Goal: Task Accomplishment & Management: Complete application form

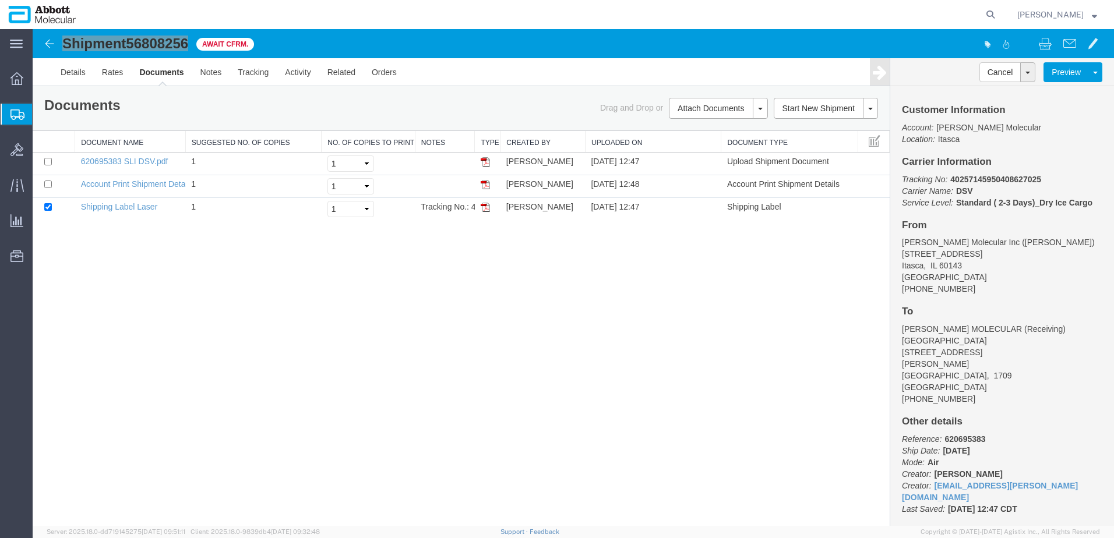
click at [0, 0] on span "Create from Template" at bounding box center [0, 0] width 0 height 0
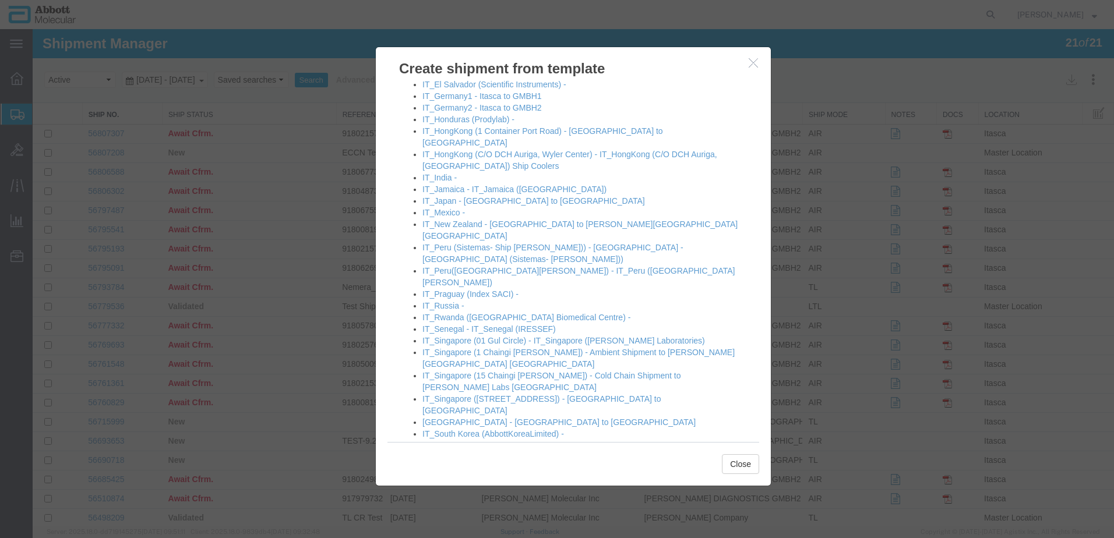
scroll to position [757, 0]
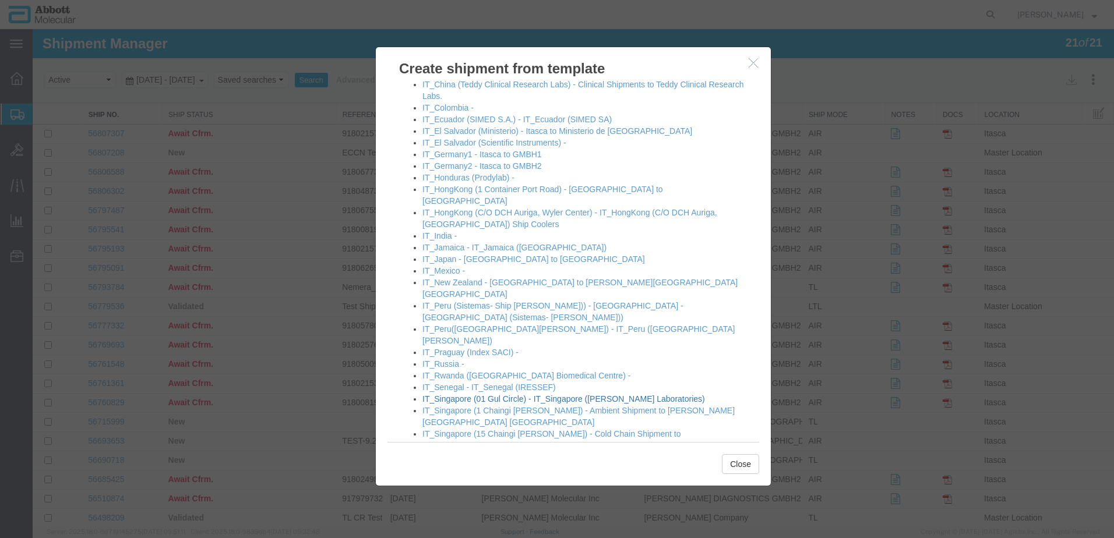
click at [478, 394] on link "IT_Singapore (01 Gul Circle) - IT_Singapore ([PERSON_NAME] Laboratories)" at bounding box center [563, 398] width 283 height 9
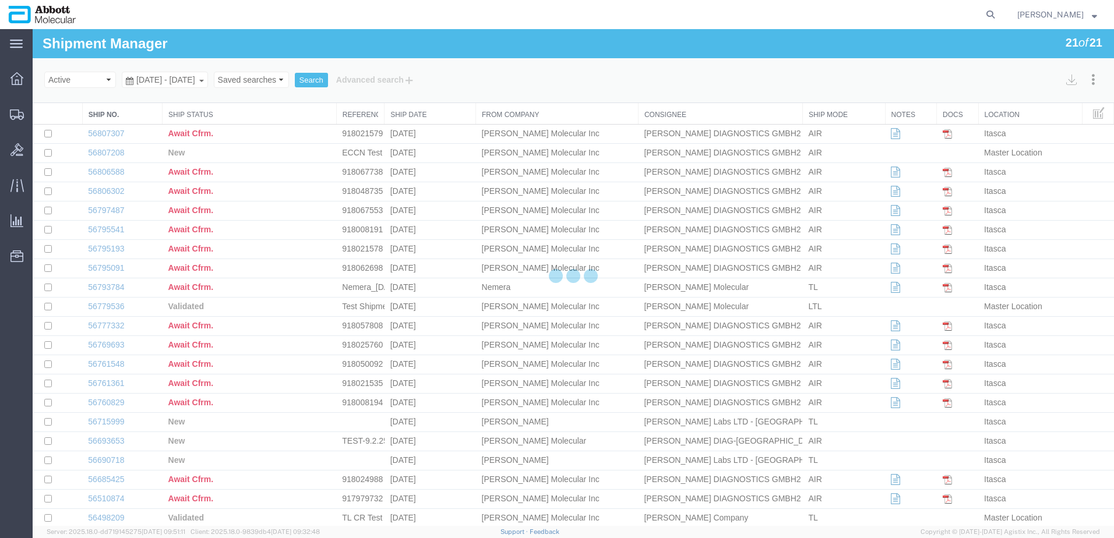
select select "48454"
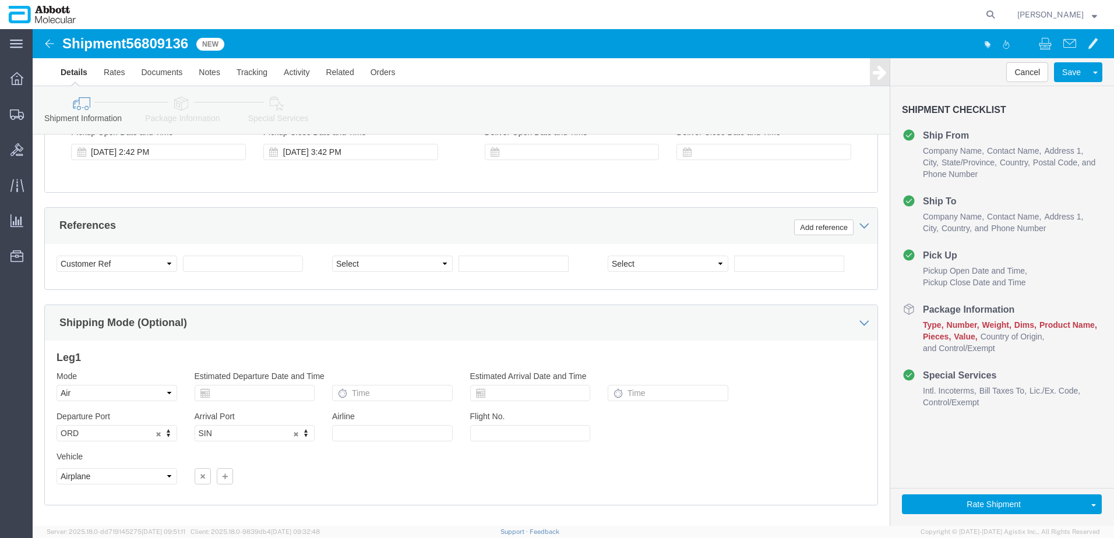
scroll to position [739, 0]
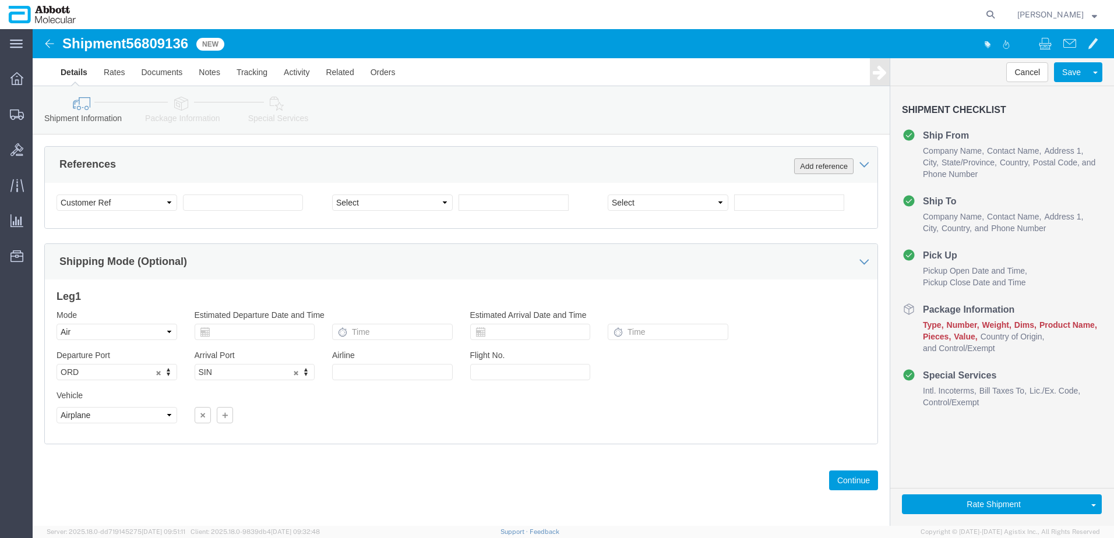
click button "Add reference"
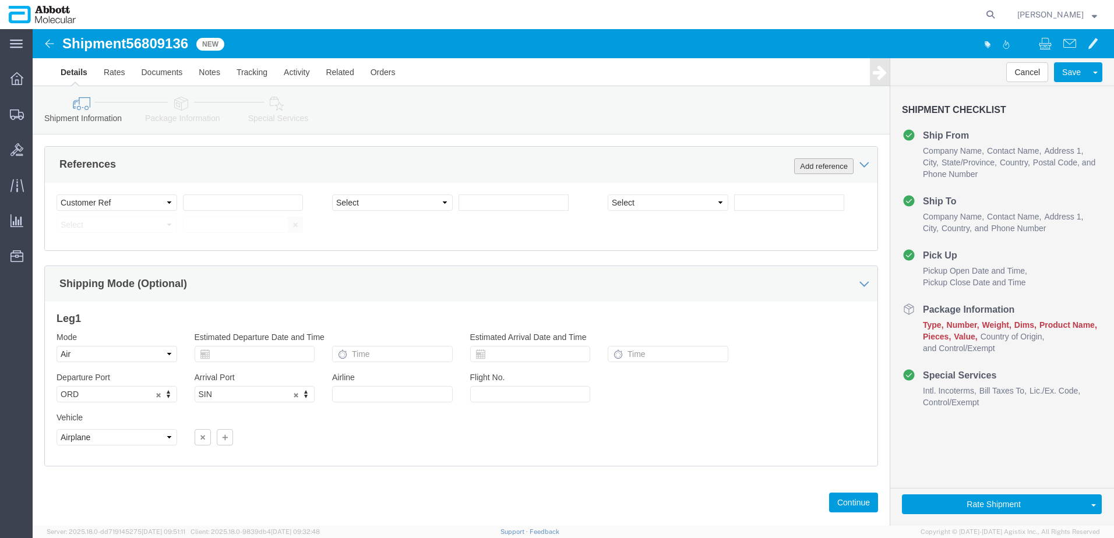
click button "Add reference"
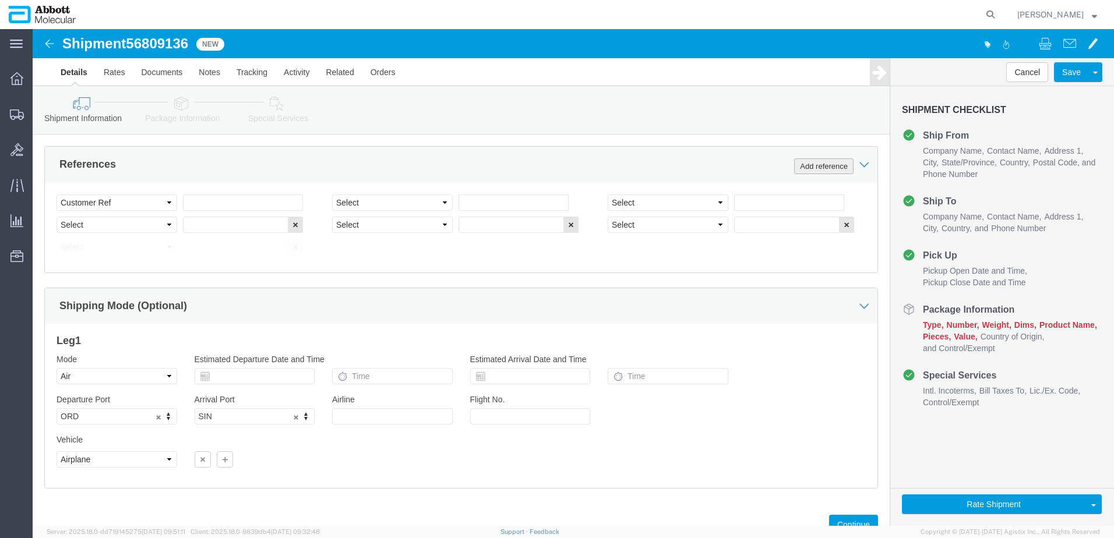
click button "Add reference"
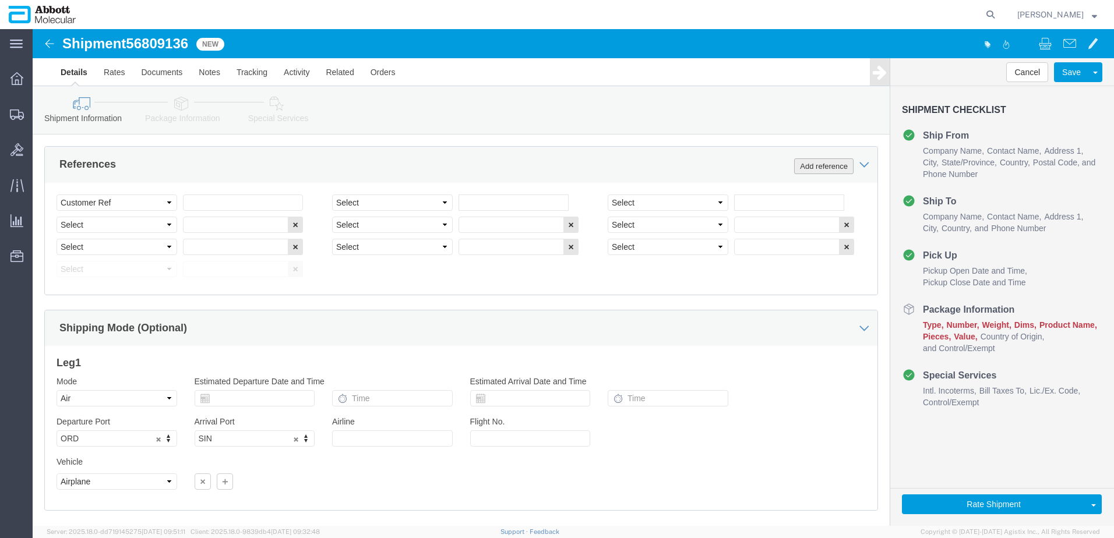
click button "Add reference"
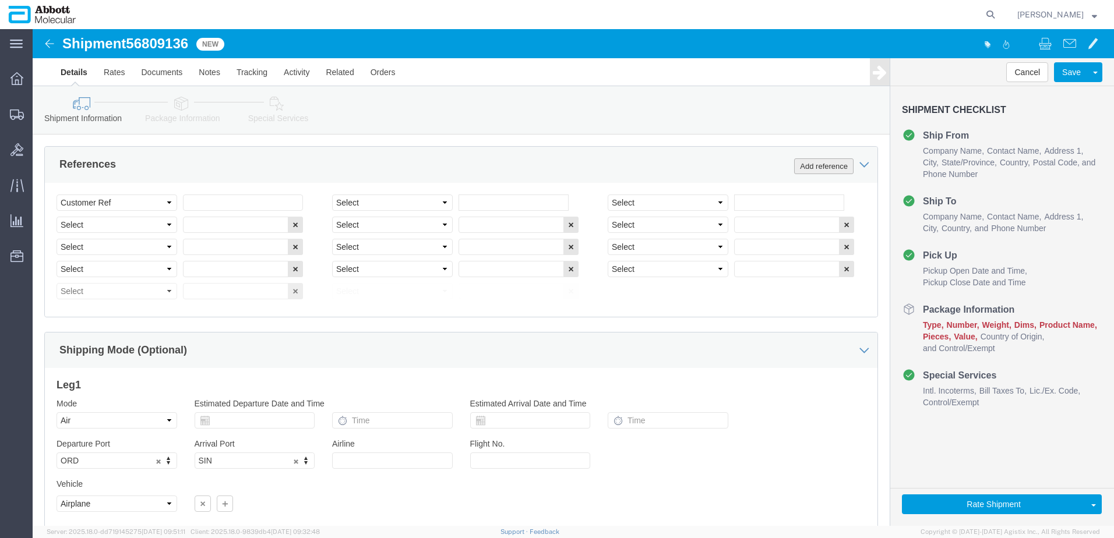
click button "Add reference"
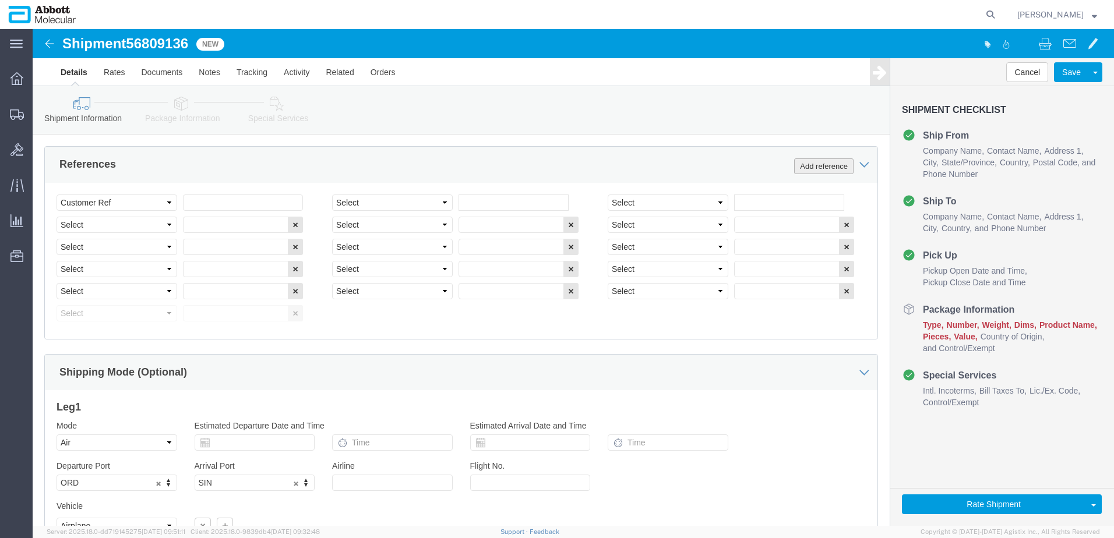
click button "Add reference"
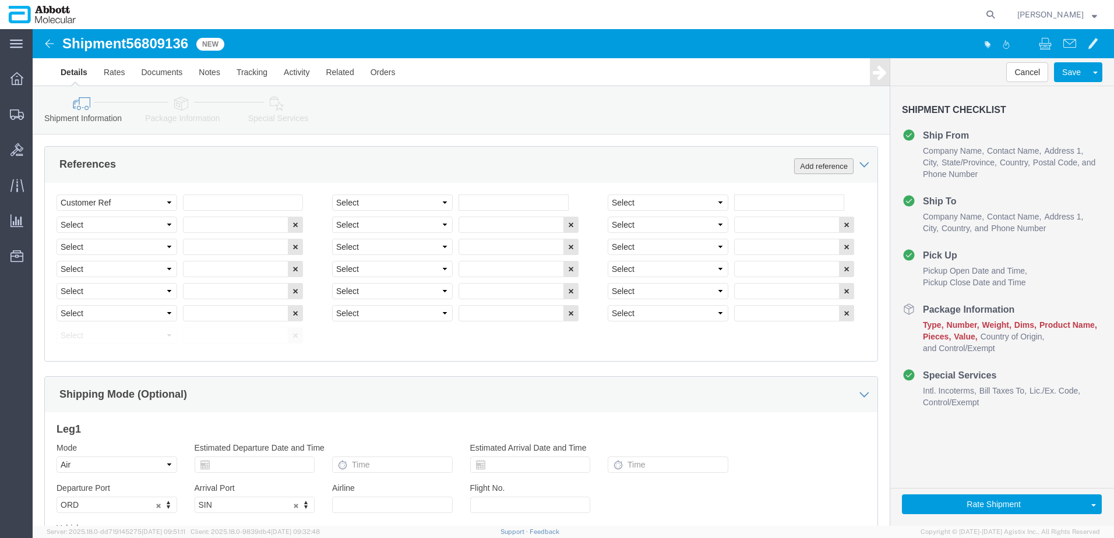
click button "Add reference"
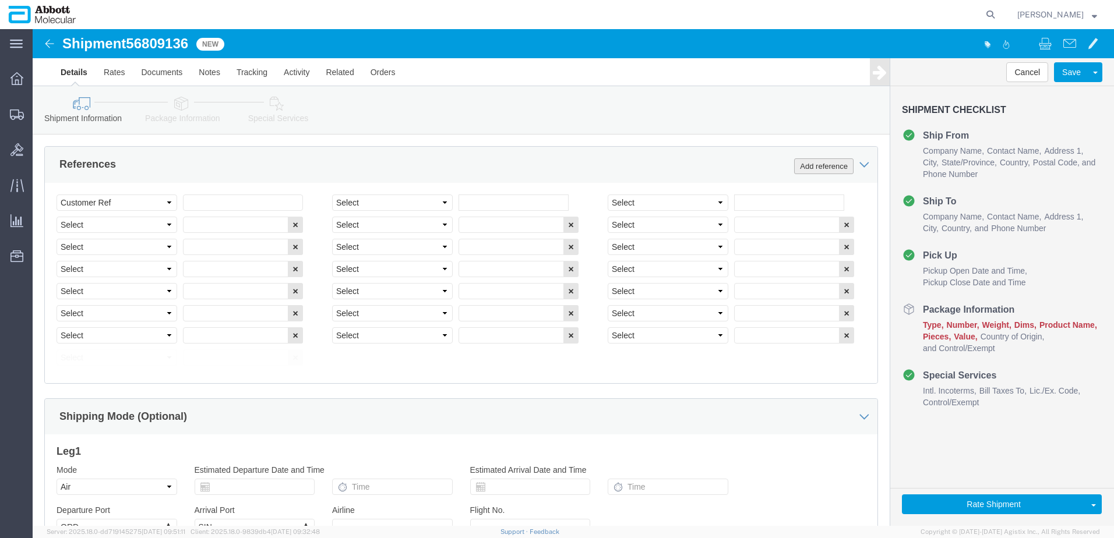
click button "Add reference"
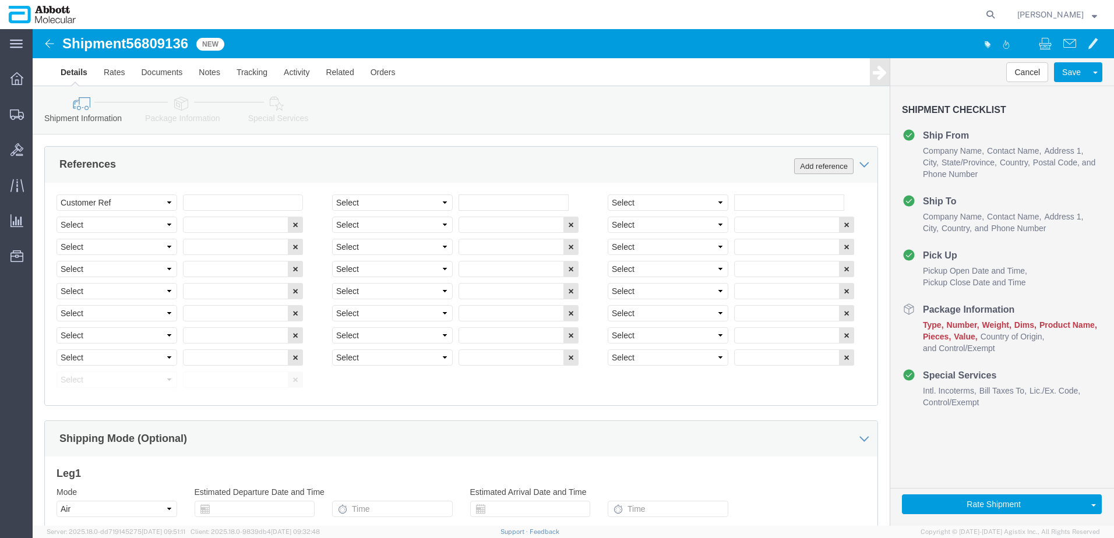
click button "Add reference"
click div "Select Account Type Activity ID Airline Appointment Number ASN Batch Request # …"
click input "text"
paste input "620689174"
type input "620689174"
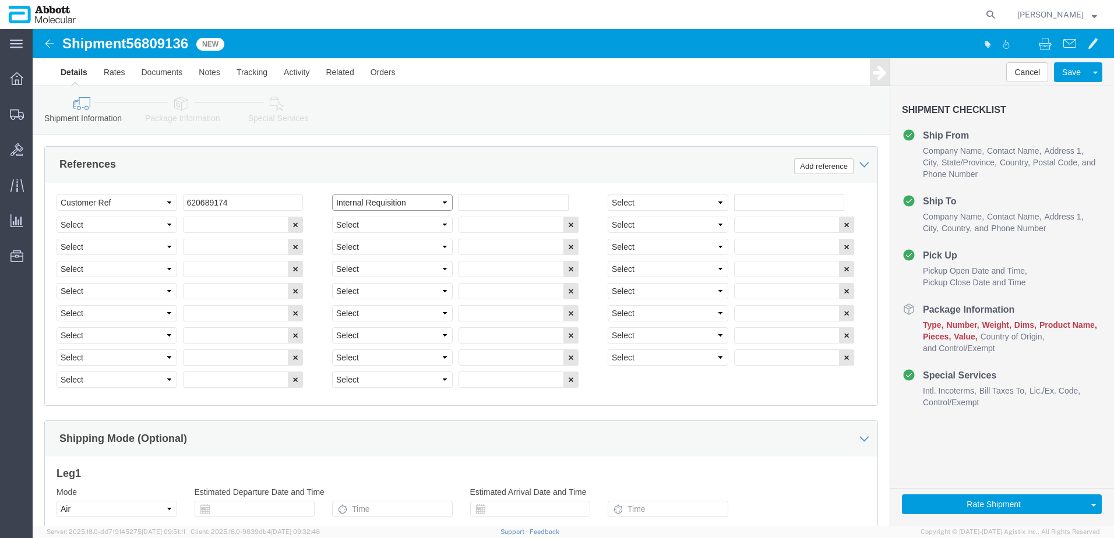
select select "INVOICE"
paste input "620689174"
type input "620689175"
select select "INVOICE"
paste input "620689174"
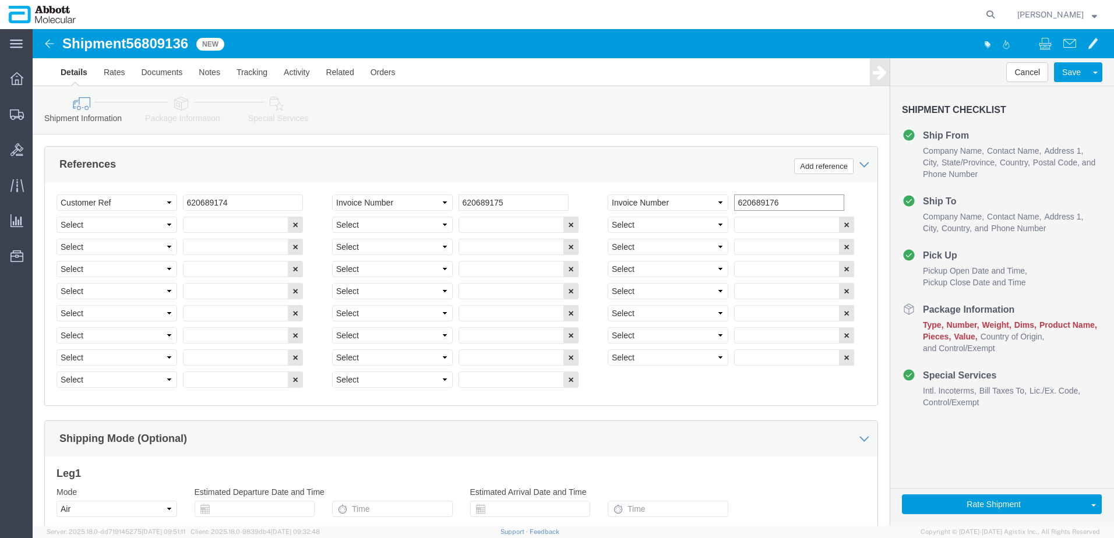
type input "620689176"
select select "INVOICE"
paste input "620689174"
type input "620689177"
select select "INVOICE"
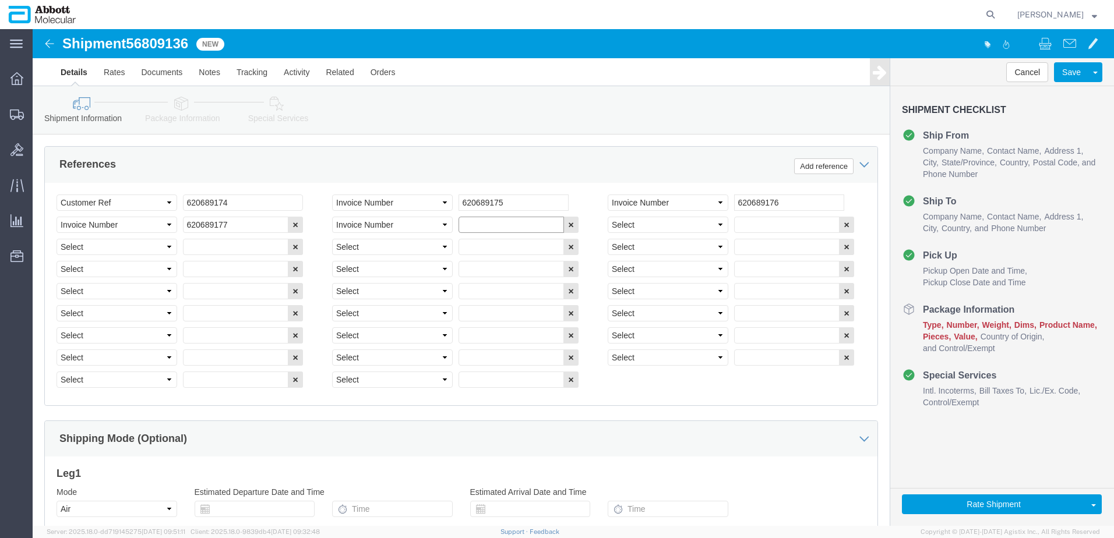
paste input "620689174"
type input "620689178"
select select "INVOICE"
paste input "620689174"
type input "620689179"
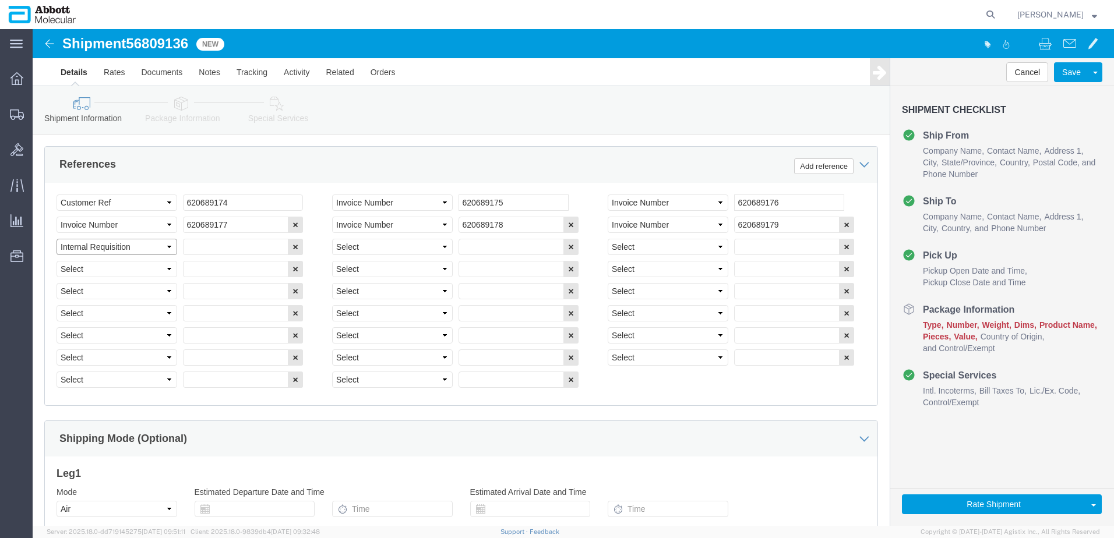
select select "INVOICE"
paste input "620689174"
type input "620689180"
select select "INVOICE"
paste input "620689180"
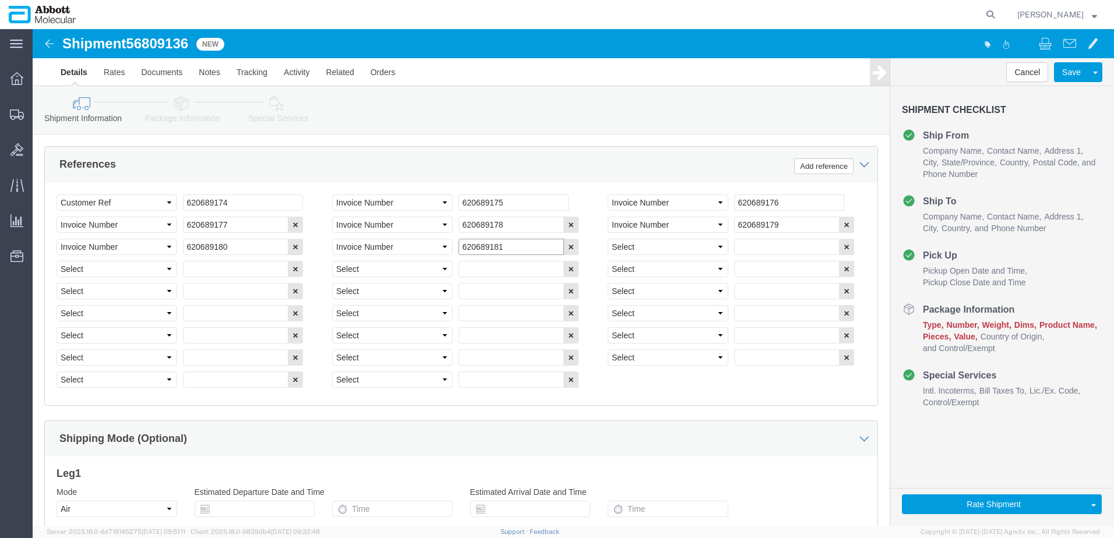
type input "620689181"
select select "INVOICE"
paste input "620689180"
type input "620689182"
select select "INVOICE"
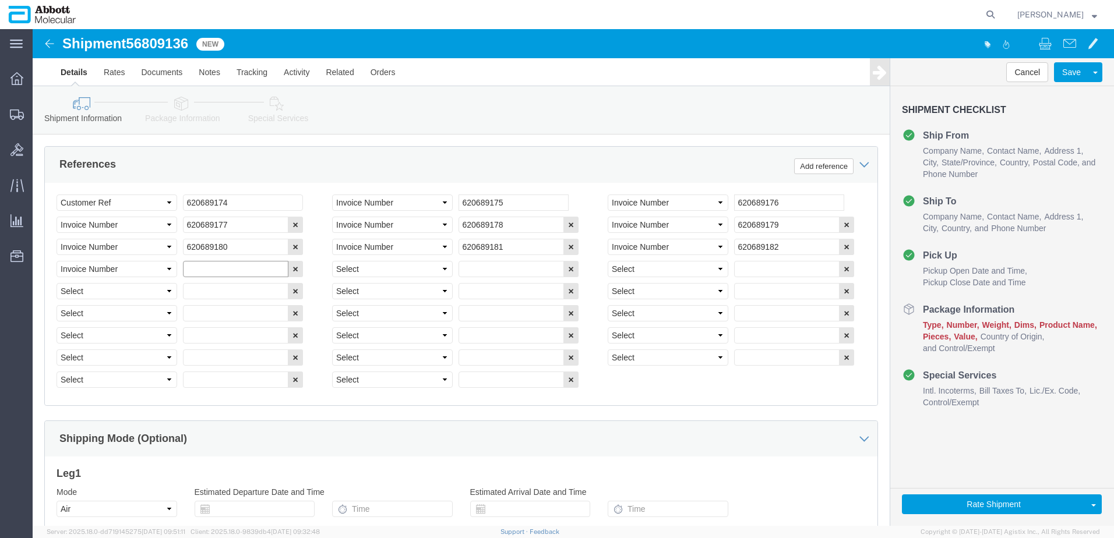
paste input "620689180"
type input "620689183"
select select "INVOICE"
paste input "620689180"
type input "620689184"
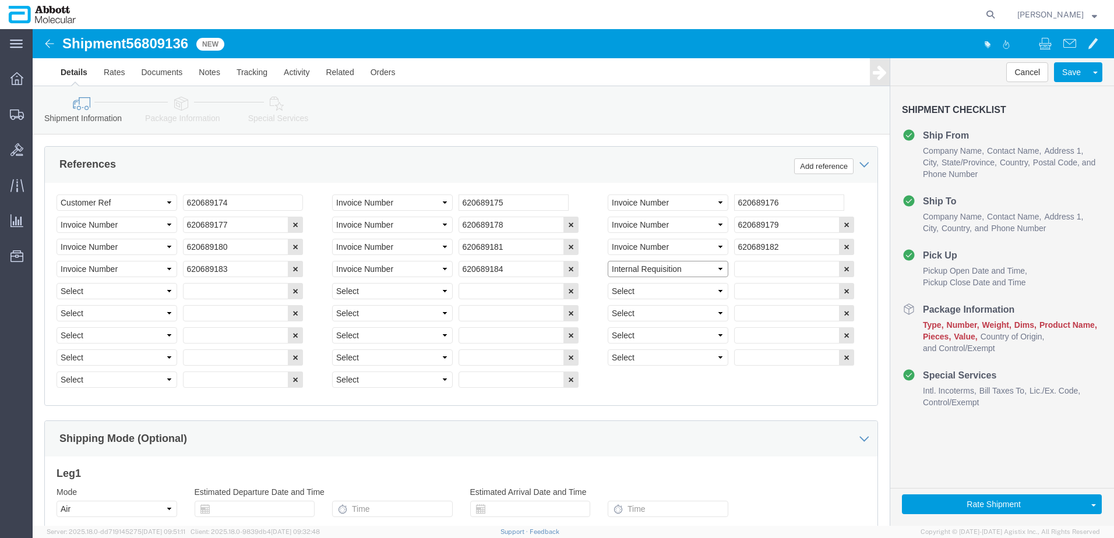
select select "INVOICE"
paste input "620689180"
type input "620689185"
select select "INVOICE"
paste input "620689180"
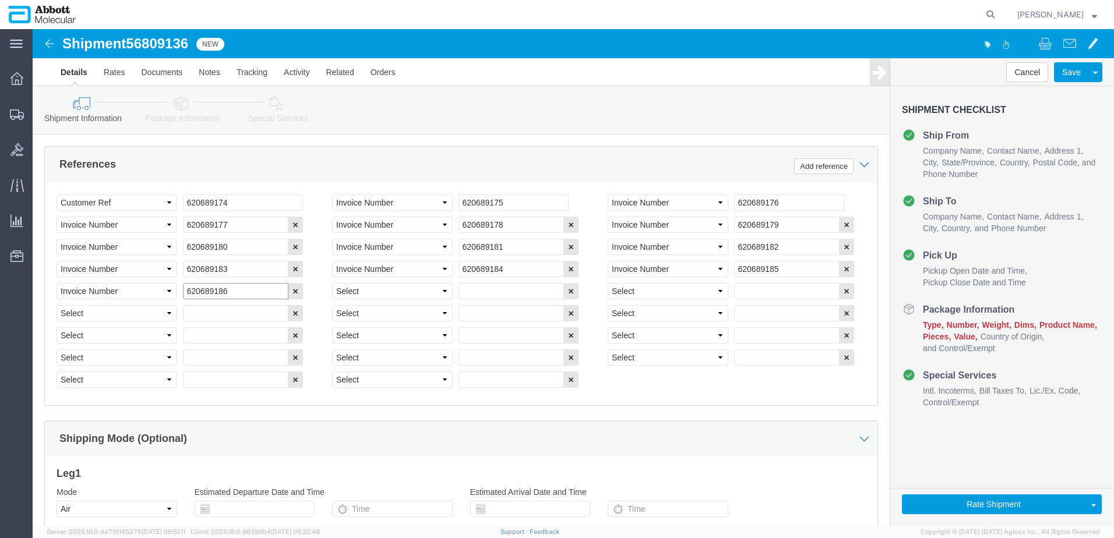
type input "620689186"
select select "INVOICE"
paste input "620689180"
type input "620689187"
select select "INVOICE"
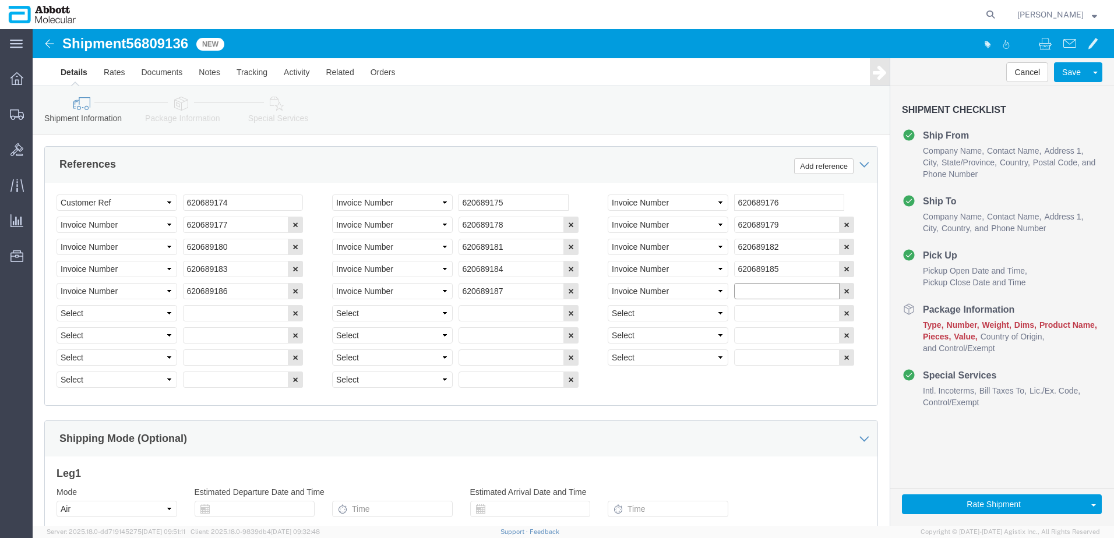
paste input "620689180"
type input "620689188"
select select "INVOICE"
paste input "620689180"
type input "620689189"
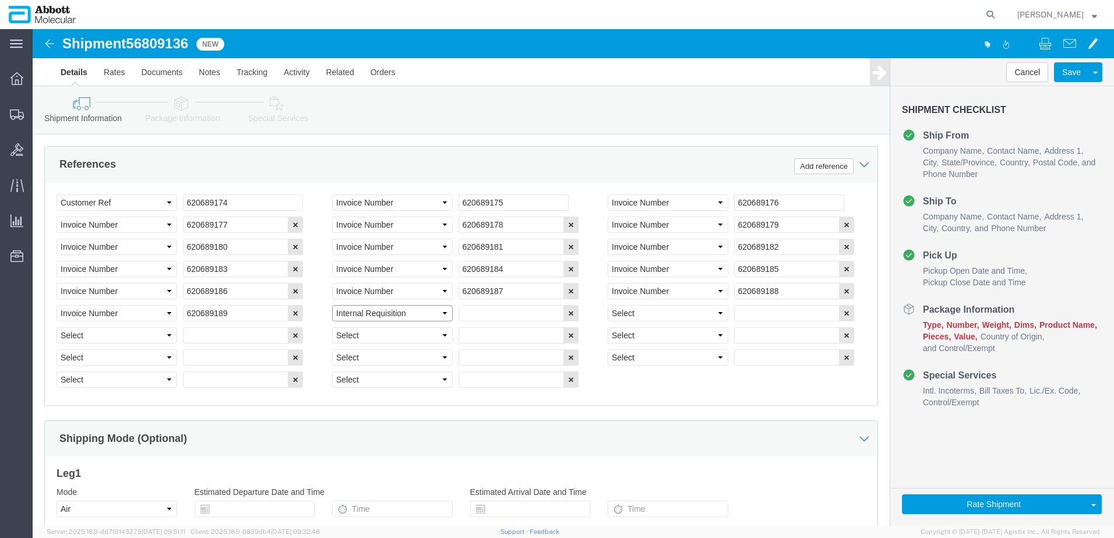
select select "INVOICE"
paste input "620689180"
type input "620689190"
select select "INVOICE"
paste input "620695146"
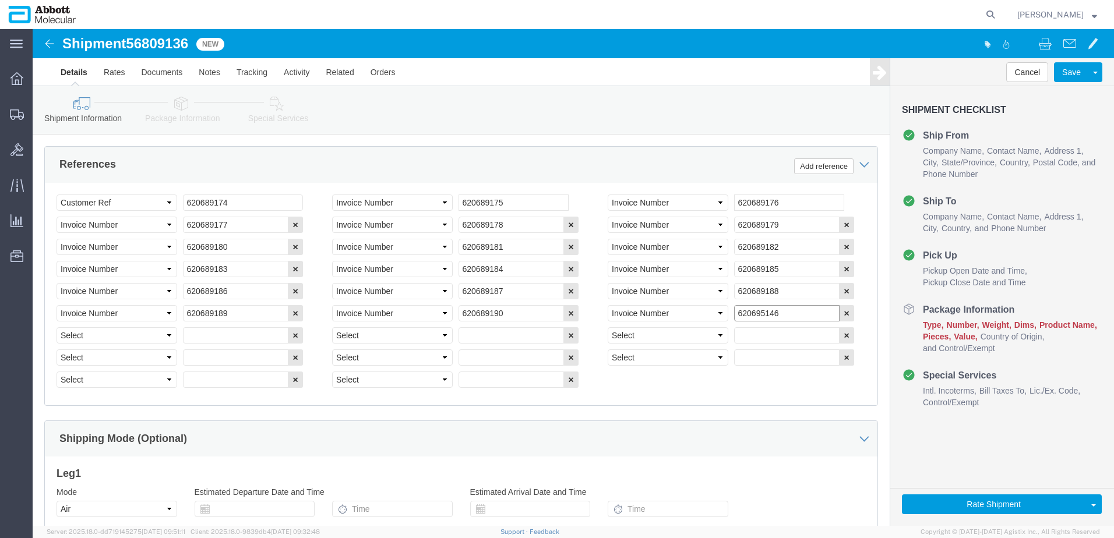
type input "620695146"
select select "INVOICE"
paste input "620695146"
type input "620695147"
select select "INVOICE"
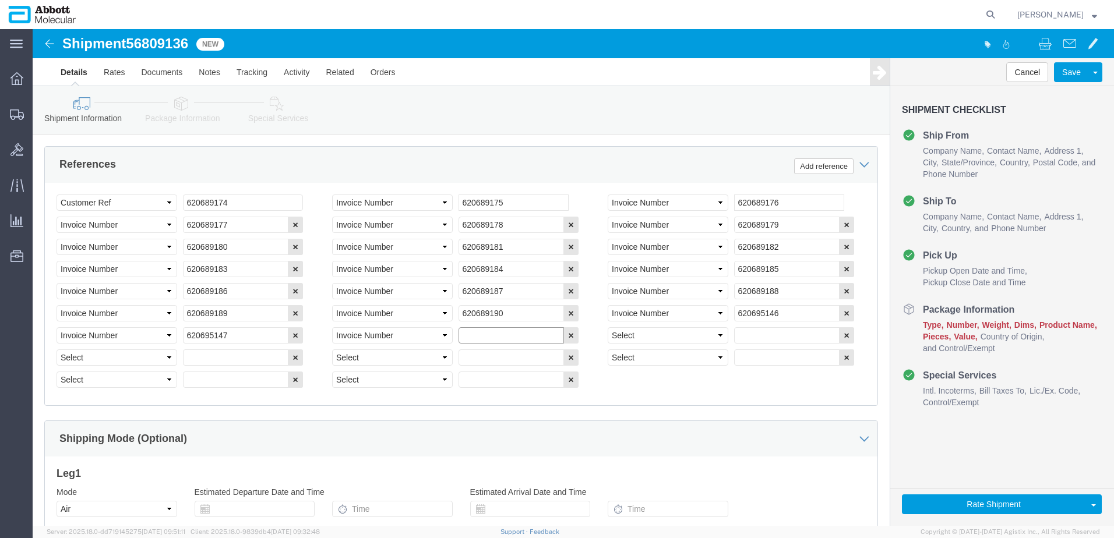
paste input "620695146"
type input "620695148"
select select "INVOICE"
paste input "620702713"
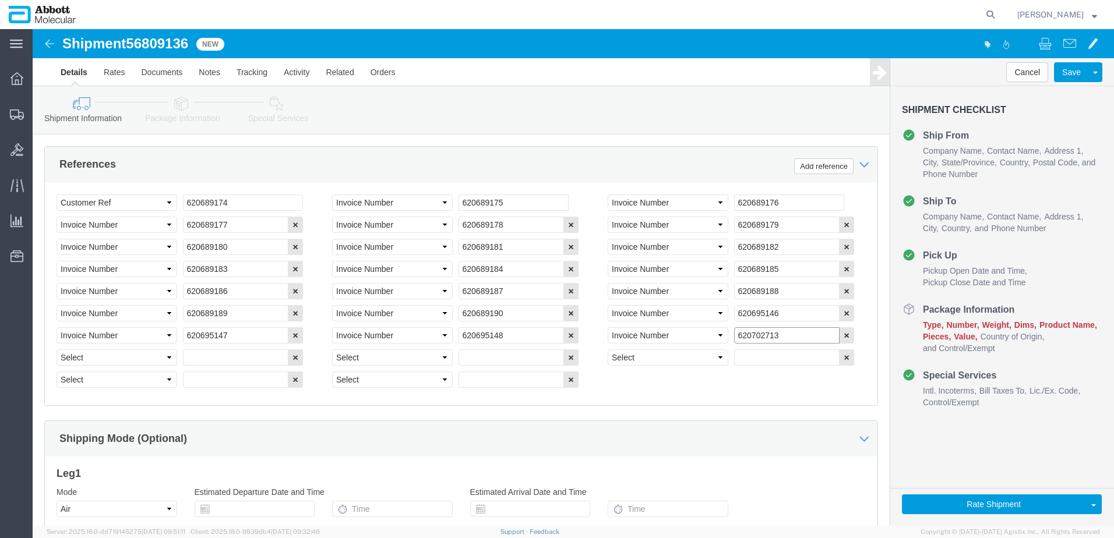
type input "620702713"
select select "INVOICE"
paste input "620702897"
type input "620702897"
select select "INVOICE"
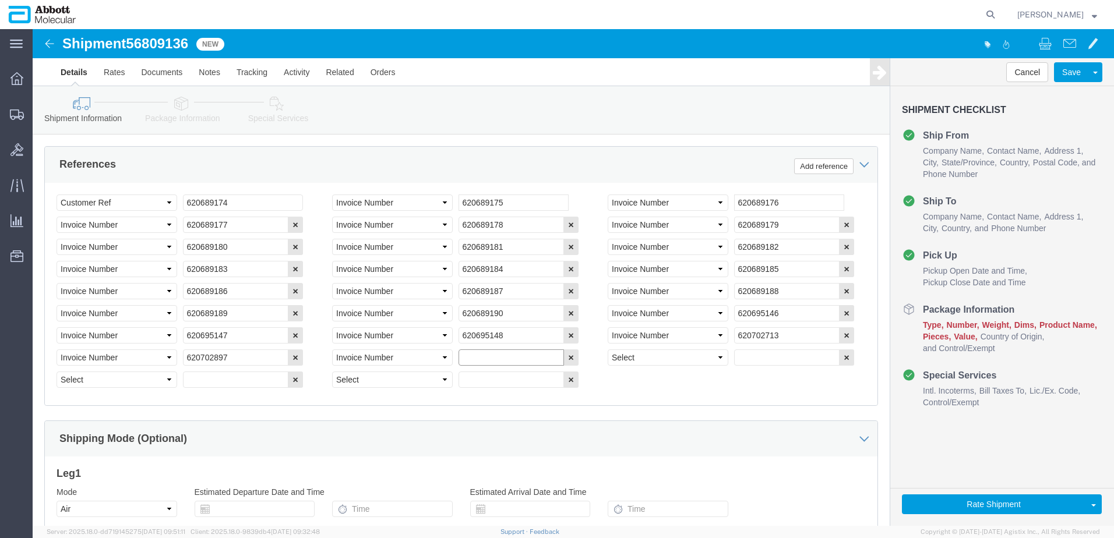
paste input "620702898"
type input "620702898"
select select "INVOICE"
paste input "620702898"
type input "620702899"
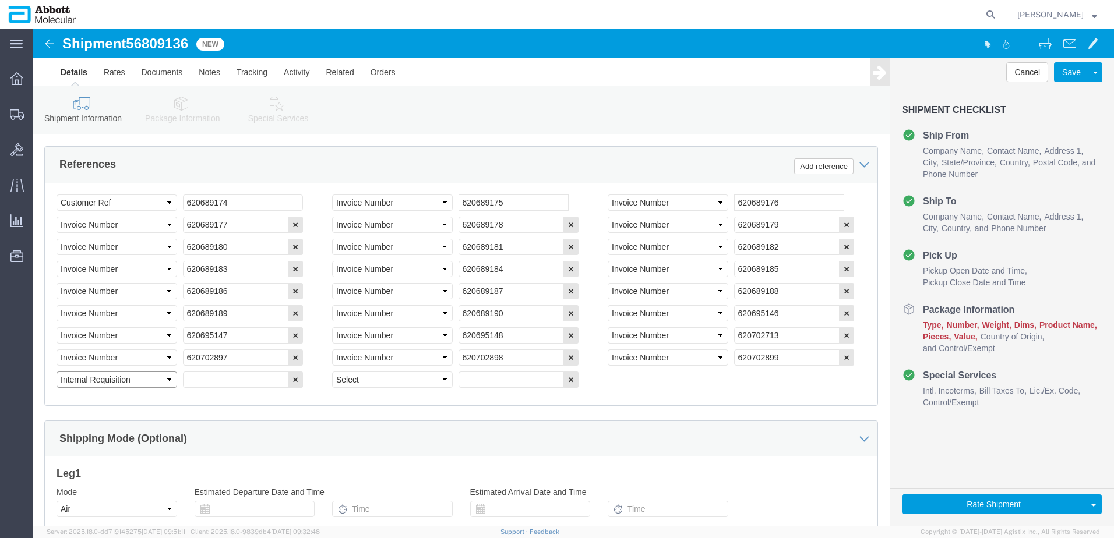
select select "INVOICE"
paste input "620702898"
type input "620702900"
select select "INVOICE"
paste input "620705801"
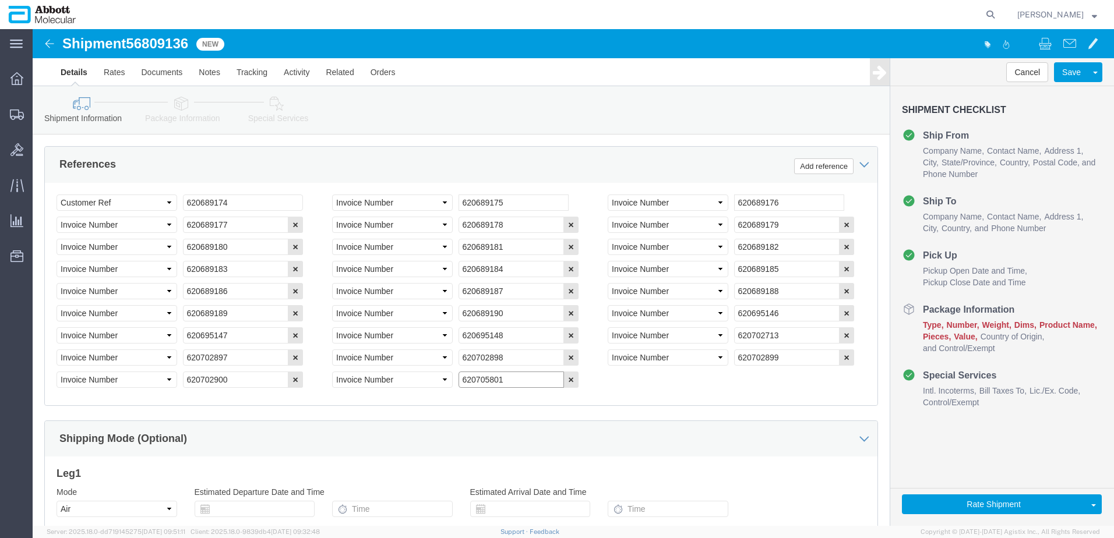
type input "620705801"
click input "620689174"
drag, startPoint x: 206, startPoint y: 171, endPoint x: 91, endPoint y: 174, distance: 114.8
click div "Select Account Type Activity ID Airline Appointment Number ASN Batch Request # …"
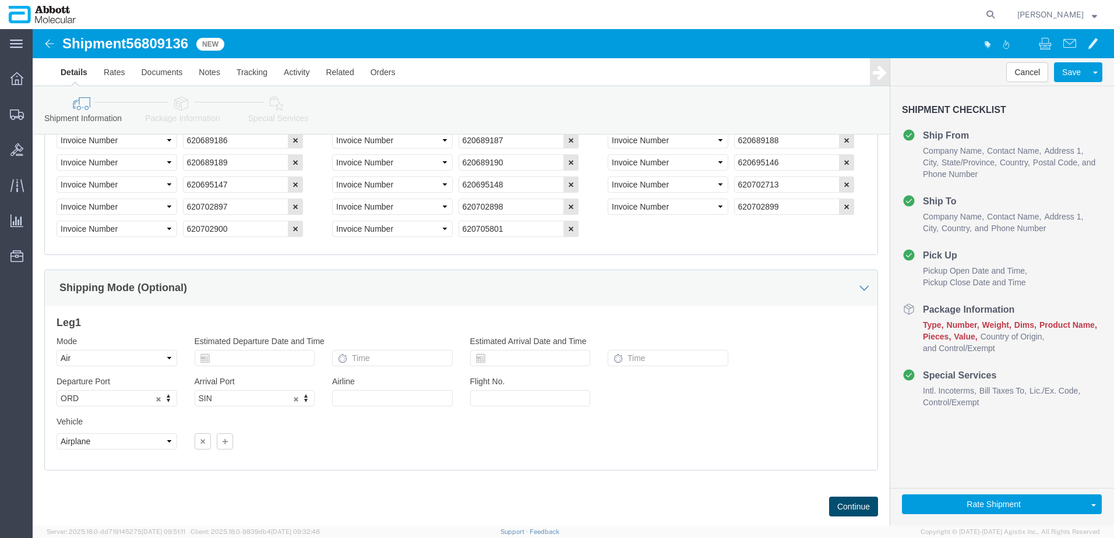
scroll to position [916, 0]
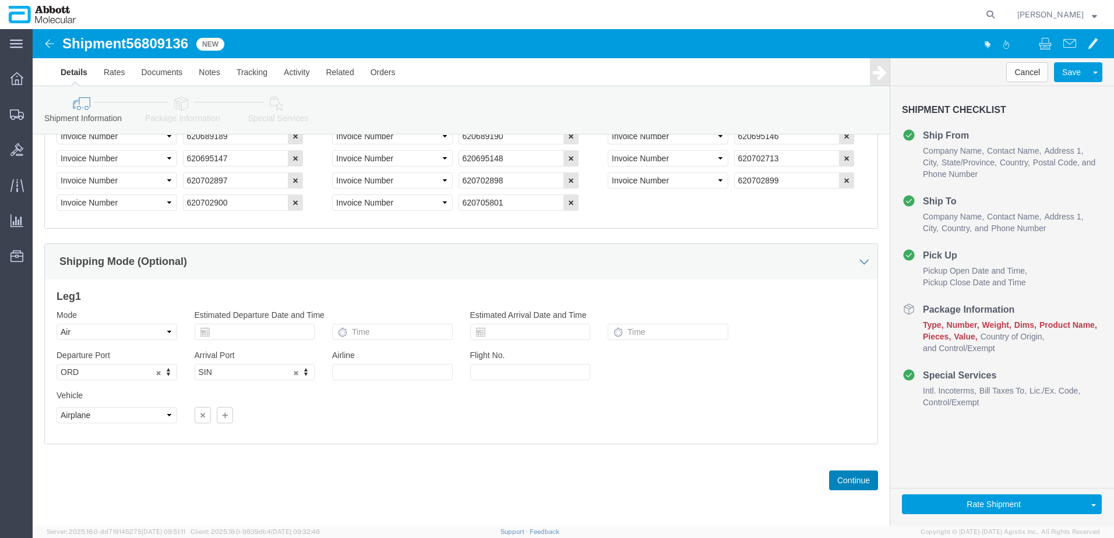
click button "Continue"
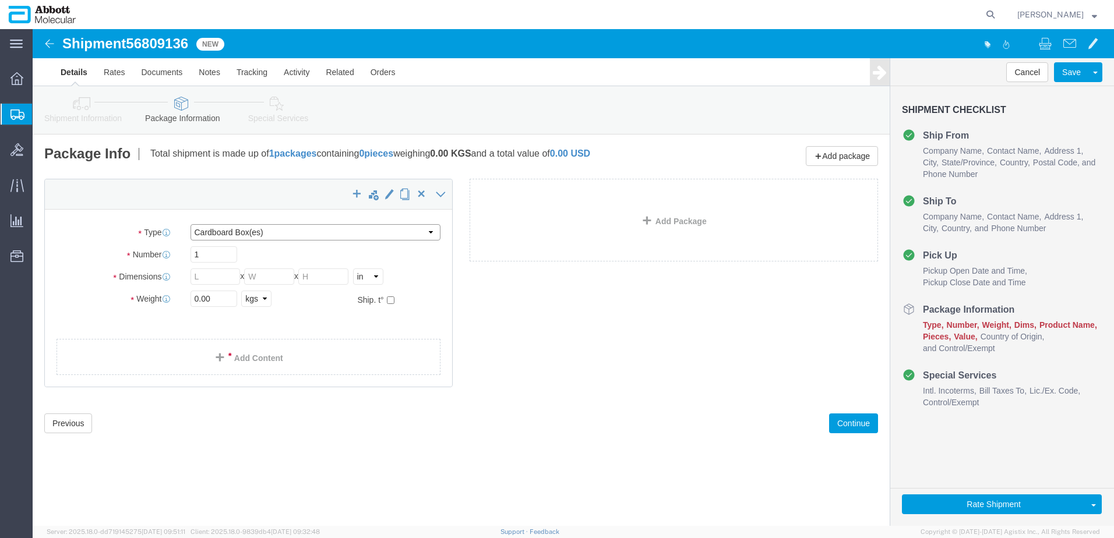
click select "Select Box (B) Box (C) Box (D) Cardboard Box(es) Crate (Instrument) Crate(s) En…"
select select "PLSH"
click select "Select Box (B) Box (C) Box (D) Cardboard Box(es) Crate (Instrument) Crate(s) En…"
type input "58.00"
type input "52.00"
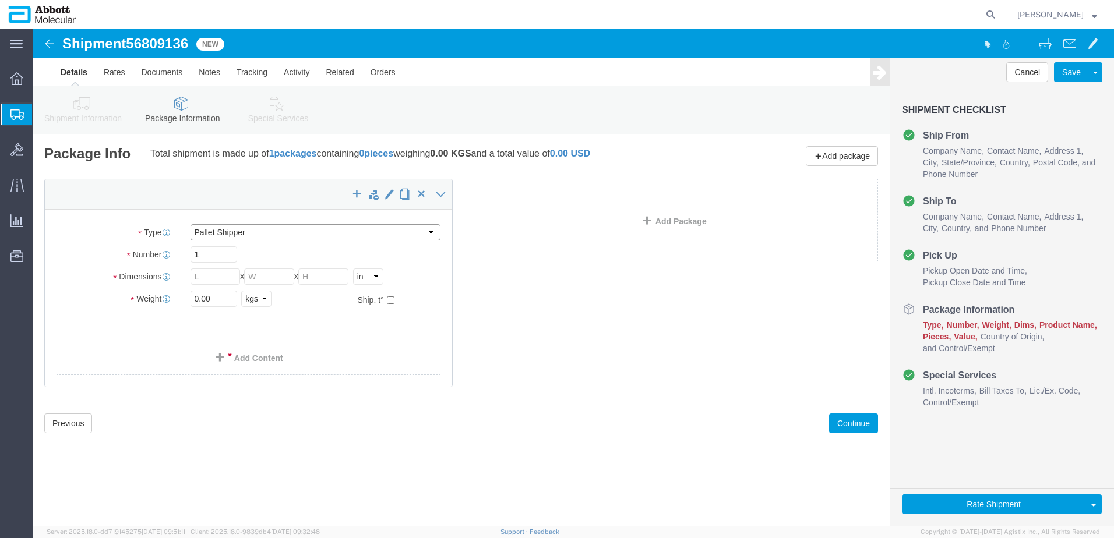
type input "54.00"
drag, startPoint x: 196, startPoint y: 269, endPoint x: 124, endPoint y: 266, distance: 72.9
click div "Weight 0.00 Select kgs lbs Ship. t°"
type input "1"
type input "400"
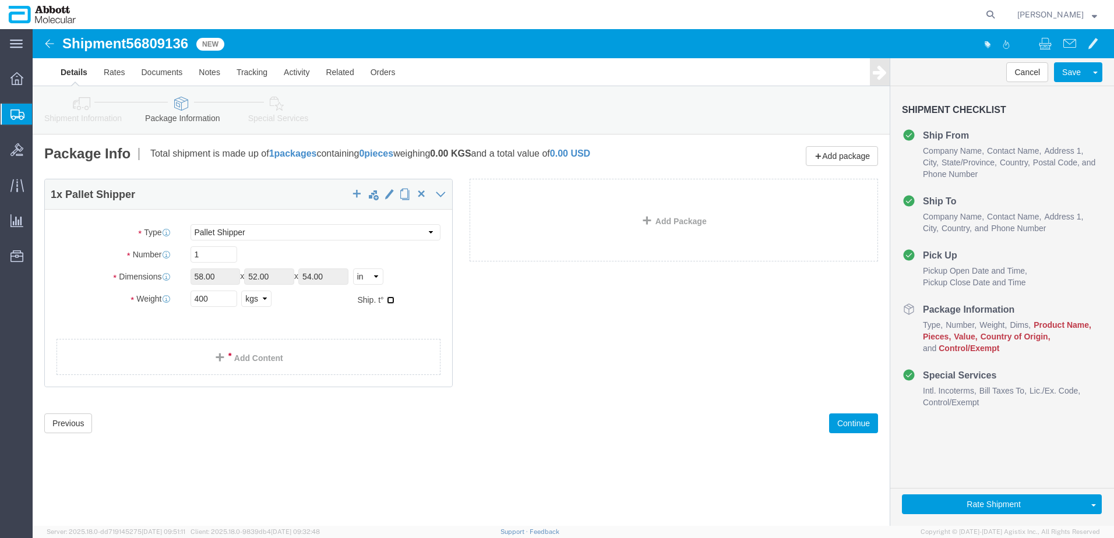
click input "checkbox"
checkbox input "true"
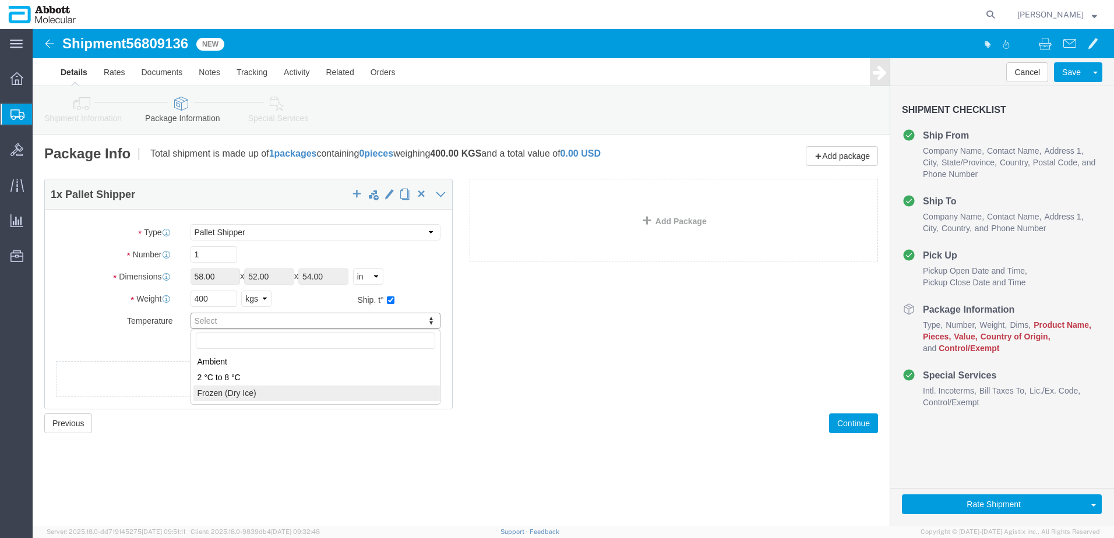
type input "FROZEN"
click link "Add Package"
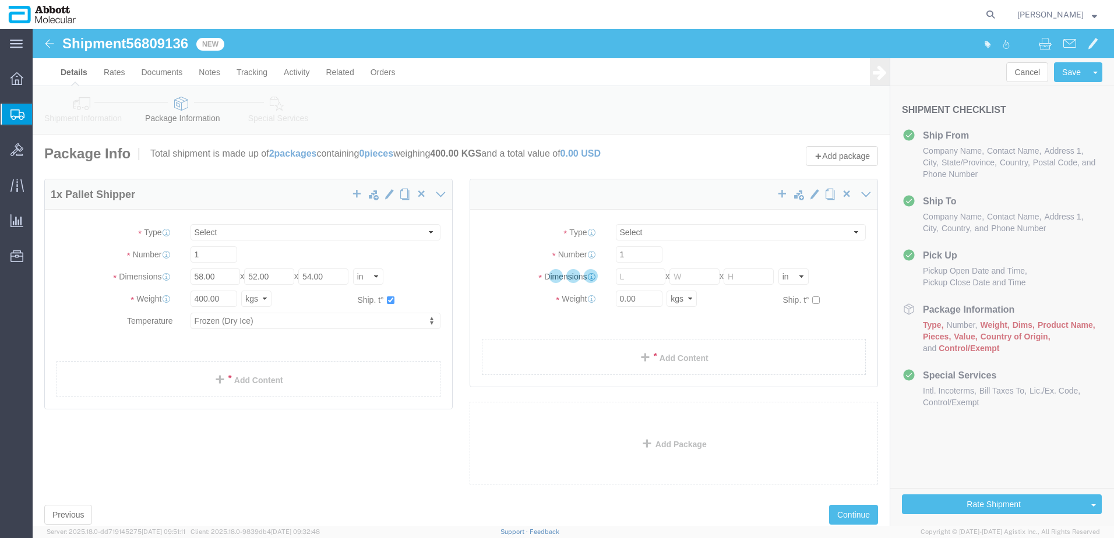
select select "PLSH"
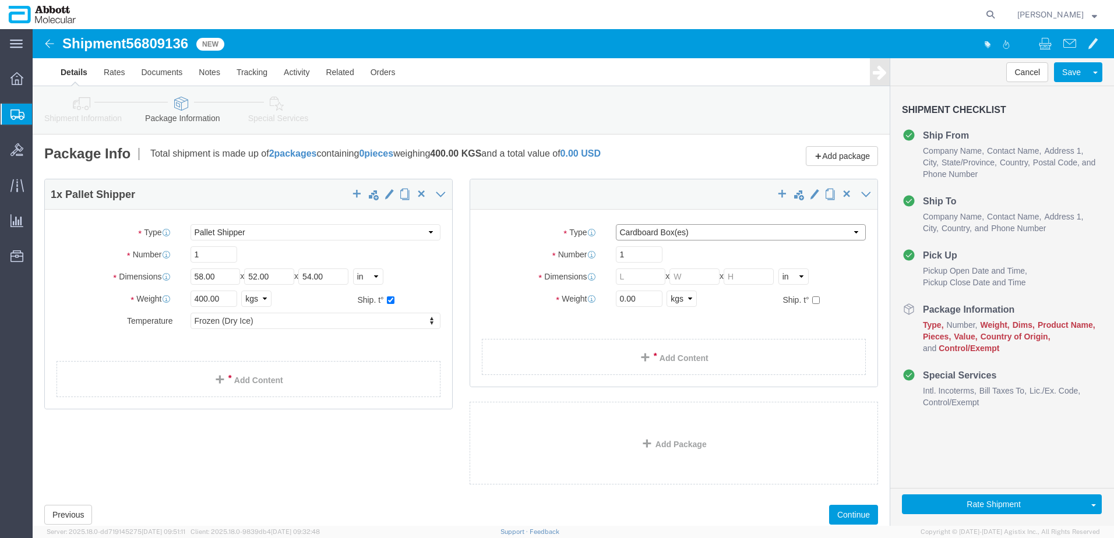
click select "Select Box (B) Box (C) Box (D) Cardboard Box(es) Crate (Instrument) Crate(s) En…"
select select "BOXC"
click select "Select Box (B) Box (C) Box (D) Cardboard Box(es) Crate (Instrument) Crate(s) En…"
type input "22.00"
type input "18.00"
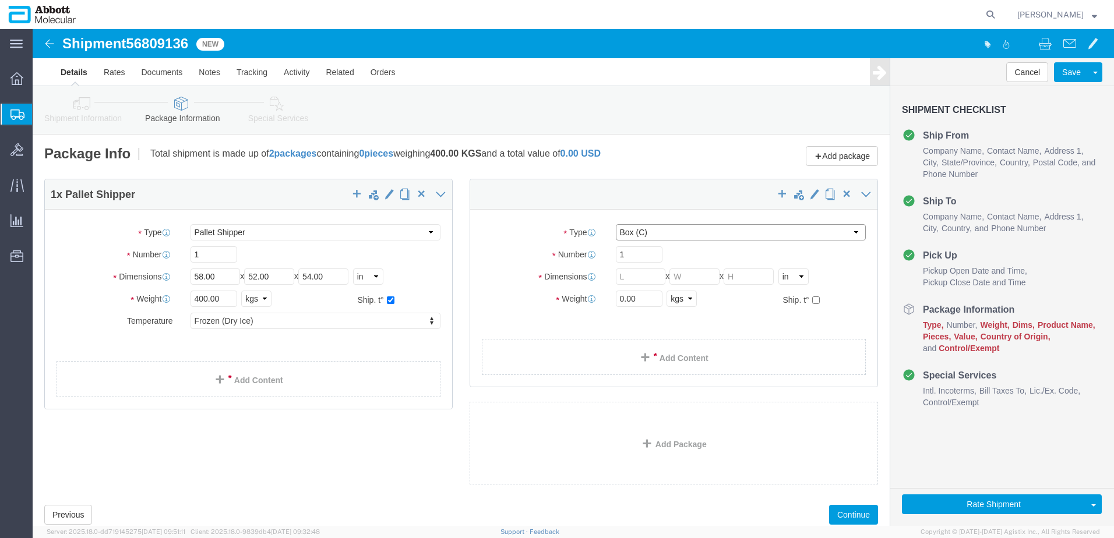
type input "18.00"
drag, startPoint x: 606, startPoint y: 270, endPoint x: 520, endPoint y: 276, distance: 87.0
click div "Weight 0.00 Select kgs lbs Ship. t°"
type input "20"
click input "checkbox"
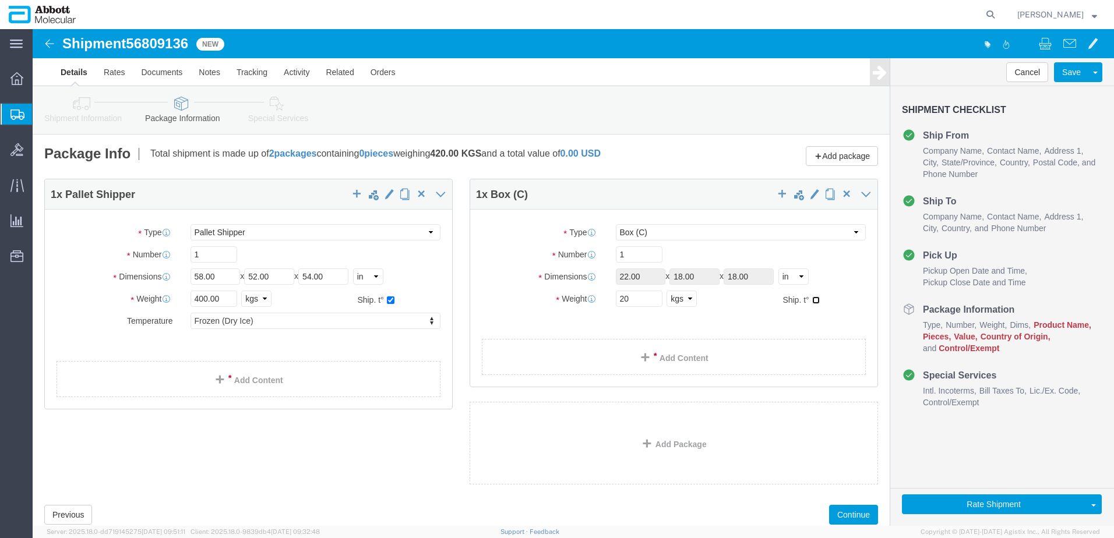
checkbox input "true"
type input "FROZEN"
click link "Add Package"
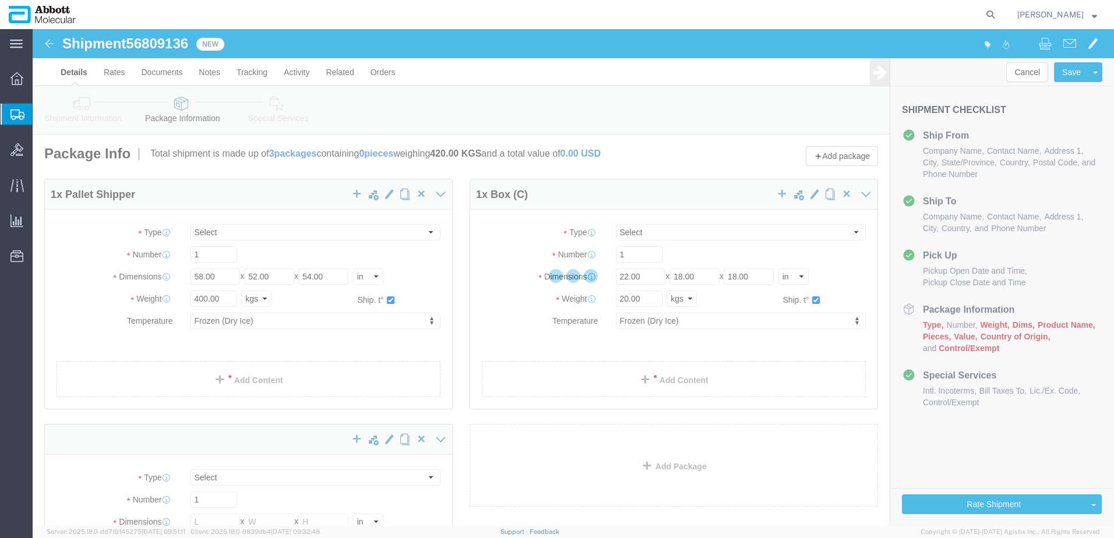
select select "PLSH"
select select "BOXC"
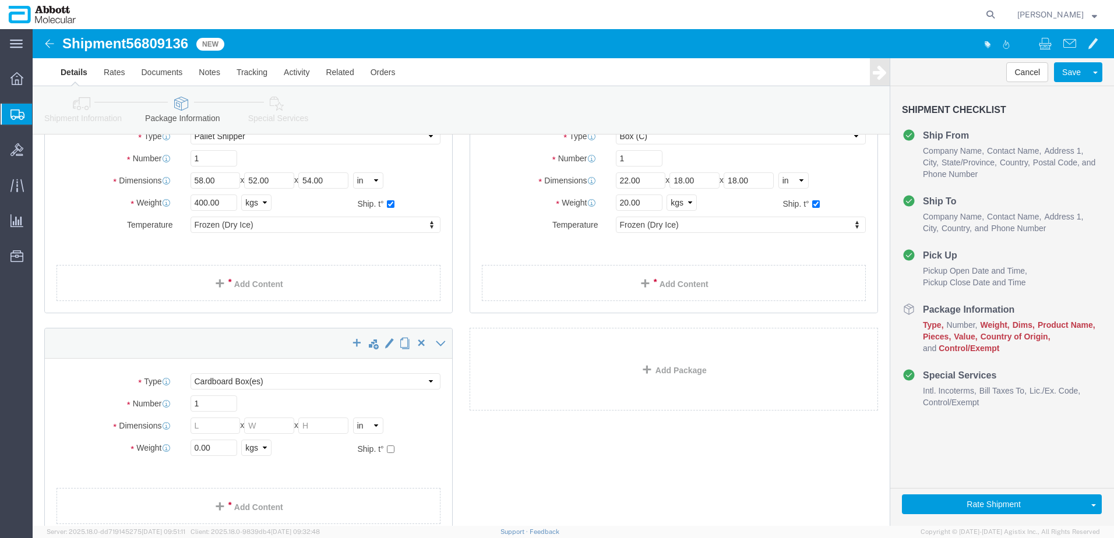
scroll to position [117, 0]
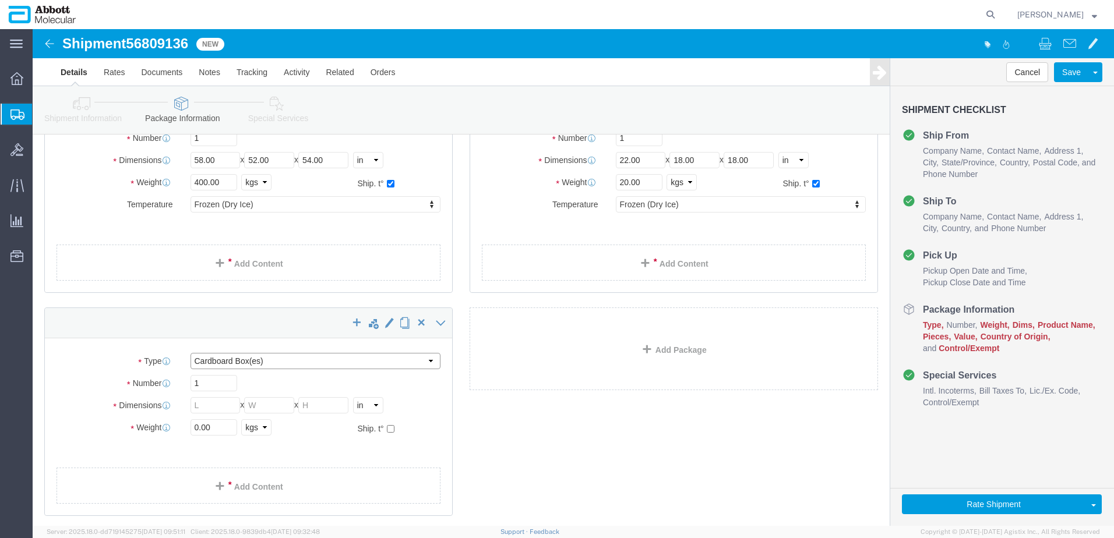
click select "Select Box (B) Box (C) Box (D) Cardboard Box(es) Crate (Instrument) Crate(s) En…"
select select "BOXD"
click select "Select Box (B) Box (C) Box (D) Cardboard Box(es) Crate (Instrument) Crate(s) En…"
type input "28.00"
type input "24.00"
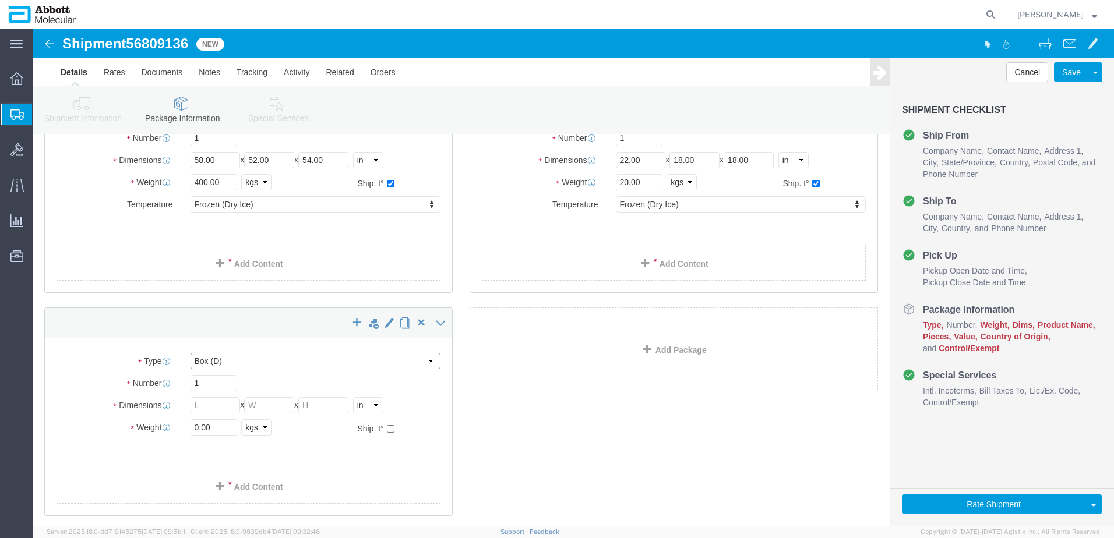
type input "21.00"
type input "4"
type input "100"
click input "checkbox"
checkbox input "true"
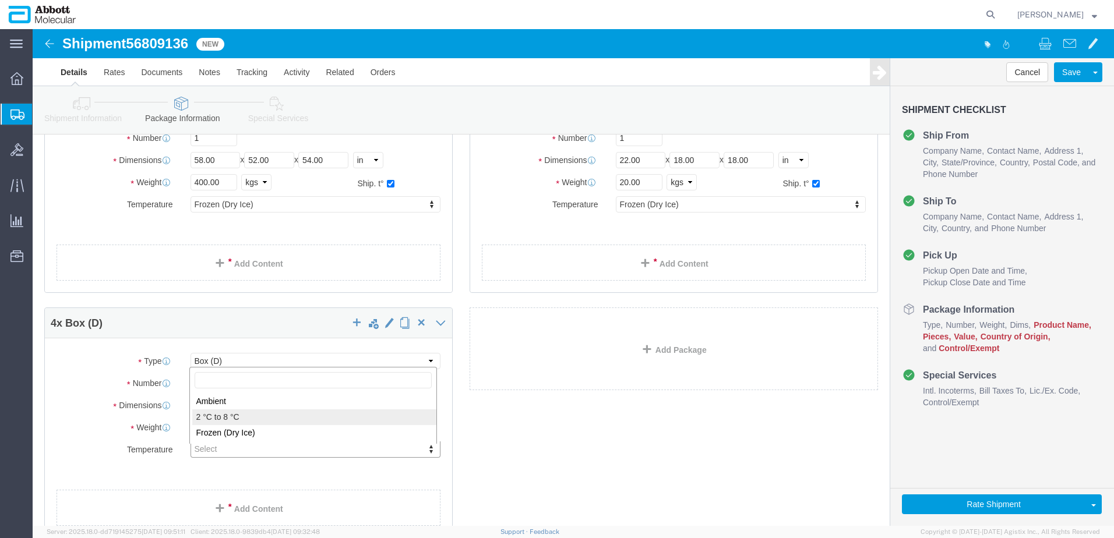
type input "FROM_2_TO_8"
click div "1 x Pallet Shipper Package Type Select Box (B) Box (C) Box (D) Cardboard Box(es…"
click link "Add Content"
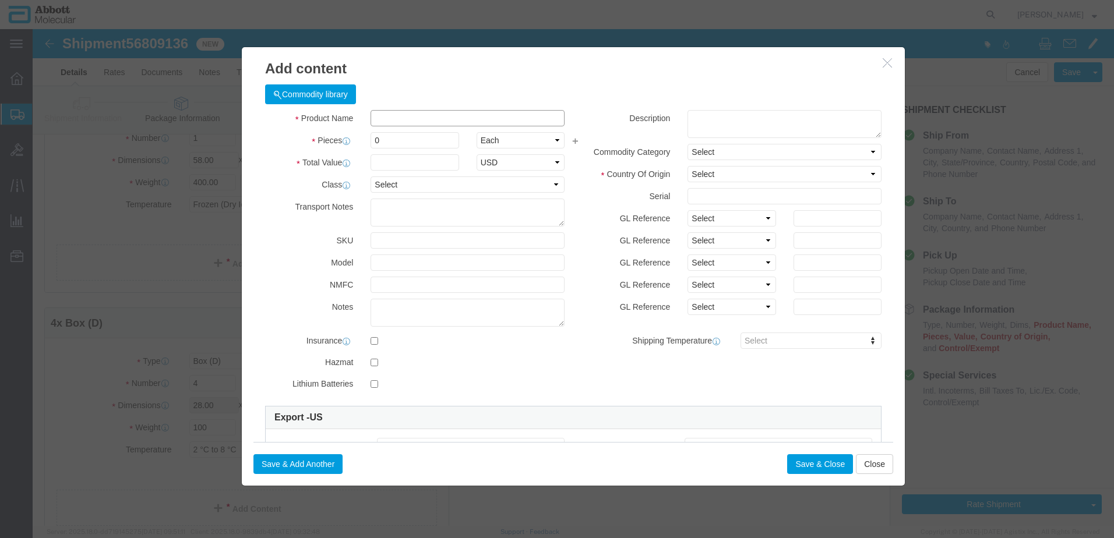
click input "text"
type input "06N3853"
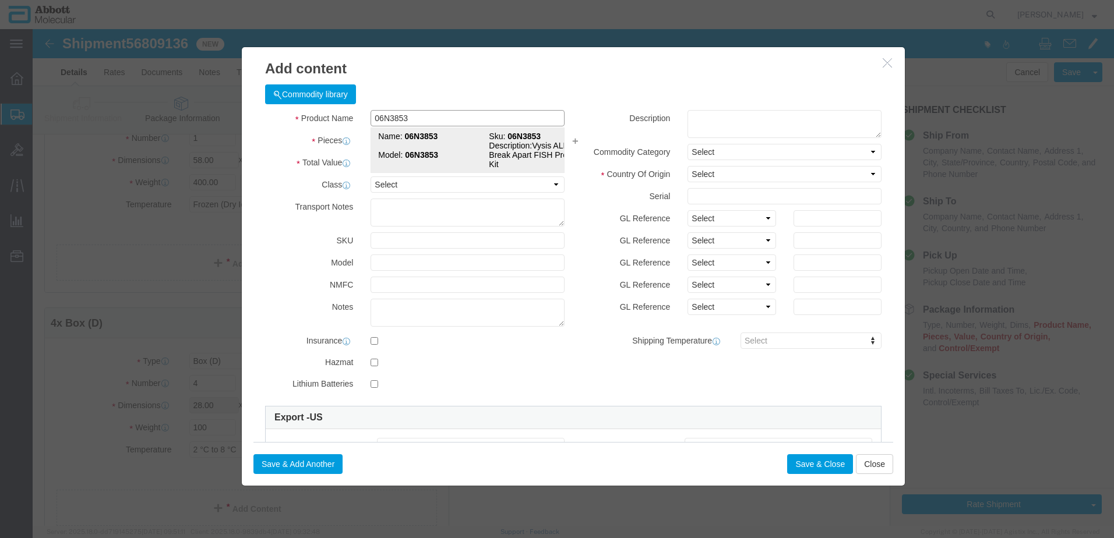
click td "Model: 06N3853"
type input "1"
select select
select select "US"
type input "FROZEN"
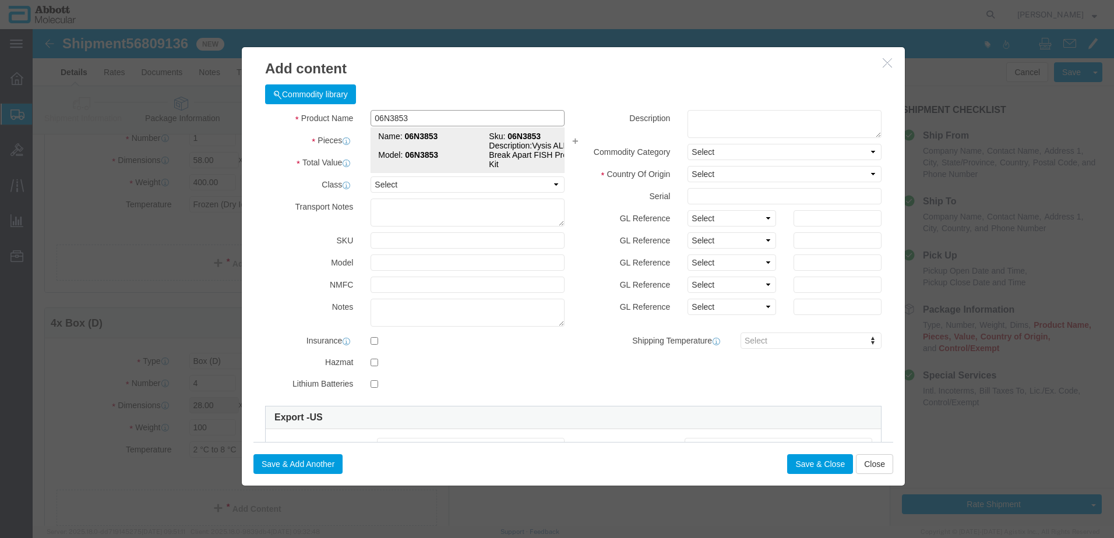
type input "3822190080"
select select "BIS"
checkbox input "false"
type input "06N3853"
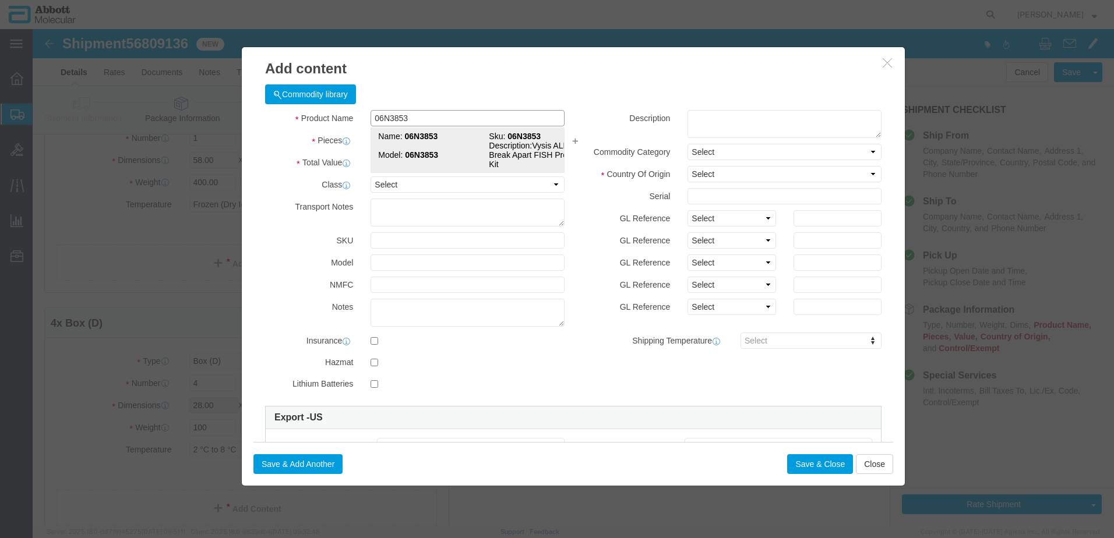
type input "06N3853"
type textarea "Vysis ALK Break Apart FISH Probe Kit"
select select "NLR"
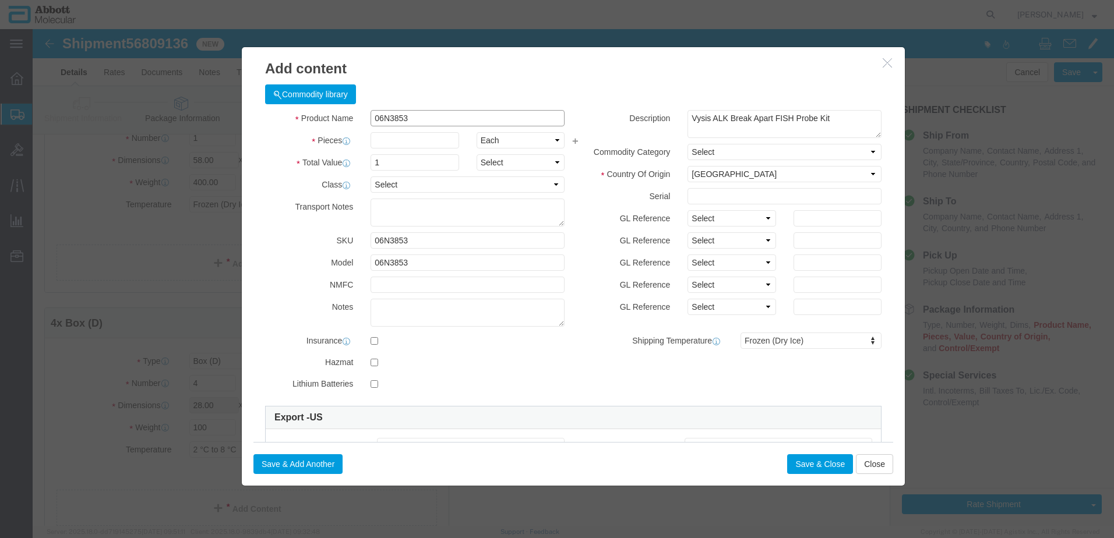
type input "06N3853"
type input "2"
click select "Select Account Type Activity ID Airline Appointment Number ASN Batch Number Bil…"
select select "BATCH_NUMBER"
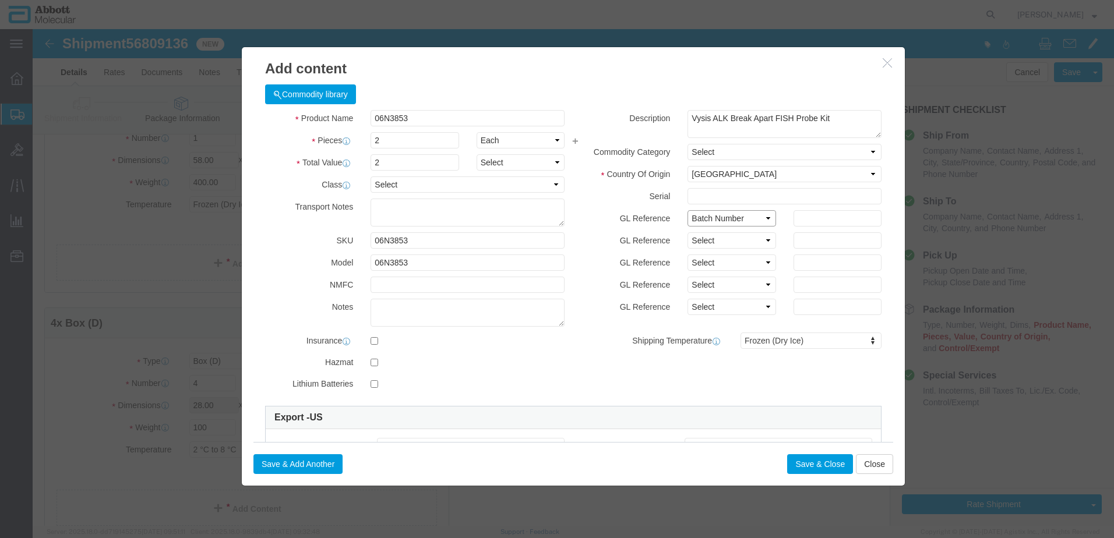
click select "Select Account Type Activity ID Airline Appointment Number ASN Batch Number Bil…"
type input "409118"
click div "Save & Add Another Save & Close Close"
click button "Save & Add Another"
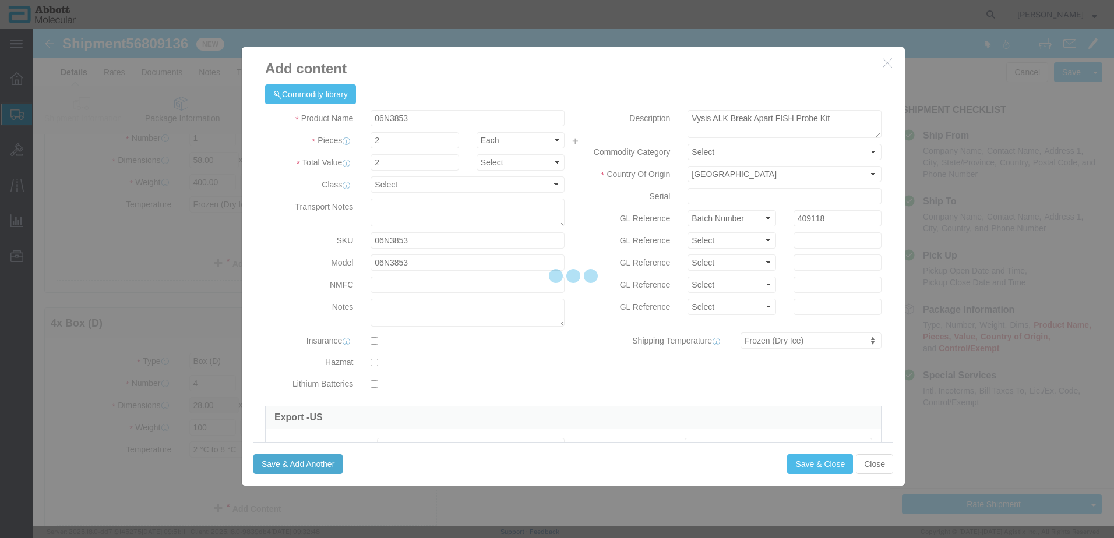
select select "EA"
select select
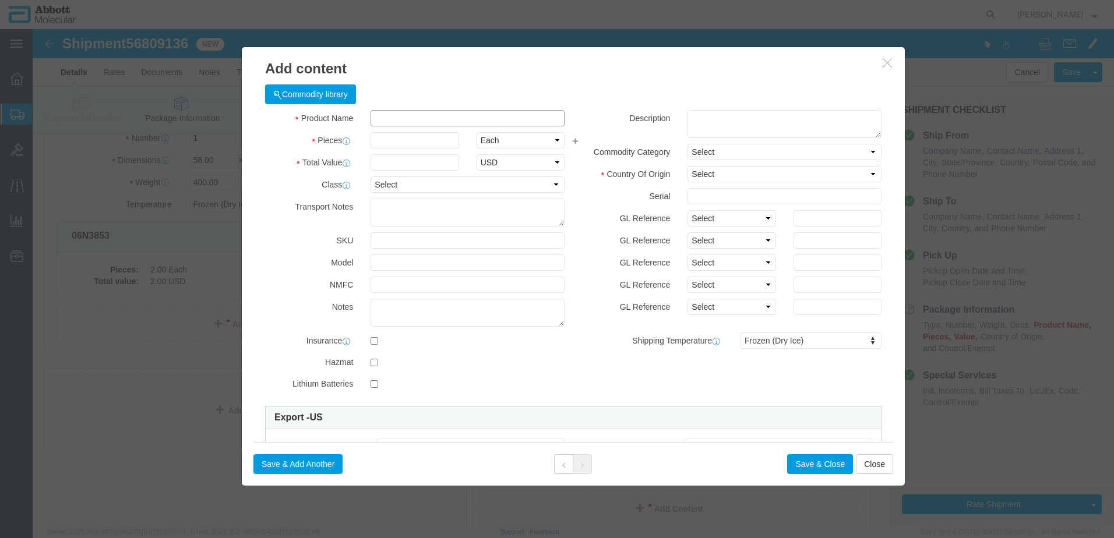
click input "text"
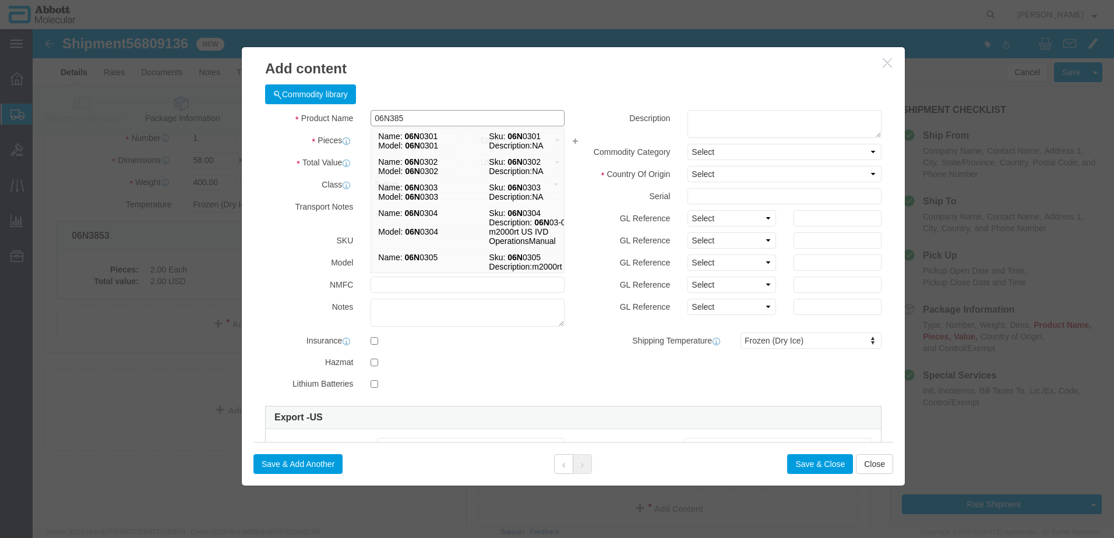
type input "06N3853"
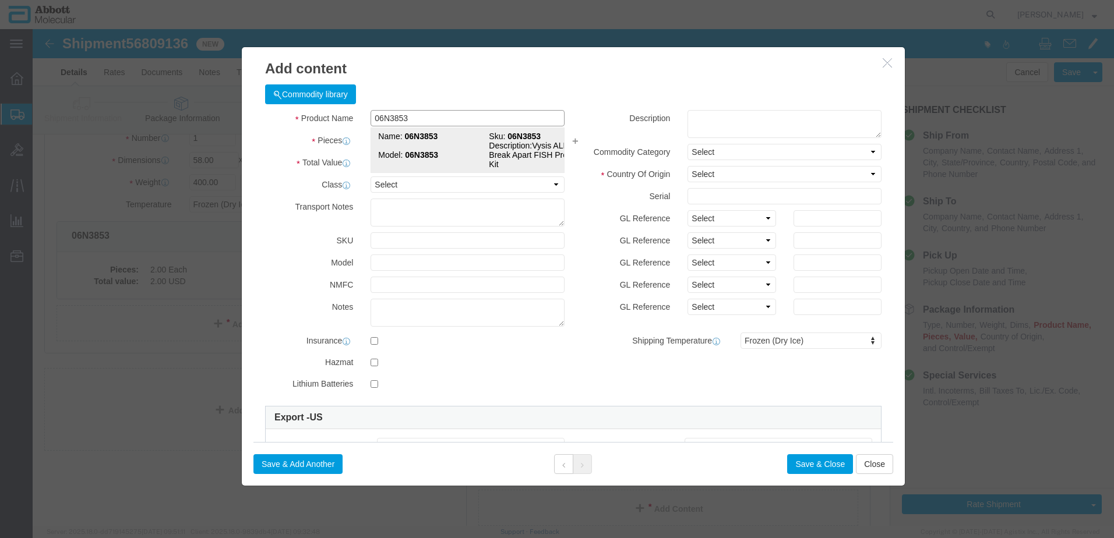
click strong "06N3853"
type input "1"
select select
select select "US"
type input "FROZEN"
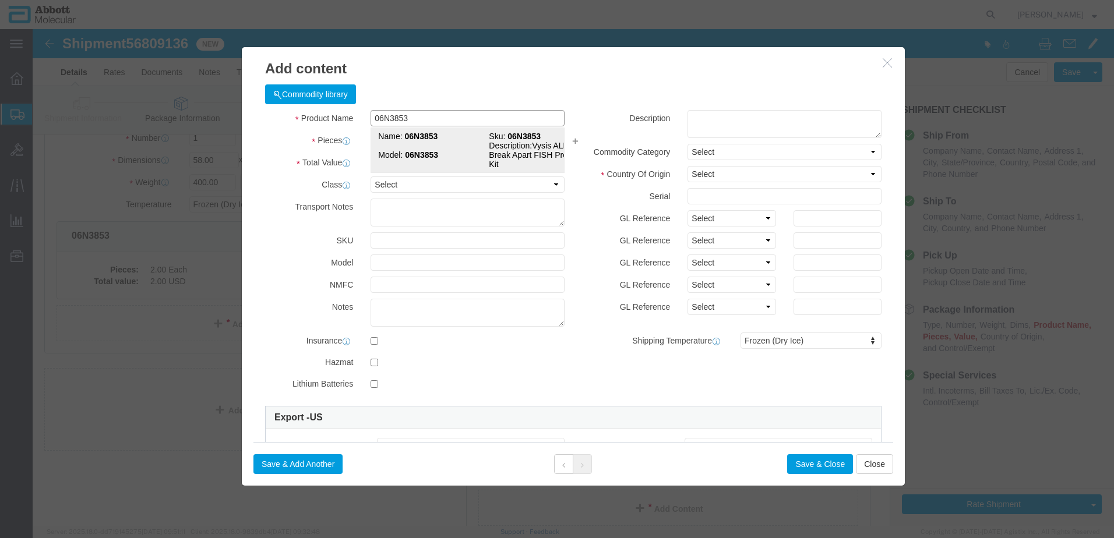
type input "3822190080"
select select "BIS"
checkbox input "false"
type input "06N3853"
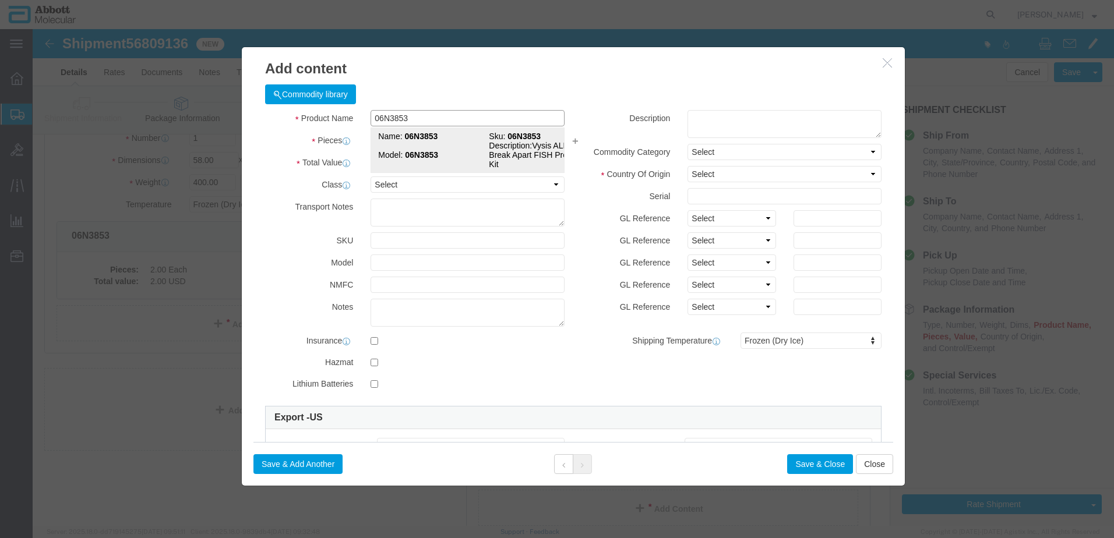
type input "06N3853"
type textarea "Vysis ALK Break Apart FISH Probe Kit"
select select "NLR"
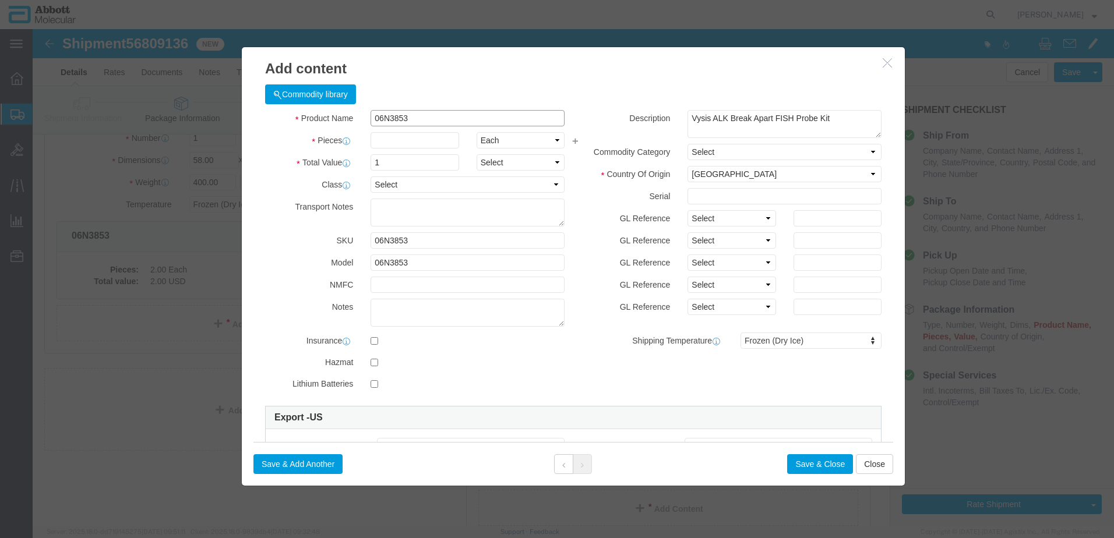
type input "06N3853"
type input "1"
drag, startPoint x: 691, startPoint y: 191, endPoint x: 690, endPoint y: 199, distance: 8.8
click select "Select Account Type Activity ID Airline Appointment Number ASN Batch Number Bil…"
select select "BATCH_NUMBER"
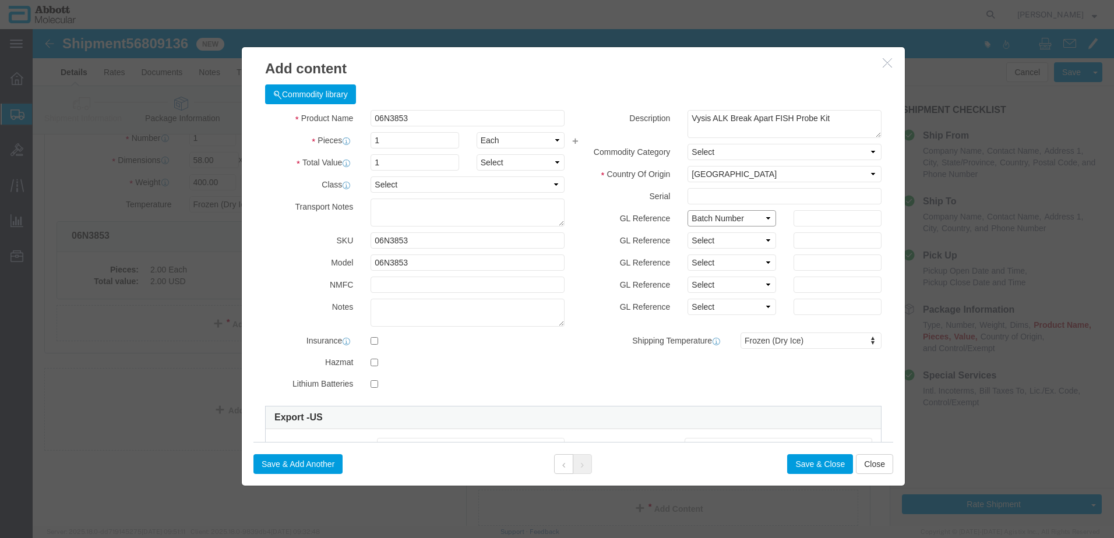
click select "Select Account Type Activity ID Airline Appointment Number ASN Batch Number Bil…"
type input "411793"
click button "Save & Add Another"
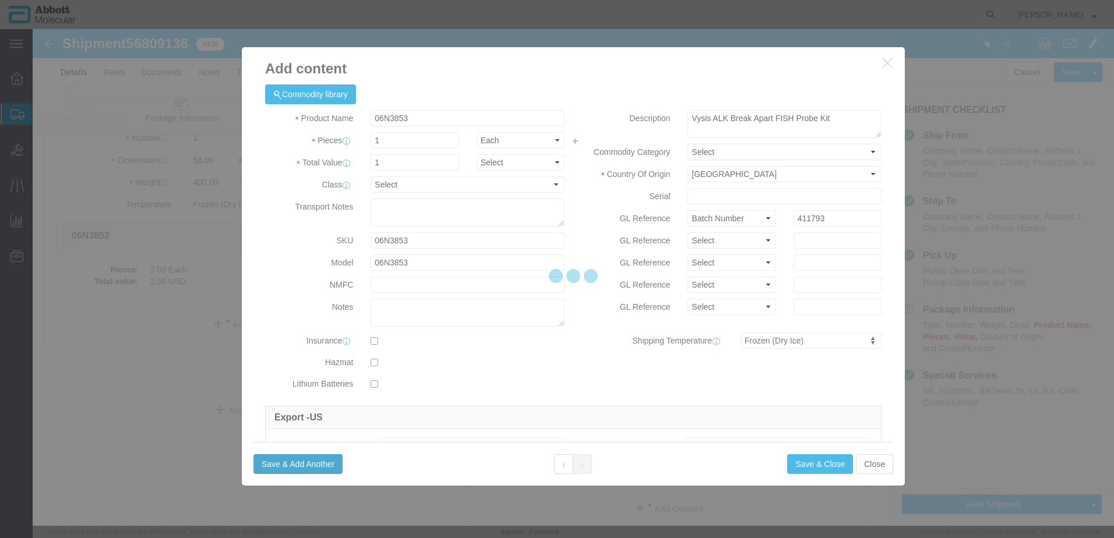
select select "EA"
select select
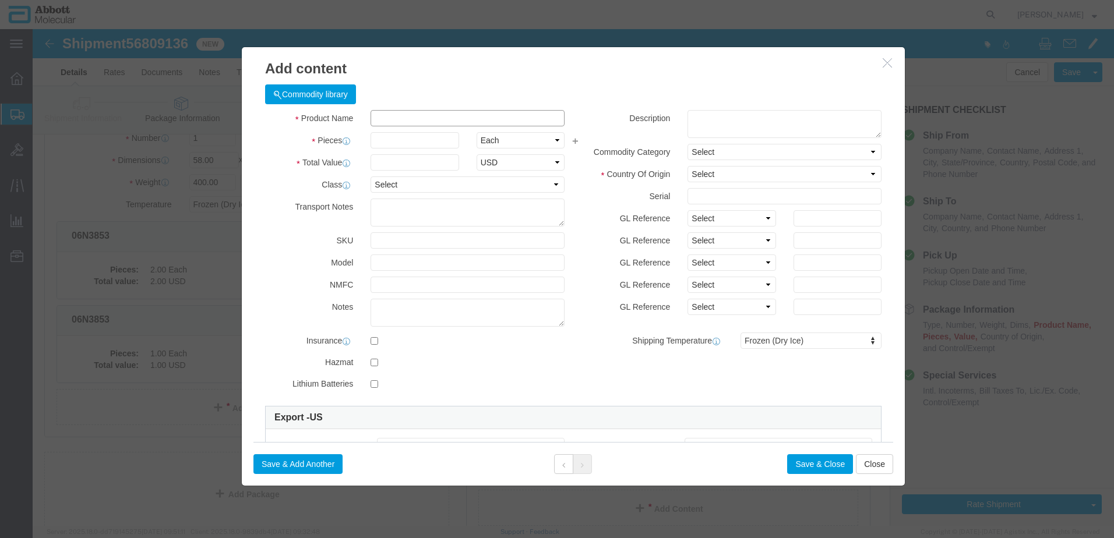
click input "text"
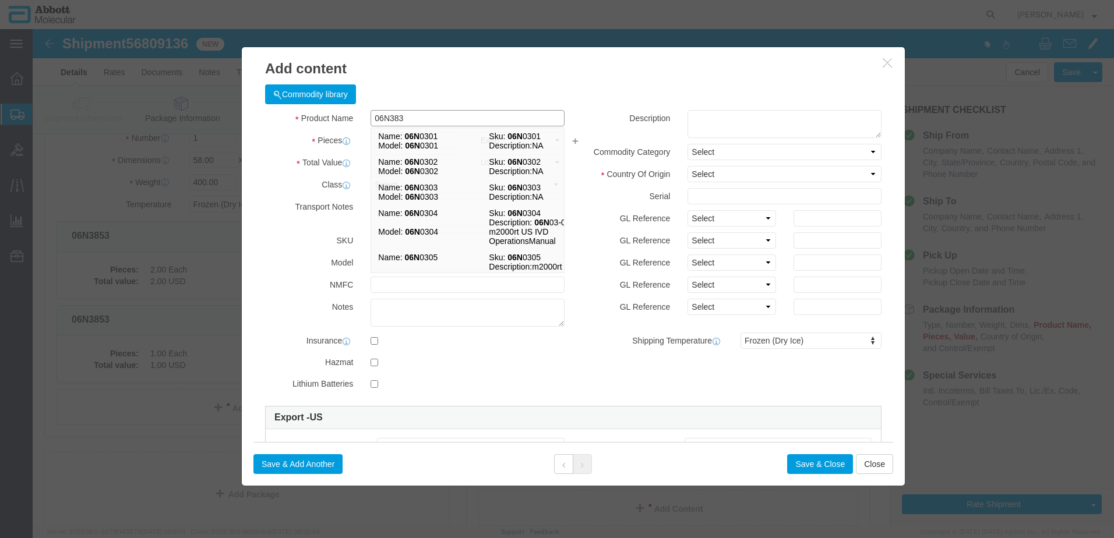
type input "06N3833"
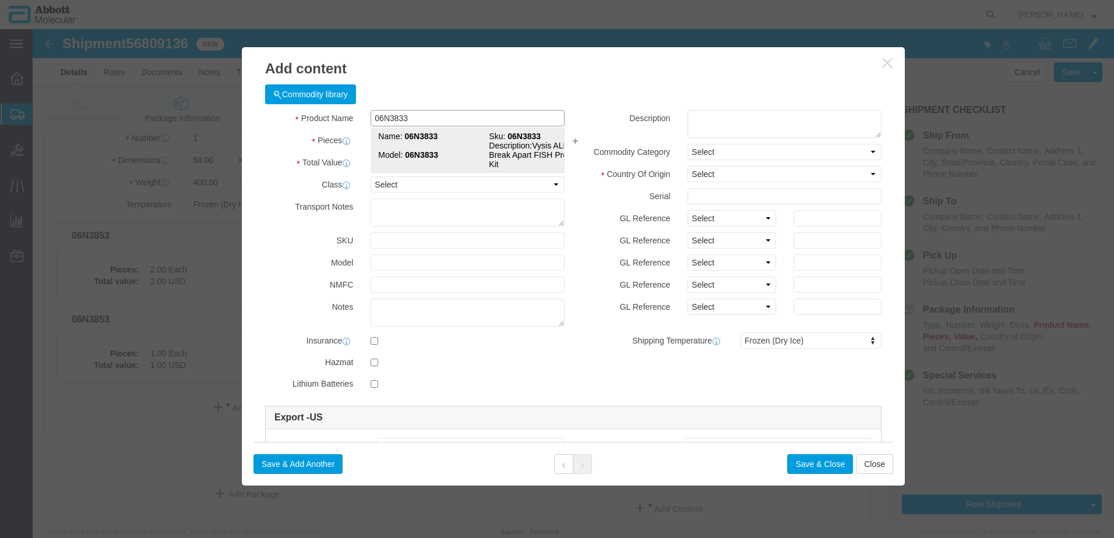
click strong "06N3833"
type input "1"
select select
select select "US"
type input "FROZEN"
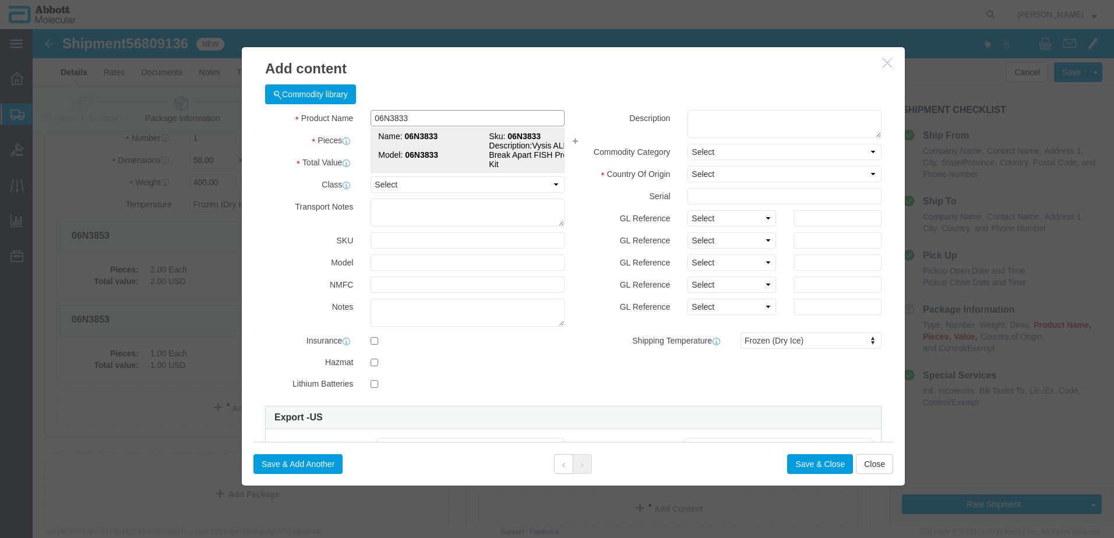
type input "3822190080"
select select "BIS"
checkbox input "false"
type input "06N3833"
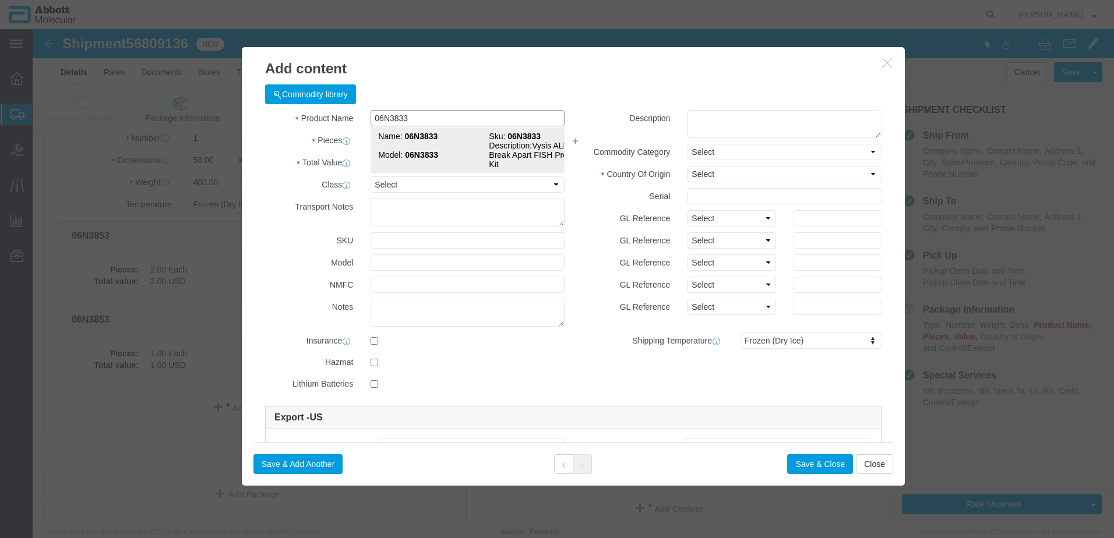
type input "06N3833"
type textarea "Vysis ALK Break Apart FISH Probe Kit"
select select "NLR"
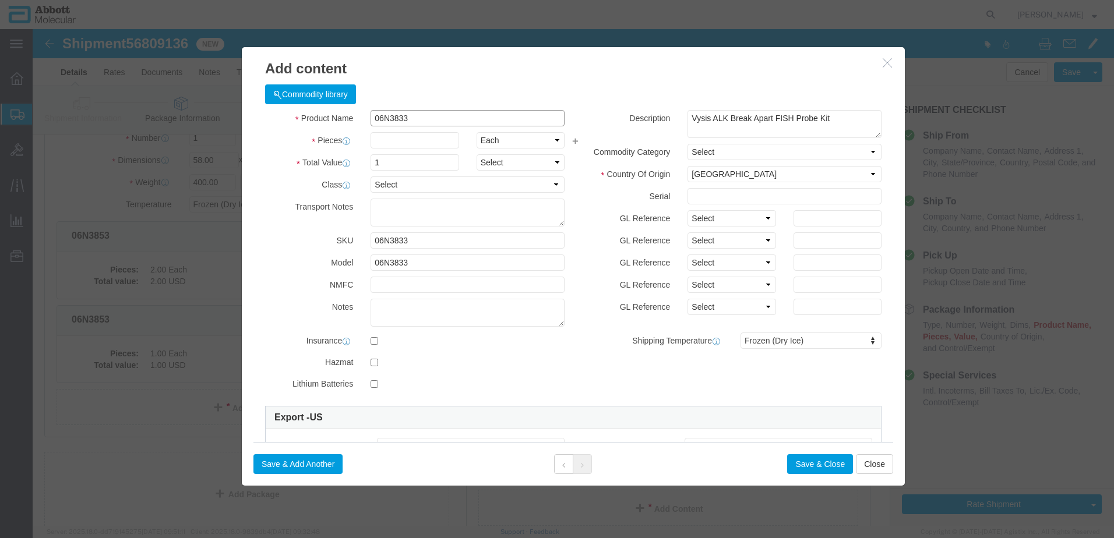
type input "06N3833"
type input "31"
drag, startPoint x: 657, startPoint y: 188, endPoint x: 661, endPoint y: 199, distance: 12.0
click select "Select Account Type Activity ID Airline Appointment Number ASN Batch Number Bil…"
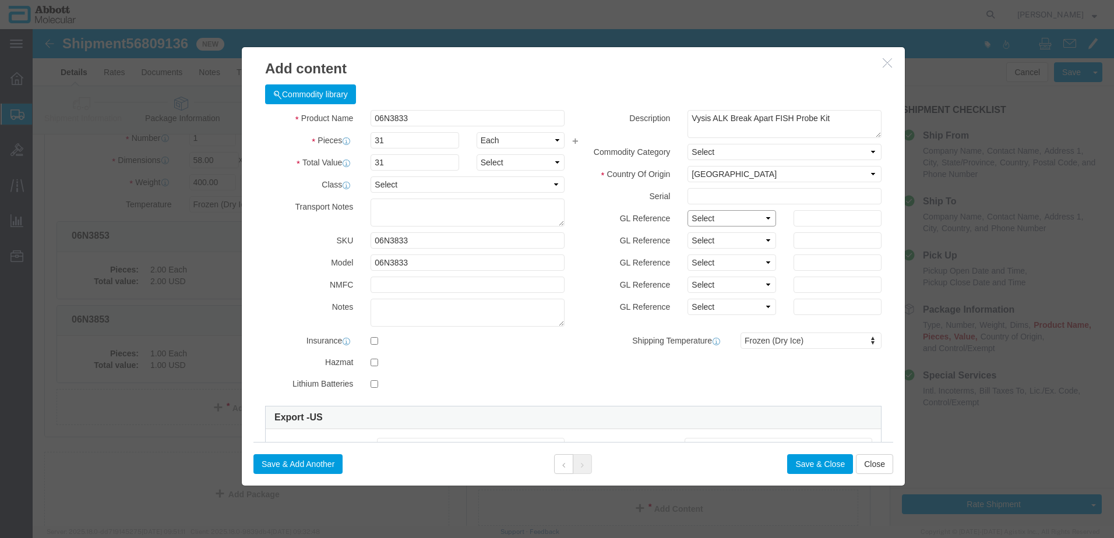
select select "BATCH_NUMBER"
click select "Select Account Type Activity ID Airline Appointment Number ASN Batch Number Bil…"
type input "411863"
click button "Save & Add Another"
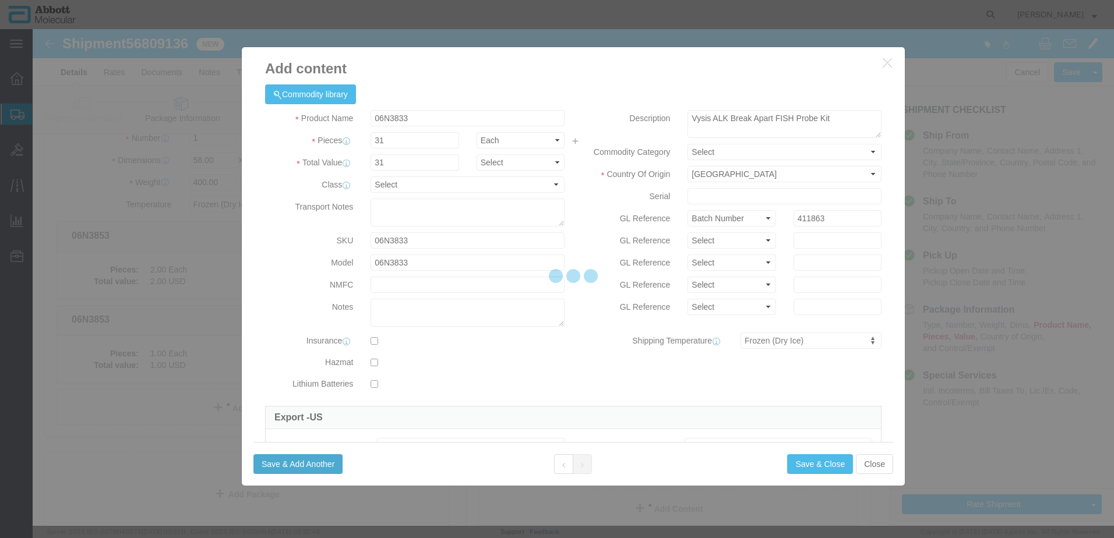
select select "EA"
select select
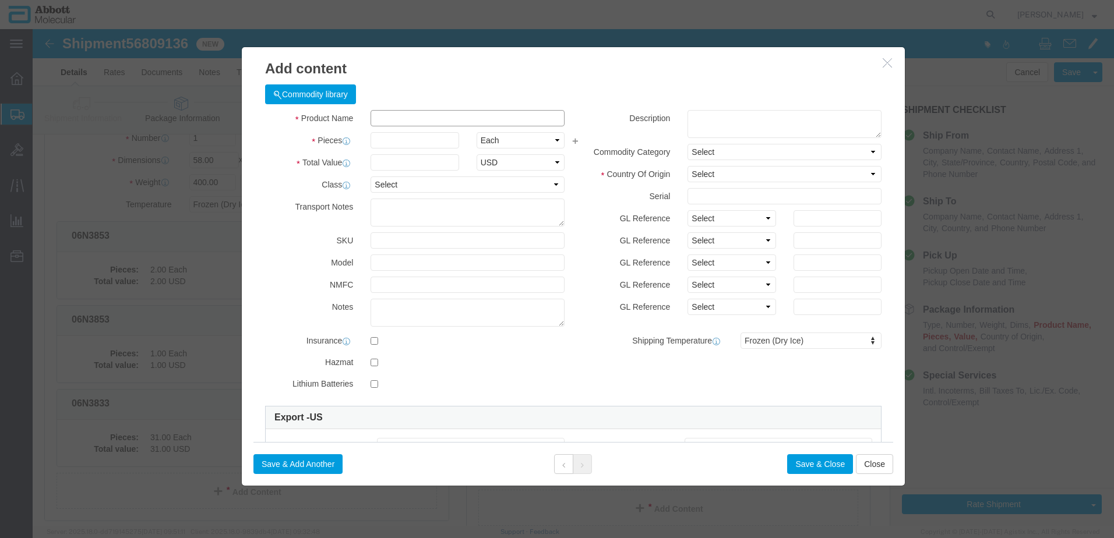
click input "text"
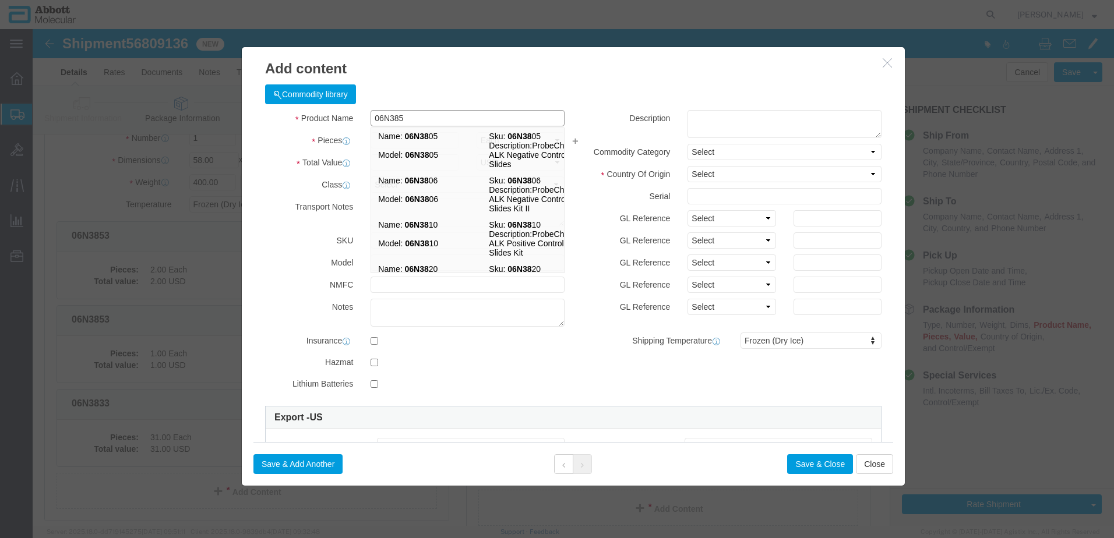
type input "06N3853"
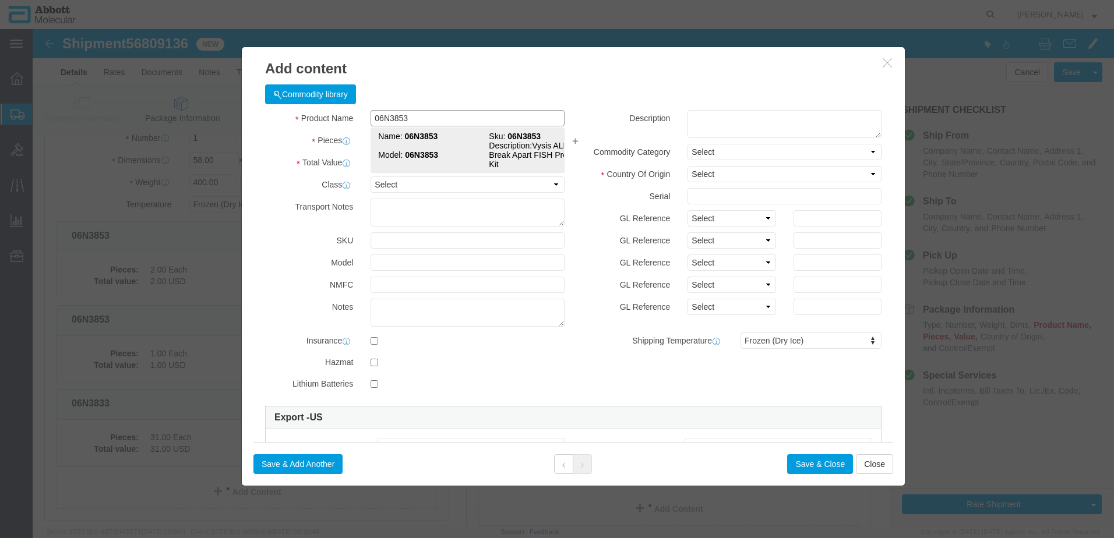
click strong "06N3853"
type input "1"
select select
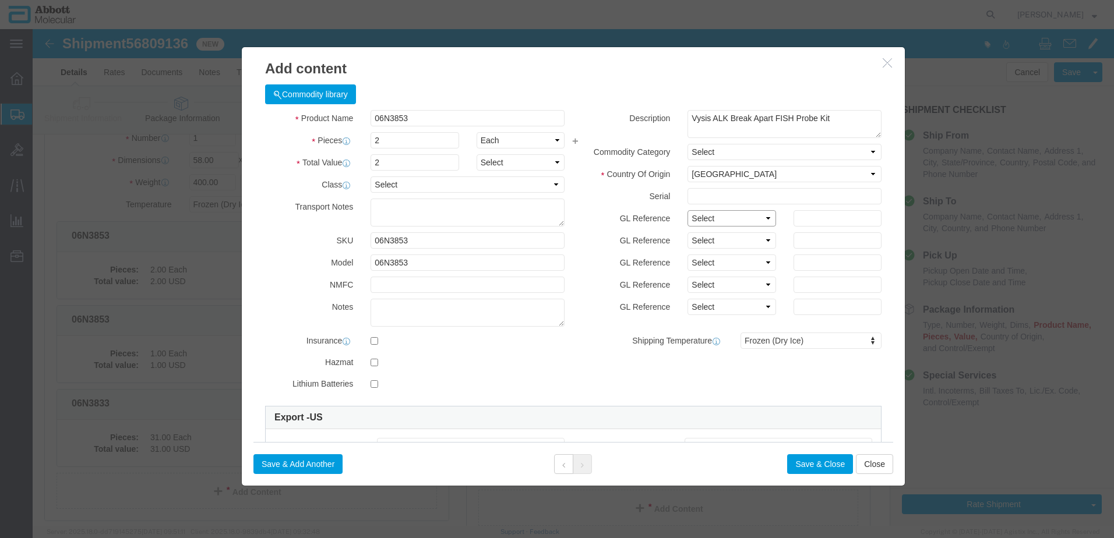
drag, startPoint x: 718, startPoint y: 185, endPoint x: 709, endPoint y: 199, distance: 16.0
click select "Select Account Type Activity ID Airline Appointment Number ASN Batch Number Bil…"
click button "Save & Add Another"
click input "text"
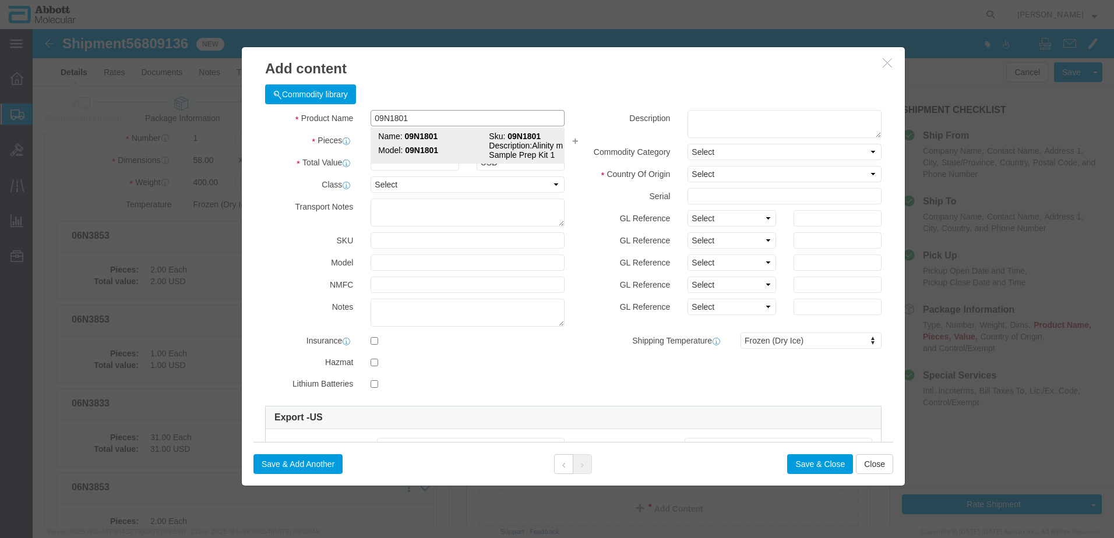
click td "Model: 09N1801"
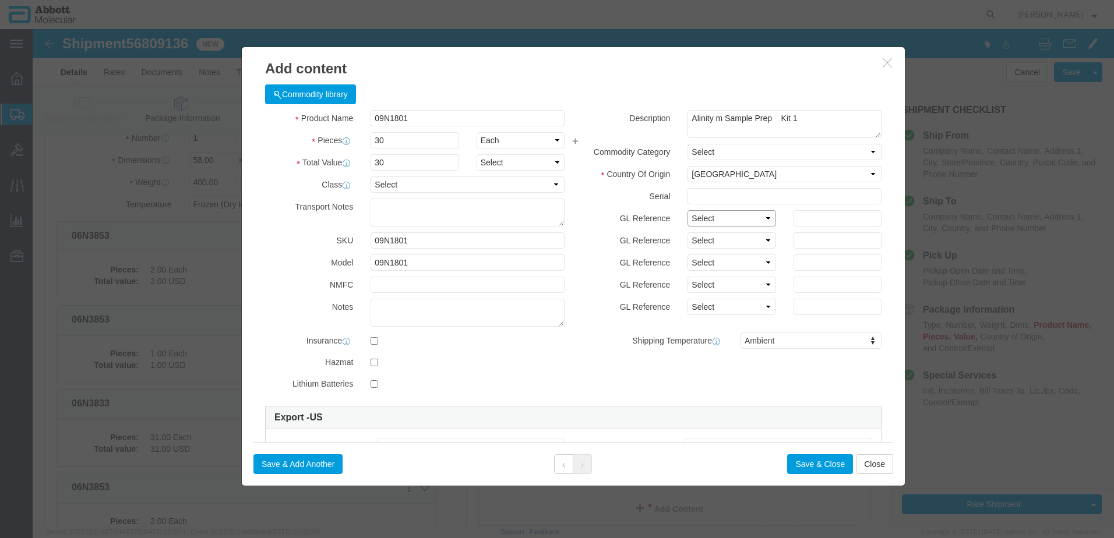
click select "Select Account Type Activity ID Airline Appointment Number ASN Batch Number Bil…"
click button "Save & Add Another"
click input "text"
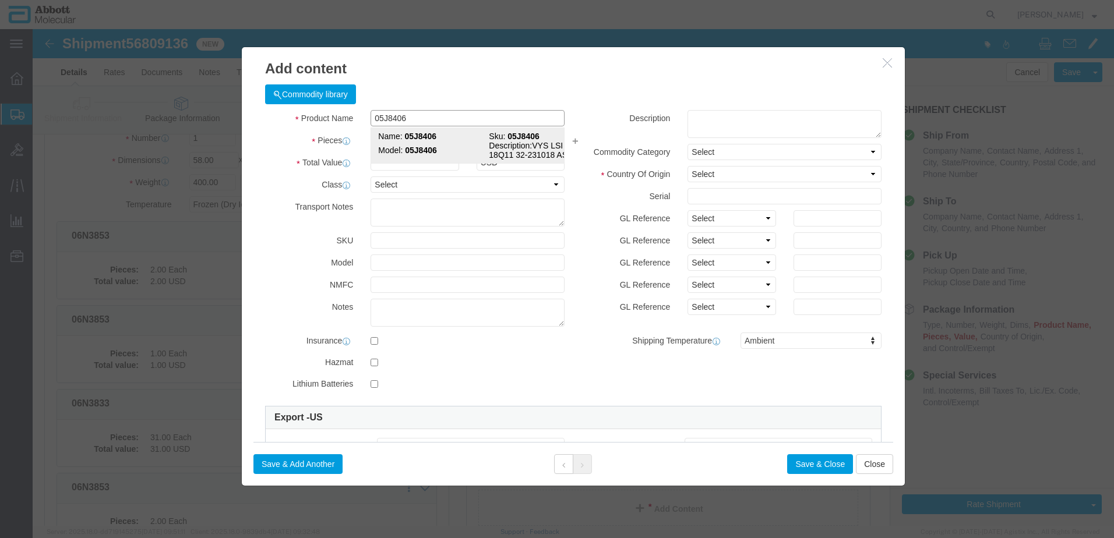
click strong "05J8406"
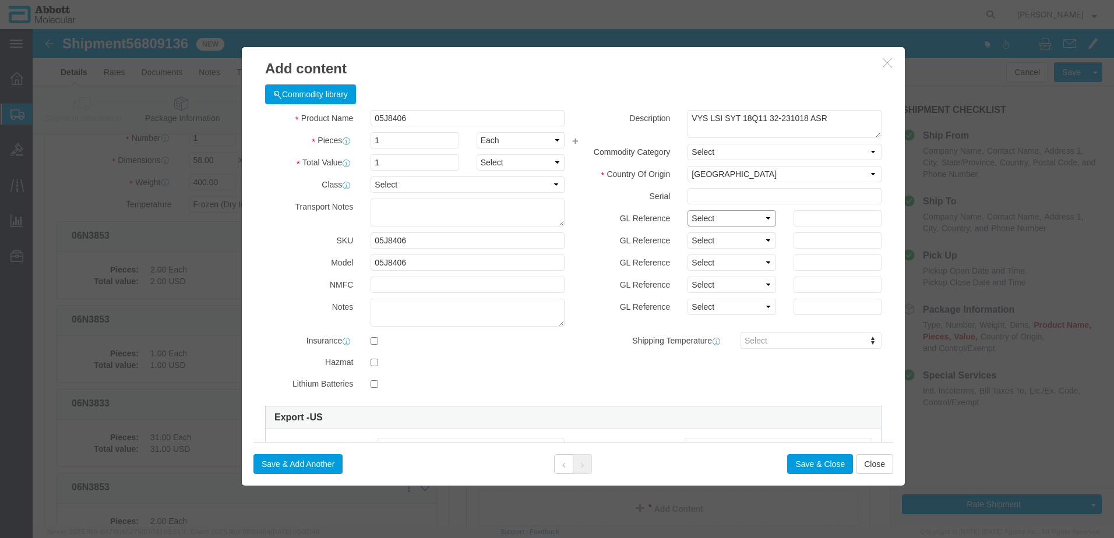
click select "Select Account Type Activity ID Airline Appointment Number ASN Batch Number Bil…"
click button "Save & Add Another"
click input "text"
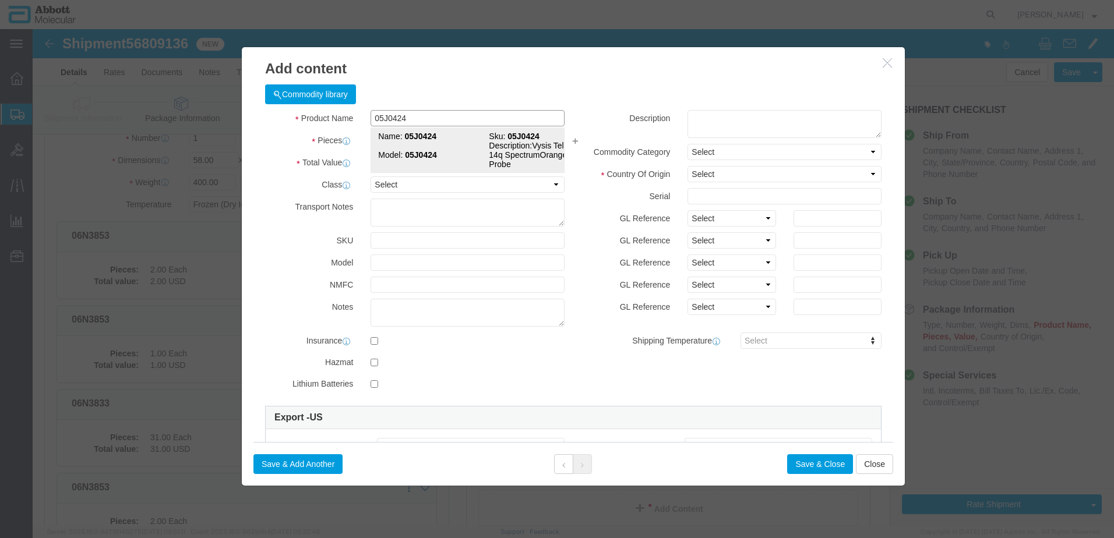
click strong "05J0424"
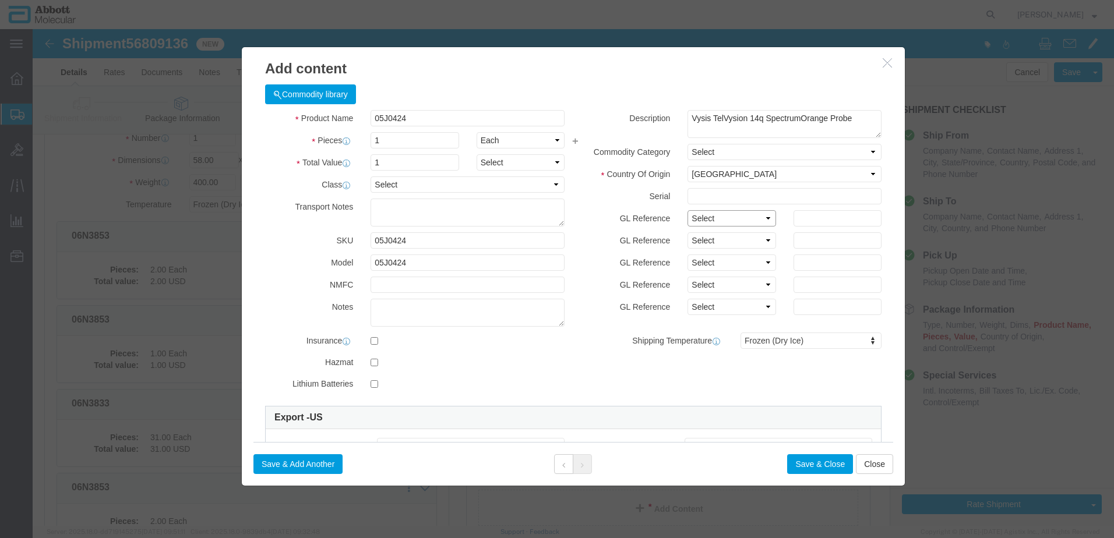
click select "Select Account Type Activity ID Airline Appointment Number ASN Batch Number Bil…"
click button "Save & Add Another"
click input "text"
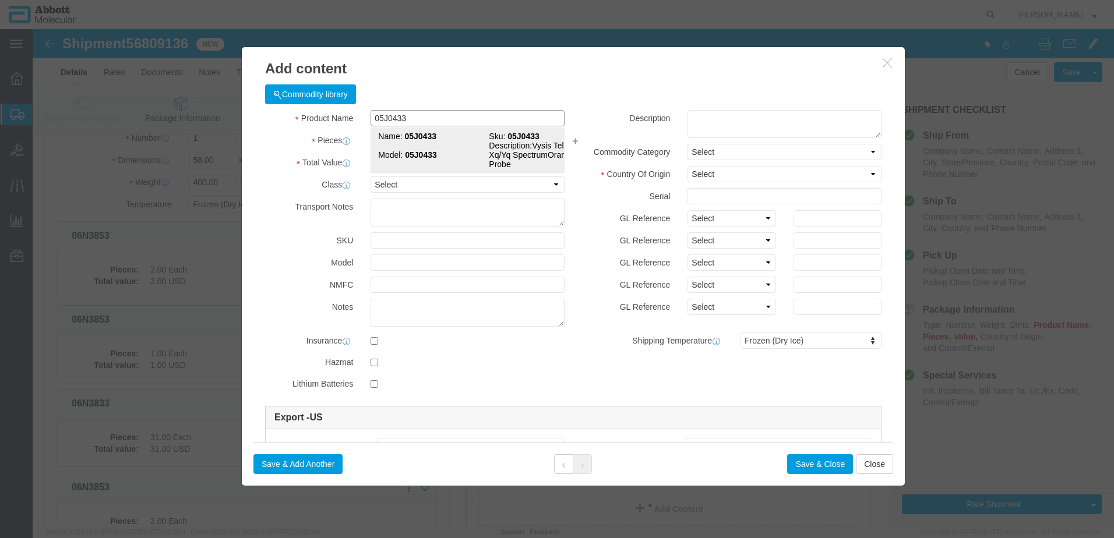
click strong "05J0433"
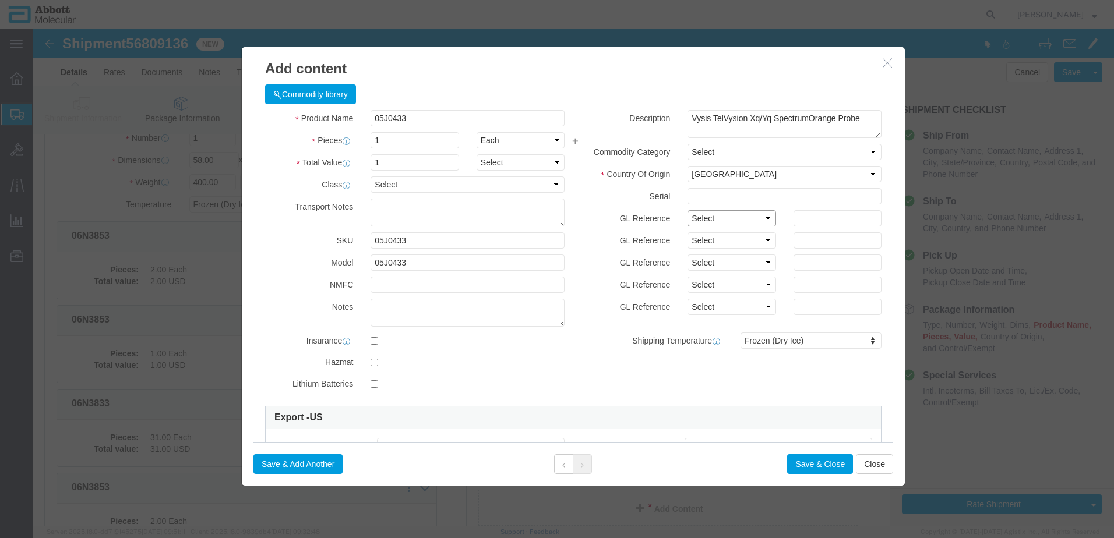
drag, startPoint x: 700, startPoint y: 184, endPoint x: 698, endPoint y: 200, distance: 16.5
click select "Select Account Type Activity ID Airline Appointment Number ASN Batch Number Bil…"
click button "Save & Add Another"
click input "text"
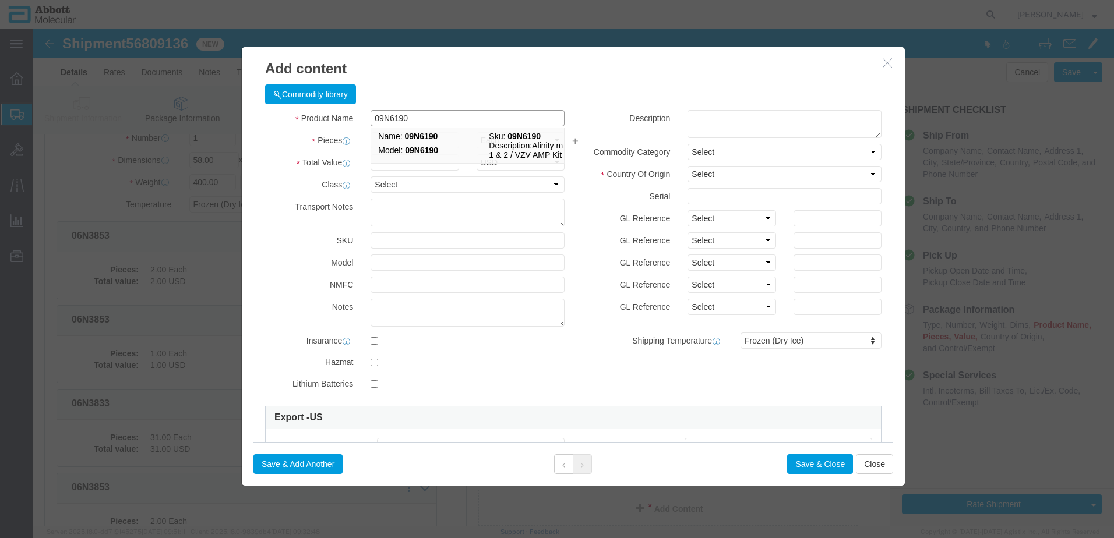
scroll to position [58, 0]
click strong "09N6190"
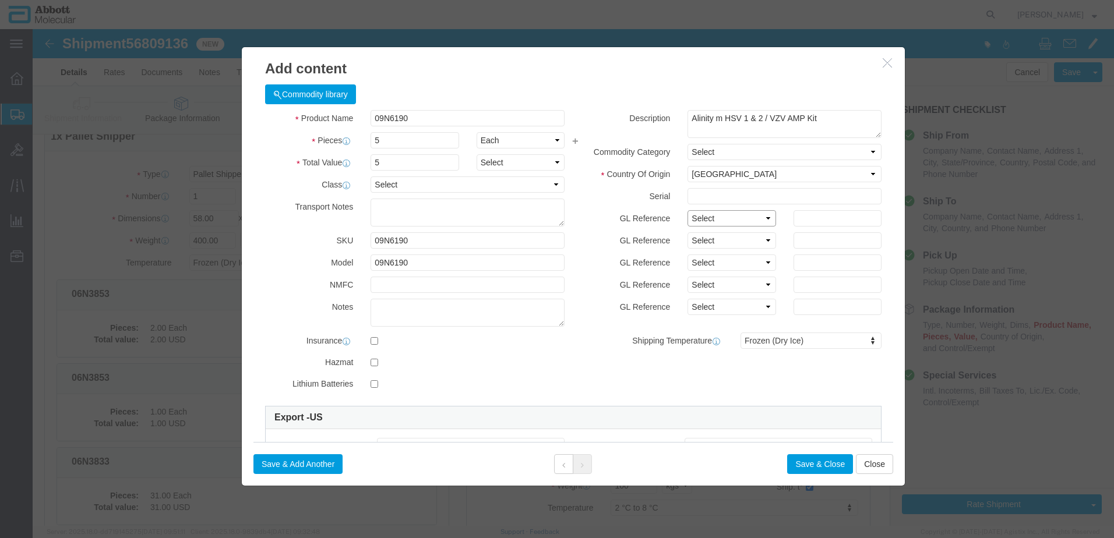
drag, startPoint x: 656, startPoint y: 190, endPoint x: 657, endPoint y: 199, distance: 8.8
click select "Select Account Type Activity ID Airline Appointment Number ASN Batch Number Bil…"
click button "Save & Add Another"
click input "text"
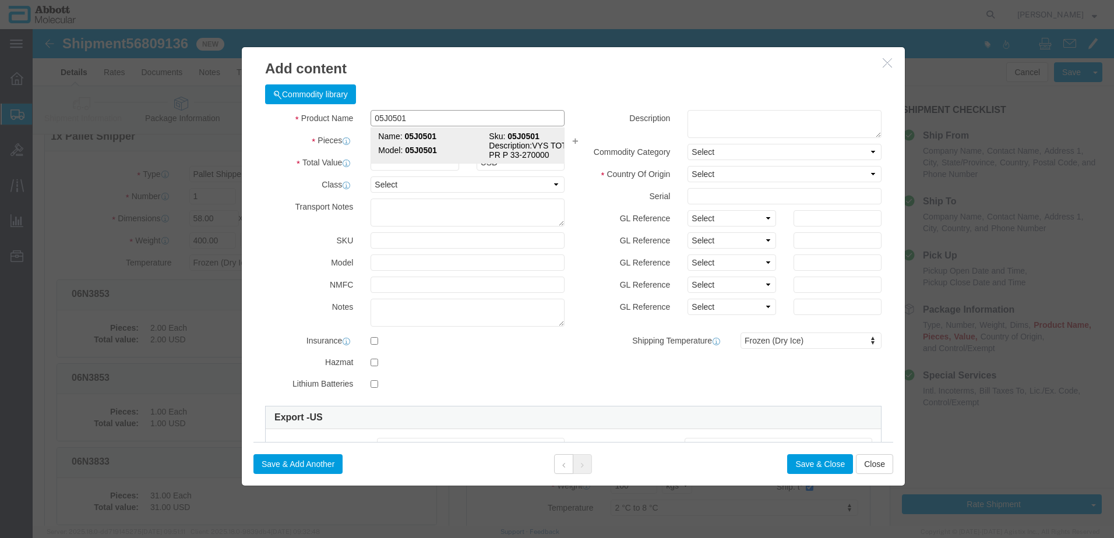
click strong "05J0501"
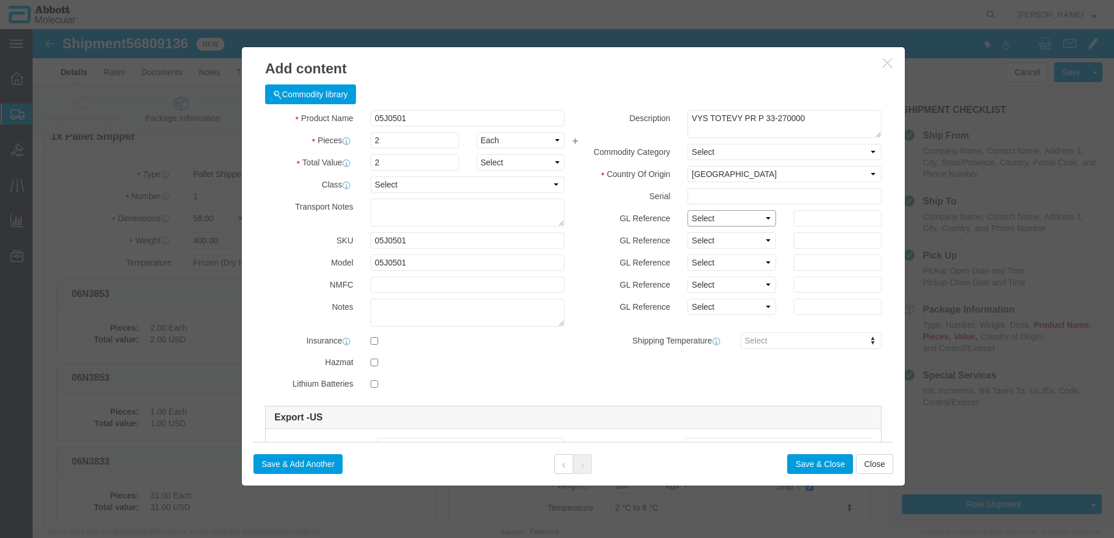
drag, startPoint x: 679, startPoint y: 192, endPoint x: 679, endPoint y: 200, distance: 8.2
click select "Select Account Type Activity ID Airline Appointment Number ASN Batch Number Bil…"
click button "Save & Add Another"
click input "text"
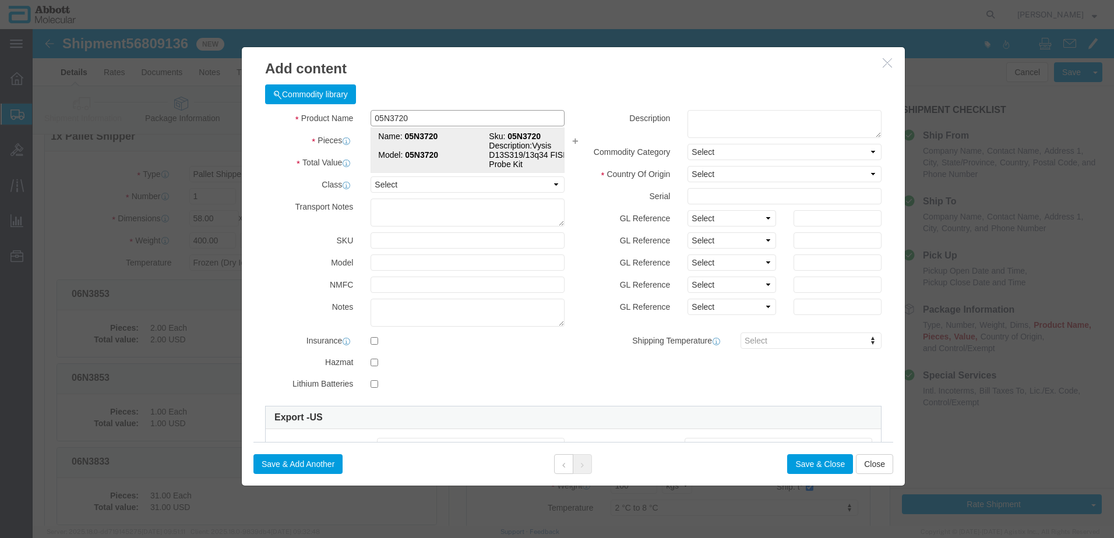
click td "Model: 05N3720"
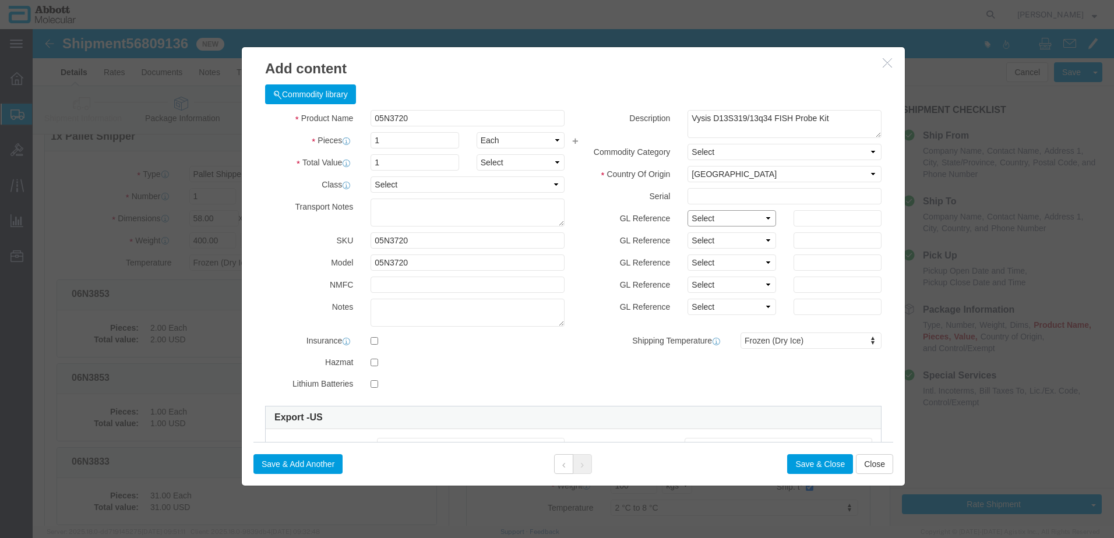
drag, startPoint x: 699, startPoint y: 191, endPoint x: 698, endPoint y: 198, distance: 7.7
click select "Select Account Type Activity ID Airline Appointment Number ASN Batch Number Bil…"
click button "Save & Add Another"
click input "text"
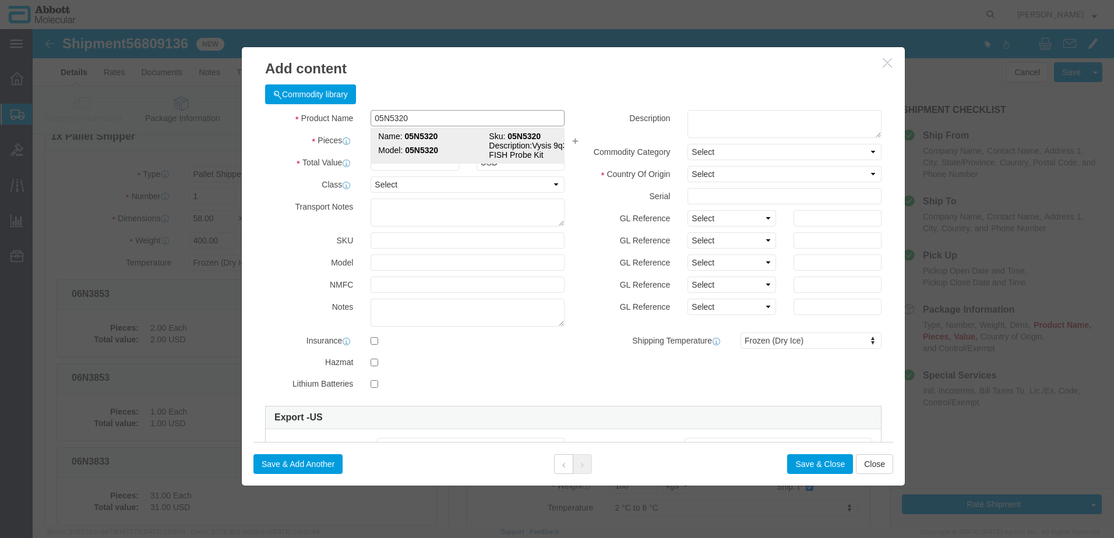
click td "Model: 05N5320"
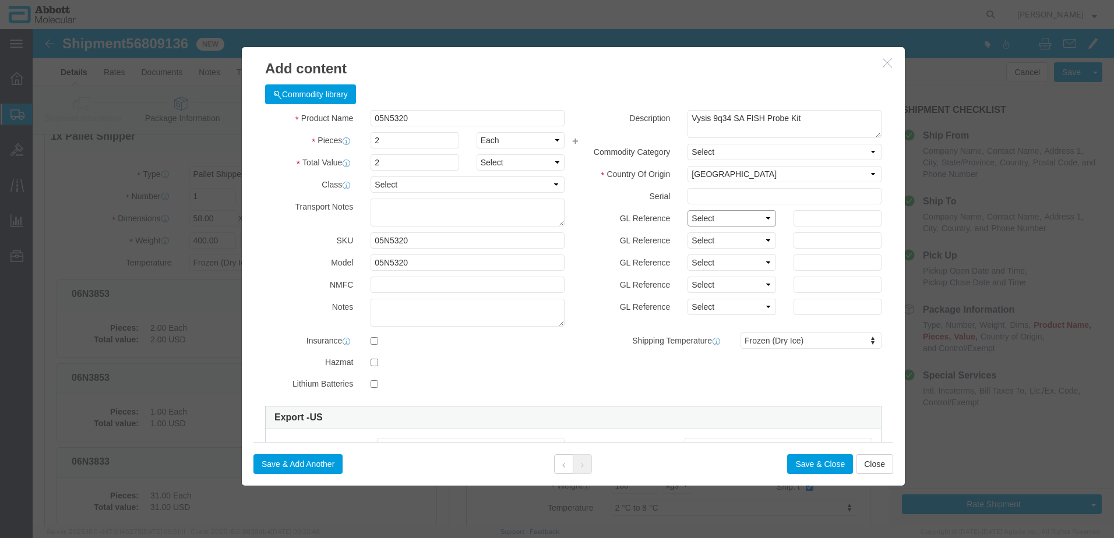
drag, startPoint x: 660, startPoint y: 188, endPoint x: 661, endPoint y: 196, distance: 8.8
click select "Select Account Type Activity ID Airline Appointment Number ASN Batch Number Bil…"
click button "Save & Add Another"
click input "text"
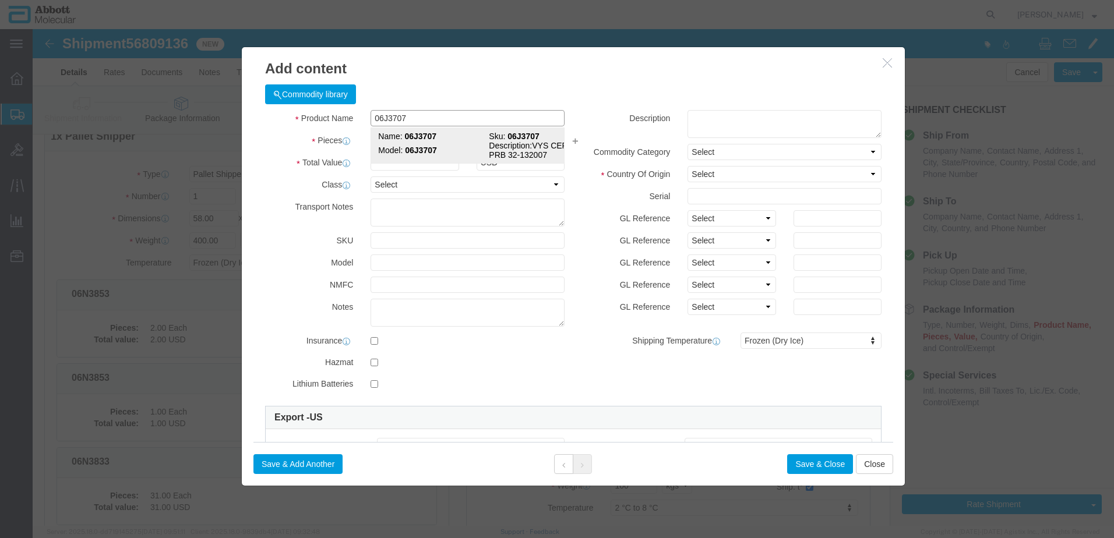
click strong "06J3707"
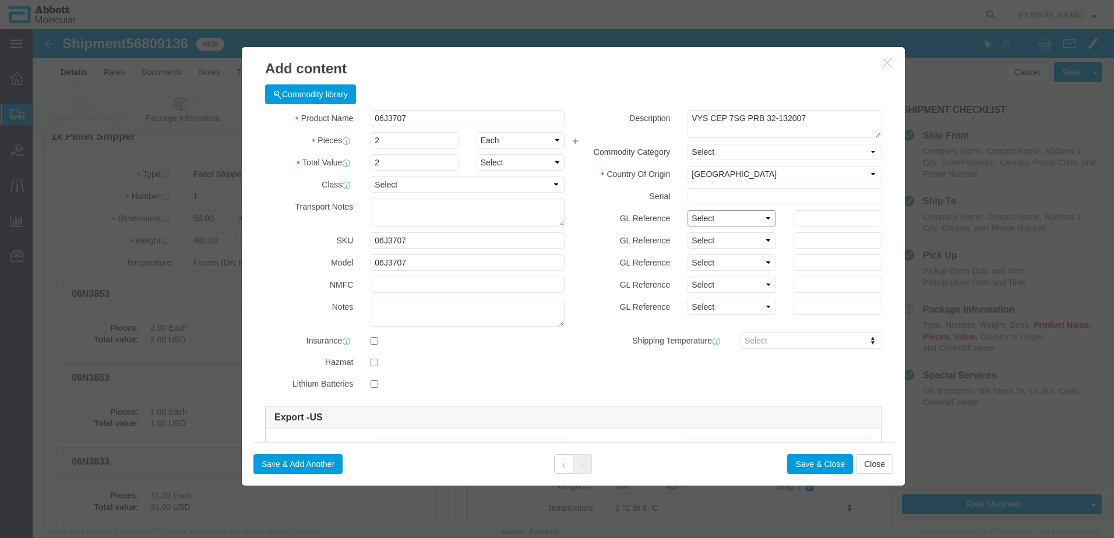
click select "Select Account Type Activity ID Airline Appointment Number ASN Batch Number Bil…"
click button "Save & Add Another"
click input "text"
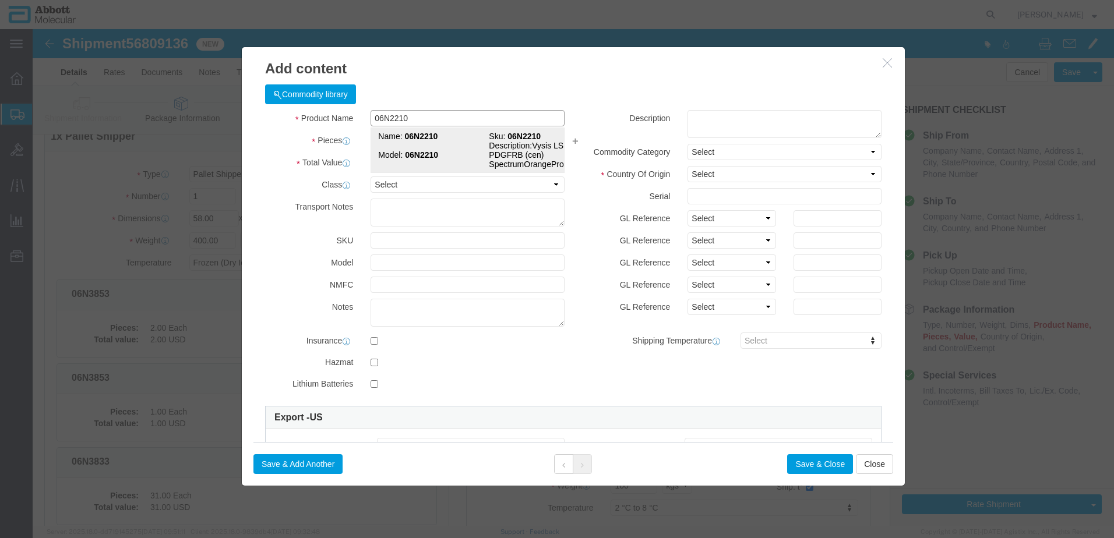
click div "Name: 06N2210 Sku: 06N2210 Model: 06N2210 Description: Vysis LSI PDGFRB (cen) S…"
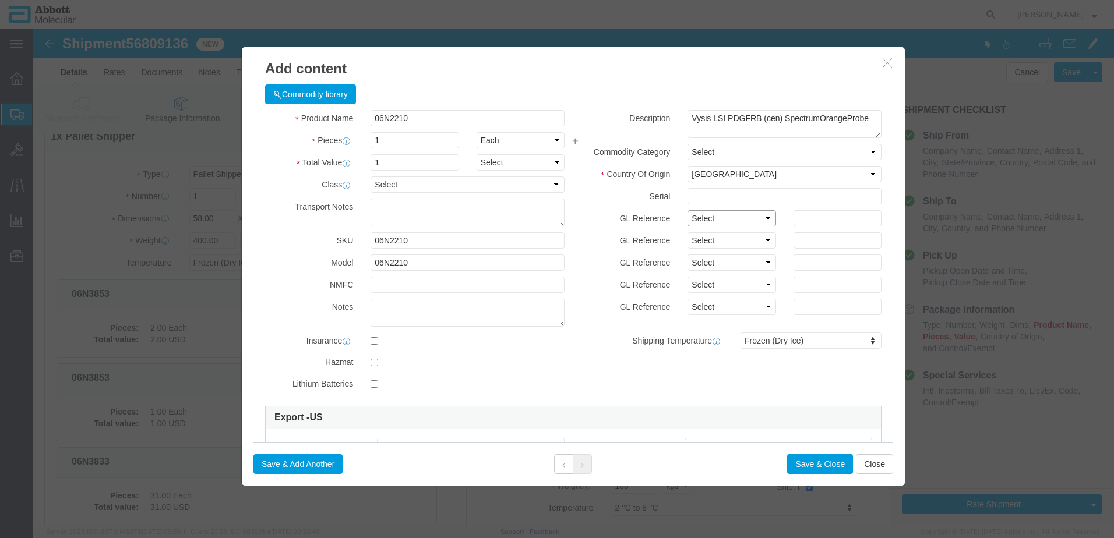
drag, startPoint x: 708, startPoint y: 192, endPoint x: 704, endPoint y: 199, distance: 8.4
click select "Select Account Type Activity ID Airline Appointment Number ASN Batch Number Bil…"
click button "Save & Add Another"
click input "text"
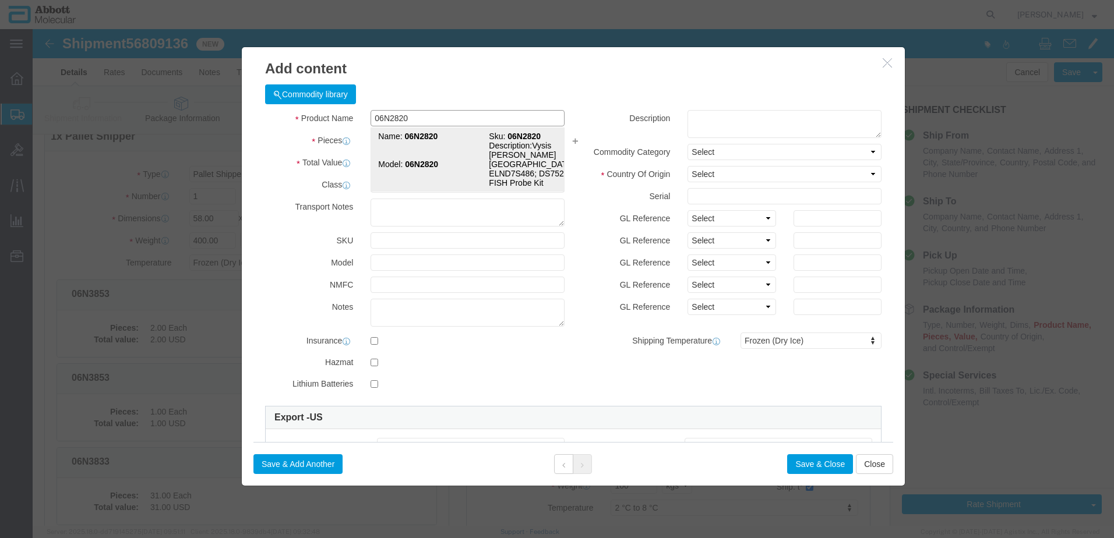
click td "Model: 06N2820"
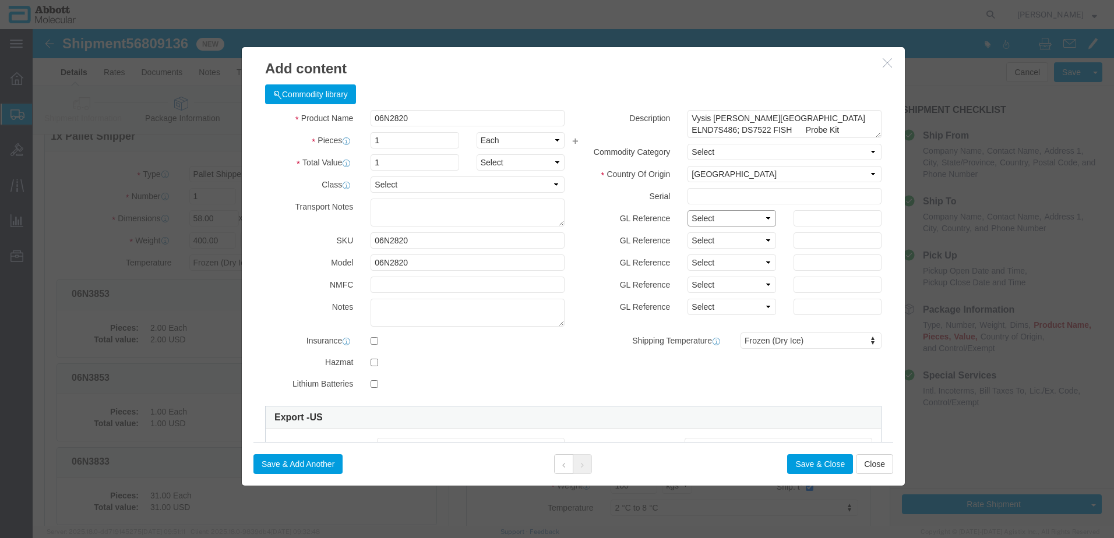
click select "Select Account Type Activity ID Airline Appointment Number ASN Batch Number Bil…"
click button "Save & Add Another"
click input "text"
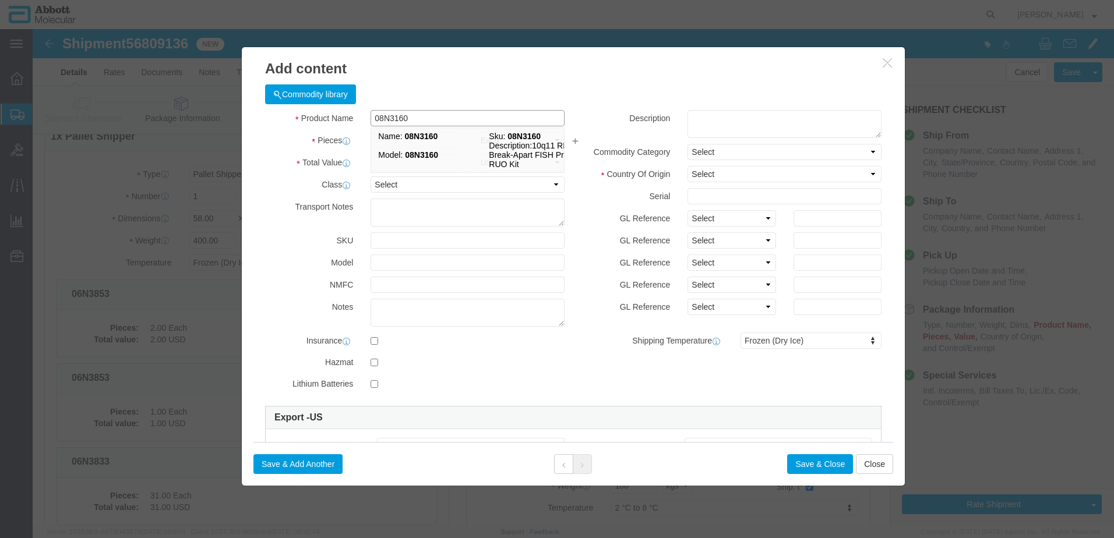
scroll to position [0, 0]
click td "Model: 08N3160"
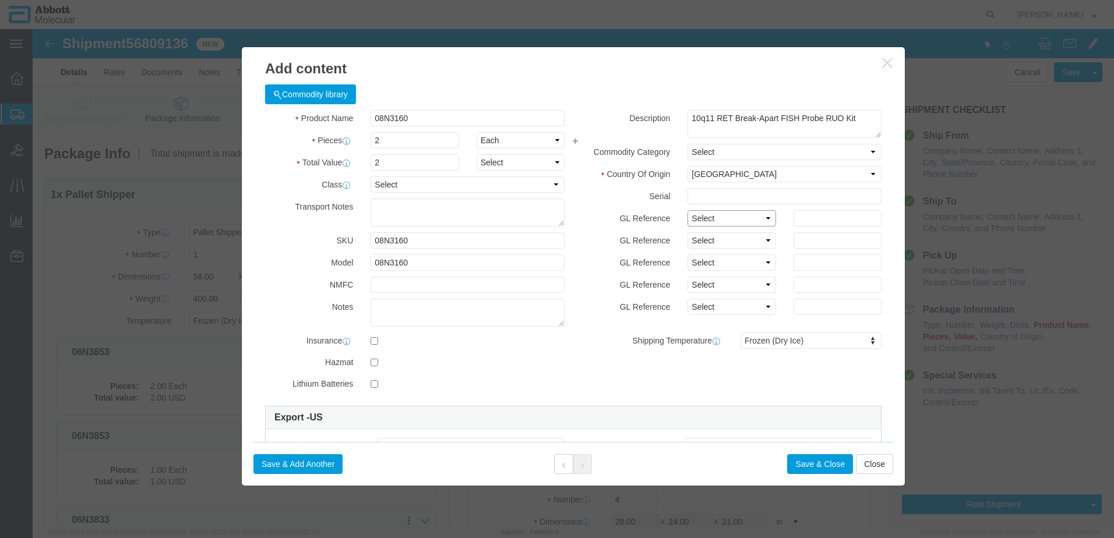
drag, startPoint x: 704, startPoint y: 194, endPoint x: 702, endPoint y: 200, distance: 6.1
click select "Select Account Type Activity ID Airline Appointment Number ASN Batch Number Bil…"
click button "Save & Add Another"
click input "text"
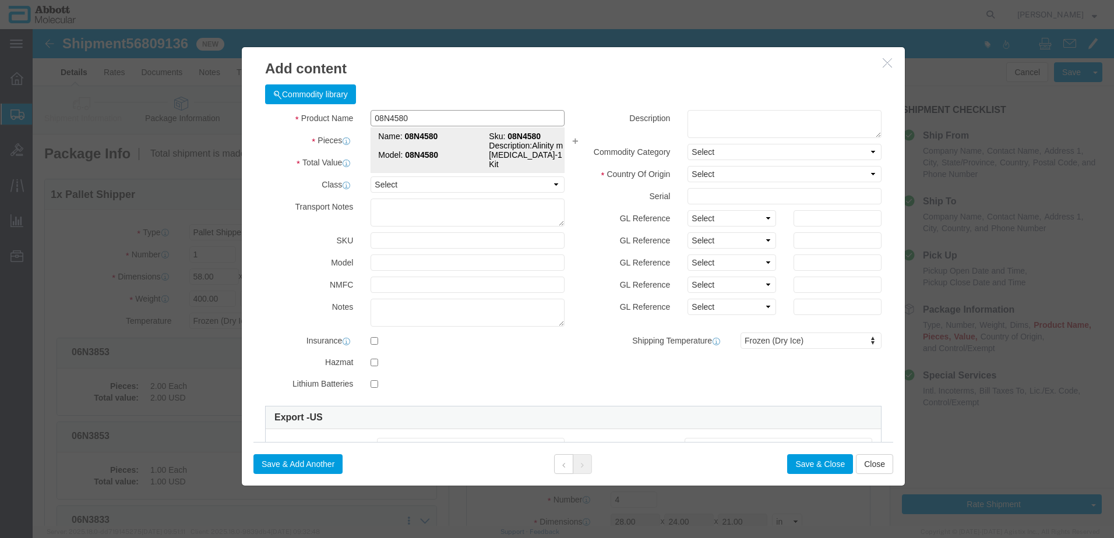
click strong "08N4580"
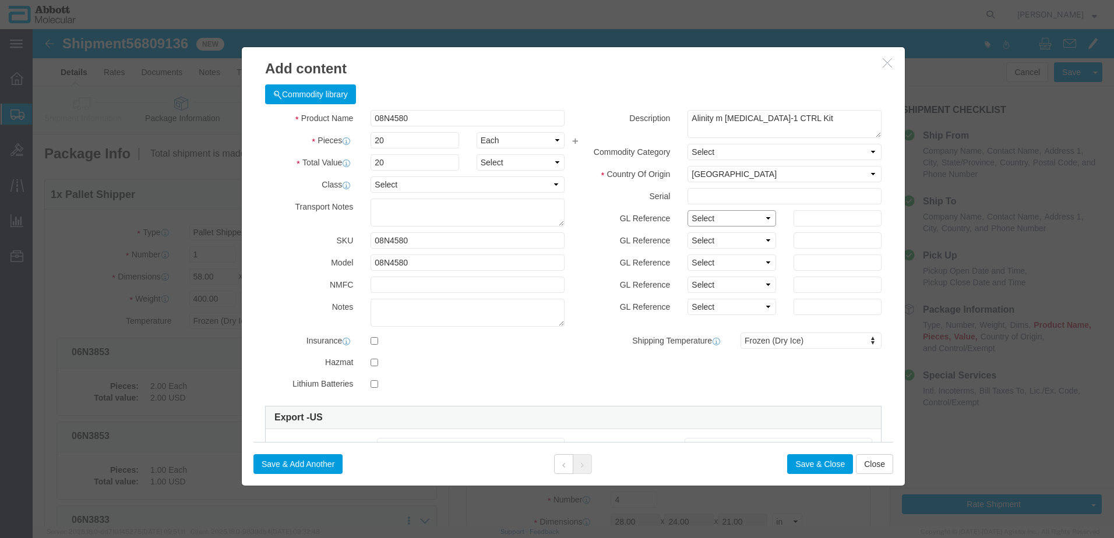
drag, startPoint x: 714, startPoint y: 193, endPoint x: 710, endPoint y: 199, distance: 6.6
click select "Select Account Type Activity ID Airline Appointment Number ASN Batch Number Bil…"
click button "Save & Add Another"
click input "text"
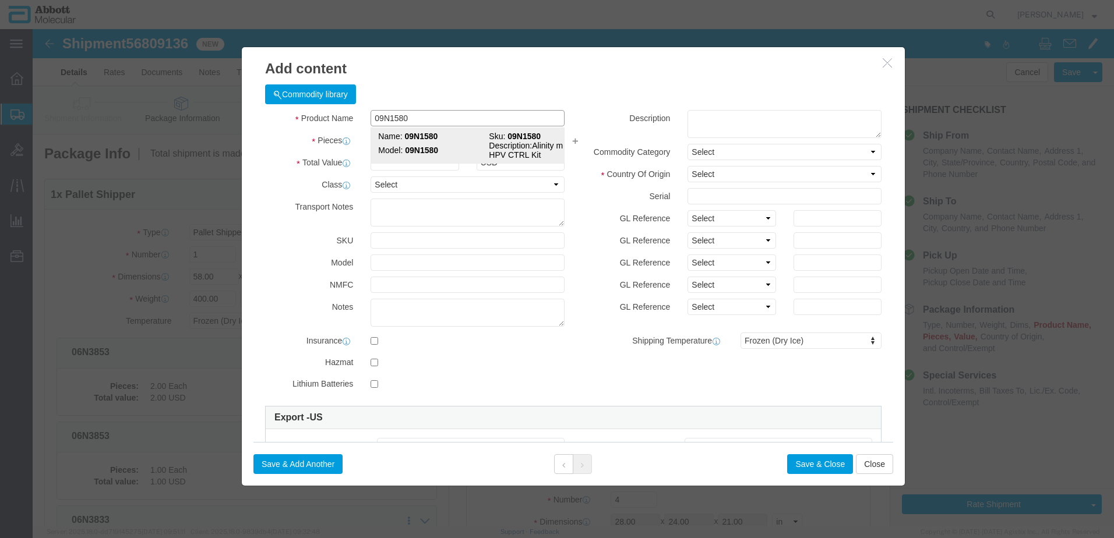
click strong "09N1580"
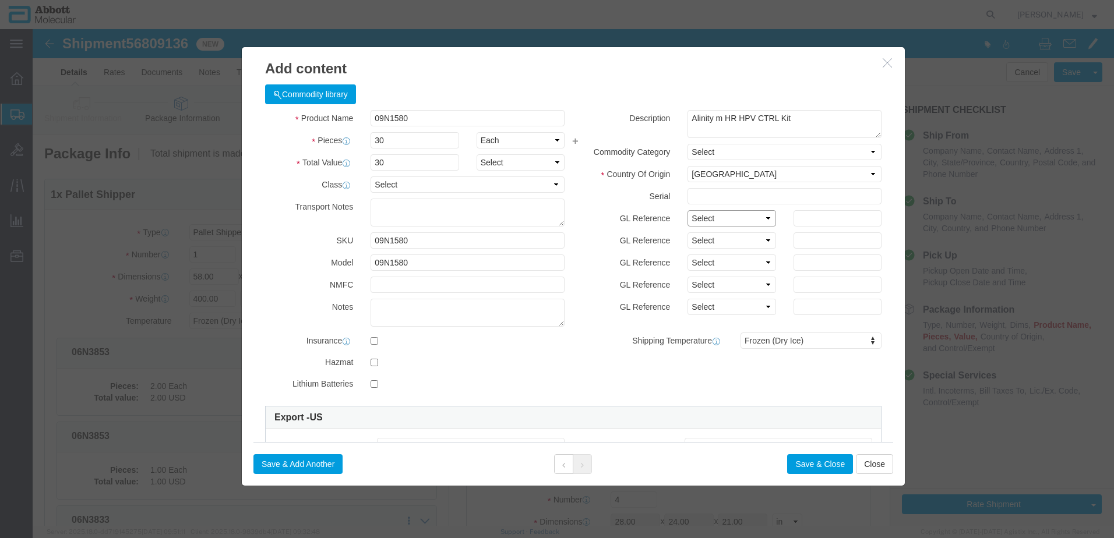
click select "Select Account Type Activity ID Airline Appointment Number ASN Batch Number Bil…"
click button "Save & Add Another"
click input "text"
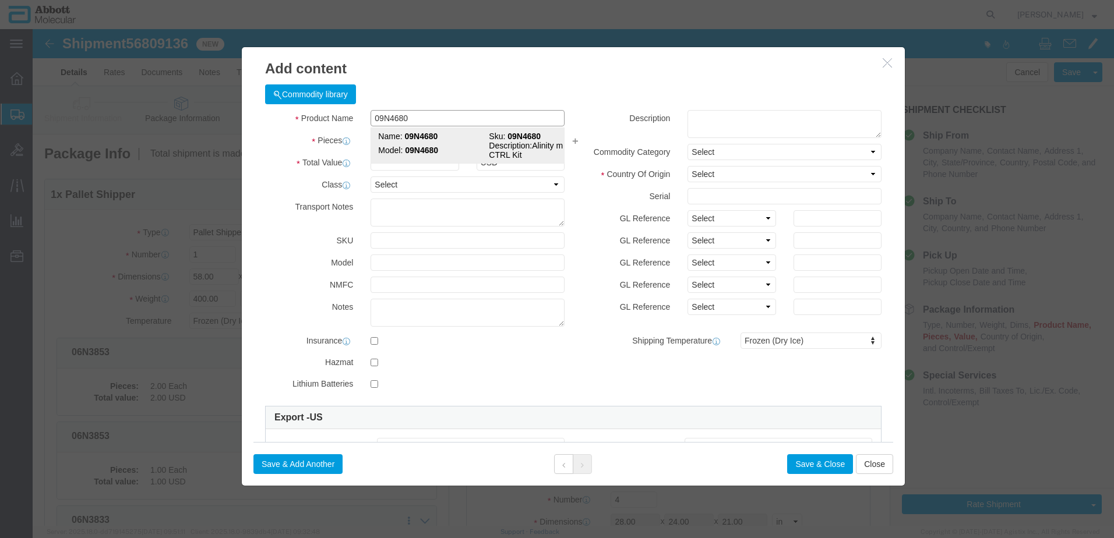
click strong "09N4680"
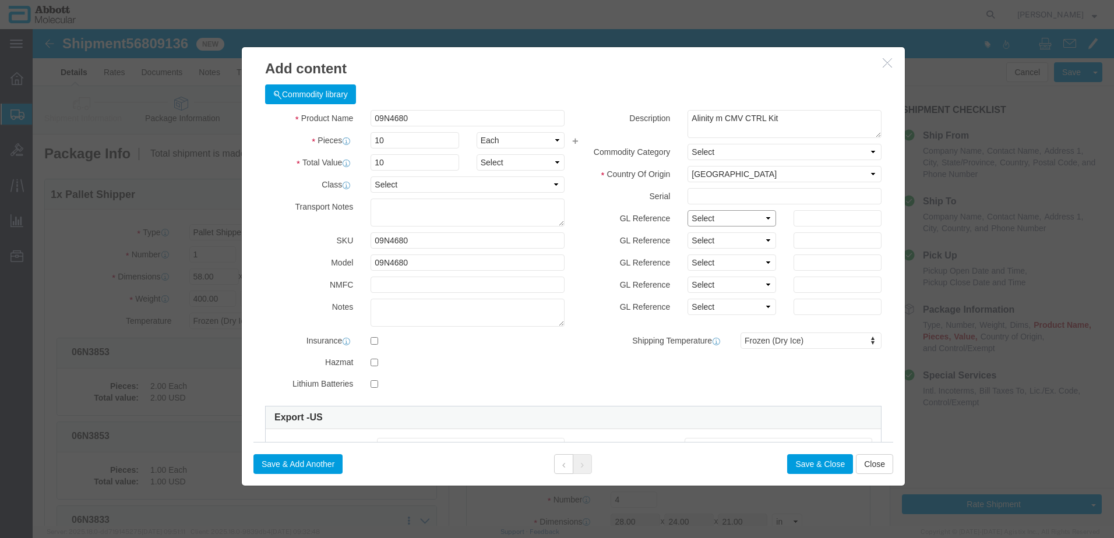
click select "Select Account Type Activity ID Airline Appointment Number ASN Batch Number Bil…"
click button "Save & Close"
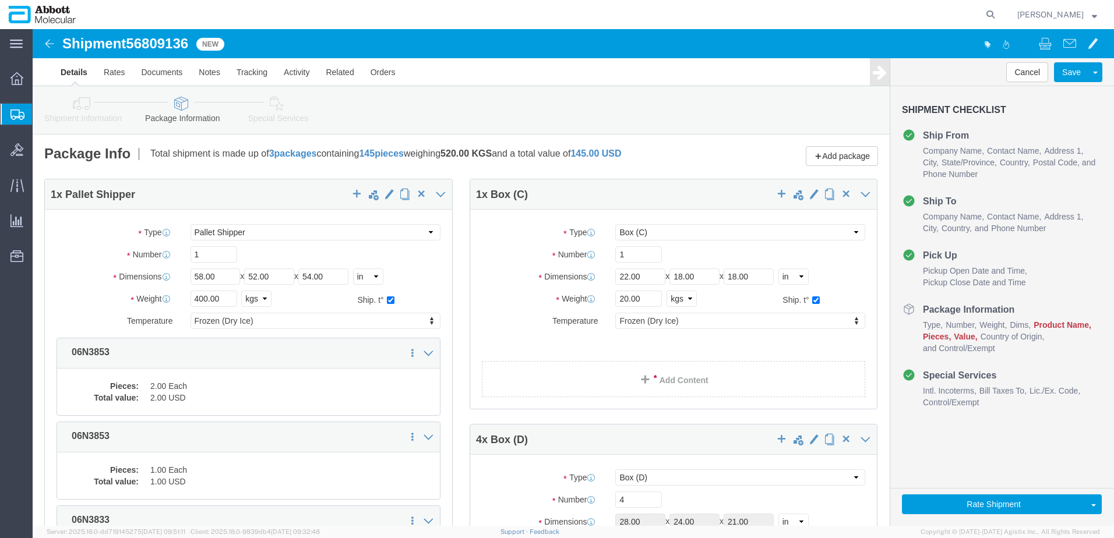
click link "Add Content"
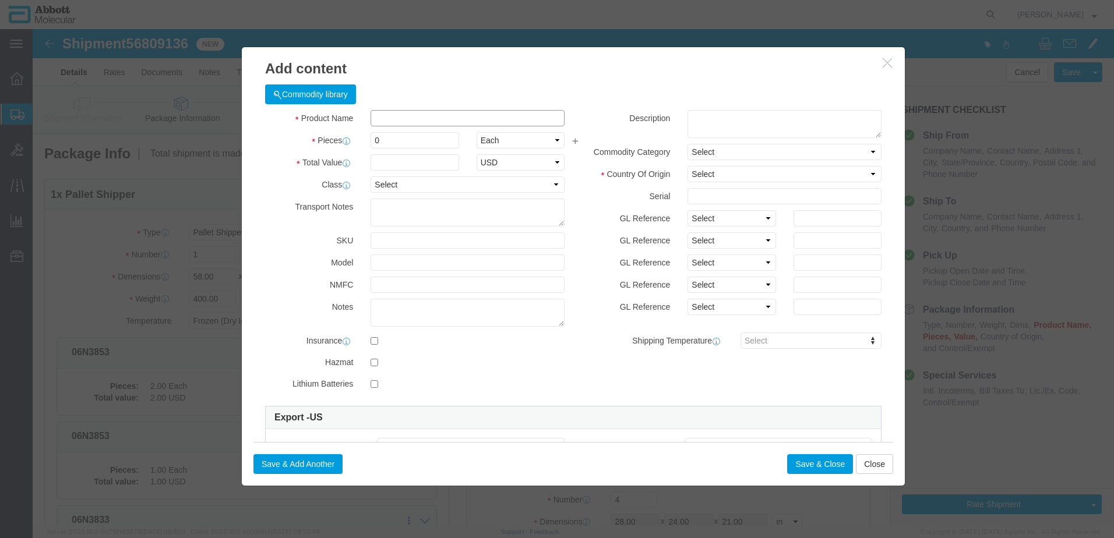
click input "text"
click strong "09N4370"
click select "Select Account Type Activity ID Airline Appointment Number ASN Batch Number Bil…"
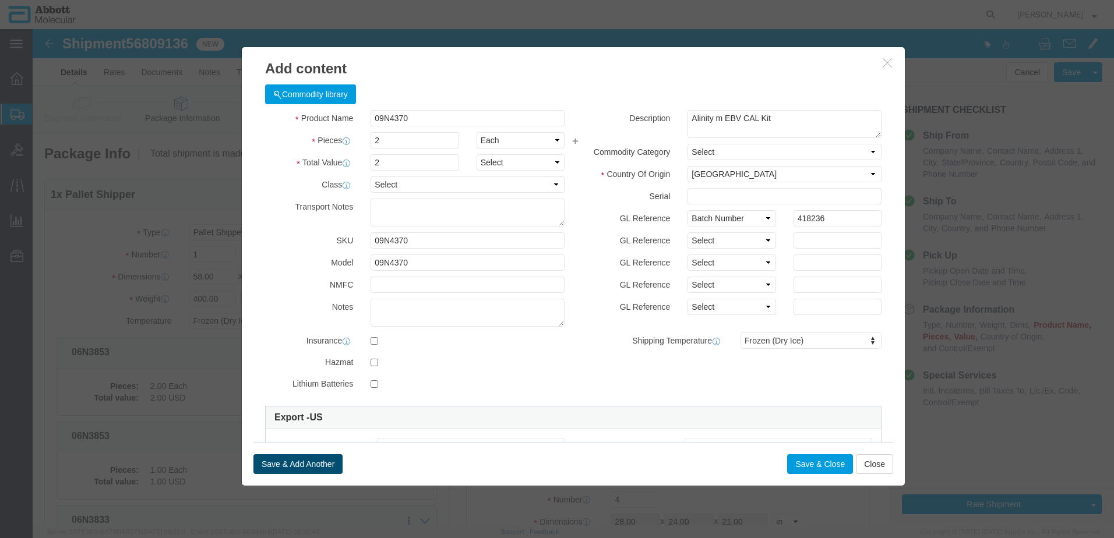
click button "Save & Add Another"
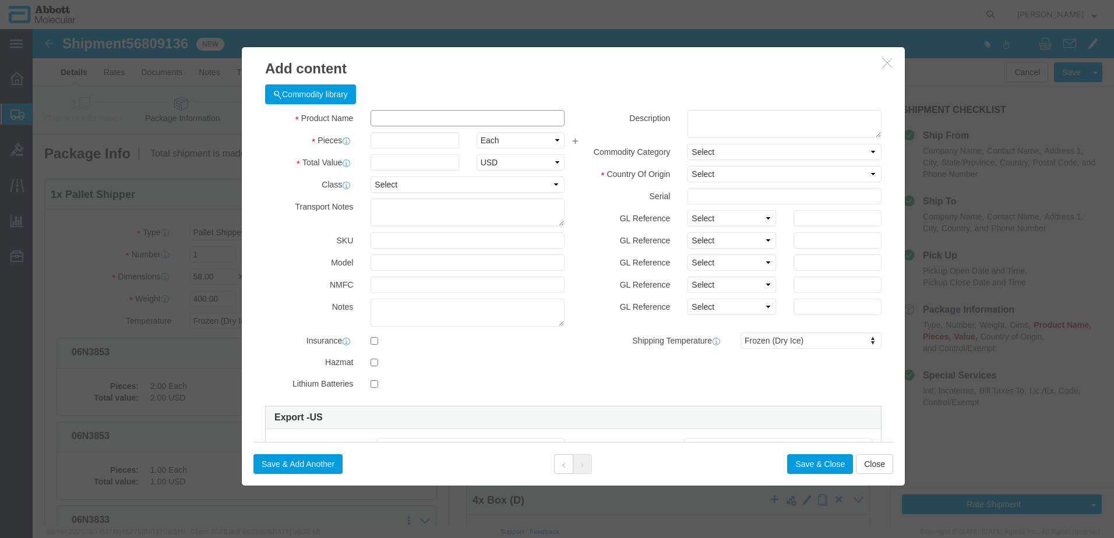
click input "text"
click td "Model: 09N7980"
drag, startPoint x: 701, startPoint y: 182, endPoint x: 690, endPoint y: 199, distance: 21.0
click select "Select Account Type Activity ID Airline Appointment Number ASN Batch Number Bil…"
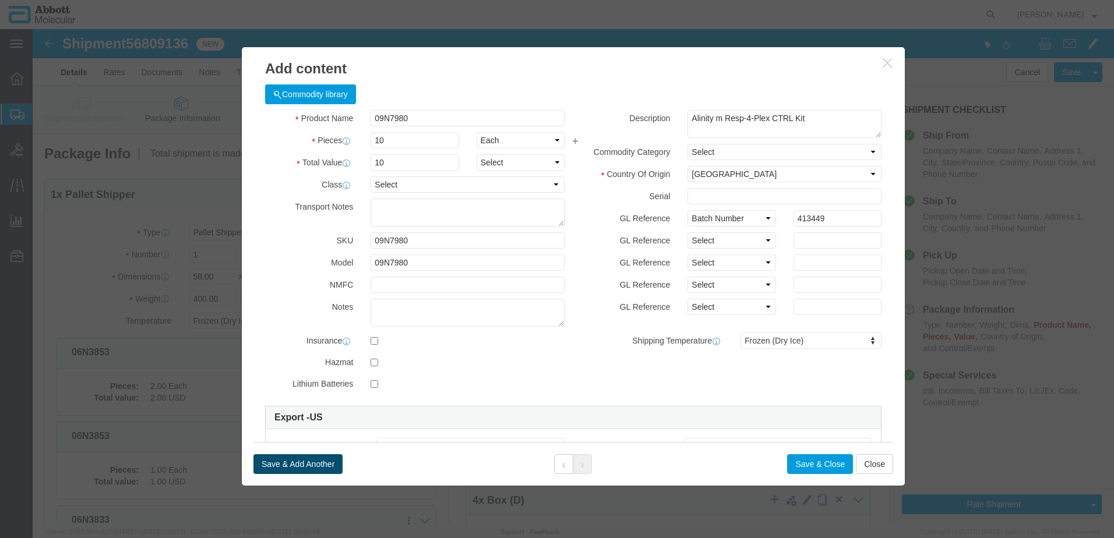
click button "Save & Add Another"
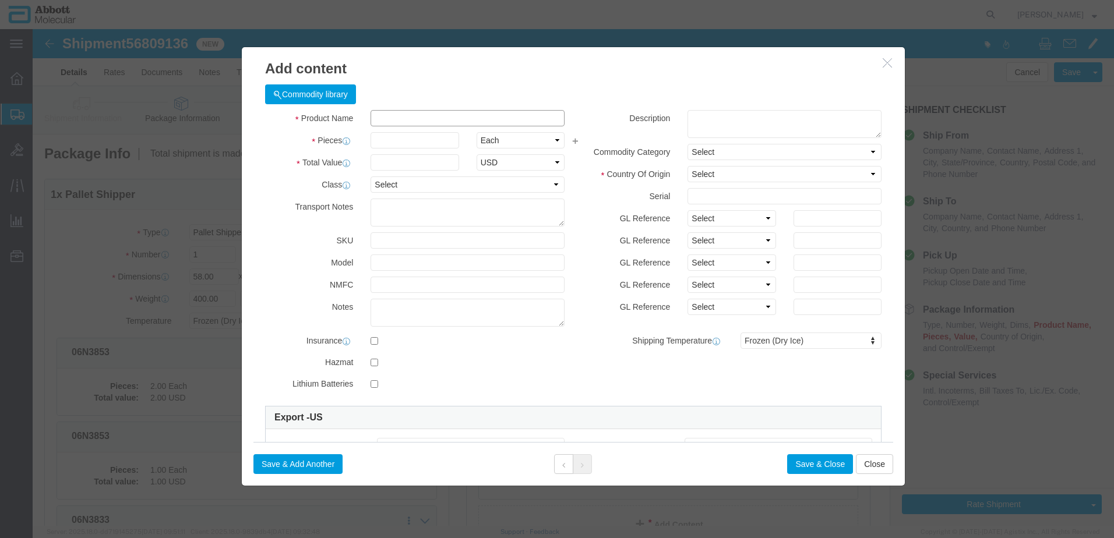
click input "text"
click strong "08N4780"
click select "Select Account Type Activity ID Airline Appointment Number ASN Batch Number Bil…"
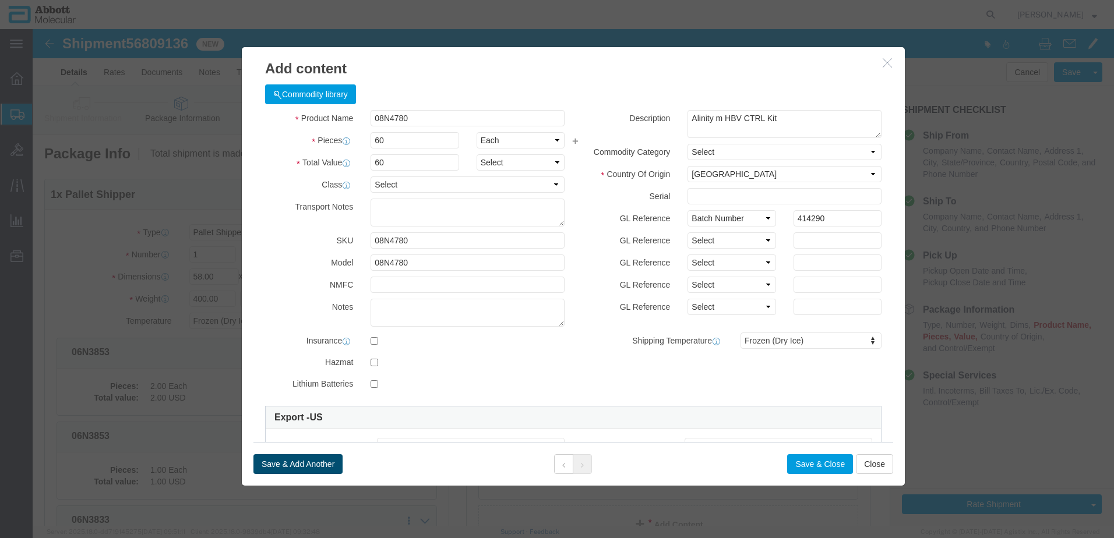
click button "Save & Add Another"
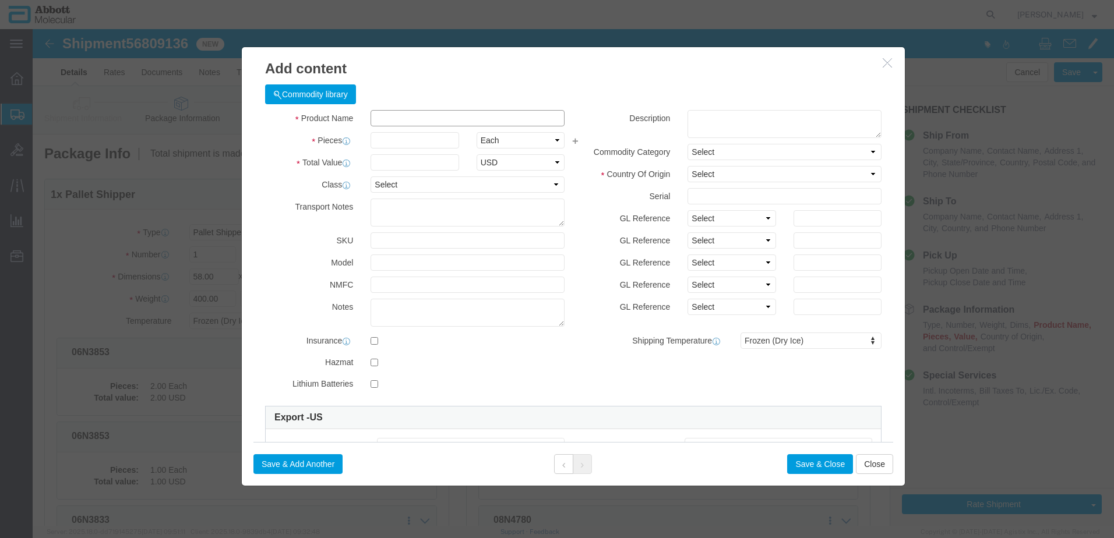
click input "text"
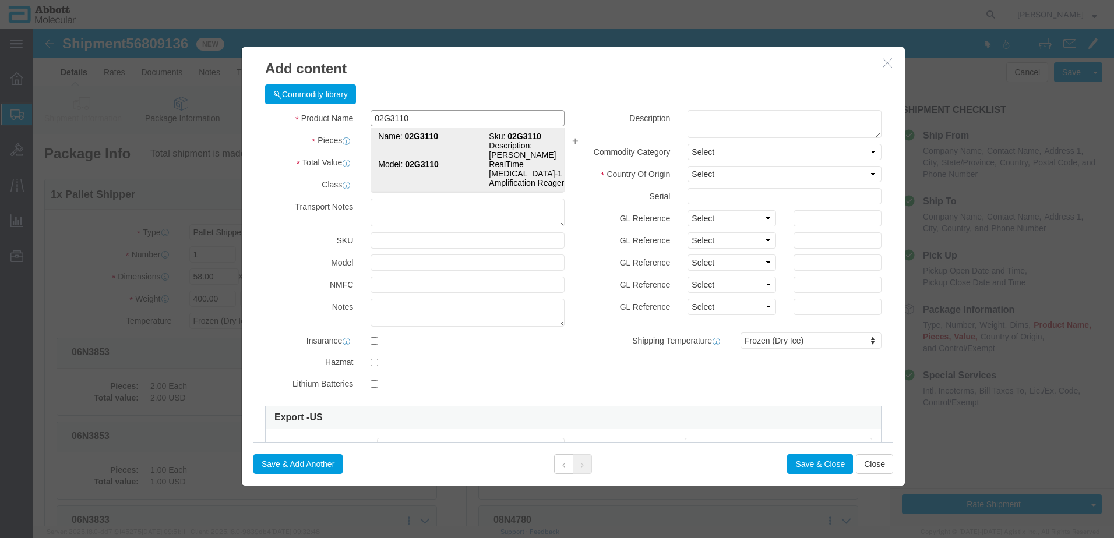
click strong "02G3110"
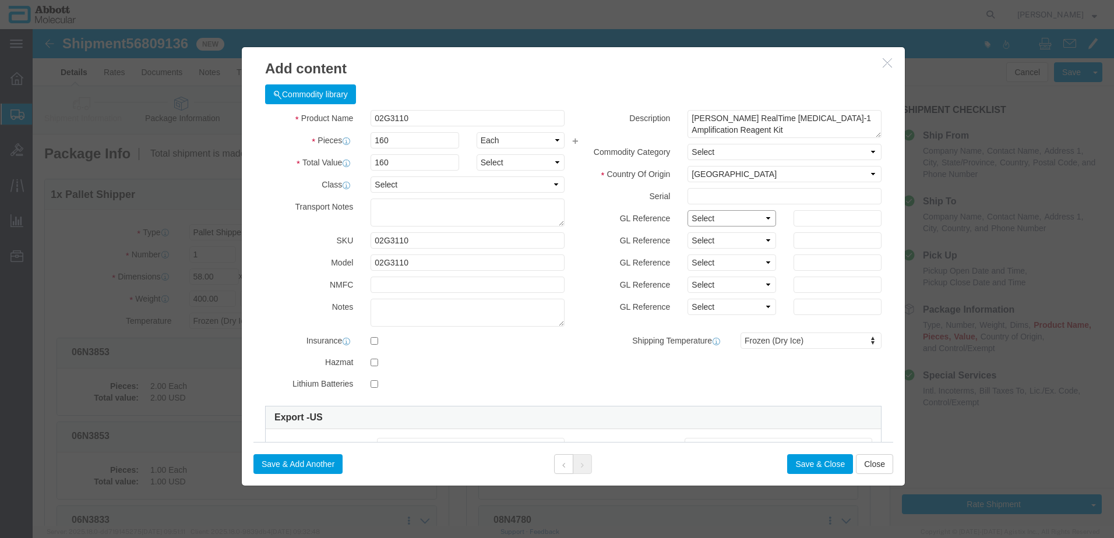
drag, startPoint x: 672, startPoint y: 190, endPoint x: 672, endPoint y: 197, distance: 7.0
click select "Select Account Type Activity ID Airline Appointment Number ASN Batch Number Bil…"
click button "Save & Close"
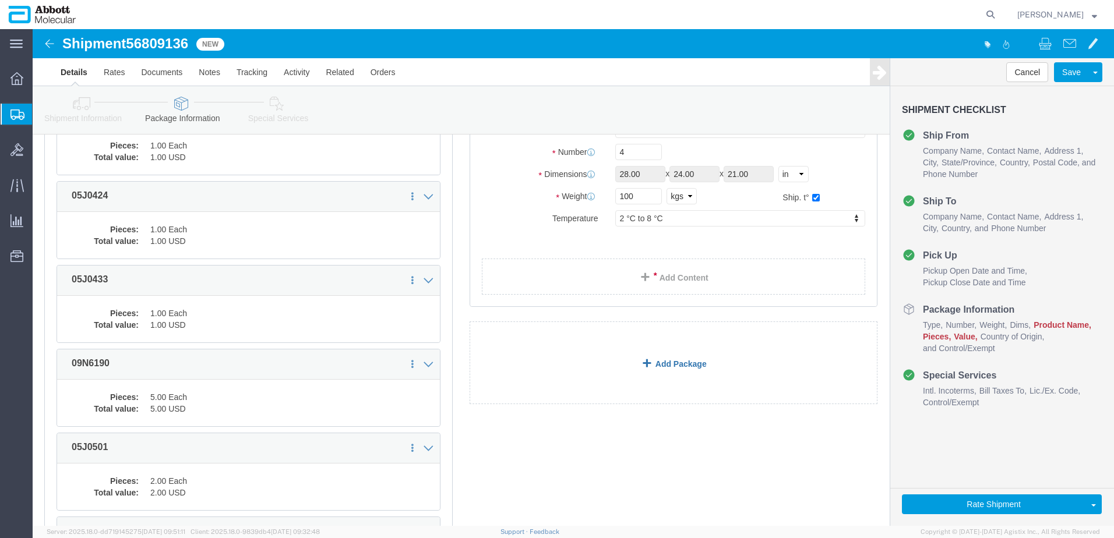
scroll to position [641, 0]
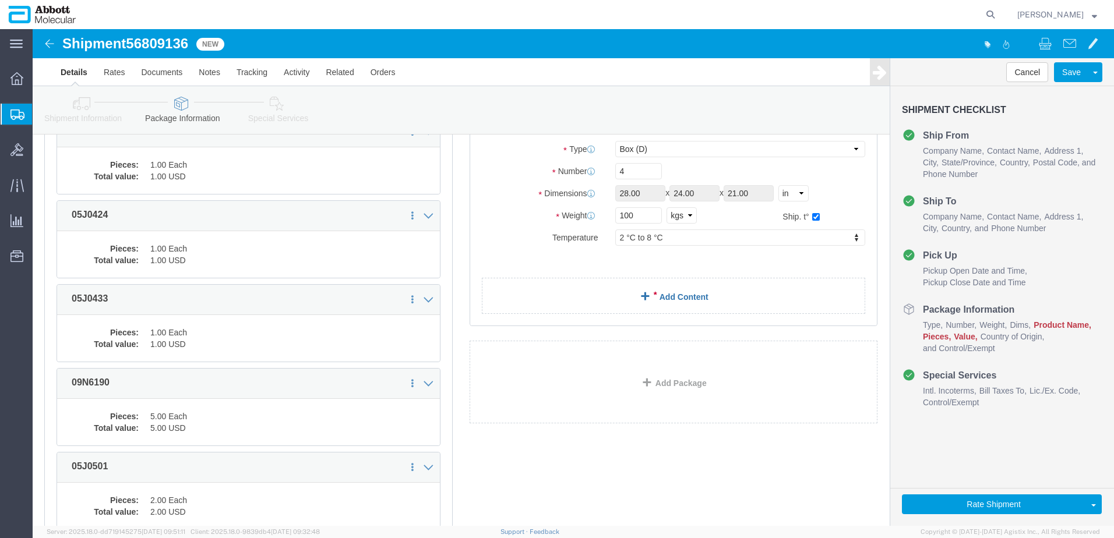
click link "Add Content"
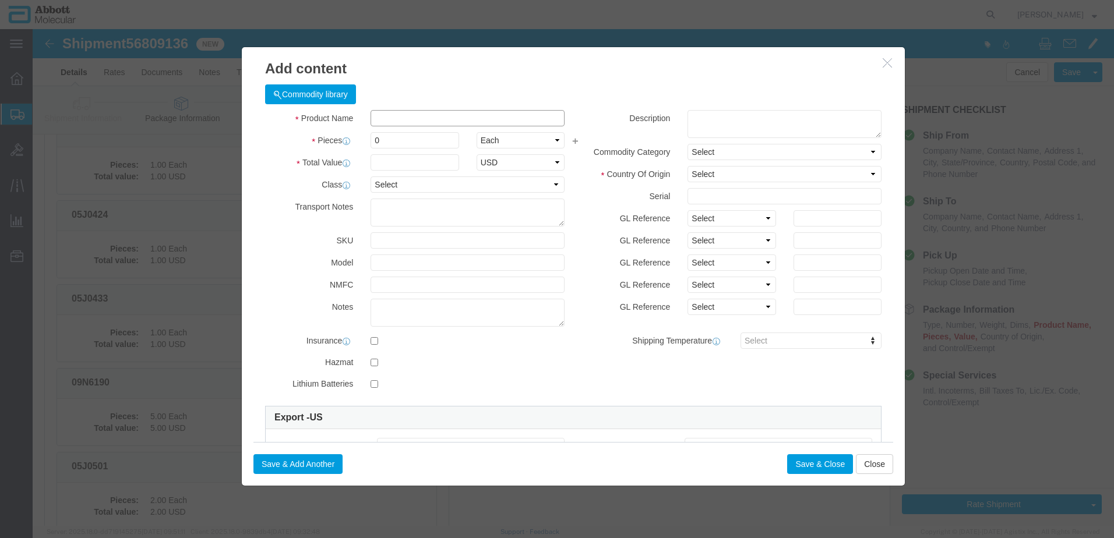
click input "text"
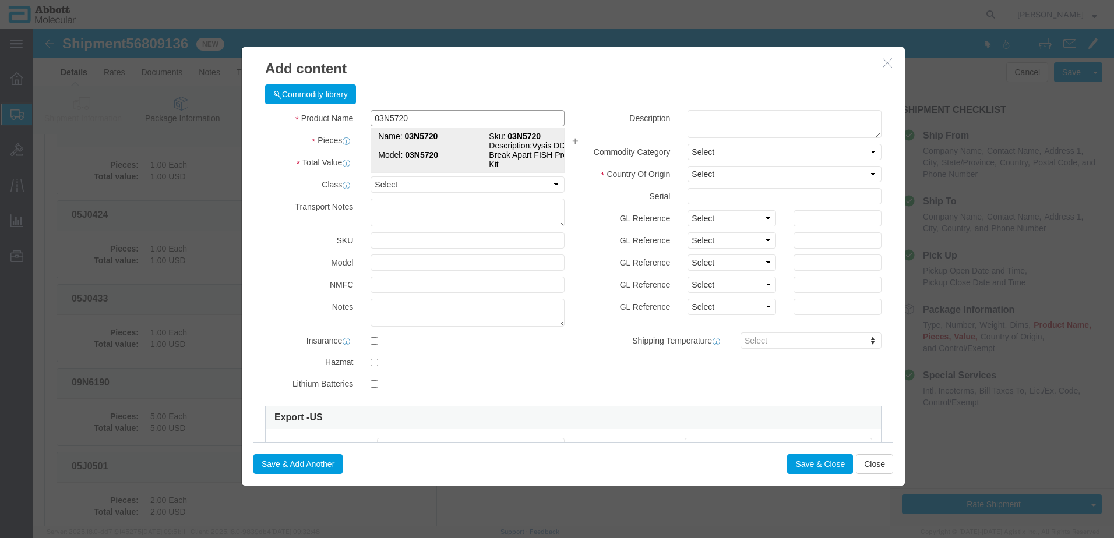
click strong "03N5720"
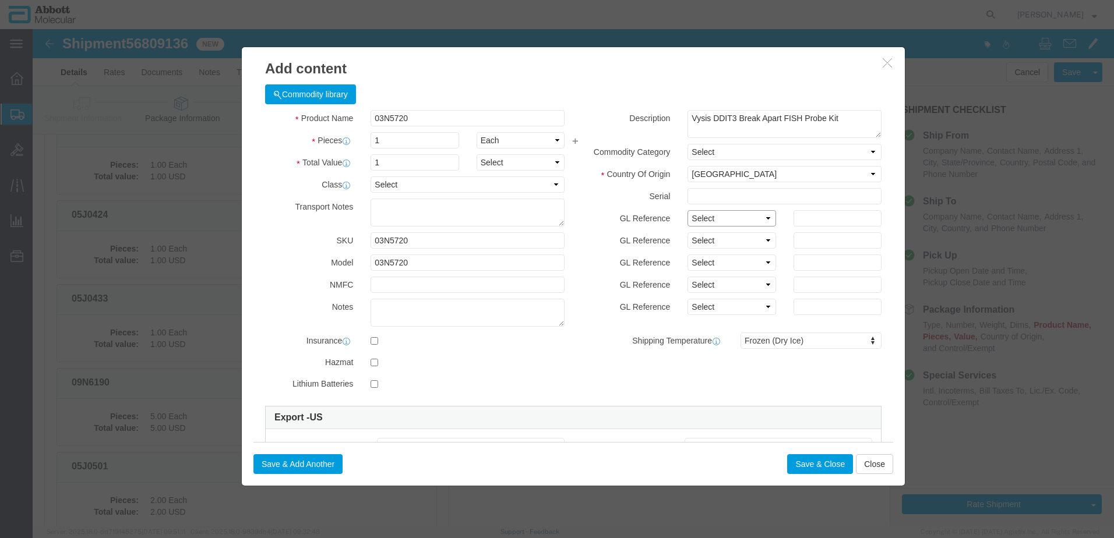
click select "Select Account Type Activity ID Airline Appointment Number ASN Batch Number Bil…"
click button "Save & Add Another"
click input "text"
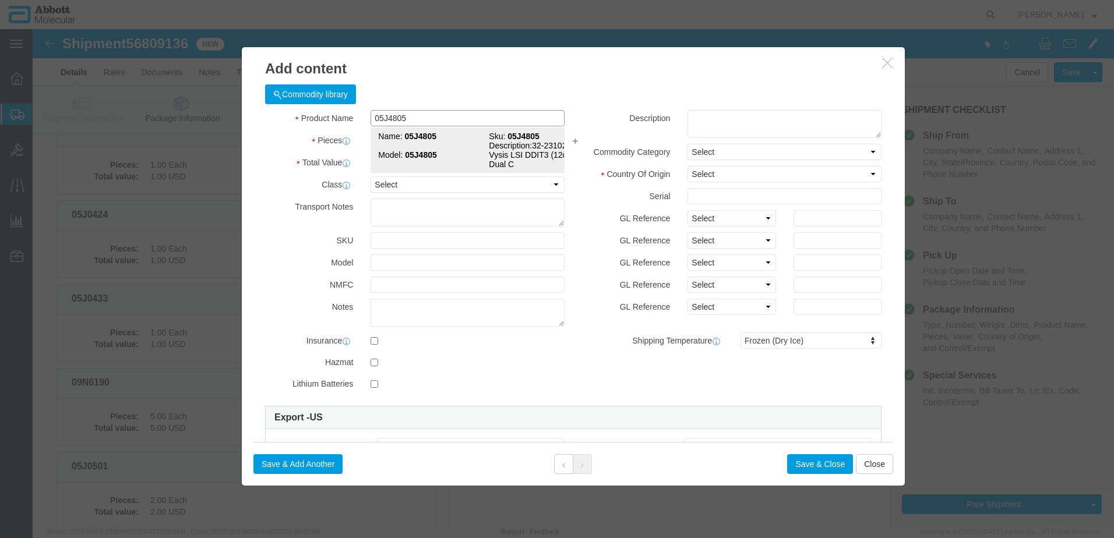
click strong "05J4805"
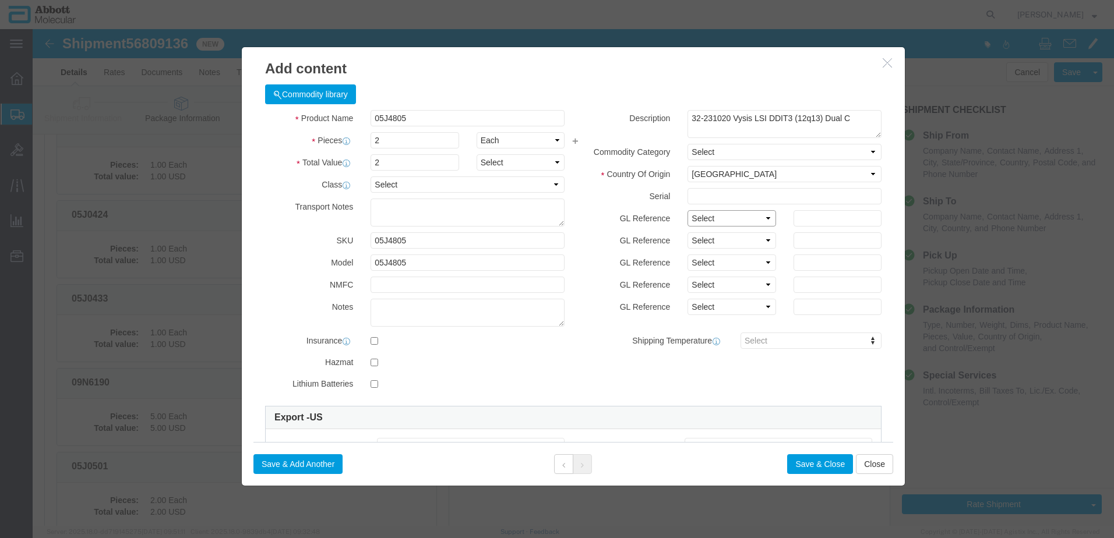
click select "Select Account Type Activity ID Airline Appointment Number ASN Batch Number Bil…"
click button "Save & Add Another"
click input "text"
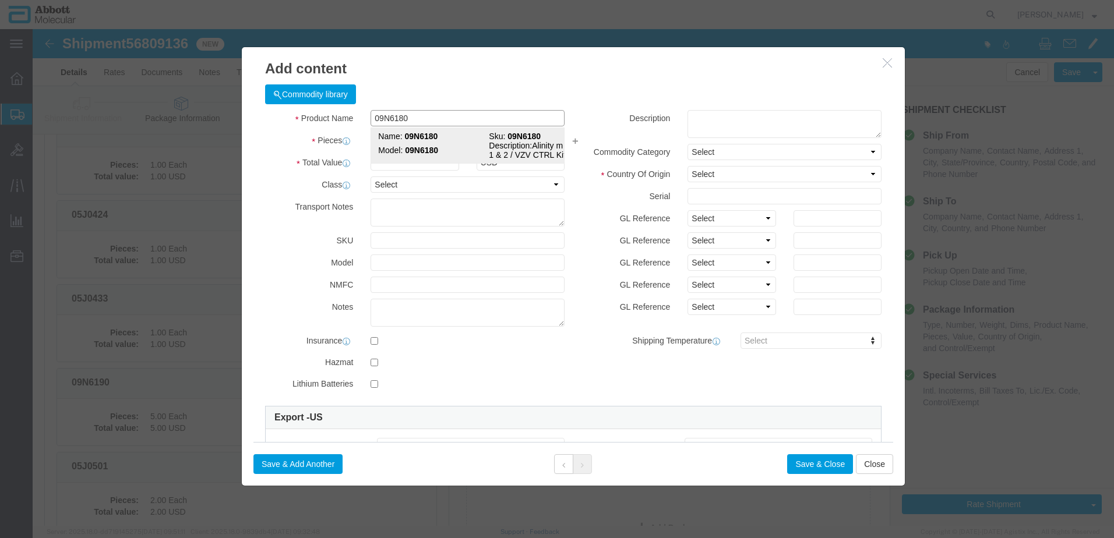
click strong "09N6180"
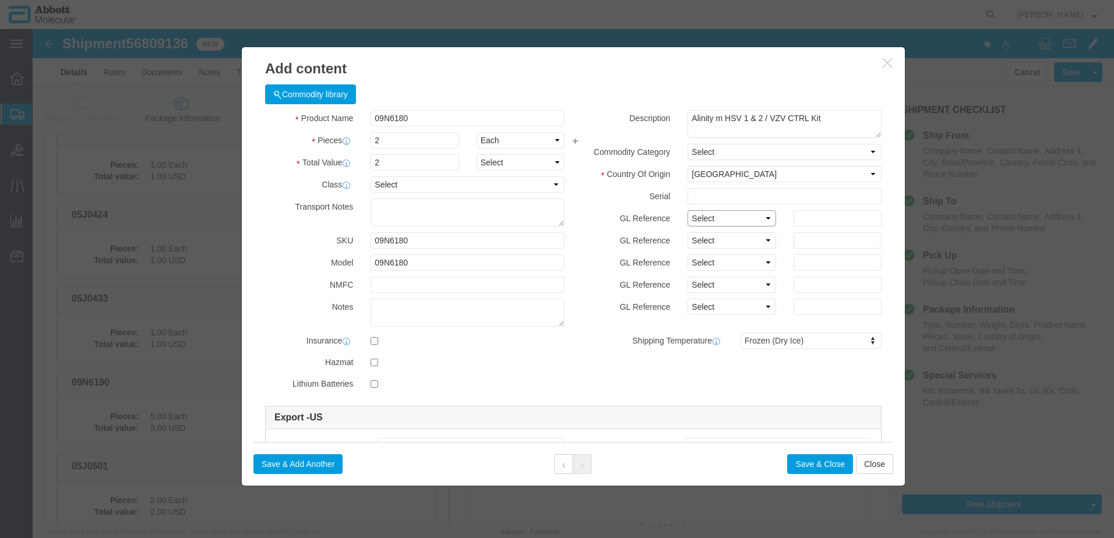
drag, startPoint x: 675, startPoint y: 186, endPoint x: 676, endPoint y: 192, distance: 6.1
click select "Select Account Type Activity ID Airline Appointment Number ASN Batch Number Bil…"
click button "Save & Add Another"
click input "text"
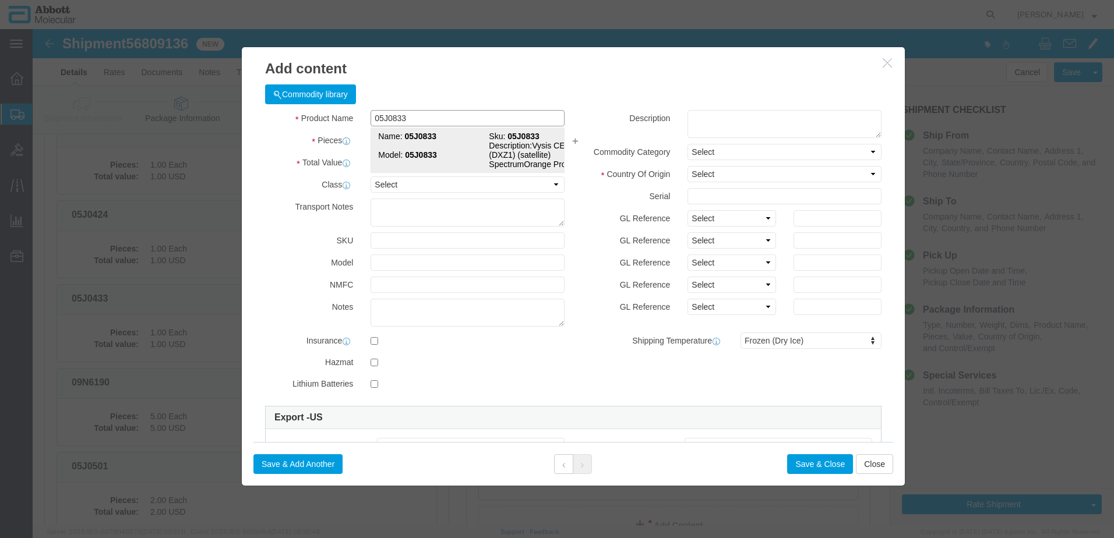
click strong "05J0833"
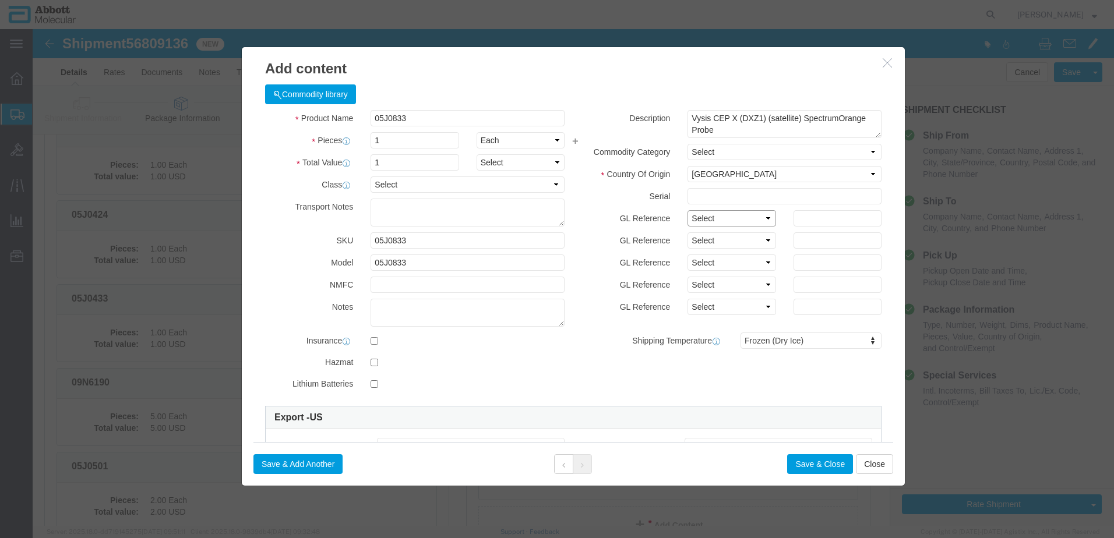
click select "Select Account Type Activity ID Airline Appointment Number ASN Batch Number Bil…"
click button "Save & Add Another"
click input "text"
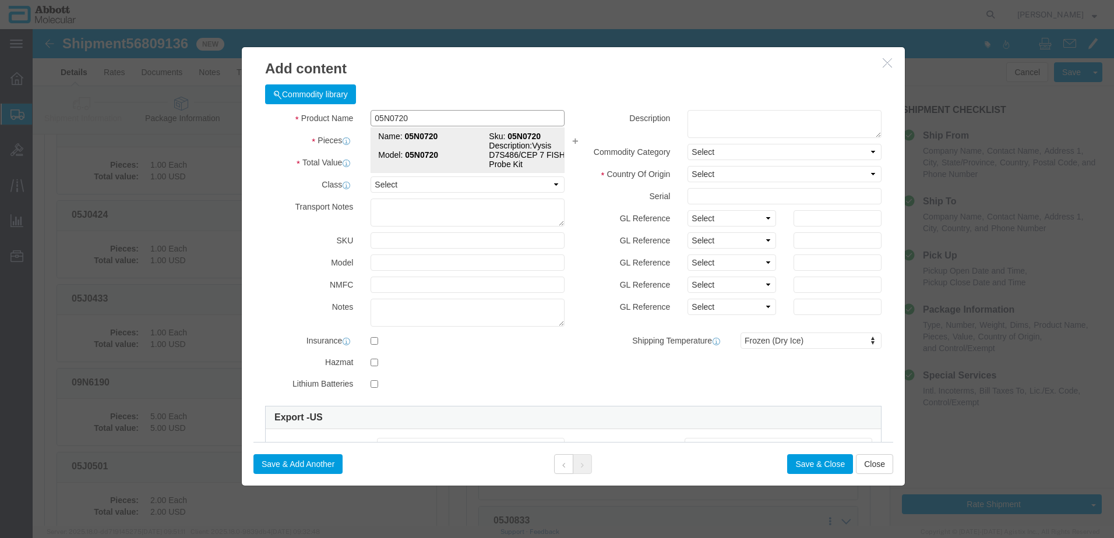
click strong "05N0720"
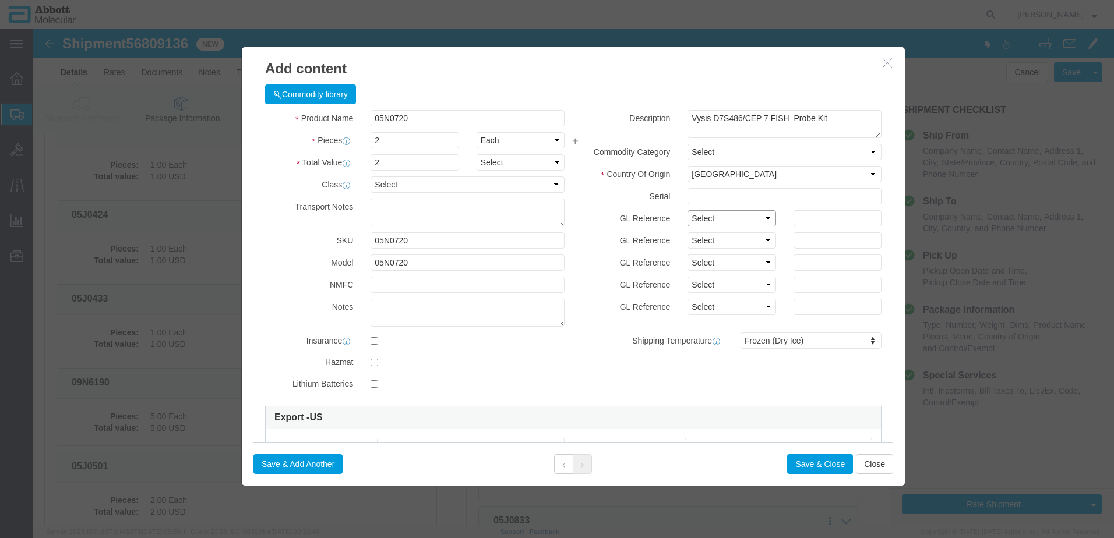
drag, startPoint x: 693, startPoint y: 193, endPoint x: 692, endPoint y: 199, distance: 5.9
click select "Select Account Type Activity ID Airline Appointment Number ASN Batch Number Bil…"
click button "Save & Add Another"
click input "text"
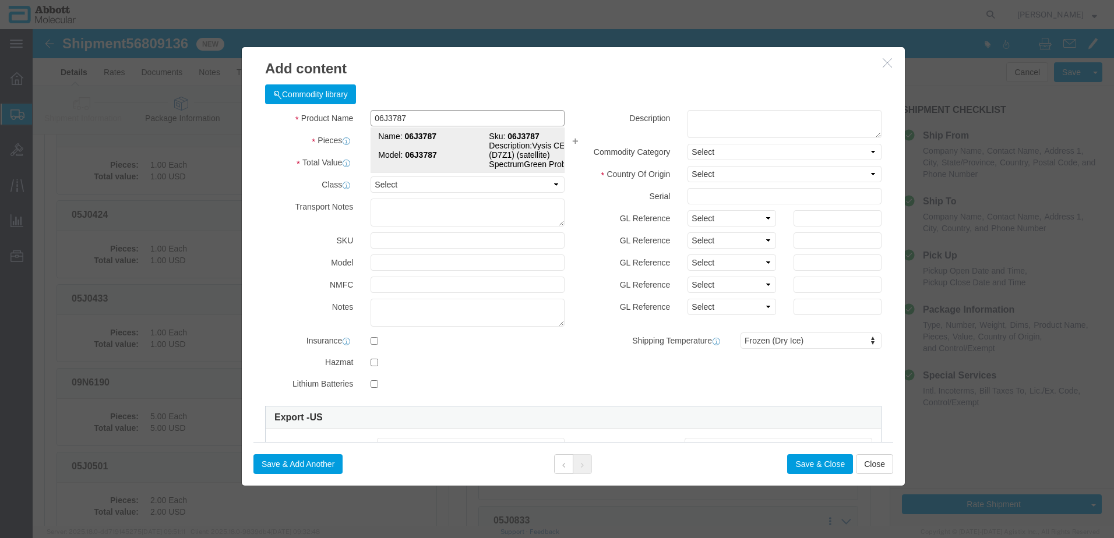
click strong "06J3787"
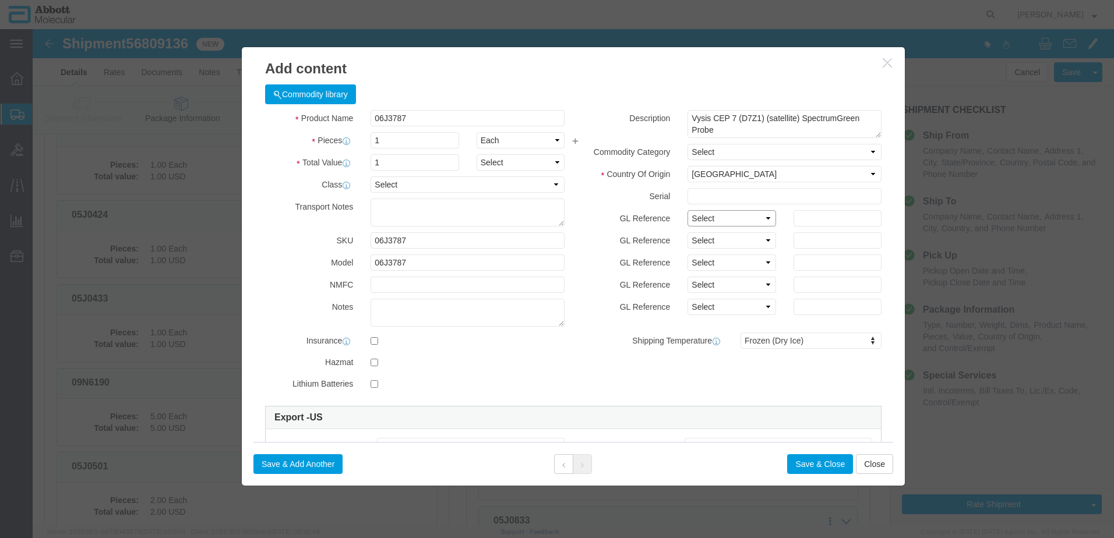
click select "Select Account Type Activity ID Airline Appointment Number ASN Batch Number Bil…"
click button "Save & Add Another"
click input "text"
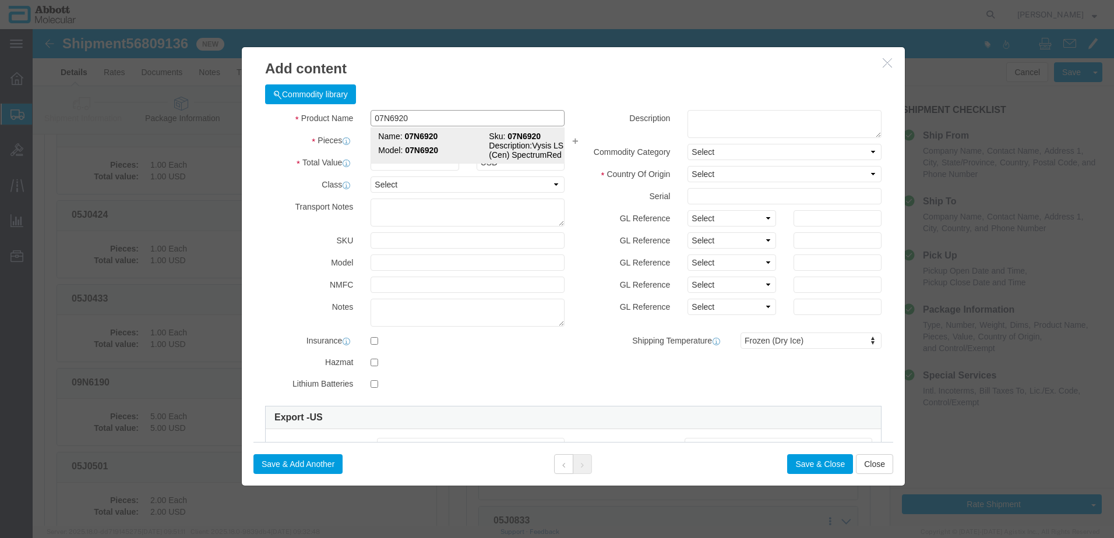
click strong "07N6920"
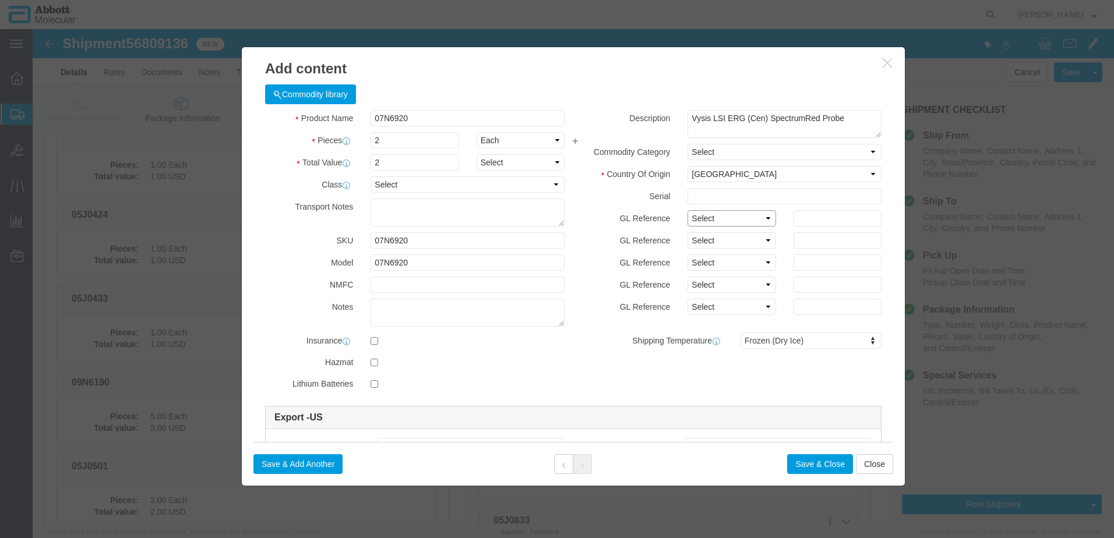
drag, startPoint x: 676, startPoint y: 188, endPoint x: 673, endPoint y: 196, distance: 8.5
click select "Select Account Type Activity ID Airline Appointment Number ASN Batch Number Bil…"
click button "Save & Add Another"
click input "text"
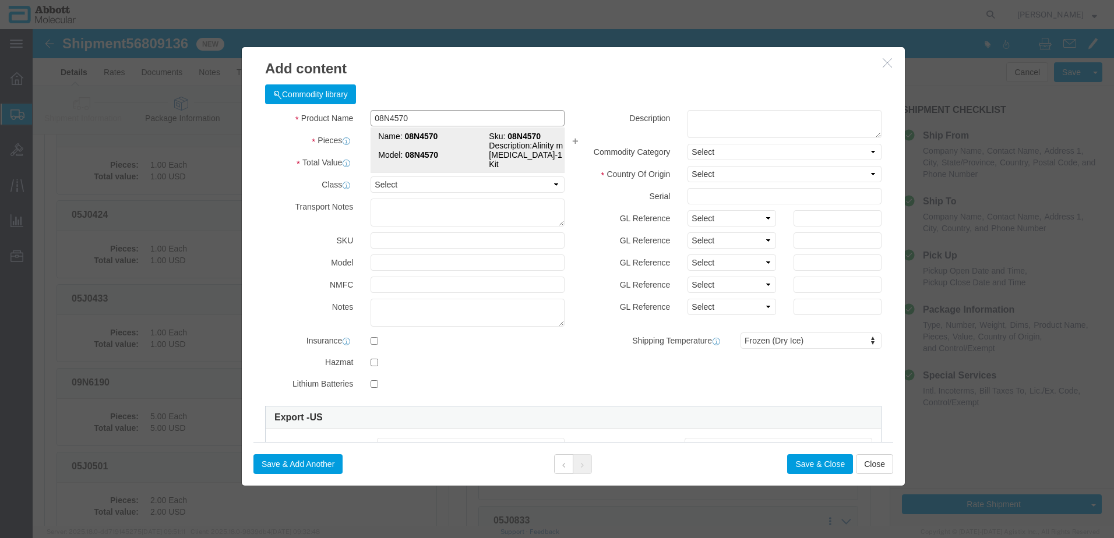
click td "Name: 08N4570"
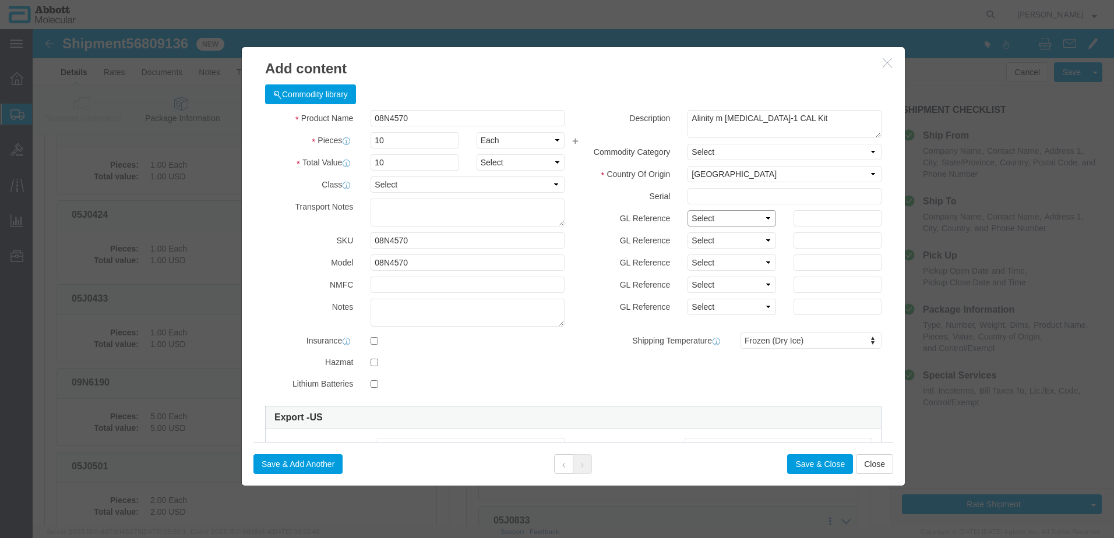
drag, startPoint x: 713, startPoint y: 192, endPoint x: 712, endPoint y: 199, distance: 7.6
click select "Select Account Type Activity ID Airline Appointment Number ASN Batch Number Bil…"
click button "Save & Add Another"
drag, startPoint x: 411, startPoint y: 118, endPoint x: 379, endPoint y: 89, distance: 43.7
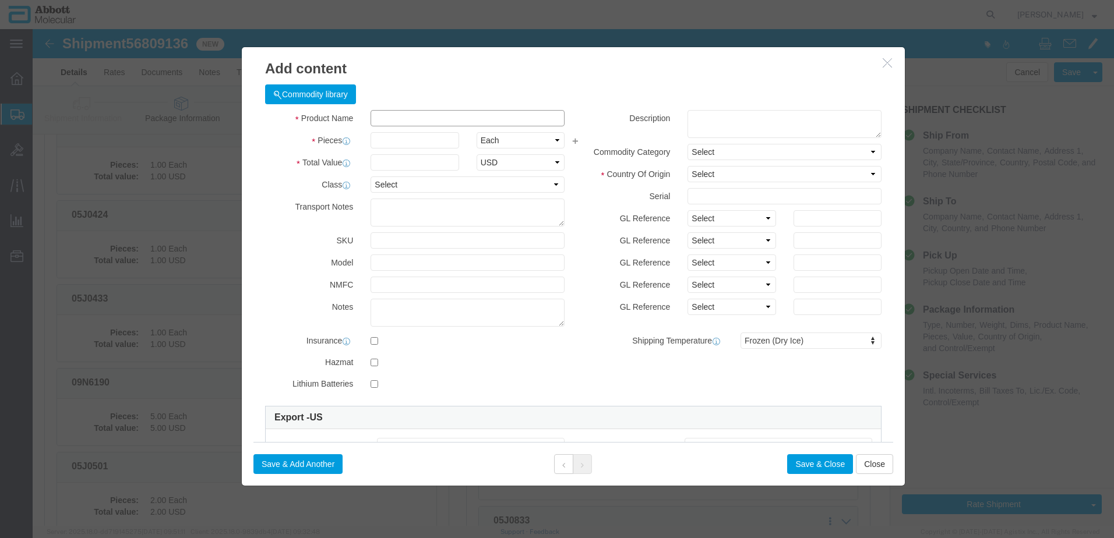
click input "text"
click strong "08N4770"
click select "Select Account Type Activity ID Airline Appointment Number ASN Batch Number Bil…"
click button "Save & Add Another"
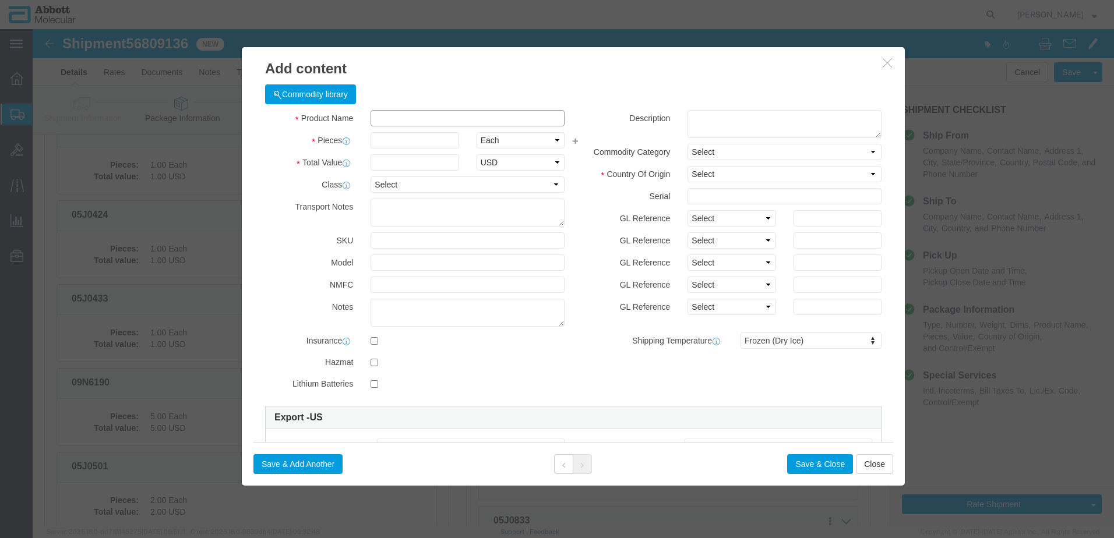
click input "text"
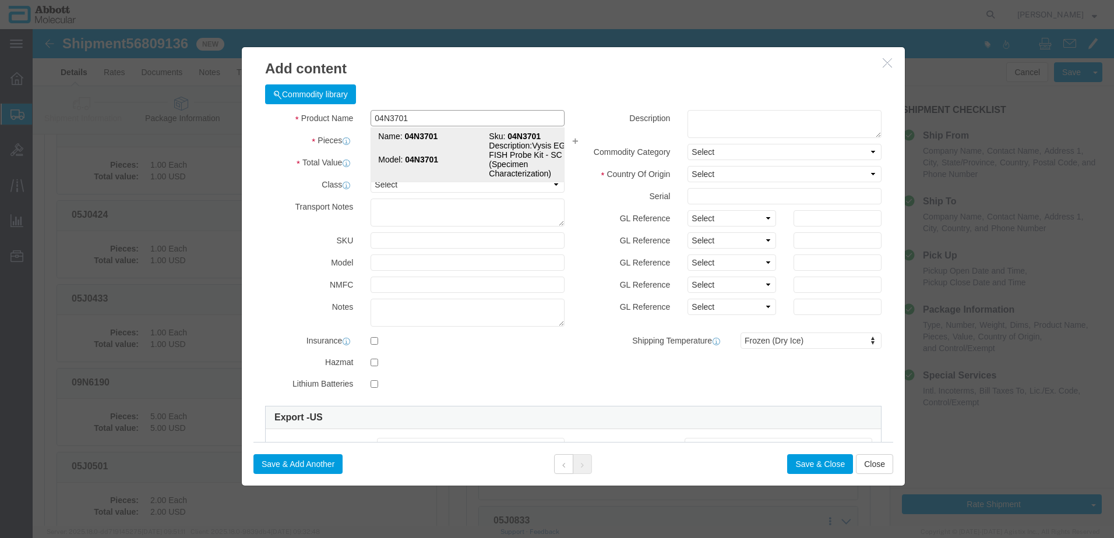
click strong "04N3701"
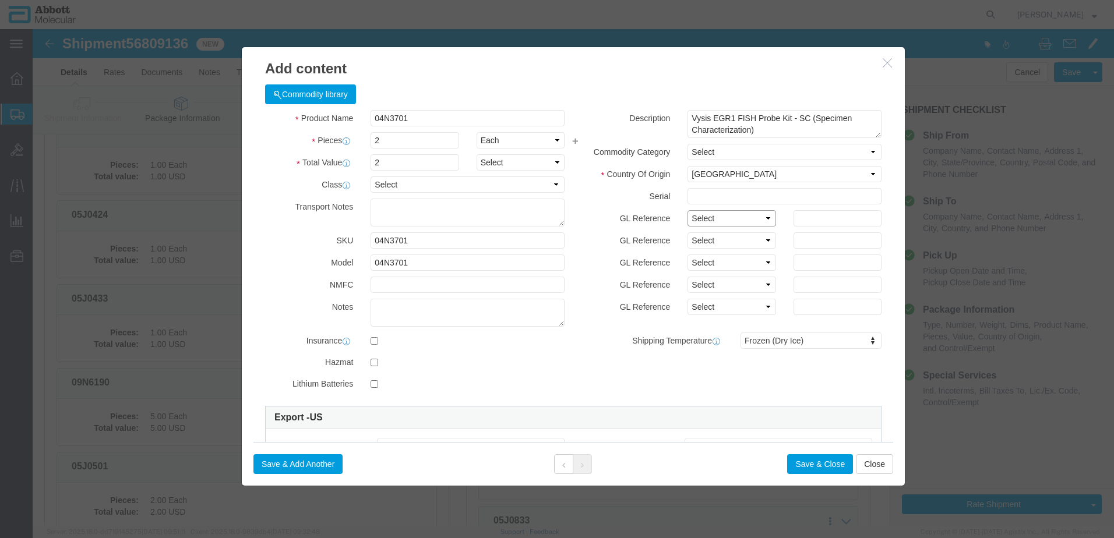
click select "Select Account Type Activity ID Airline Appointment Number ASN Batch Number Bil…"
click button "Save & Add Another"
drag, startPoint x: 416, startPoint y: 118, endPoint x: 383, endPoint y: 89, distance: 43.7
click input "text"
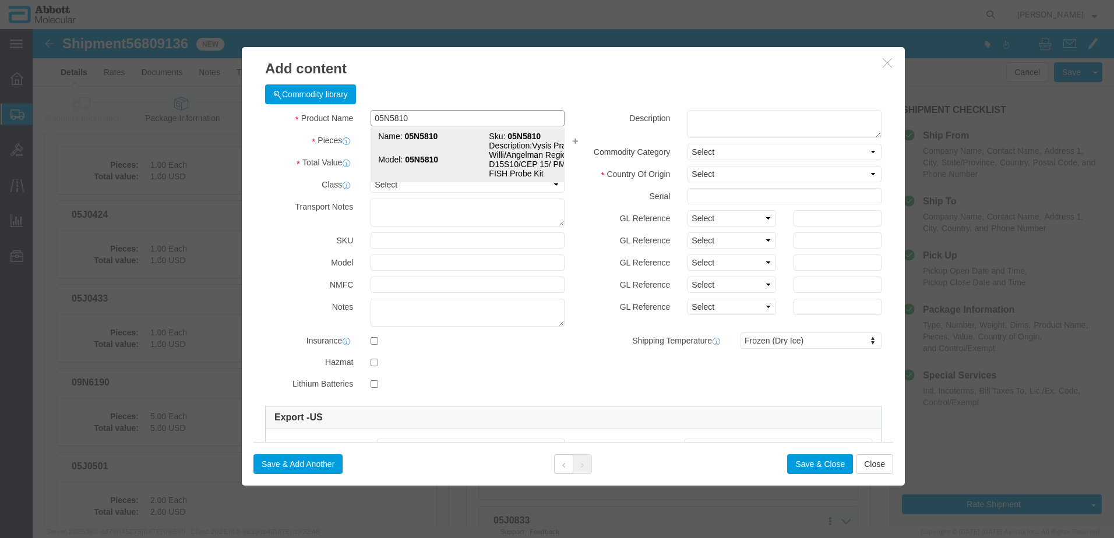
click strong "05N5810"
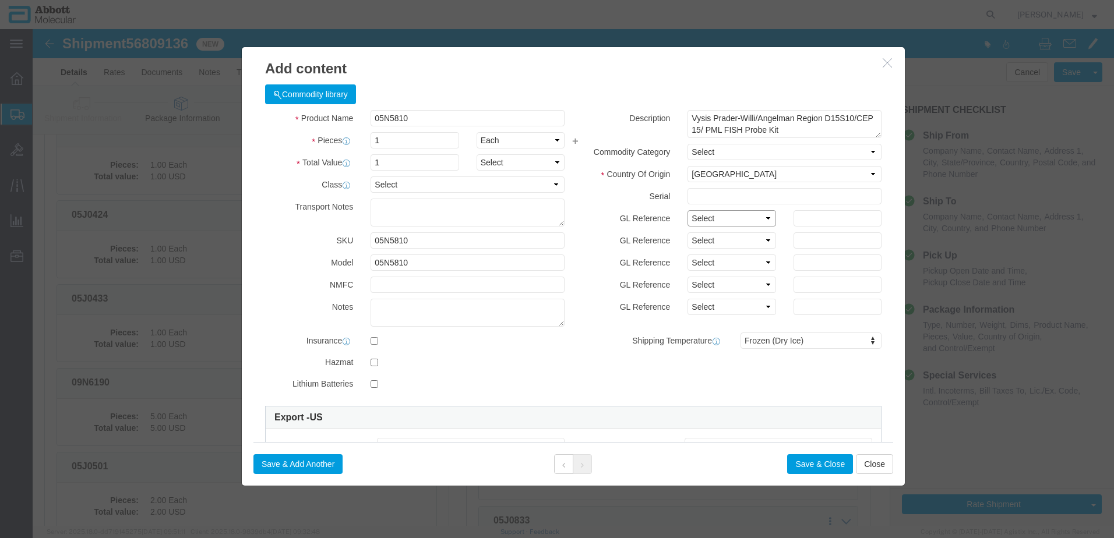
drag, startPoint x: 724, startPoint y: 194, endPoint x: 720, endPoint y: 199, distance: 6.3
click select "Select Account Type Activity ID Airline Appointment Number ASN Batch Number Bil…"
click button "Save & Add Another"
click input "text"
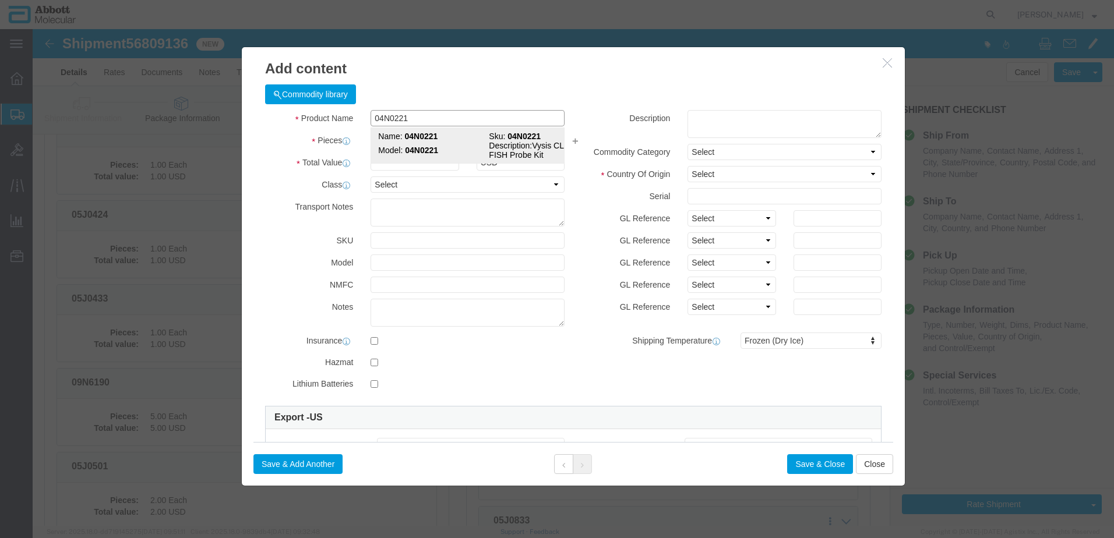
click strong "04N0221"
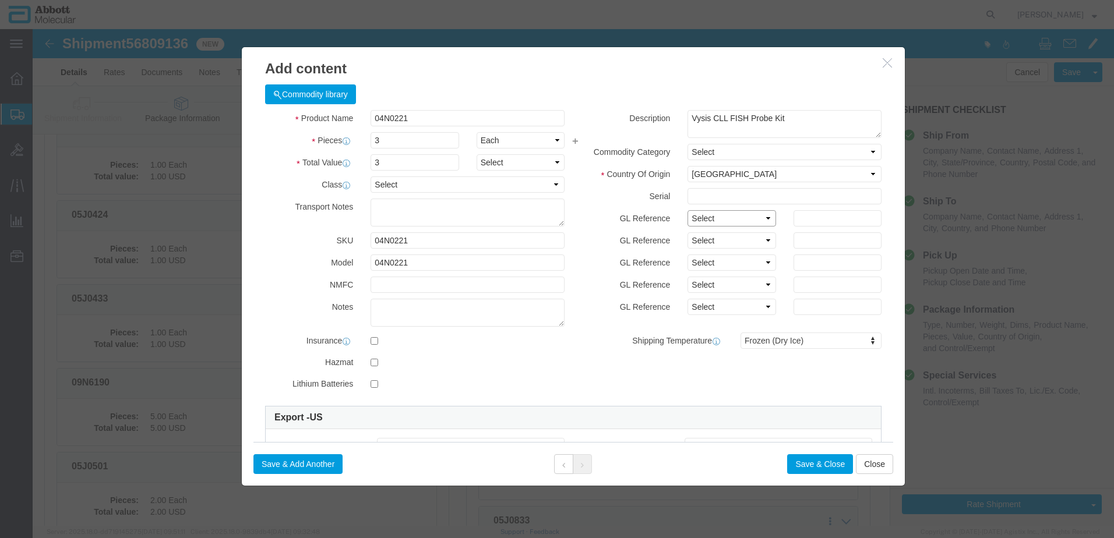
drag, startPoint x: 671, startPoint y: 188, endPoint x: 671, endPoint y: 200, distance: 11.7
click select "Select Account Type Activity ID Airline Appointment Number ASN Batch Number Bil…"
click button "Save & Add Another"
click input "text"
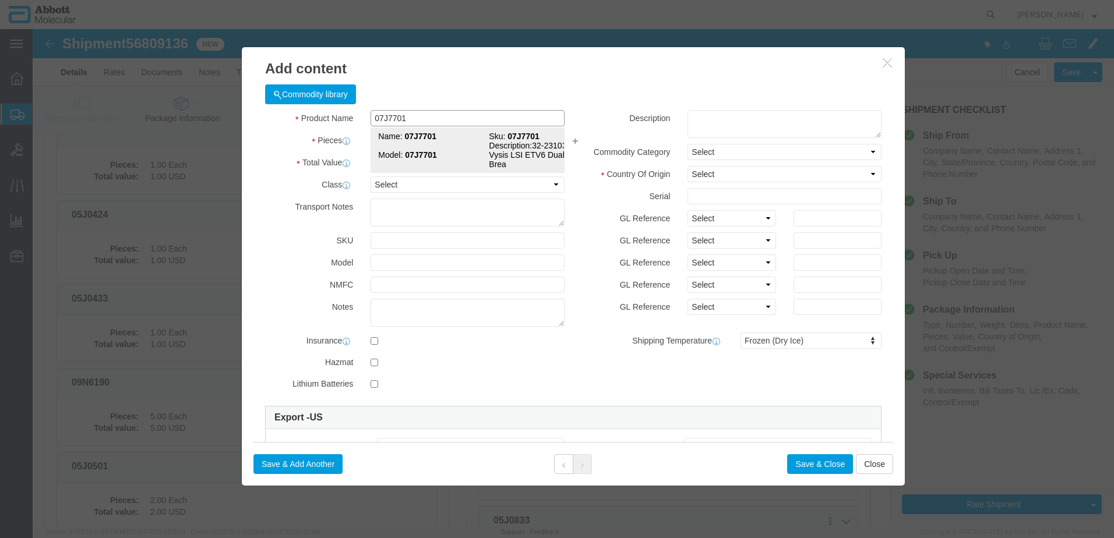
click strong "07J7701"
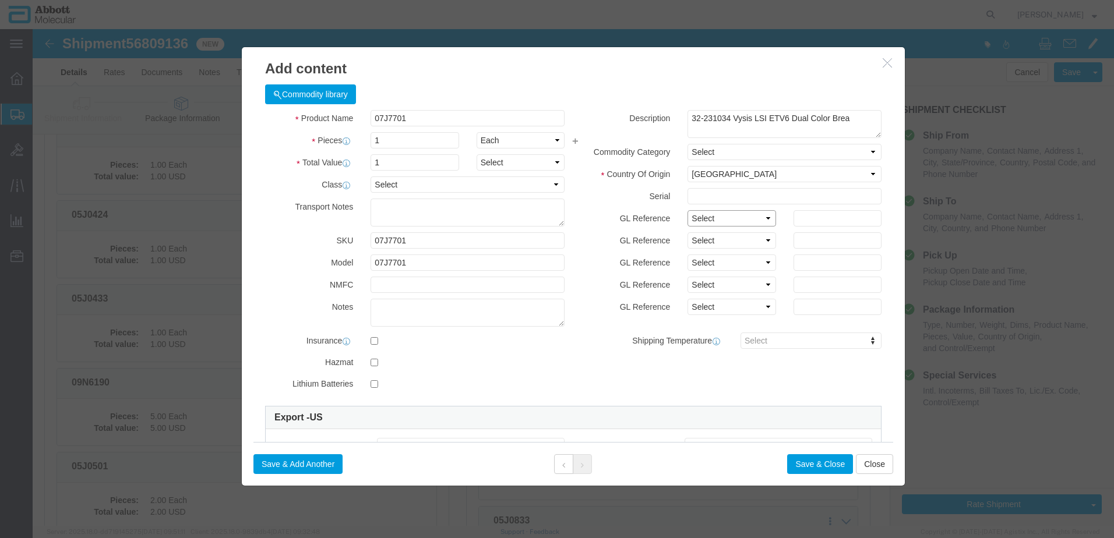
click select "Select Account Type Activity ID Airline Appointment Number ASN Batch Number Bil…"
click button "Save & Add Another"
click input "text"
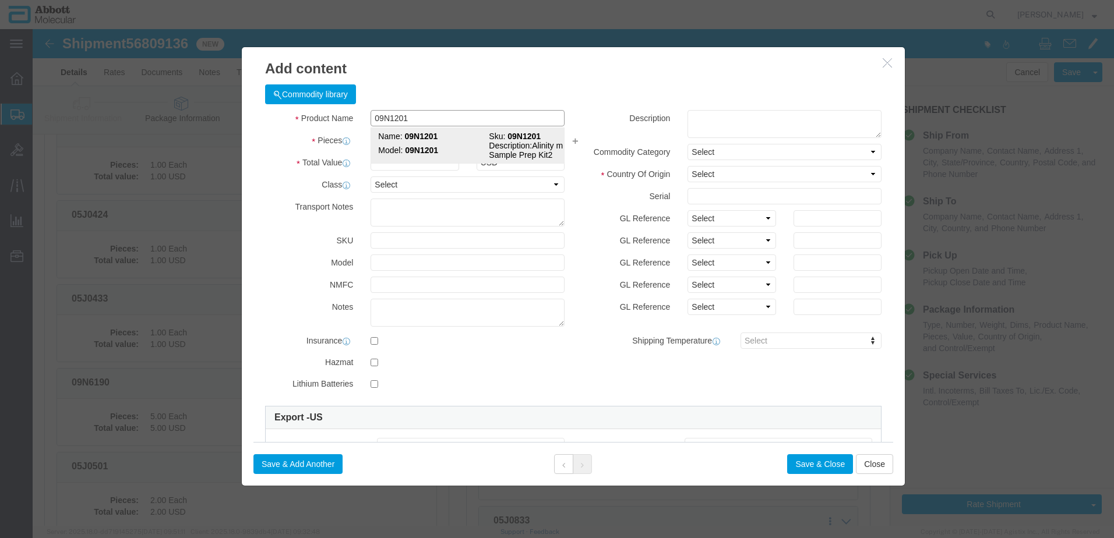
click strong "09N1201"
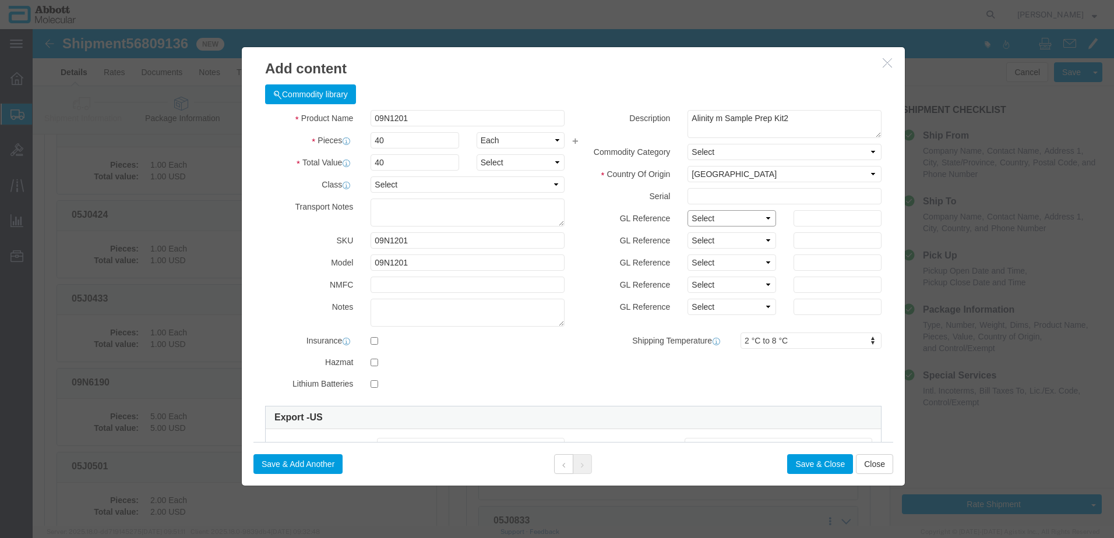
click select "Select Account Type Activity ID Airline Appointment Number ASN Batch Number Bil…"
click button "Save & Close"
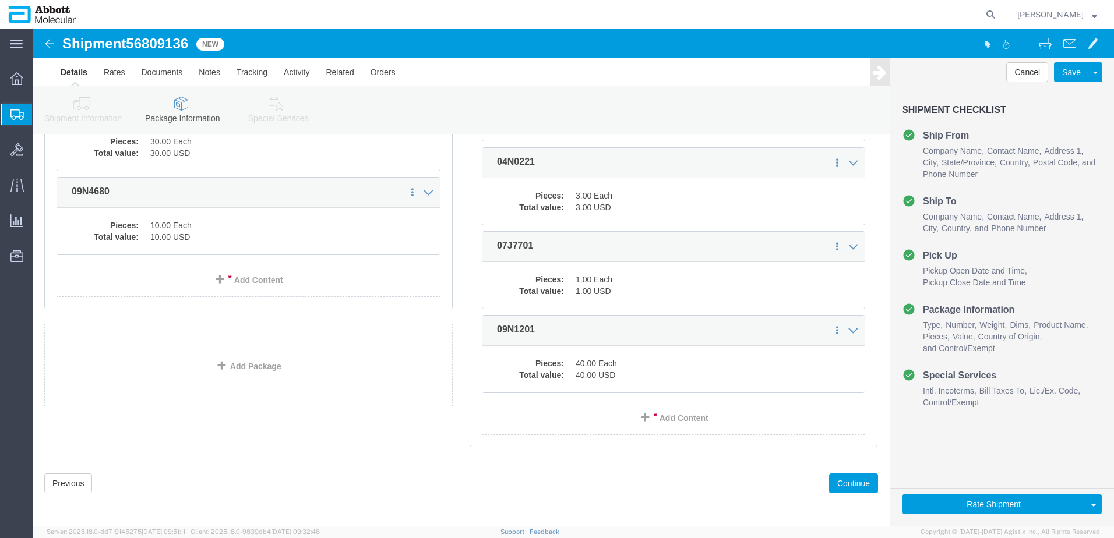
scroll to position [1674, 0]
click link "Add Content"
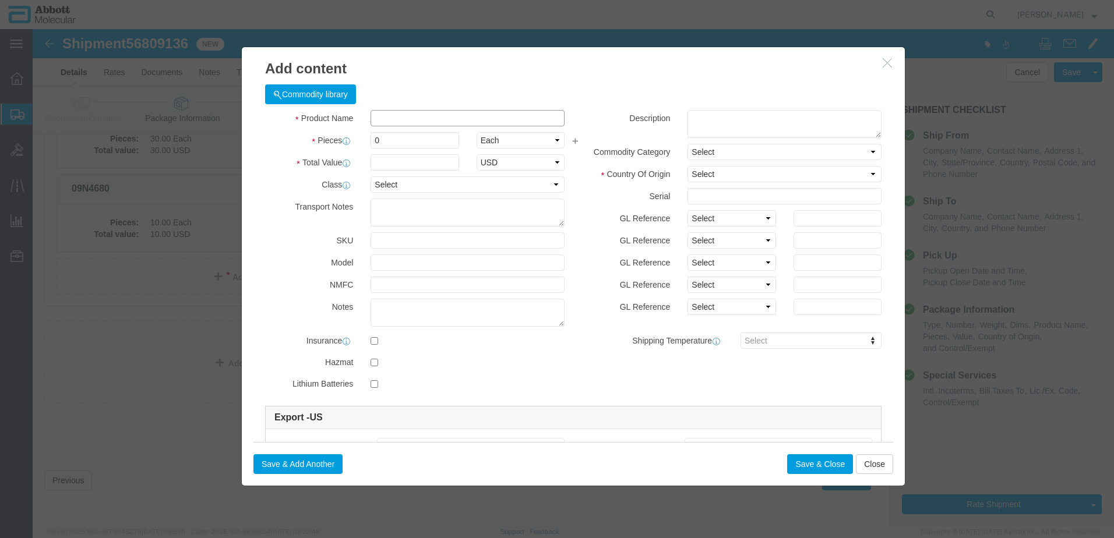
click input "text"
click strong "09N1590"
click select "Select Account Type Activity ID Airline Appointment Number ASN Batch Number Bil…"
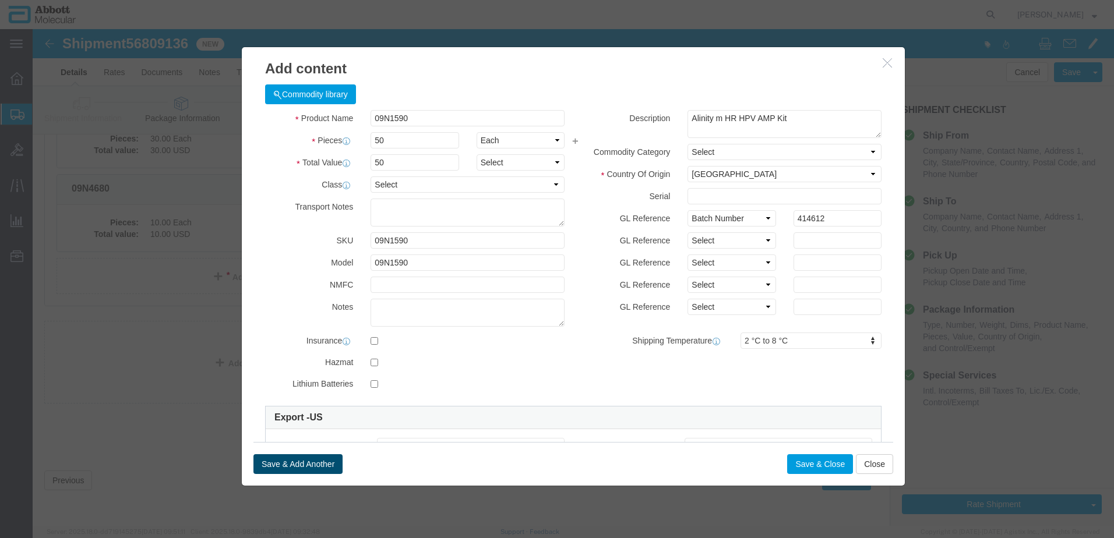
click button "Save & Add Another"
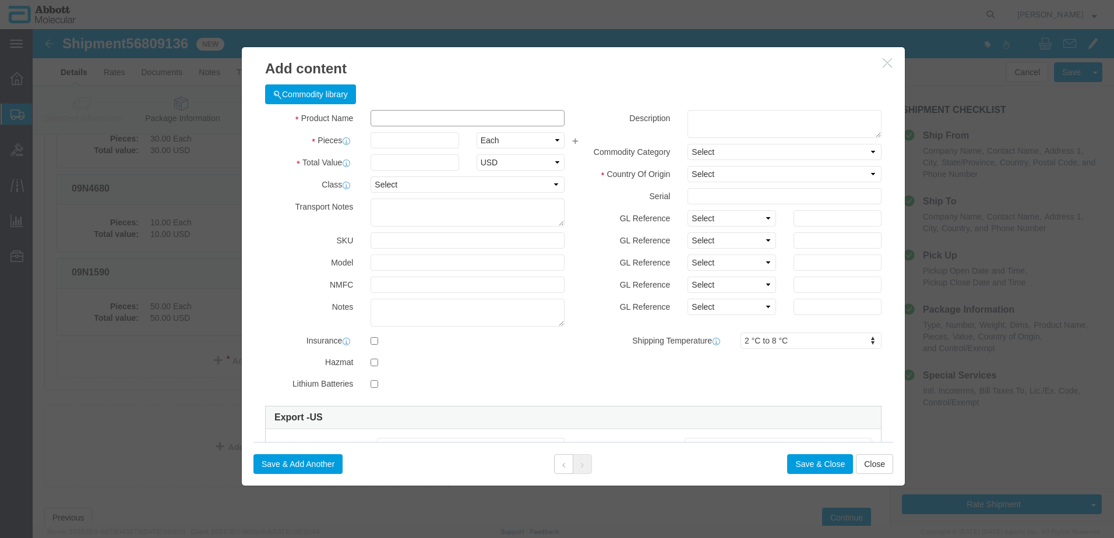
click input "text"
click strong "08N5090"
drag, startPoint x: 689, startPoint y: 187, endPoint x: 687, endPoint y: 199, distance: 11.9
click select "Select Account Type Activity ID Airline Appointment Number ASN Batch Number Bil…"
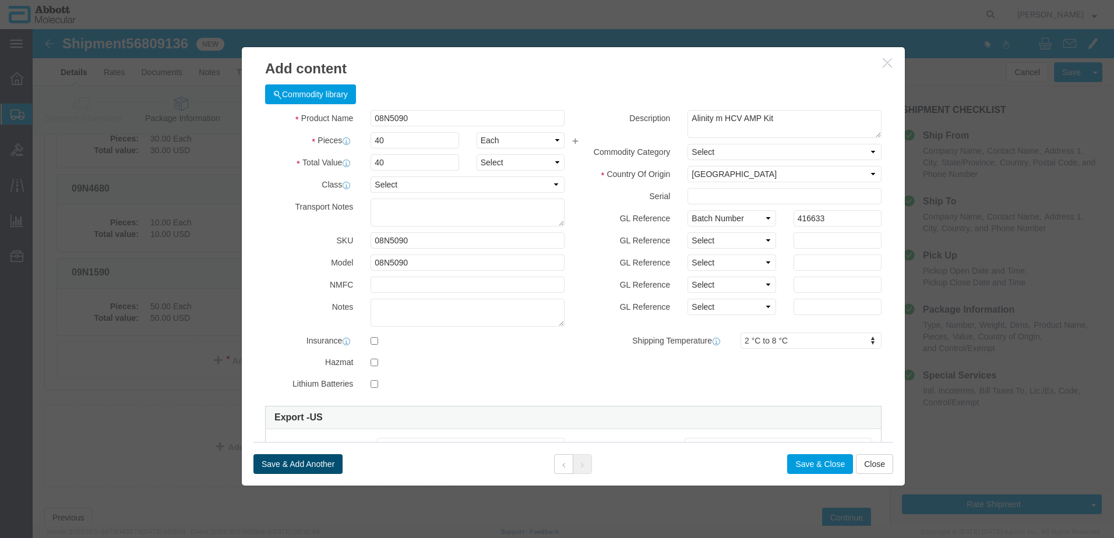
click button "Save & Add Another"
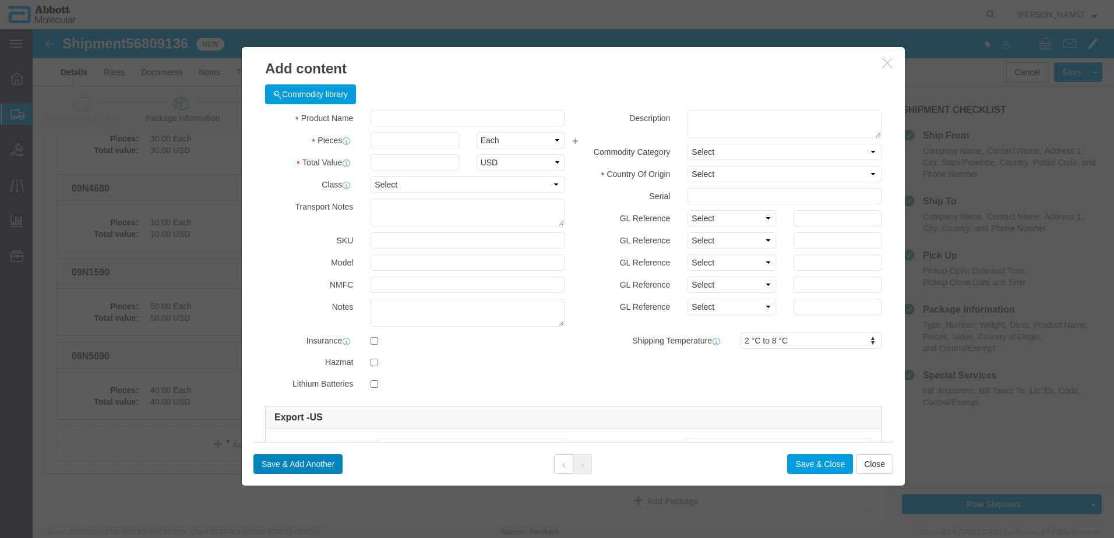
scroll to position [1711, 0]
click input "text"
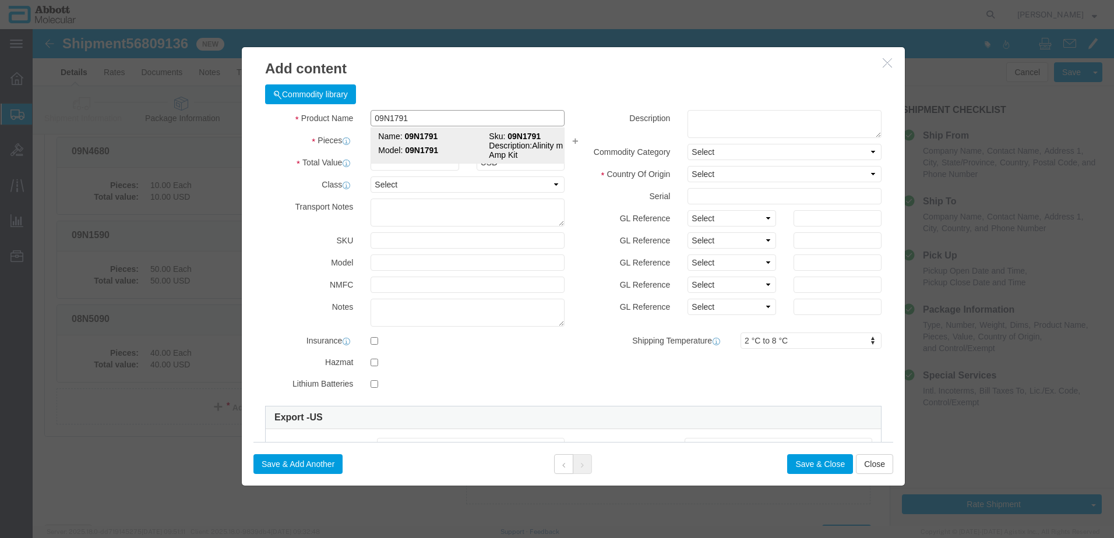
click strong "09N1791"
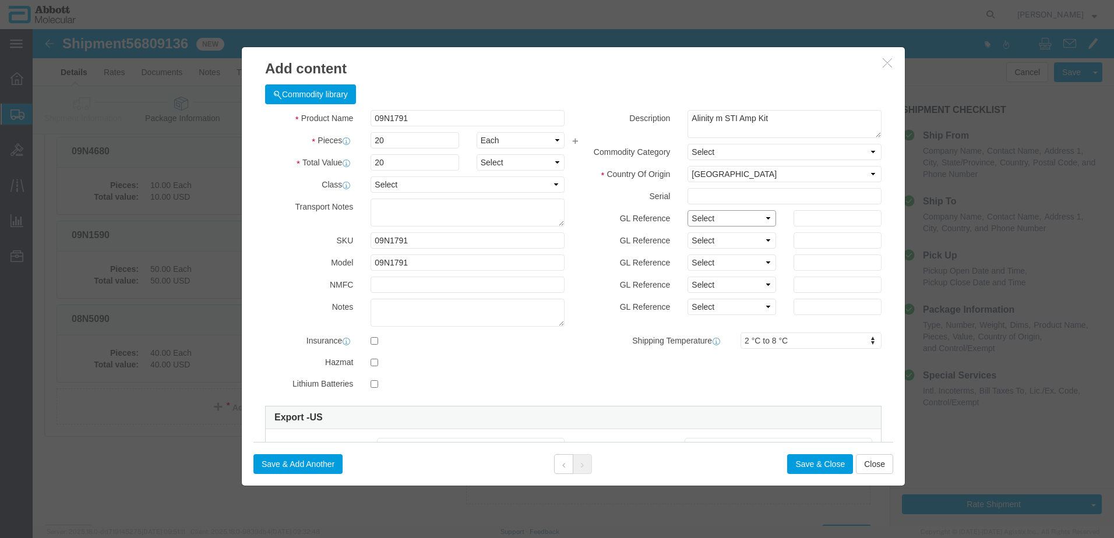
drag, startPoint x: 704, startPoint y: 191, endPoint x: 703, endPoint y: 197, distance: 6.5
click select "Select Account Type Activity ID Airline Appointment Number ASN Batch Number Bil…"
click button "Save & Add Another"
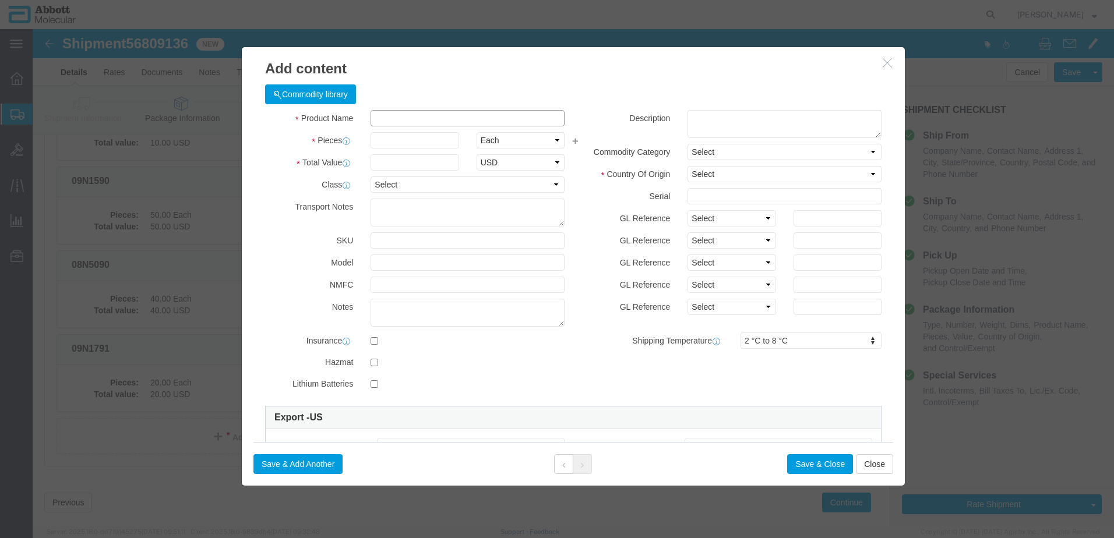
click input "text"
click strong "09N1790"
click select "Select Account Type Activity ID Airline Appointment Number ASN Batch Number Bil…"
click button "Save & Add Another"
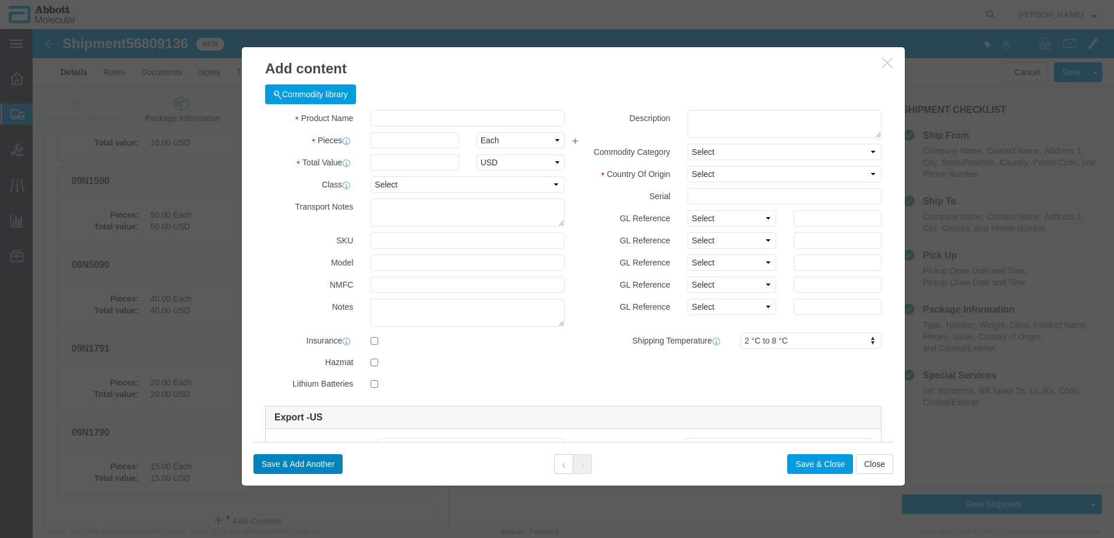
scroll to position [1804, 0]
click input "text"
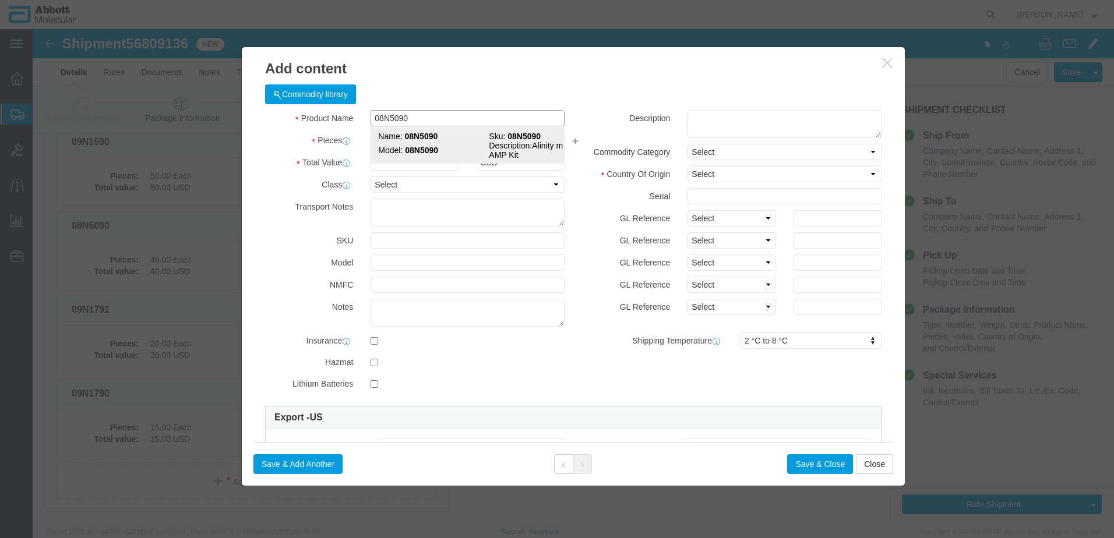
click strong "08N5090"
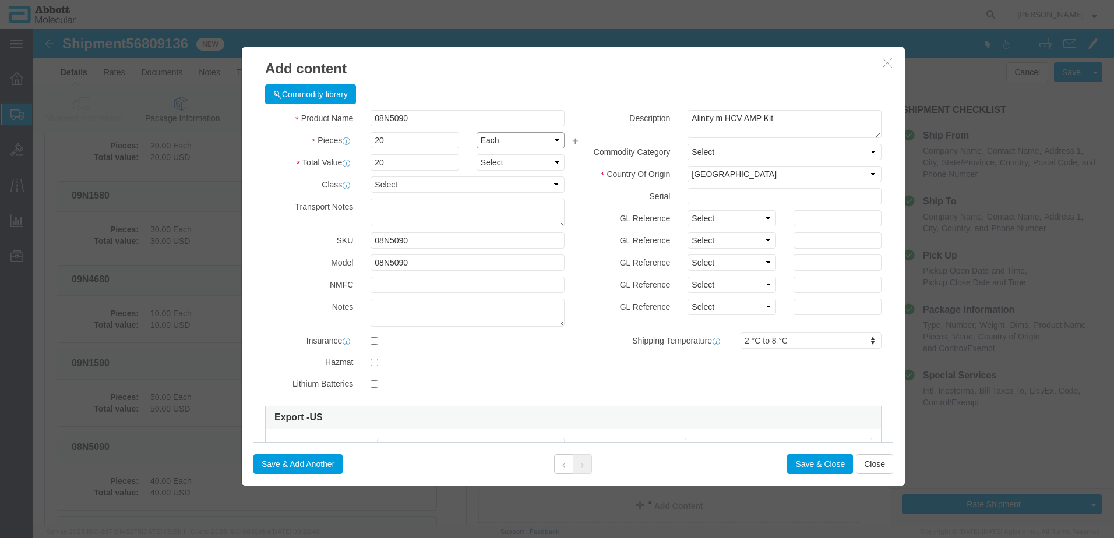
scroll to position [1571, 0]
click select "Select Account Type Activity ID Airline Appointment Number ASN Batch Number Bil…"
click div "GL Reference Select Account Type Activity ID Airline Appointment Number ASN Bat…"
click select "Select Account Type Activity ID Airline Appointment Number ASN Batch Number Bil…"
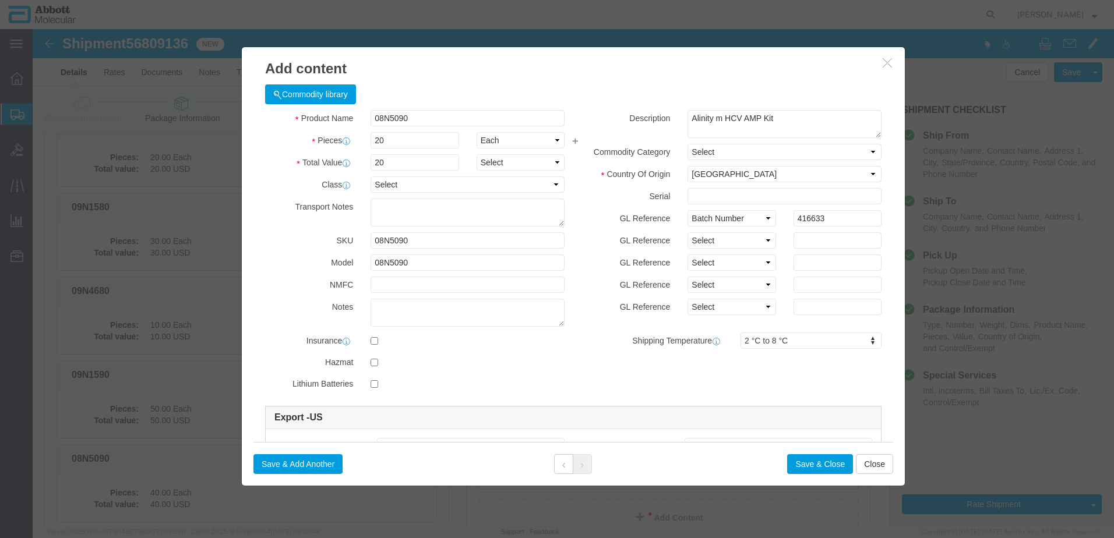
click label "GL Reference"
click button "Save & Close"
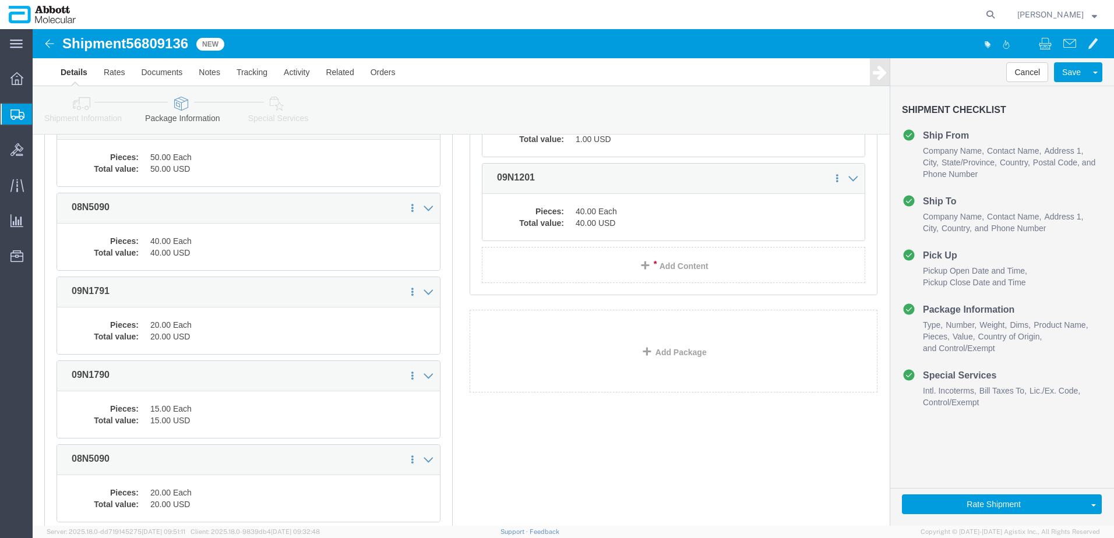
scroll to position [1955, 0]
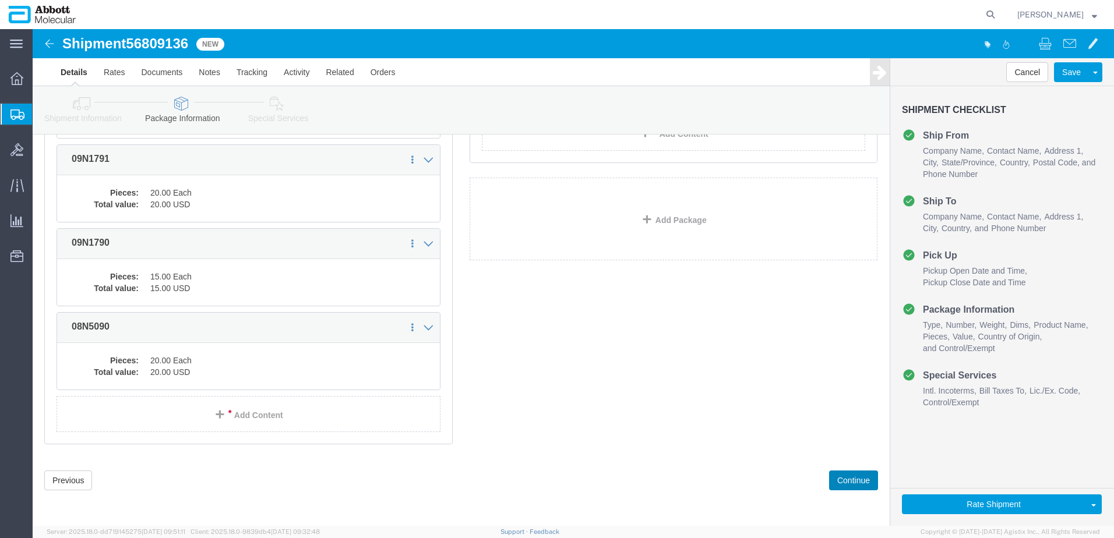
drag, startPoint x: 823, startPoint y: 453, endPoint x: 717, endPoint y: 448, distance: 106.7
click button "Continue"
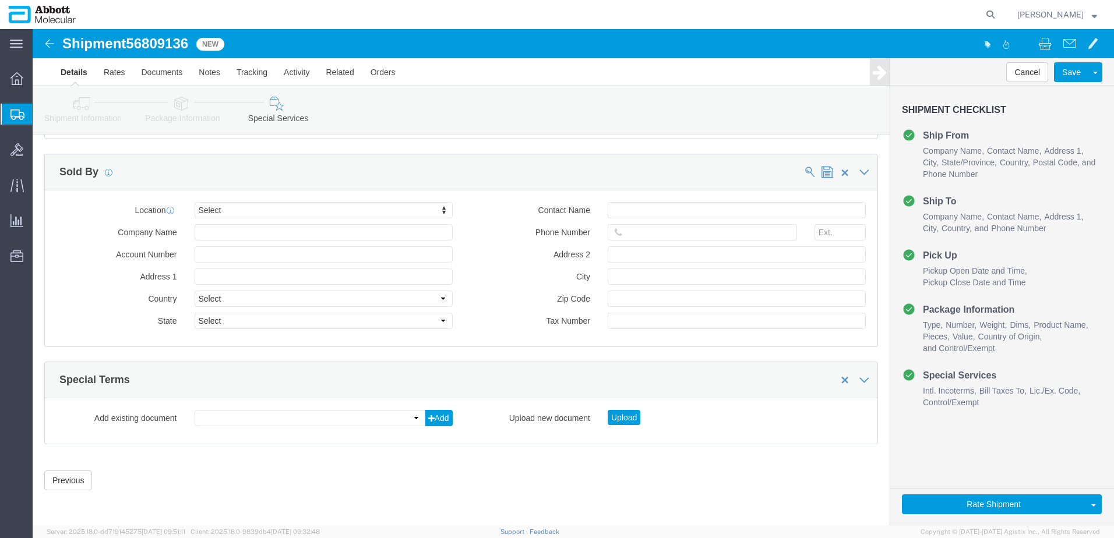
scroll to position [1753, 0]
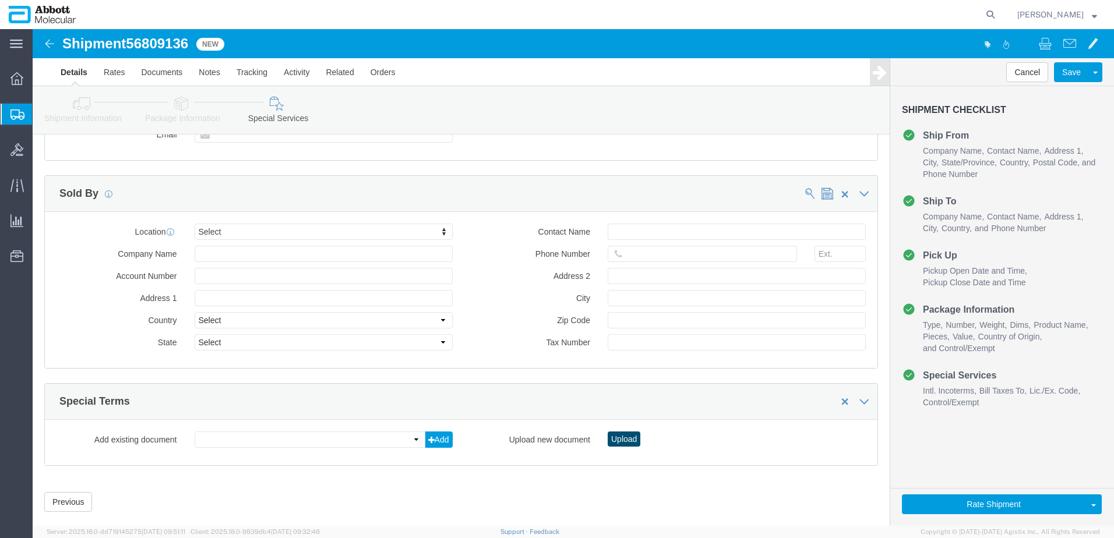
click button "Upload"
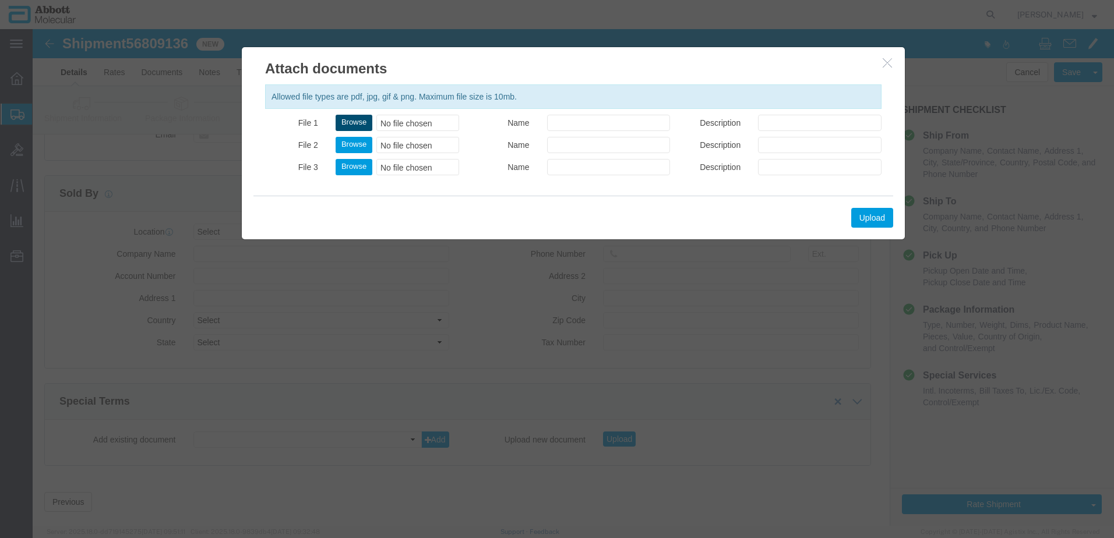
click button "Browse"
click div "Upload"
click button "Upload"
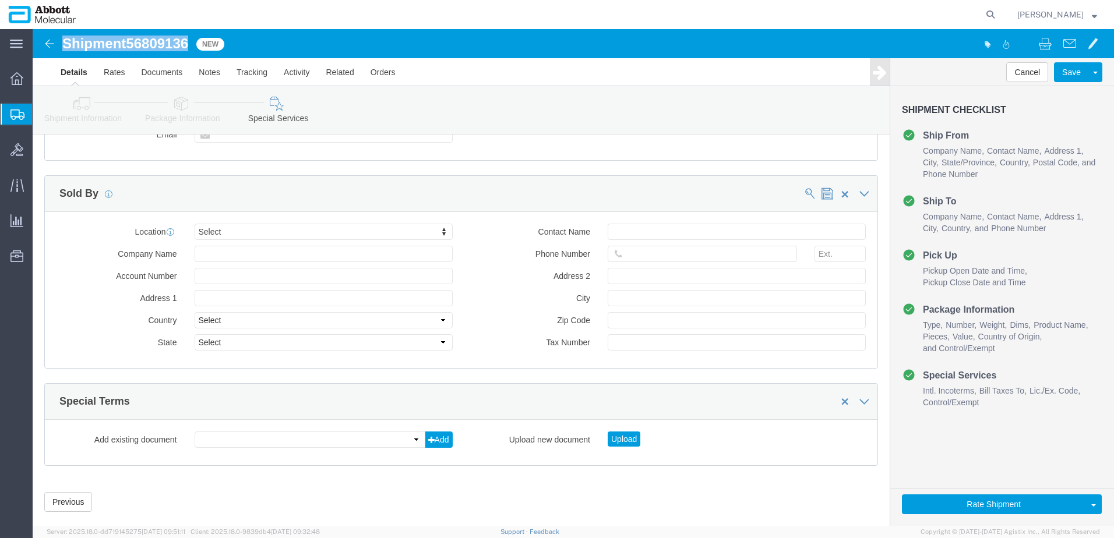
drag, startPoint x: 33, startPoint y: 19, endPoint x: 158, endPoint y: 13, distance: 126.0
click h1 "Shipment 56809136"
copy h1 "Shipment 56809136"
click button "Rate Shipment"
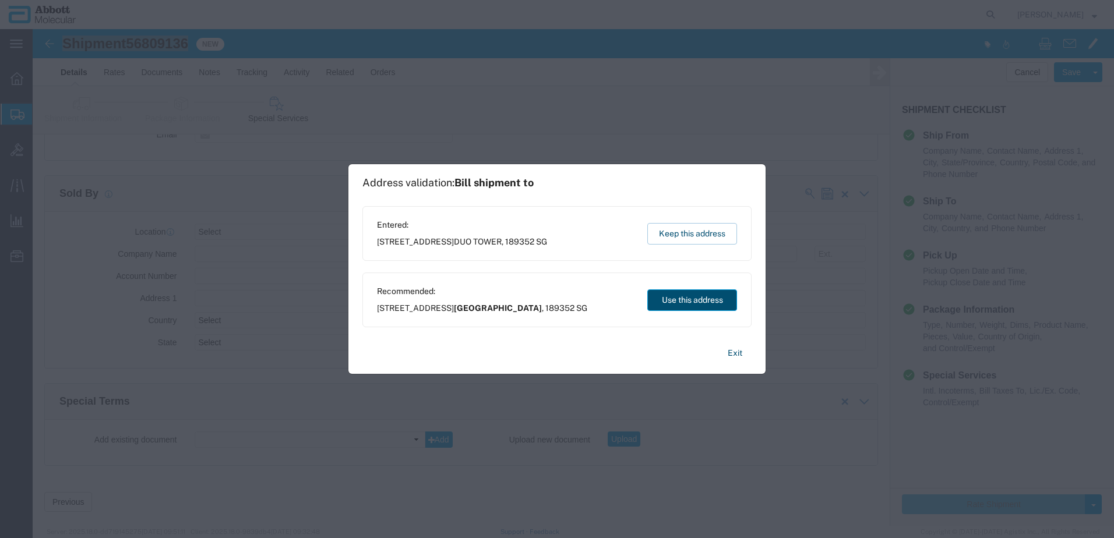
click at [688, 299] on button "Use this address" at bounding box center [692, 301] width 90 height 22
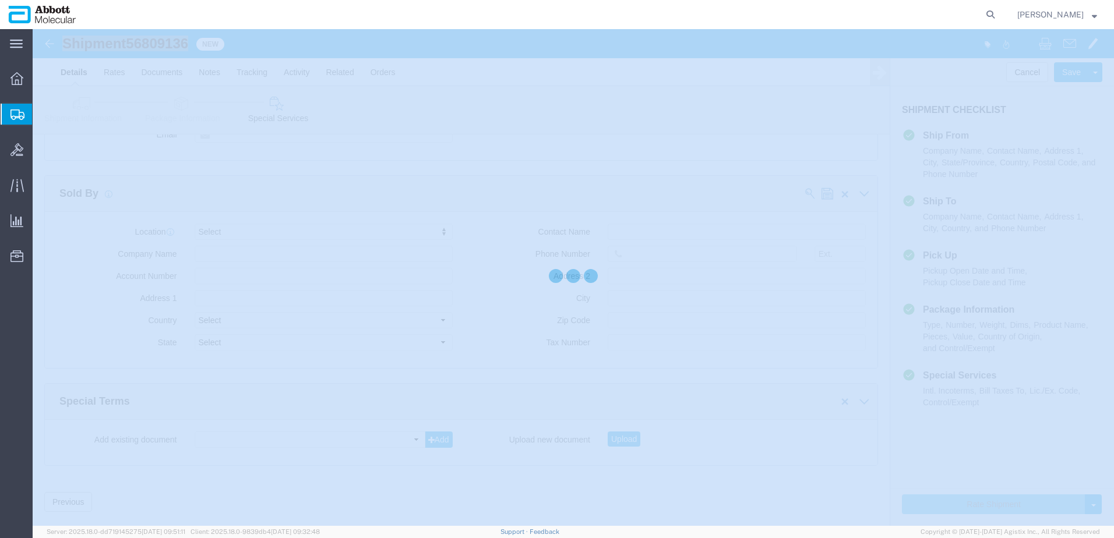
click at [688, 299] on div at bounding box center [573, 277] width 1081 height 497
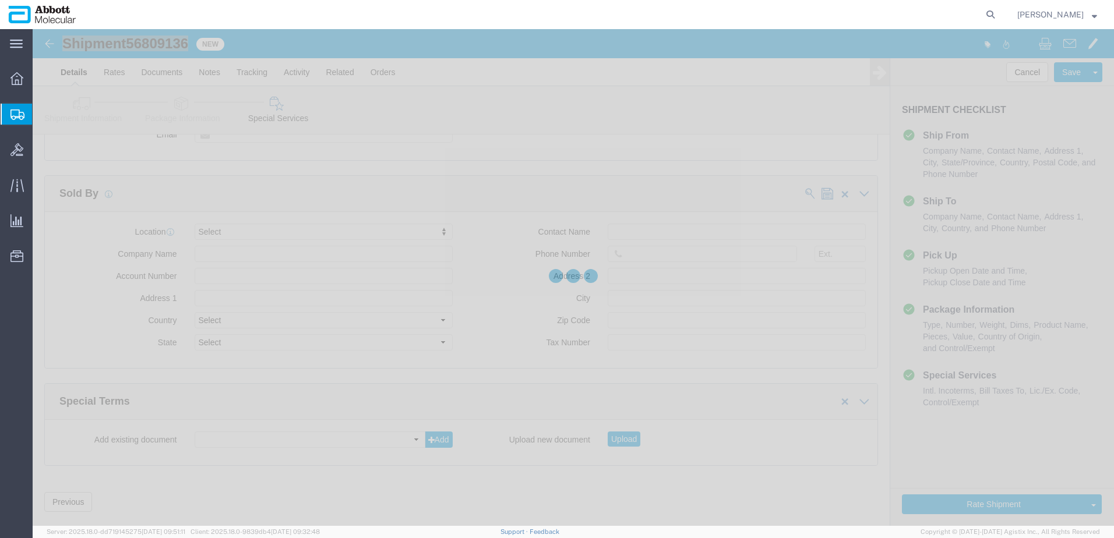
scroll to position [337, 0]
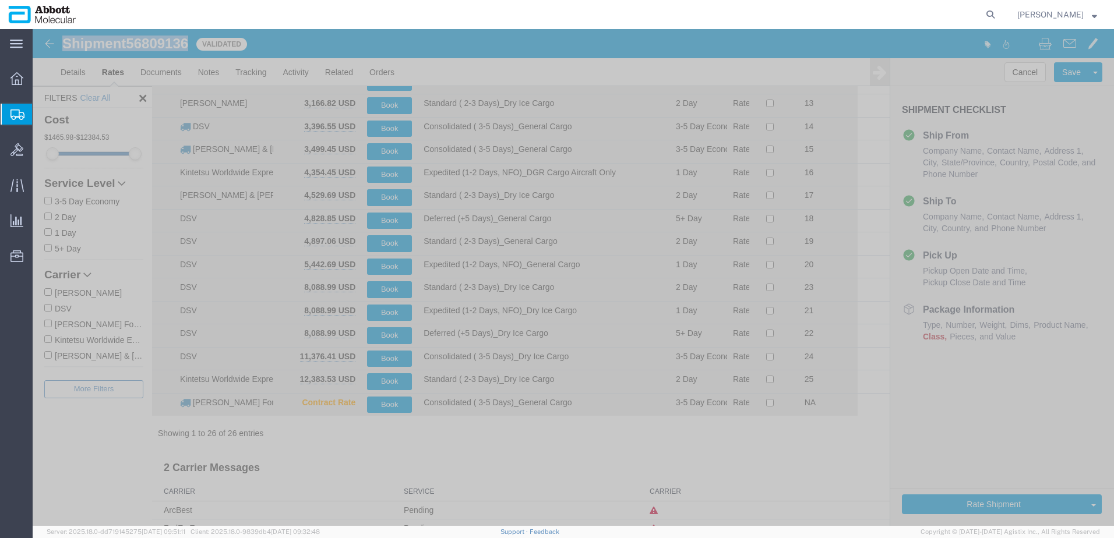
click at [48, 340] on input "Kintetsu Worldwide Express" at bounding box center [48, 340] width 8 height 8
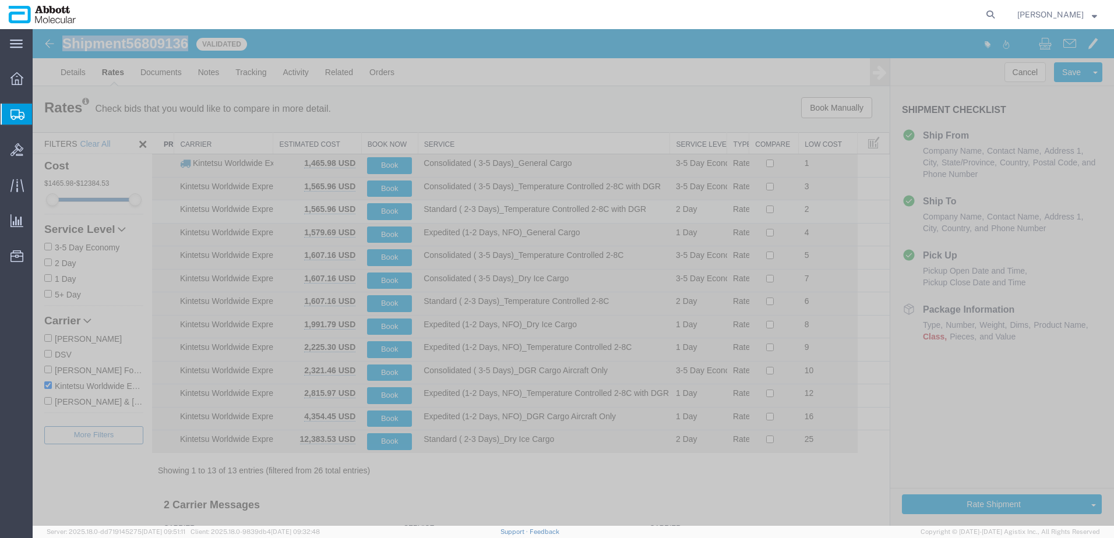
scroll to position [0, 0]
click at [451, 144] on th "Service" at bounding box center [544, 144] width 252 height 22
click at [390, 188] on button "Book" at bounding box center [389, 189] width 45 height 17
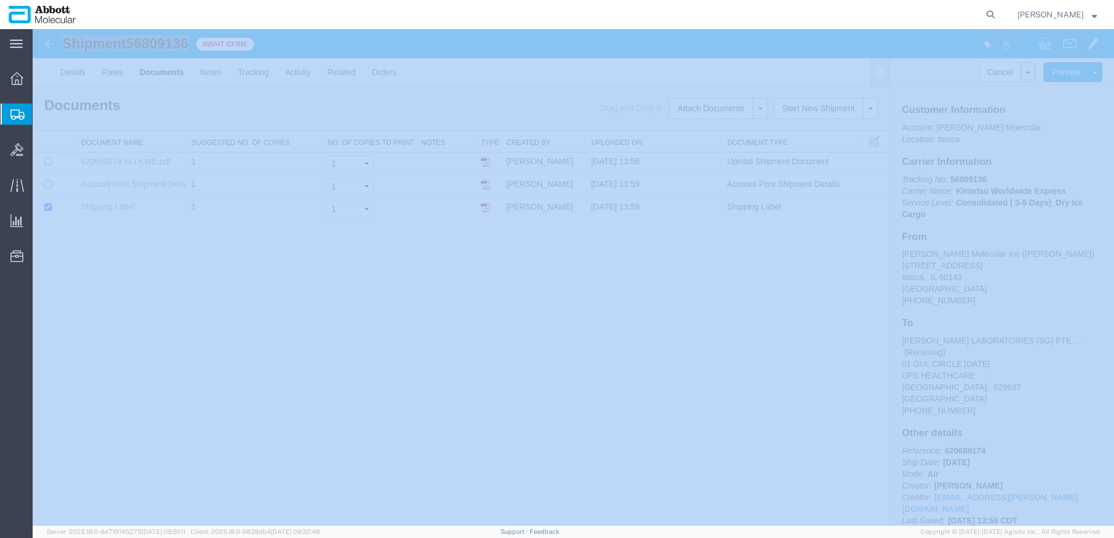
drag, startPoint x: 86, startPoint y: 167, endPoint x: 0, endPoint y: 139, distance: 90.6
click at [0, 0] on span "Create from Template" at bounding box center [0, 0] width 0 height 0
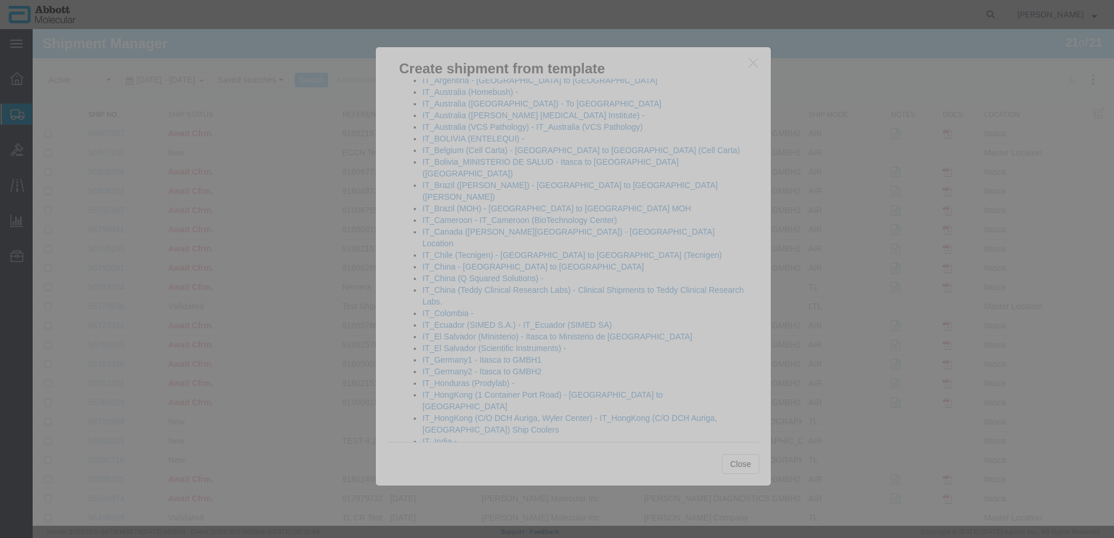
scroll to position [524, 0]
click at [513, 348] on link "IT_Ecuador (SIMED S.A.) - IT_Ecuador (SIMED SA)" at bounding box center [516, 352] width 189 height 9
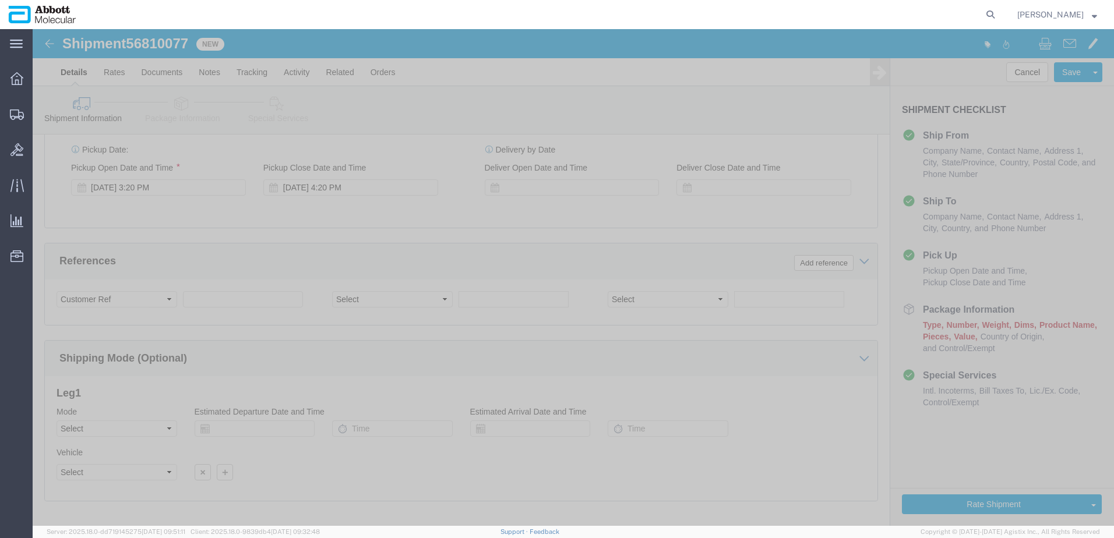
scroll to position [641, 0]
click input "text"
paste input "620689565"
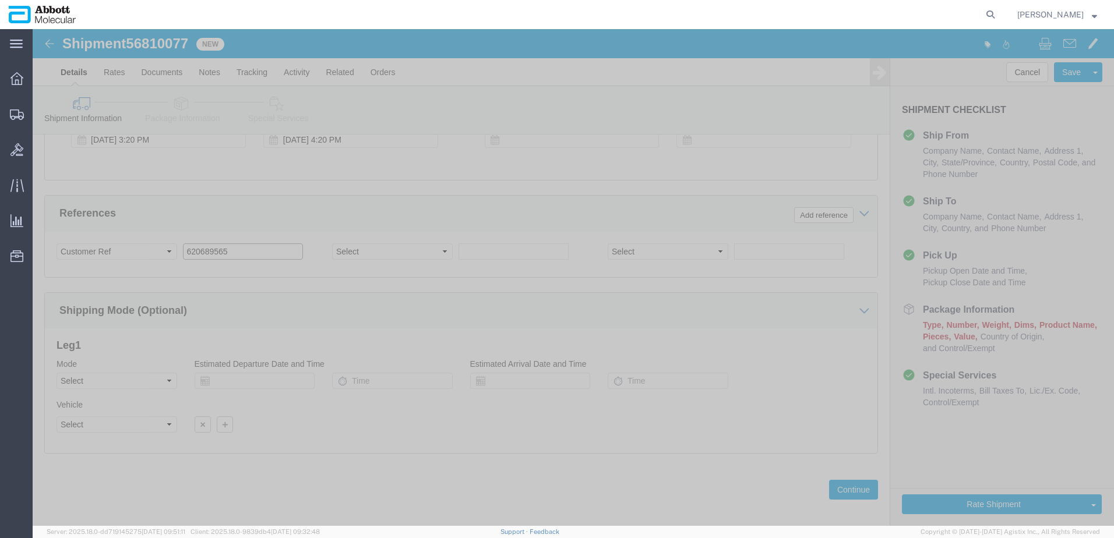
scroll to position [700, 0]
click button "Continue"
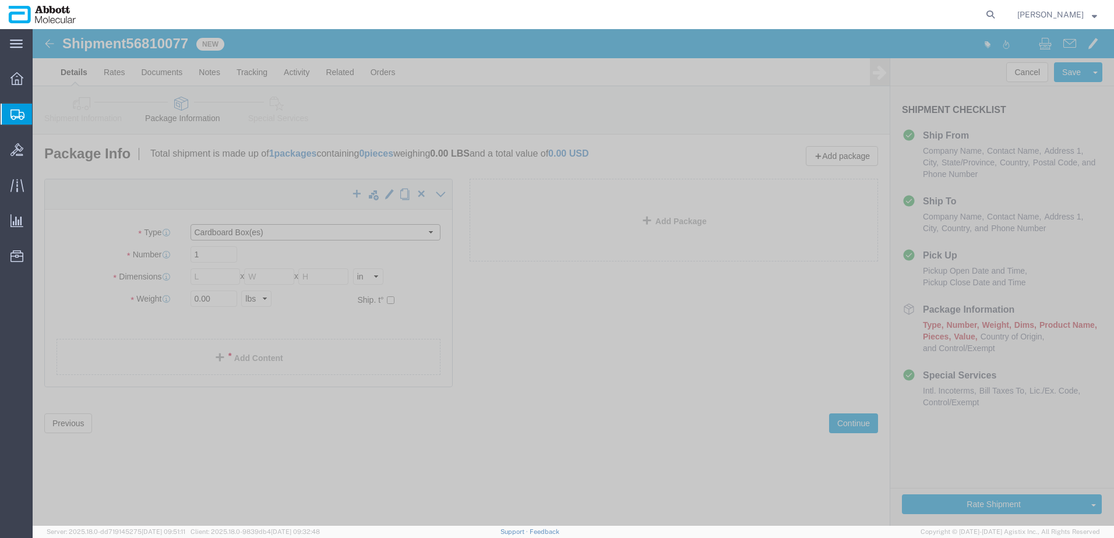
click select "Select Box (B) Box (C) Box (D) Cardboard Box(es) Crate (Instrument) Crate(s) En…"
click input "1"
click input "checkbox"
click div "Package Type Select Box (B) Box (C) Box (D) Cardboard Box(es) Crate (Instrument…"
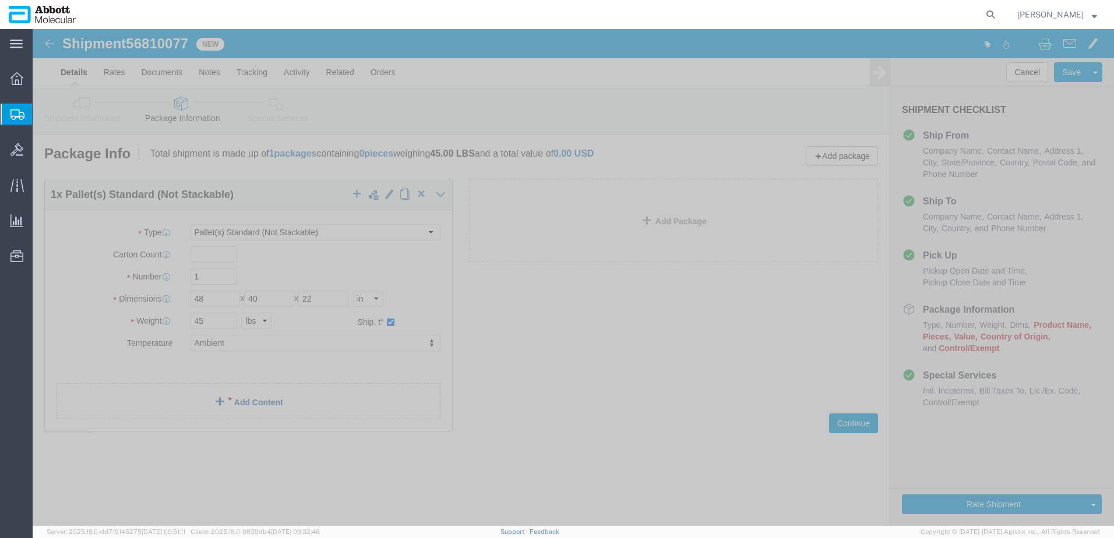
click link "Add Content"
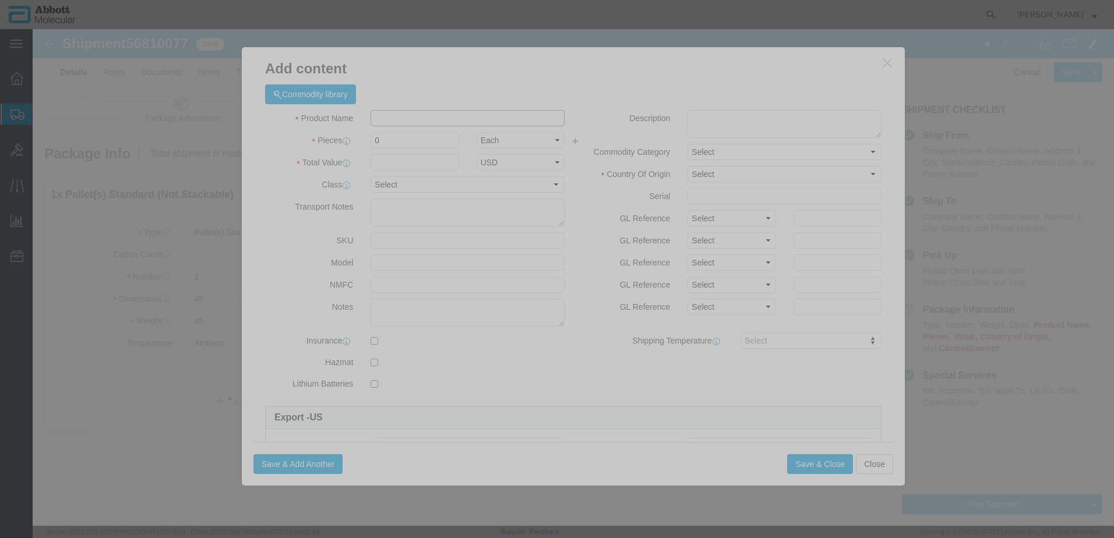
click input "text"
click strong "04J7024"
click input "04J7024"
drag, startPoint x: 689, startPoint y: 185, endPoint x: 691, endPoint y: 199, distance: 13.5
click select "Select Account Type Activity ID Airline Appointment Number ASN Batch Number Bil…"
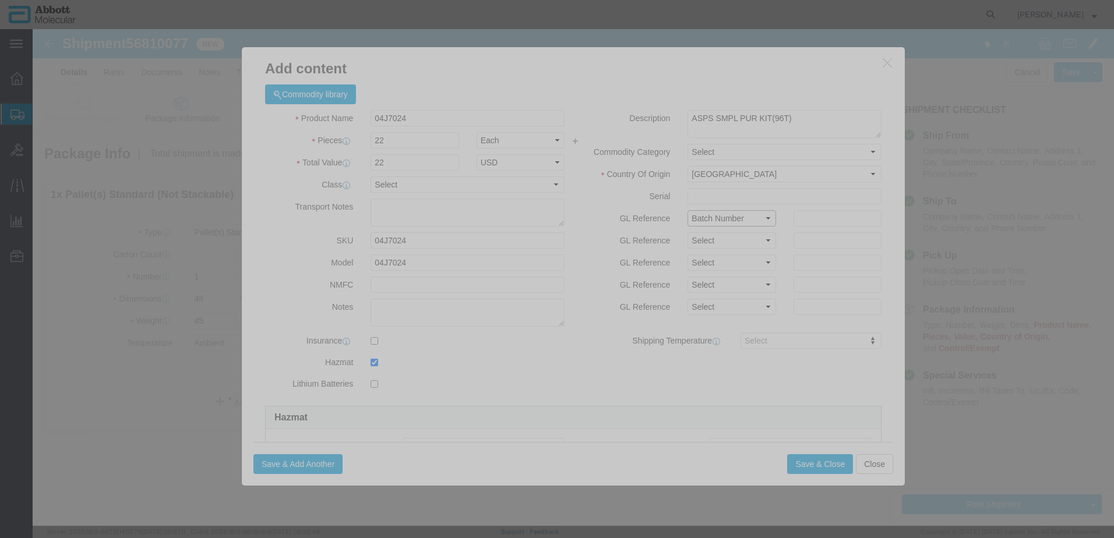
click select "Select Account Type Activity ID Airline Appointment Number ASN Batch Number Bil…"
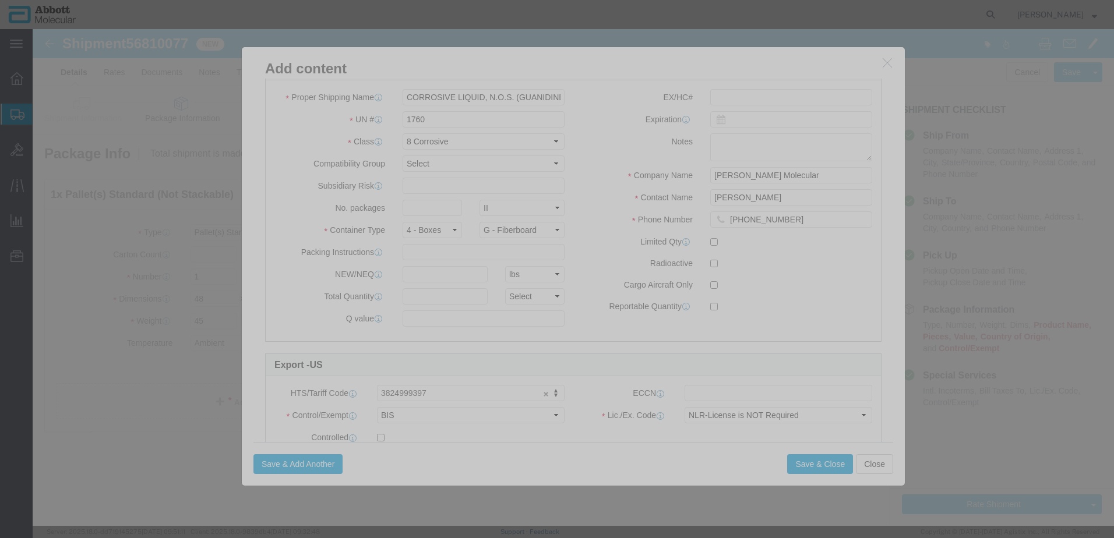
scroll to position [350, 0]
click input "text"
click select "Select curies gallons kgs lbs liters milliliters"
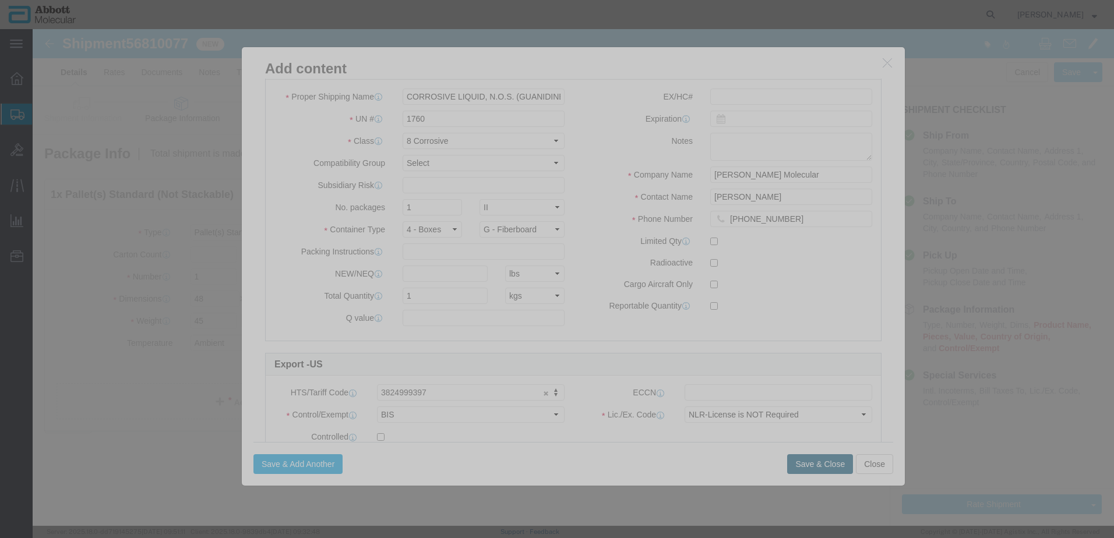
click button "Save & Close"
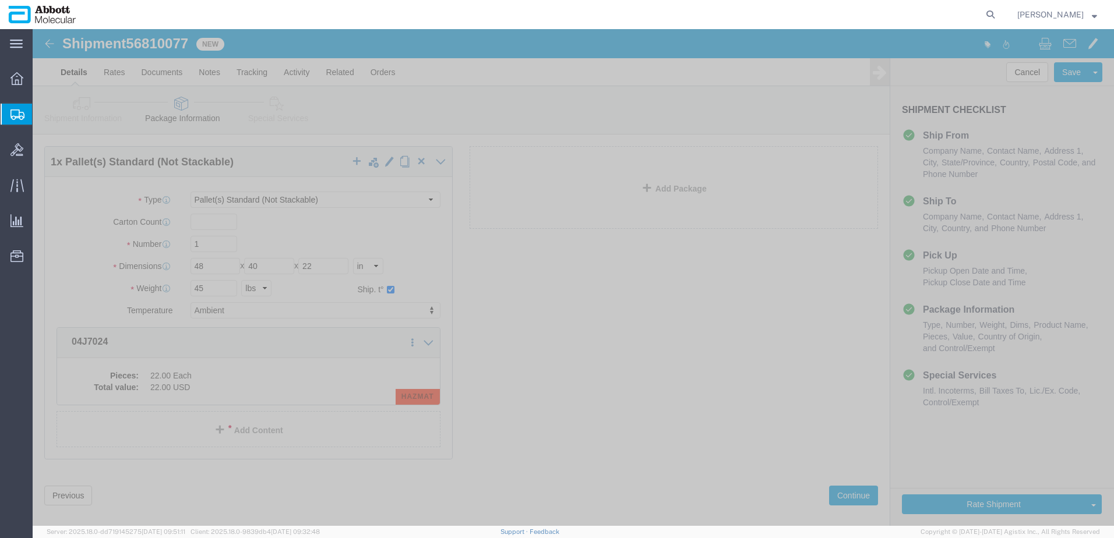
scroll to position [48, 0]
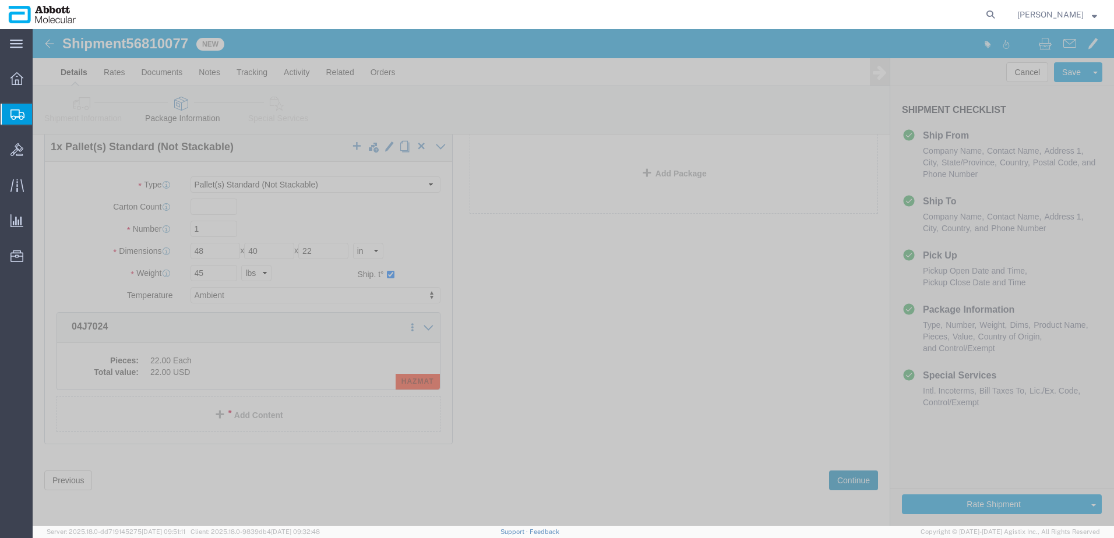
click button "Continue"
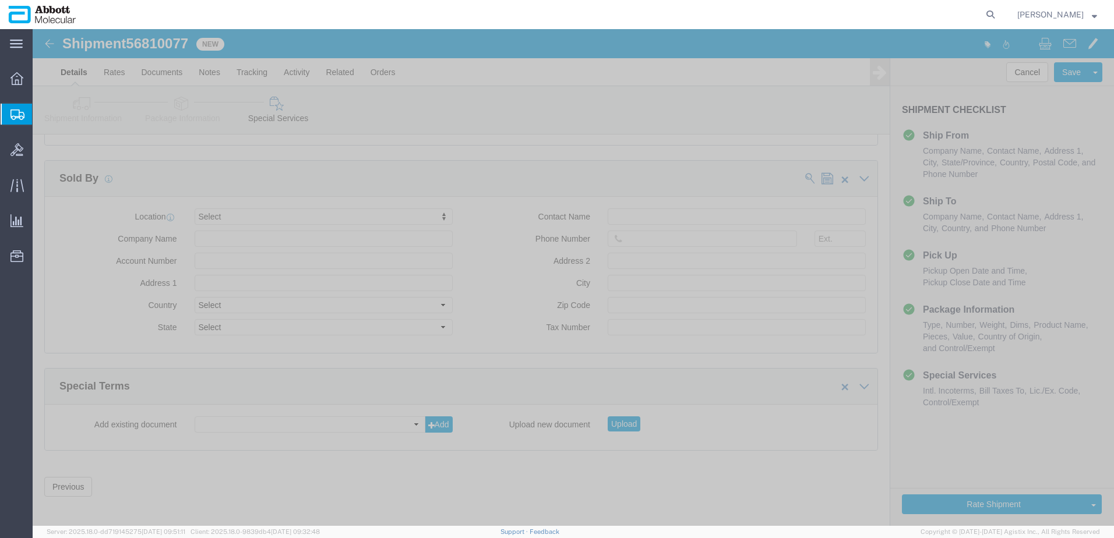
scroll to position [1554, 0]
click button "Upload"
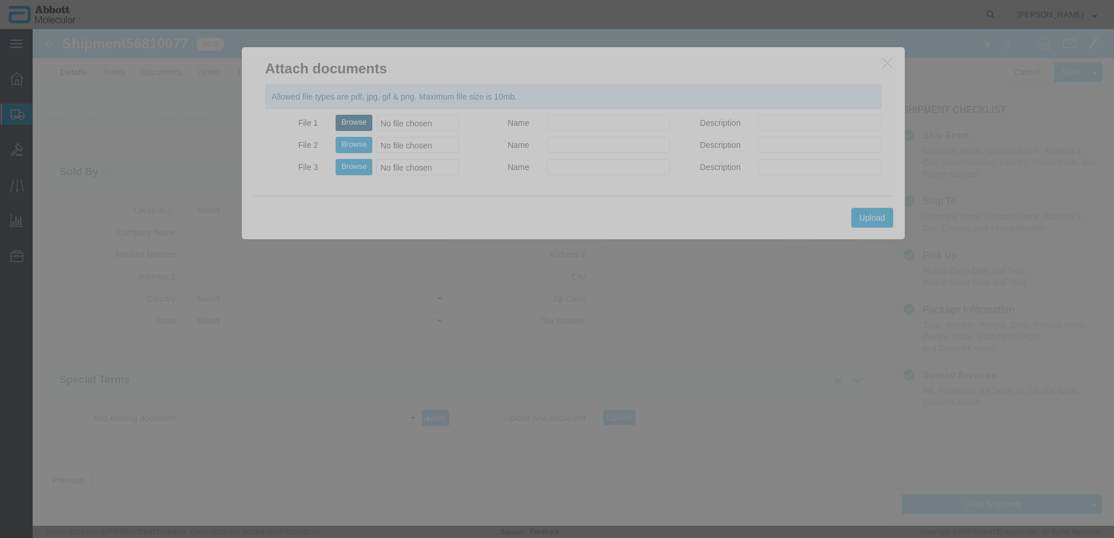
click button "Browse"
drag, startPoint x: 823, startPoint y: 188, endPoint x: 846, endPoint y: 229, distance: 47.0
click button "Upload"
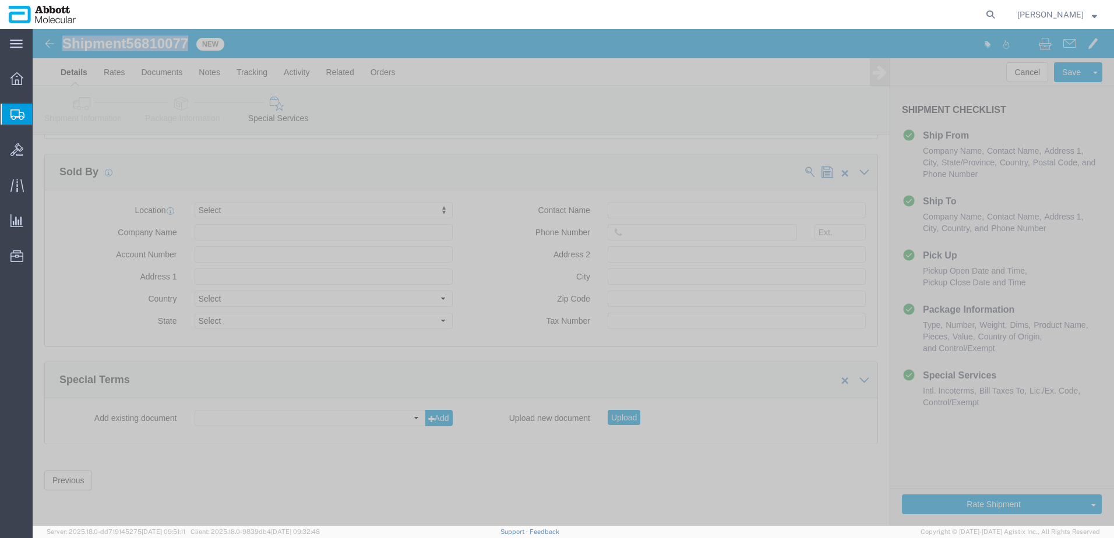
drag, startPoint x: 31, startPoint y: 15, endPoint x: 160, endPoint y: 20, distance: 128.9
click div "Shipment 56810077 New"
copy h1 "Shipment 56810077"
click button "Rate Shipment"
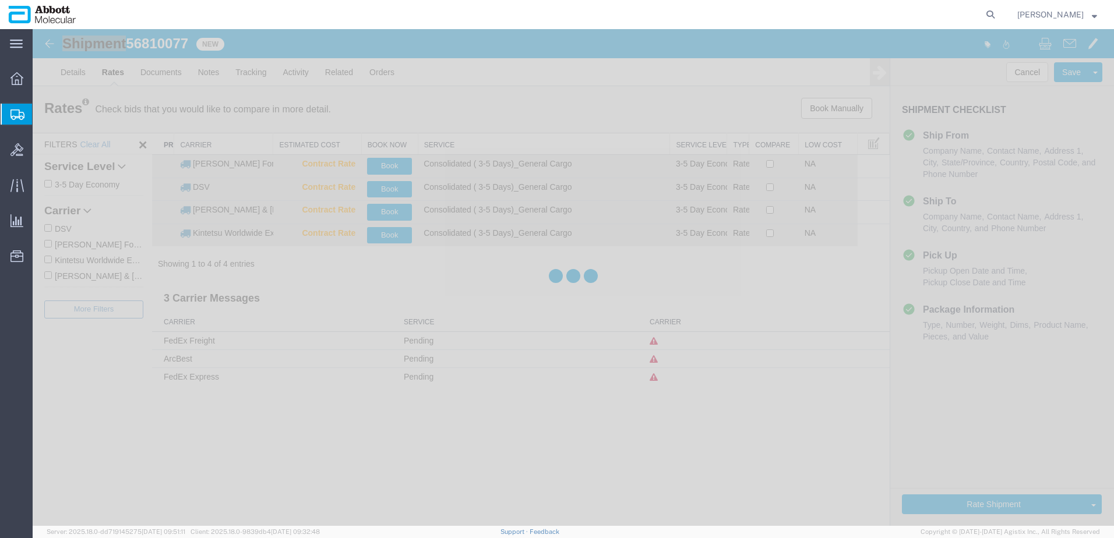
scroll to position [0, 0]
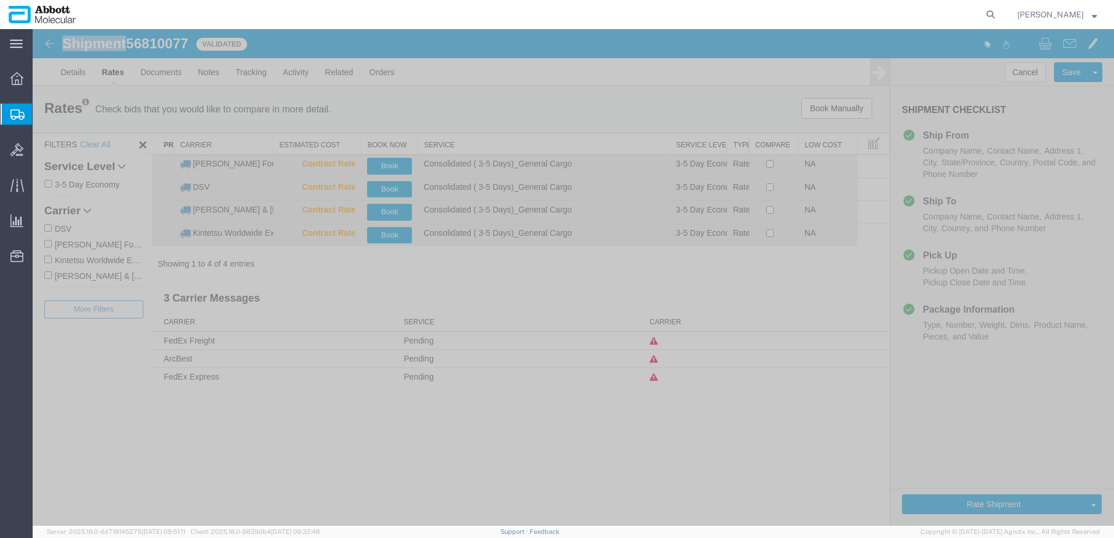
click at [48, 228] on input "DSV" at bounding box center [48, 228] width 8 height 8
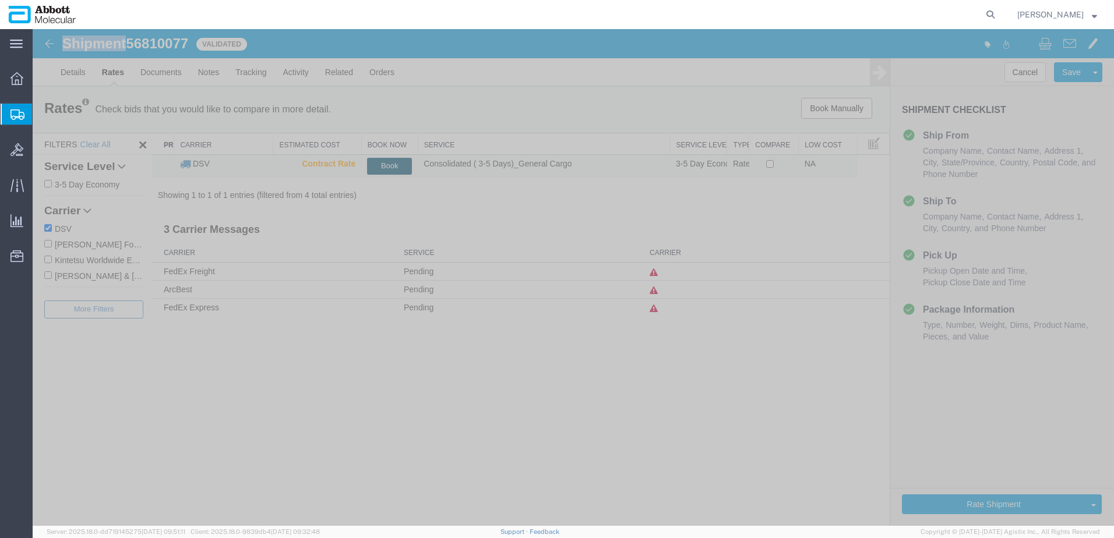
click at [387, 165] on button "Book" at bounding box center [389, 166] width 45 height 17
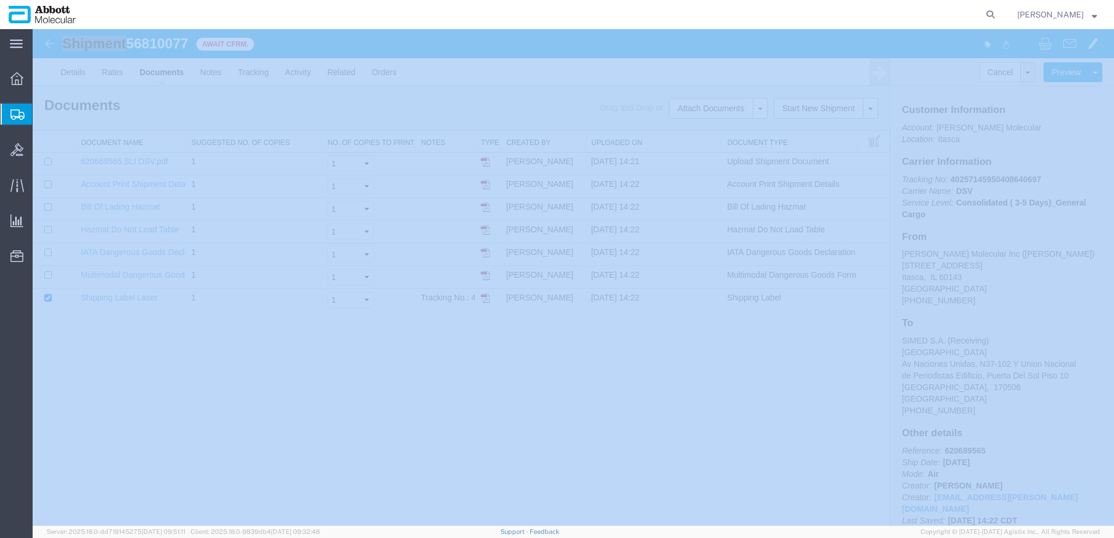
click at [0, 0] on span "Create from Template" at bounding box center [0, 0] width 0 height 0
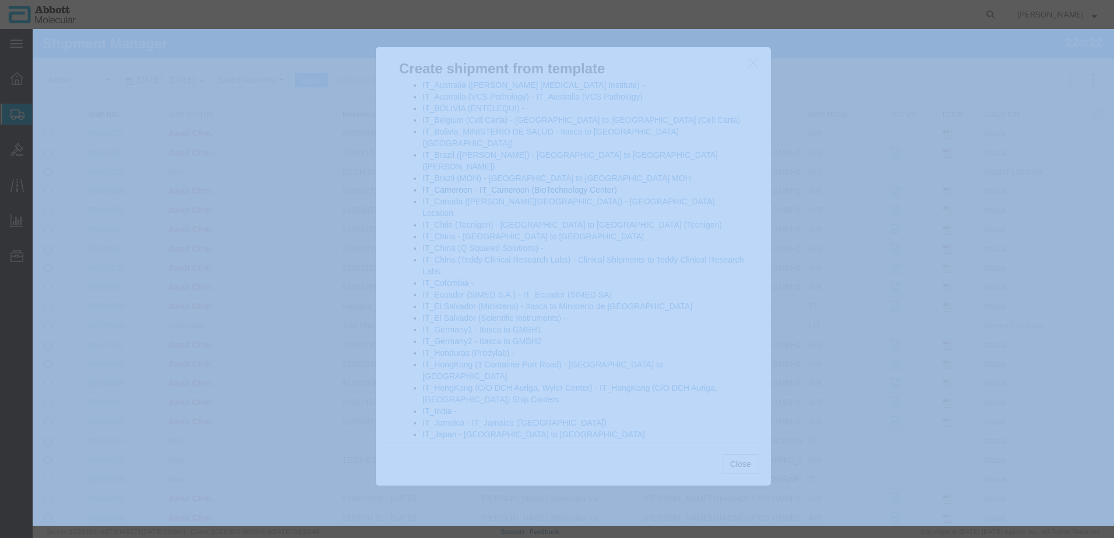
scroll to position [583, 0]
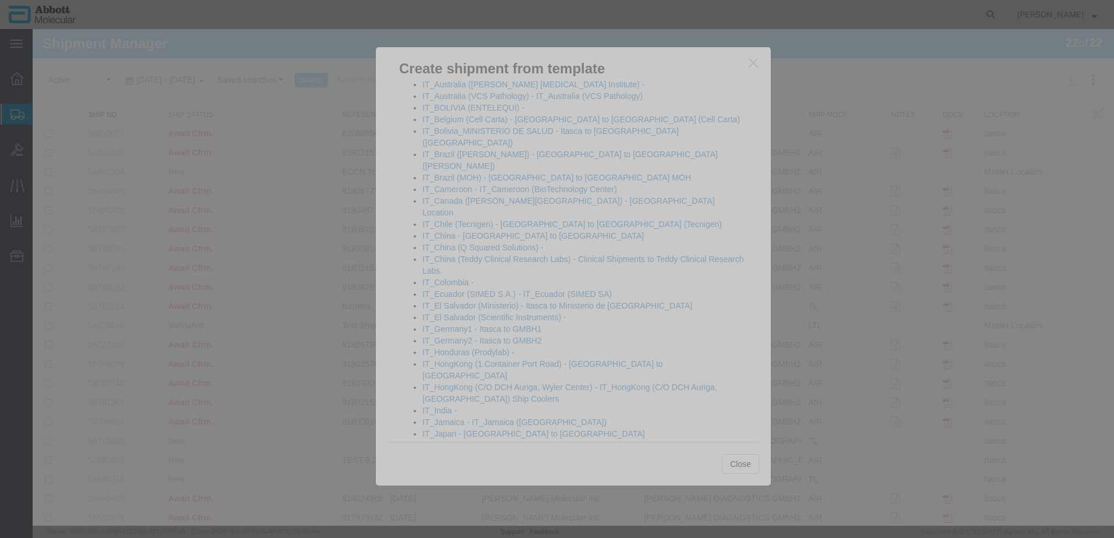
click at [489, 499] on link "IT_Peru([GEOGRAPHIC_DATA][PERSON_NAME]) - IT_Peru ([GEOGRAPHIC_DATA][PERSON_NAM…" at bounding box center [578, 509] width 313 height 21
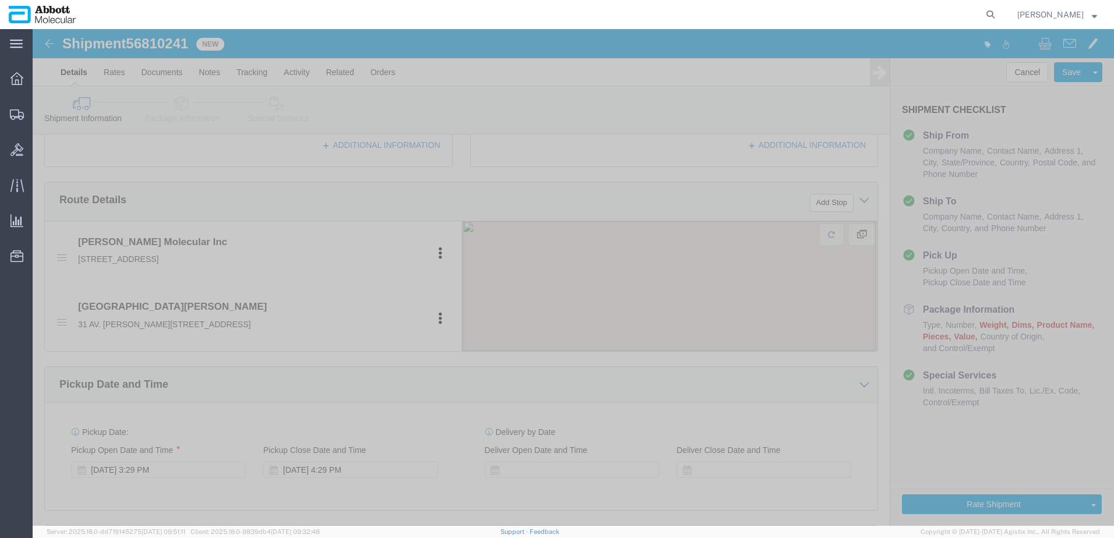
scroll to position [466, 0]
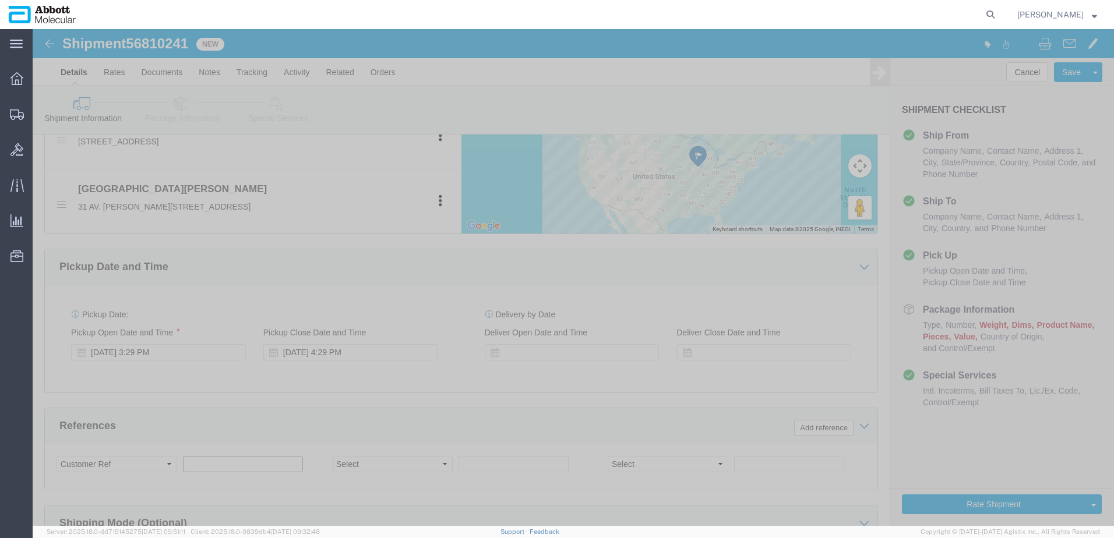
click input "text"
paste input "9706F-2"
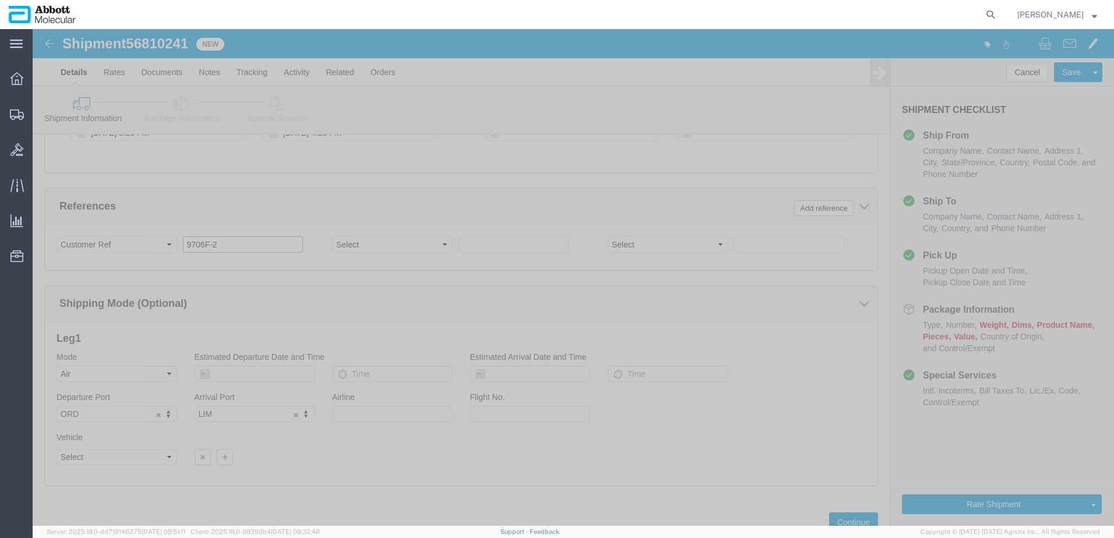
scroll to position [728, 0]
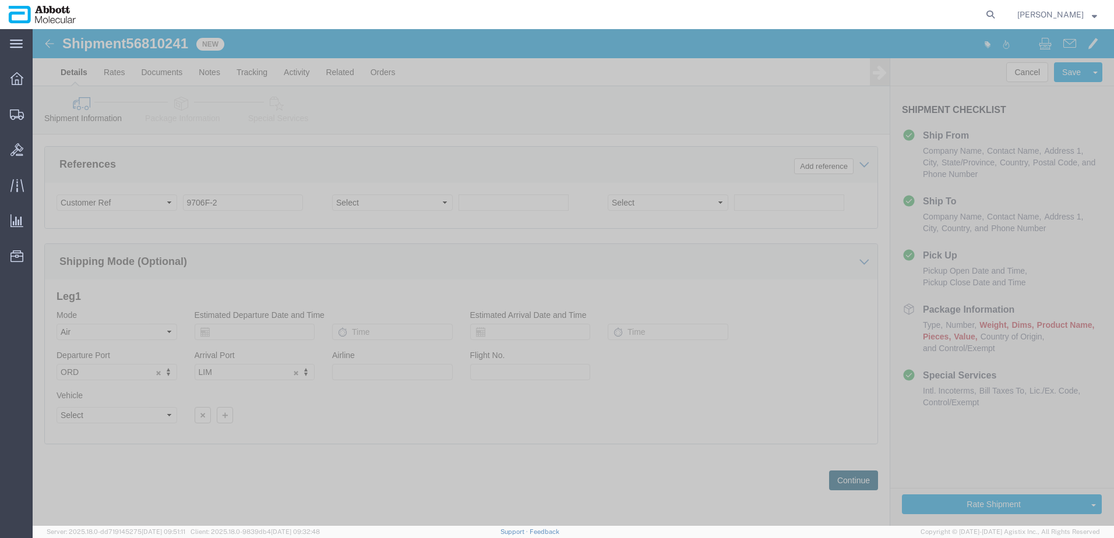
click button "Continue"
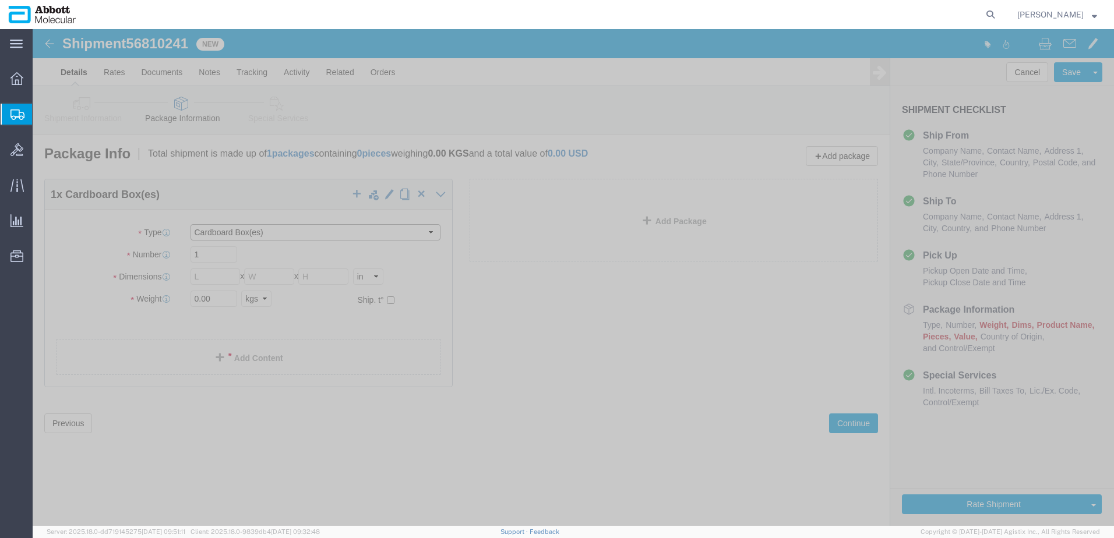
click select "Select Box (B) Box (C) Box (D) Cardboard Box(es) Crate (Instrument) Crate(s) En…"
drag, startPoint x: 190, startPoint y: 275, endPoint x: 68, endPoint y: 270, distance: 122.5
click div "Weight 0.00 Select kgs lbs Ship. t°"
click input "checkbox"
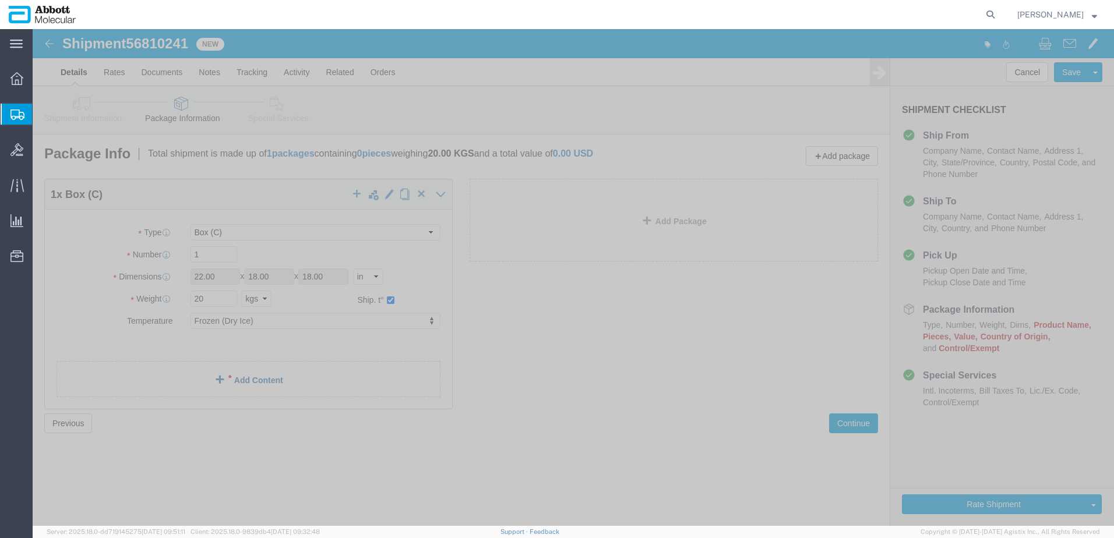
drag, startPoint x: 223, startPoint y: 349, endPoint x: 13, endPoint y: 372, distance: 211.0
click link "Add Content"
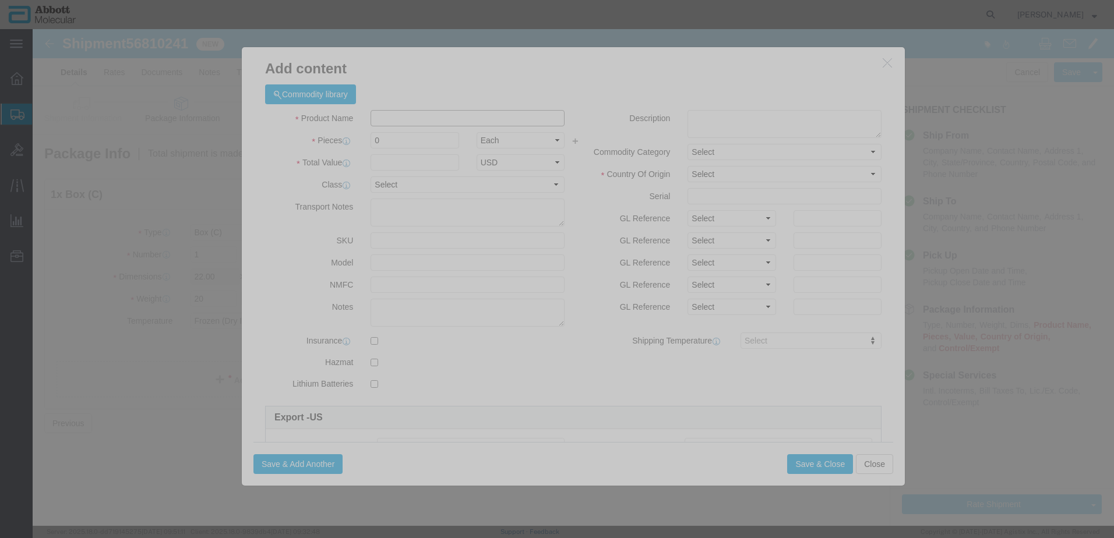
drag, startPoint x: 352, startPoint y: 89, endPoint x: 453, endPoint y: 89, distance: 101.4
click input "text"
click td "Model: 02G3490"
drag, startPoint x: 675, startPoint y: 189, endPoint x: 679, endPoint y: 197, distance: 9.1
click select "Select Account Type Activity ID Airline Appointment Number ASN Batch Number Bil…"
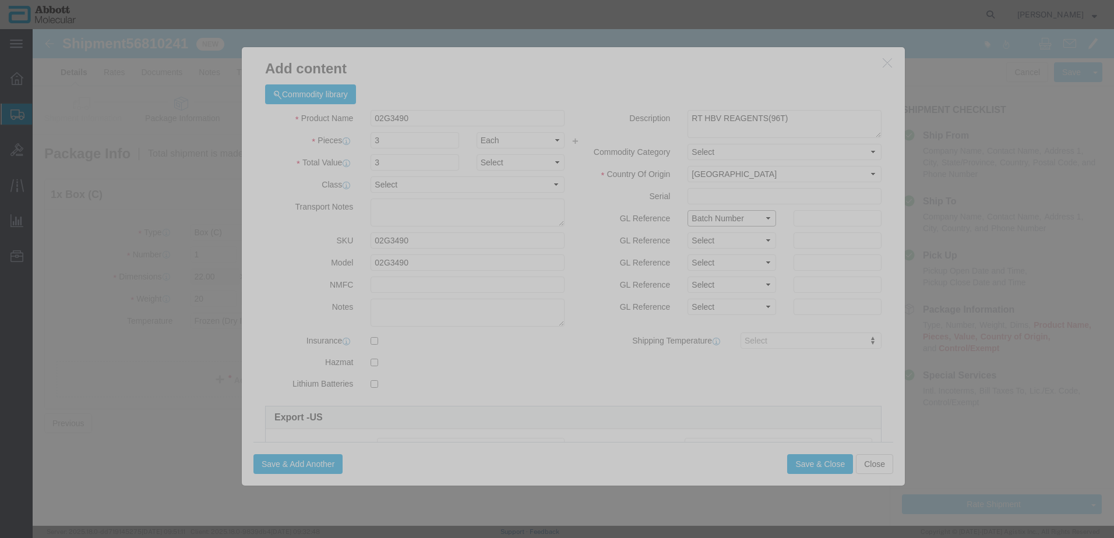
click select "Select Account Type Activity ID Airline Appointment Number ASN Batch Number Bil…"
click button "Save & Add Another"
click input "text"
click strong "02G3480"
drag, startPoint x: 682, startPoint y: 188, endPoint x: 682, endPoint y: 195, distance: 7.0
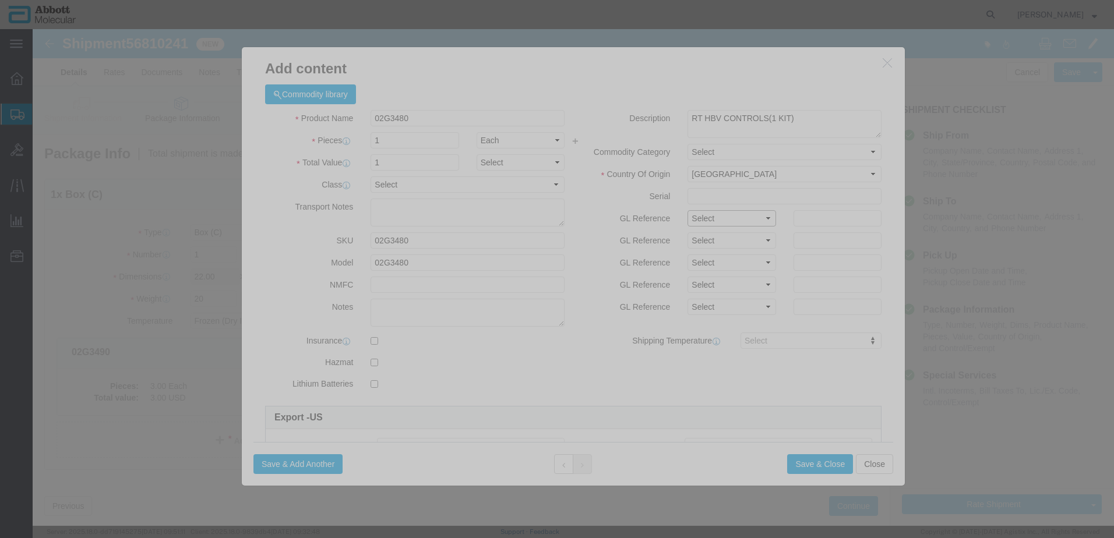
click select "Select Account Type Activity ID Airline Appointment Number ASN Batch Number Bil…"
click button "Save & Add Another"
click input "text"
click strong "02G3470"
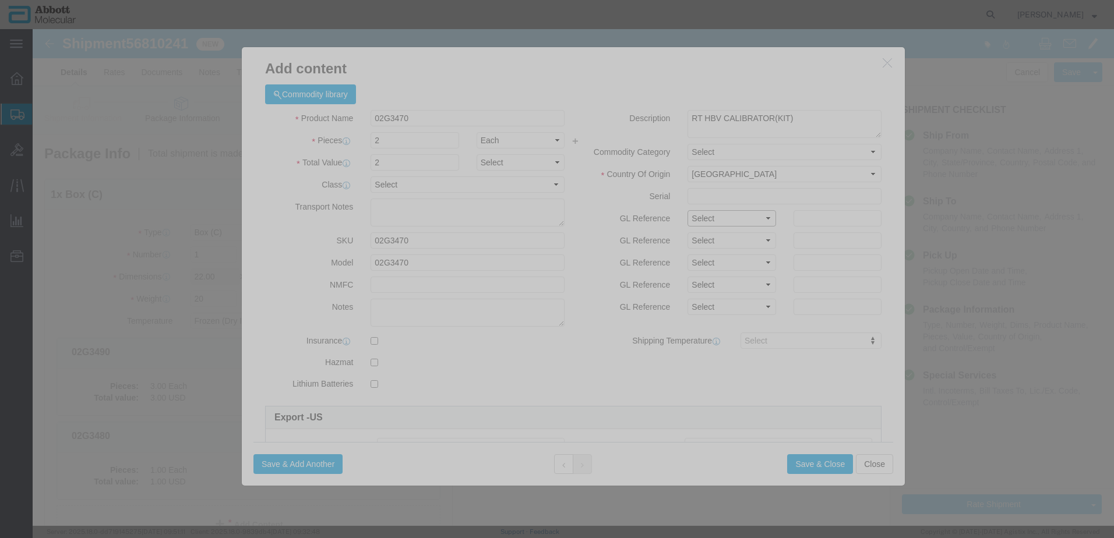
click select "Select Account Type Activity ID Airline Appointment Number ASN Batch Number Bil…"
click button "Save & Close"
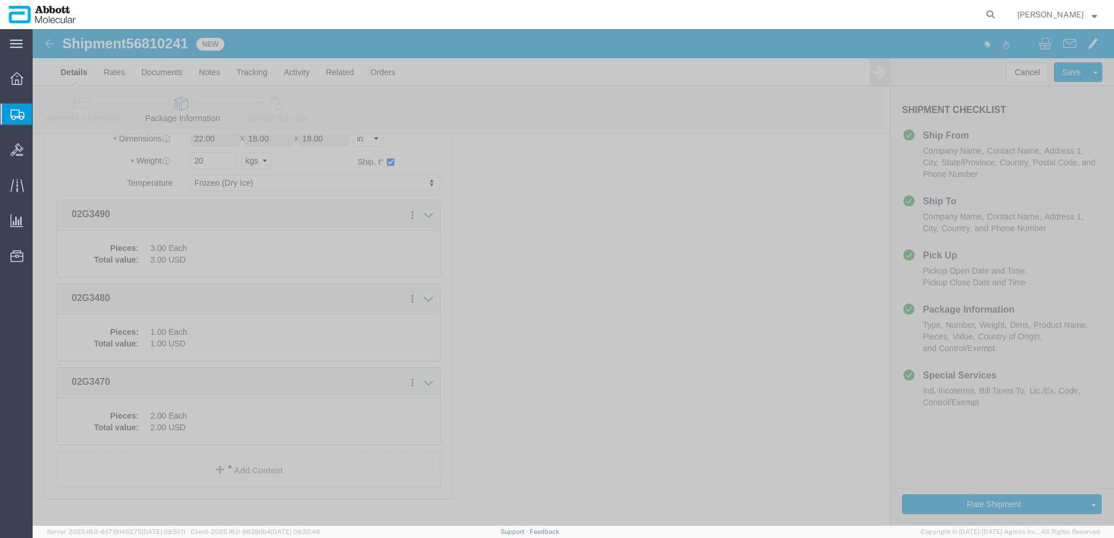
scroll to position [193, 0]
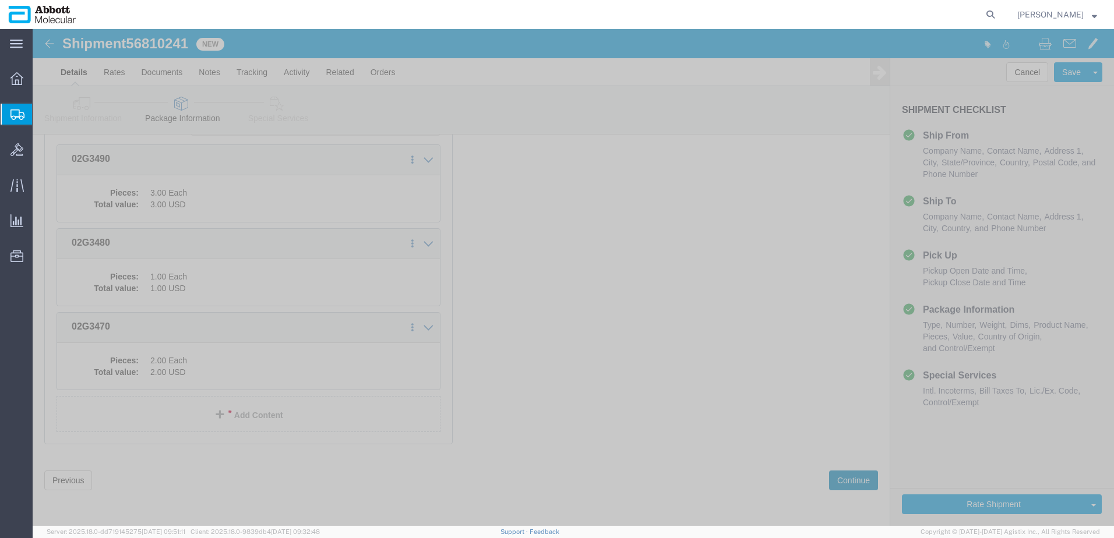
drag, startPoint x: 806, startPoint y: 455, endPoint x: 438, endPoint y: 378, distance: 376.8
click button "Continue"
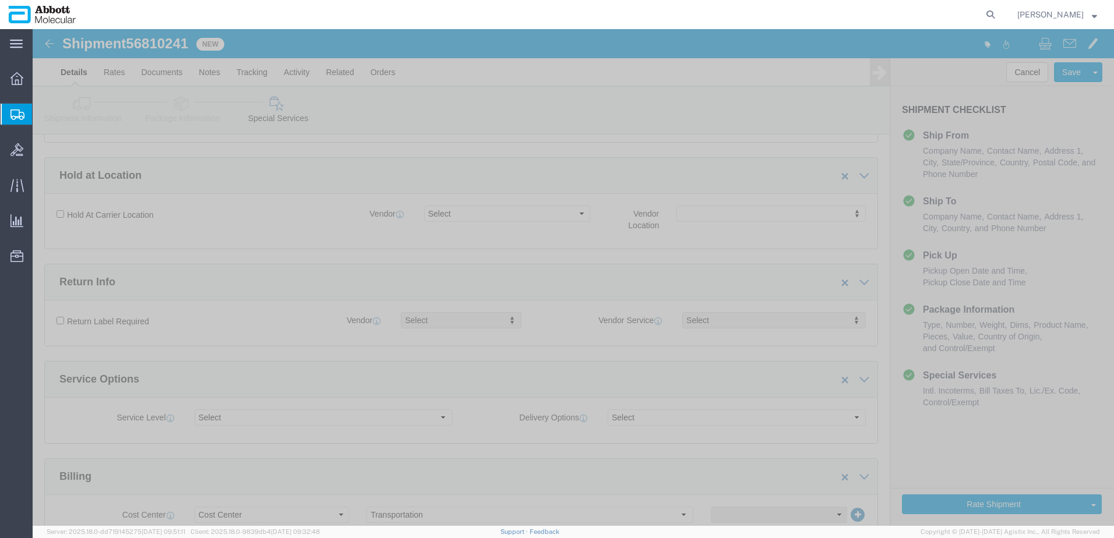
scroll to position [1554, 0]
click button "Upload"
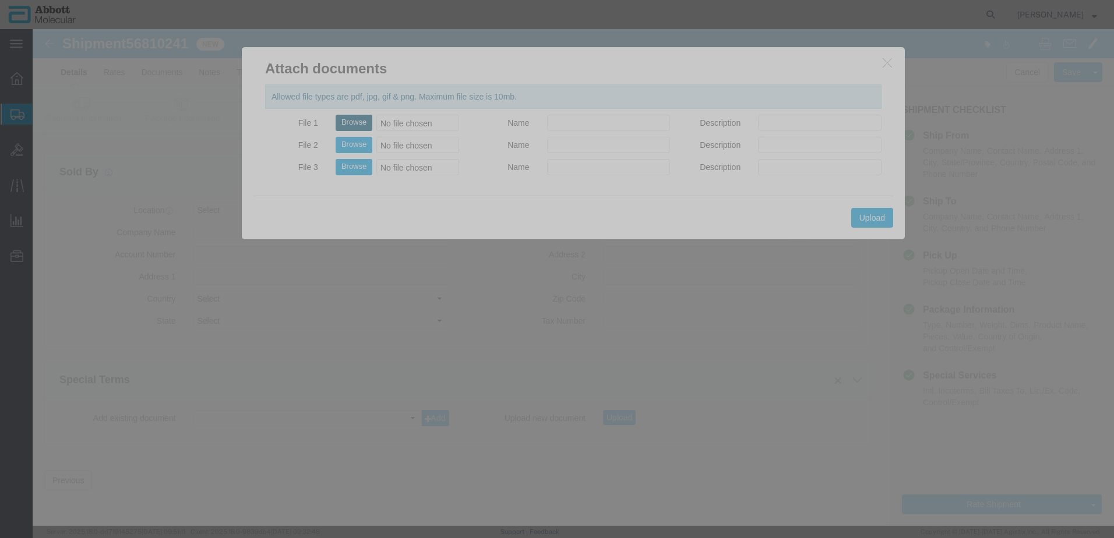
click button "Browse"
click button "Upload"
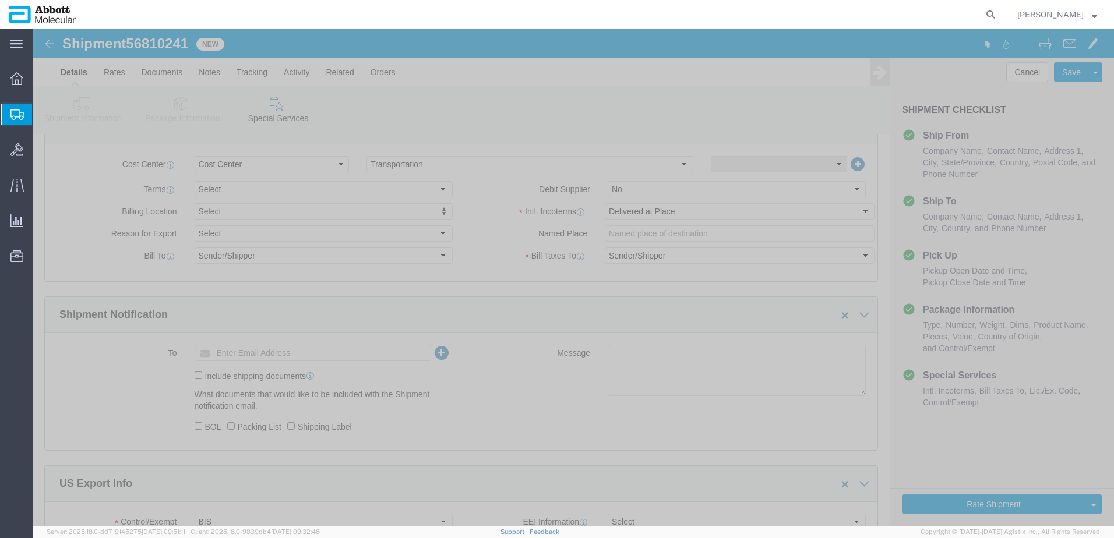
scroll to position [563, 0]
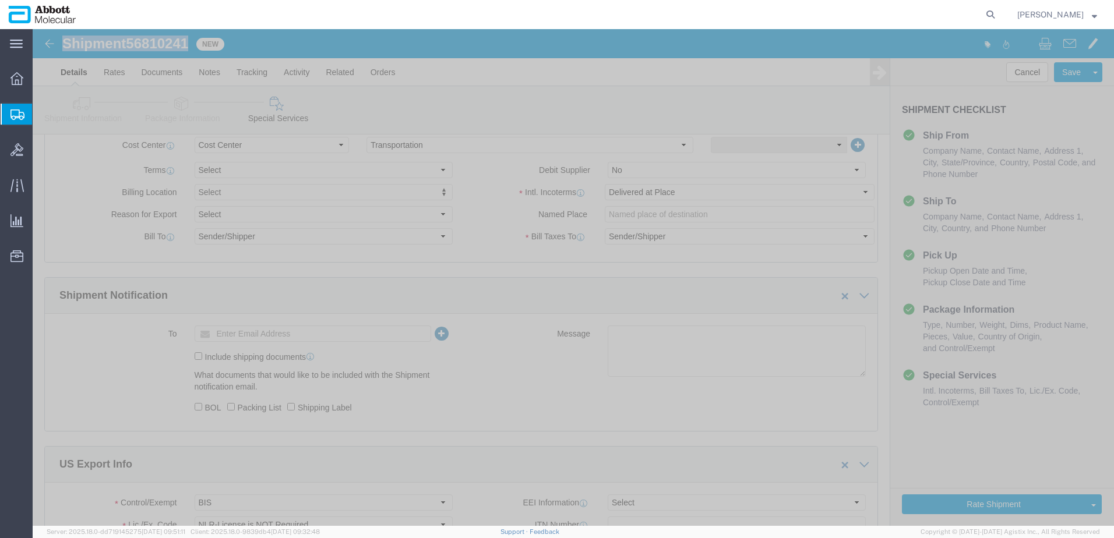
drag, startPoint x: 34, startPoint y: 17, endPoint x: 157, endPoint y: 14, distance: 123.0
click h1 "Shipment 56810241"
copy h1 "Shipment 56810241"
click button "Rate Shipment"
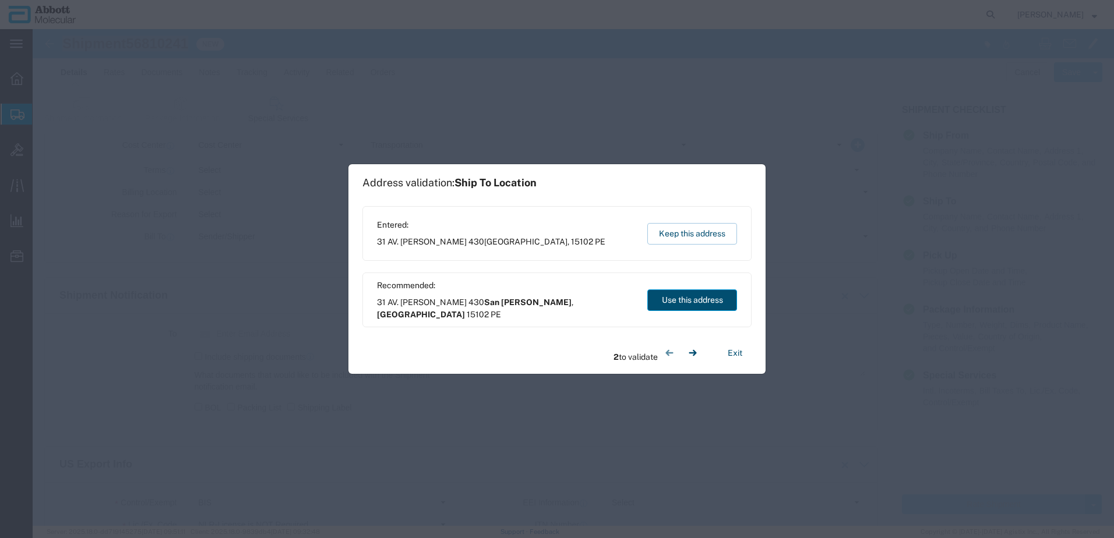
click at [709, 298] on button "Use this address" at bounding box center [692, 301] width 90 height 22
click at [699, 299] on button "Use this address" at bounding box center [692, 301] width 90 height 22
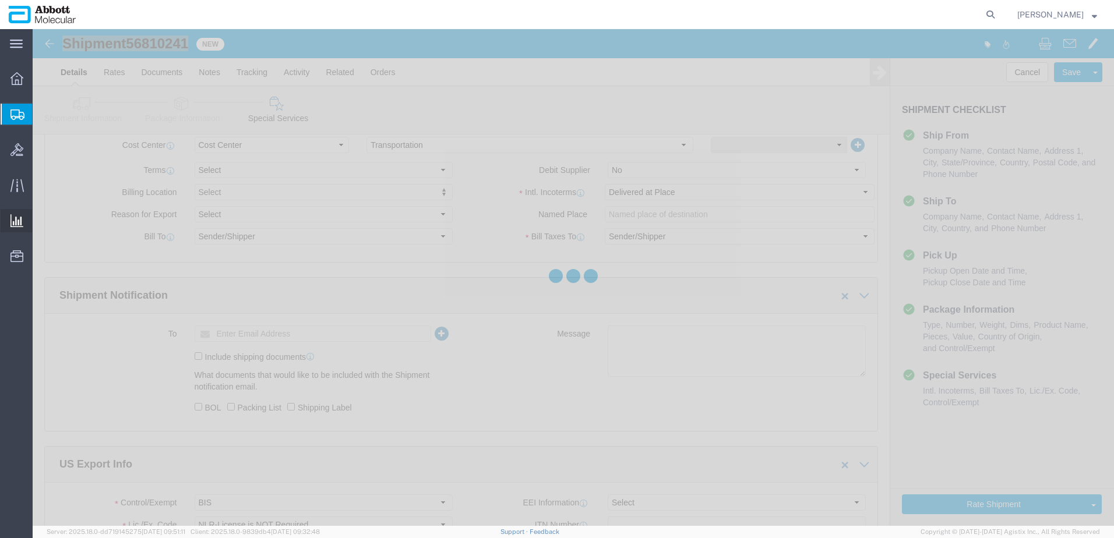
scroll to position [0, 0]
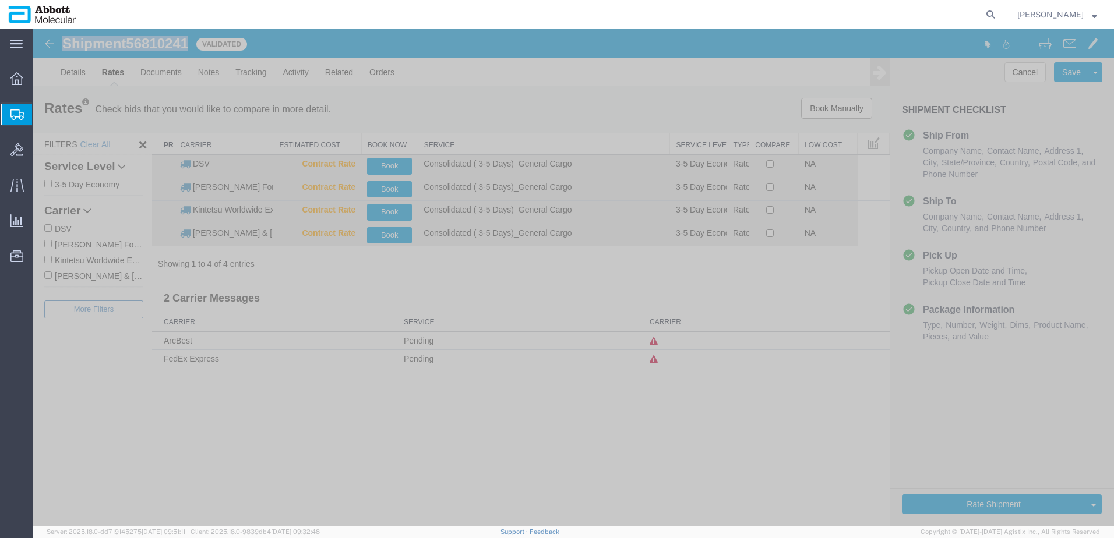
click at [46, 226] on input "DSV" at bounding box center [48, 228] width 8 height 8
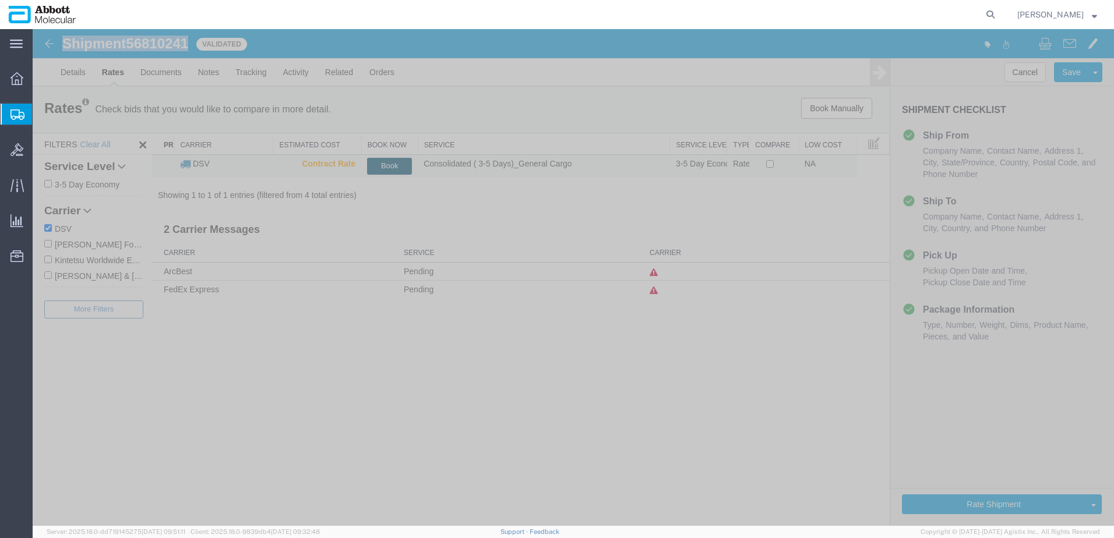
click at [394, 164] on button "Book" at bounding box center [389, 166] width 45 height 17
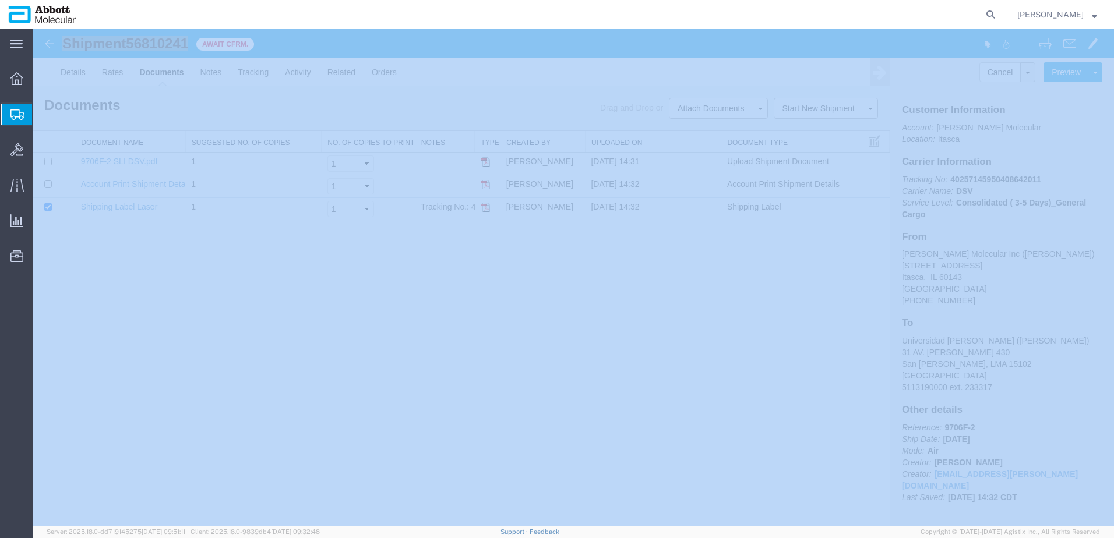
click at [0, 0] on span "Create from Template" at bounding box center [0, 0] width 0 height 0
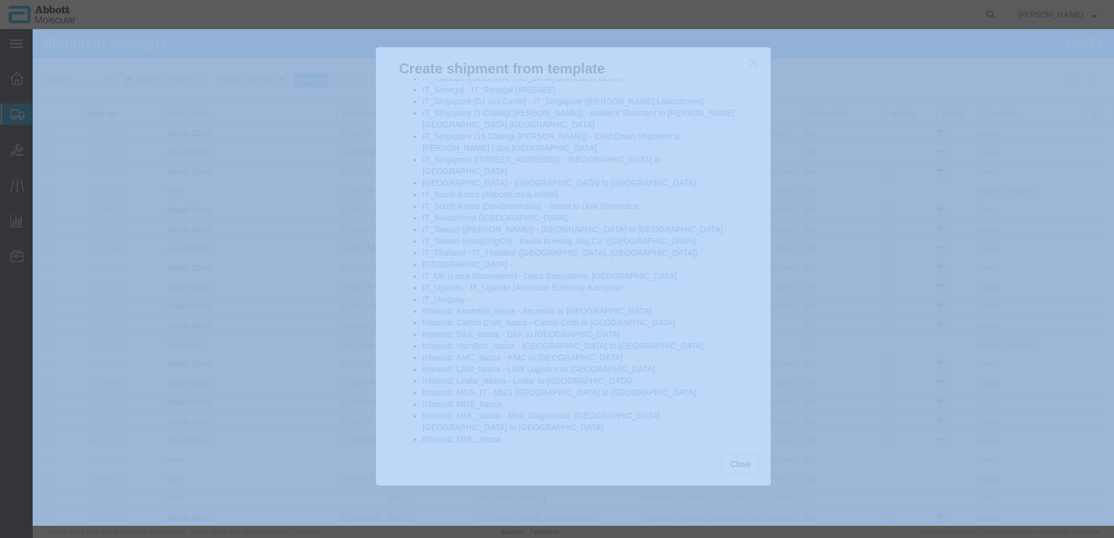
scroll to position [52, 0]
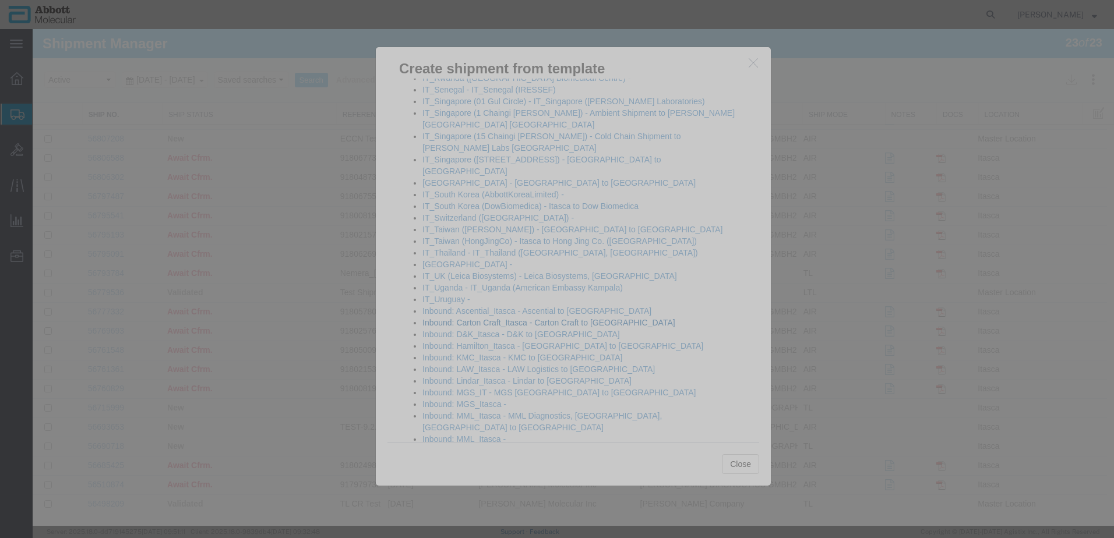
click at [479, 318] on link "Inbound: Carton Craft_Itasca - Carton Craft to [GEOGRAPHIC_DATA]" at bounding box center [548, 322] width 253 height 9
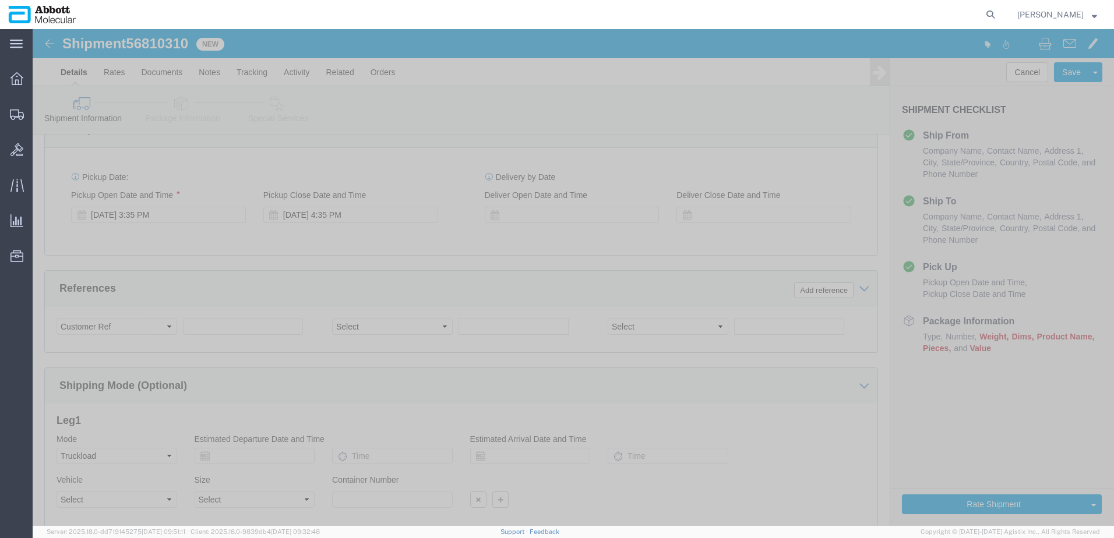
scroll to position [635, 0]
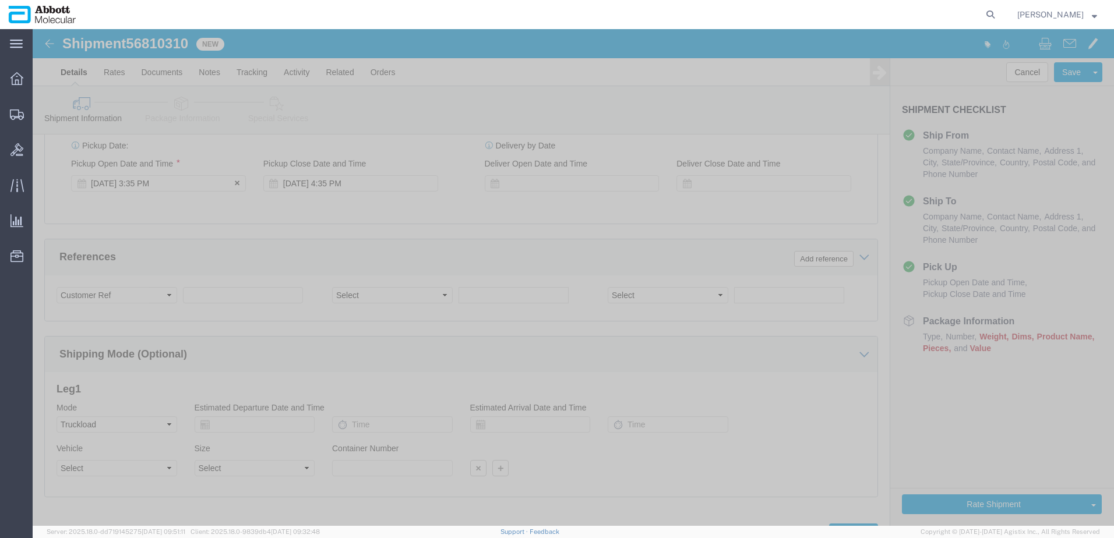
click div "[DATE] 3:35 PM"
click input "3:35 PM"
click button "Apply"
click div "[DATE] 10:00 AM"
click button "Apply"
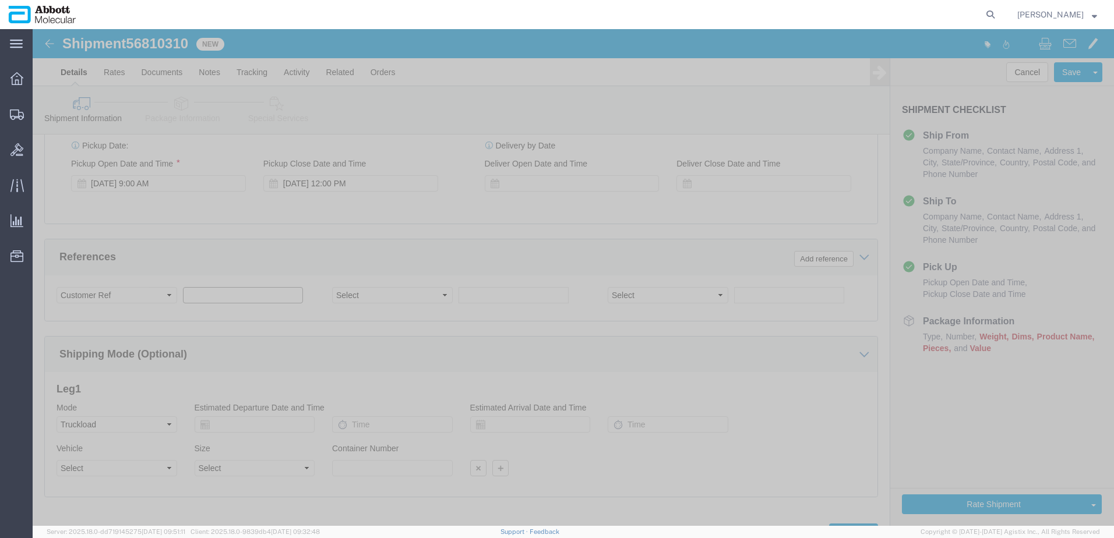
click input "text"
paste input "49000276494"
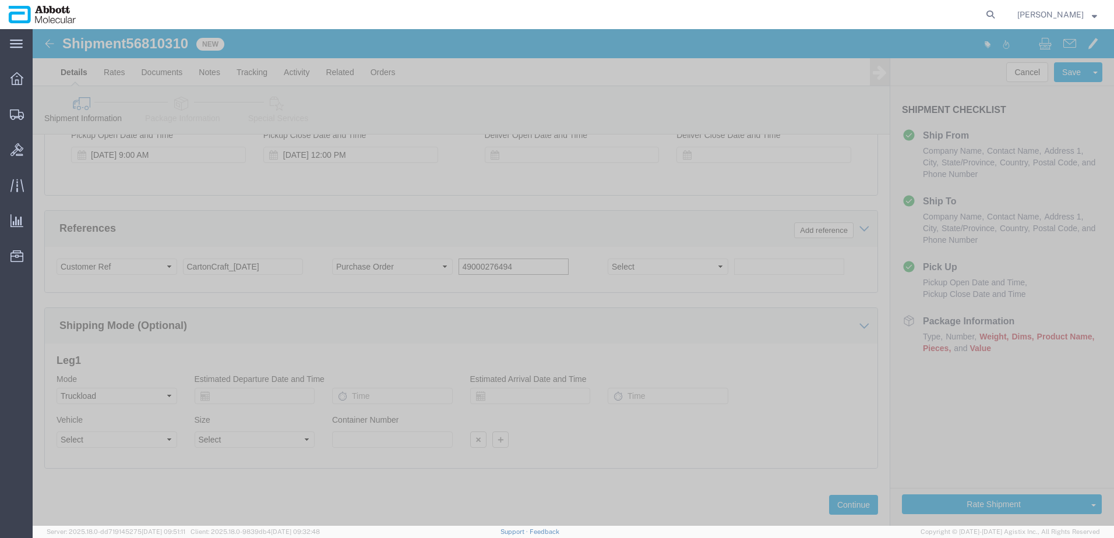
scroll to position [688, 0]
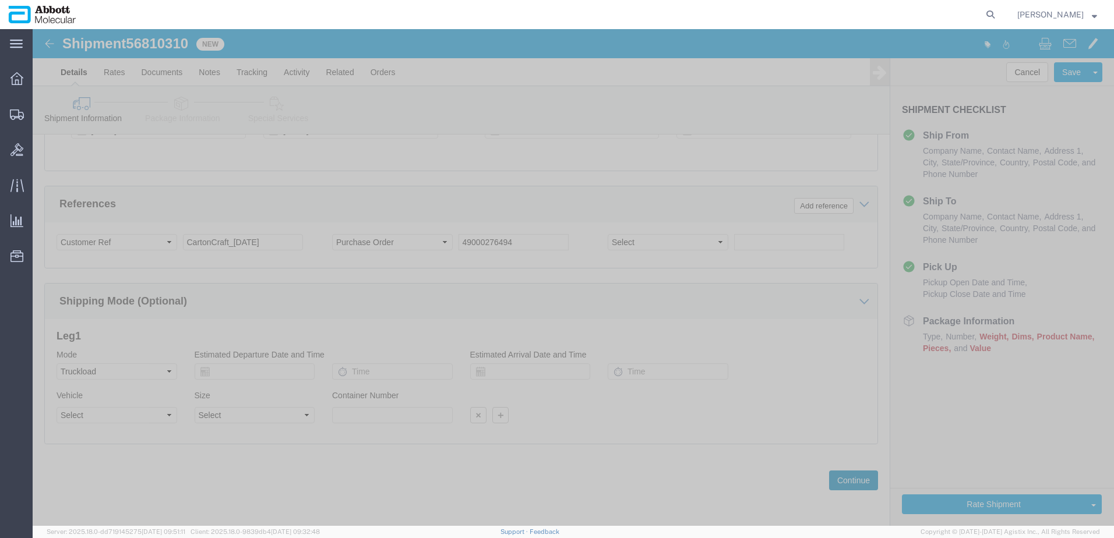
click button "Continue"
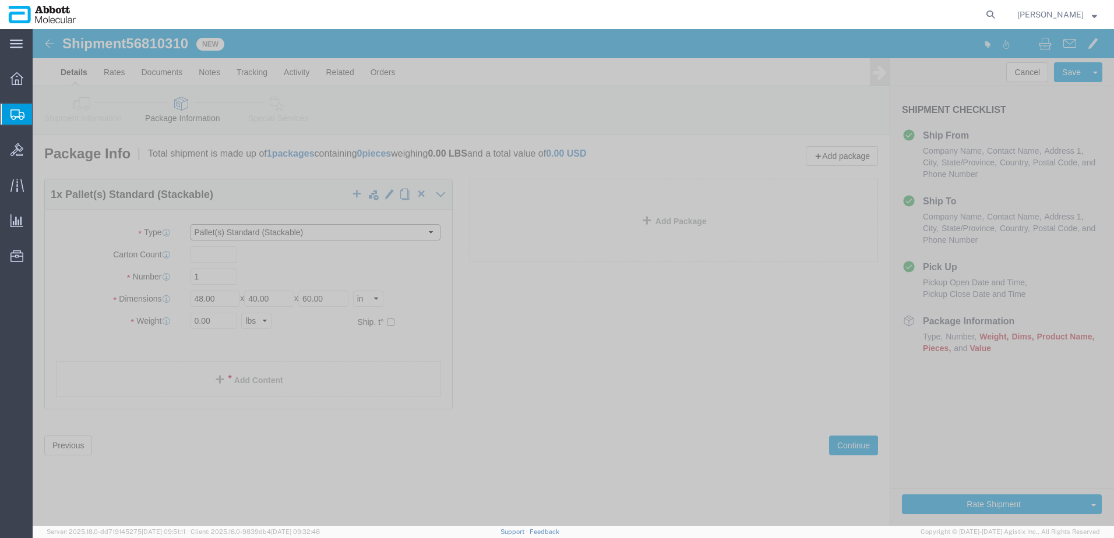
click select "Select Box (B) Box (C) Box (D) Cardboard Box(es) Crate (Instrument) Crate(s) En…"
drag, startPoint x: 176, startPoint y: 248, endPoint x: 101, endPoint y: 234, distance: 75.9
click div "Package Type Select Box (B) Box (C) Box (D) Cardboard Box(es) Crate (Instrument…"
drag, startPoint x: 335, startPoint y: 287, endPoint x: 362, endPoint y: 297, distance: 28.9
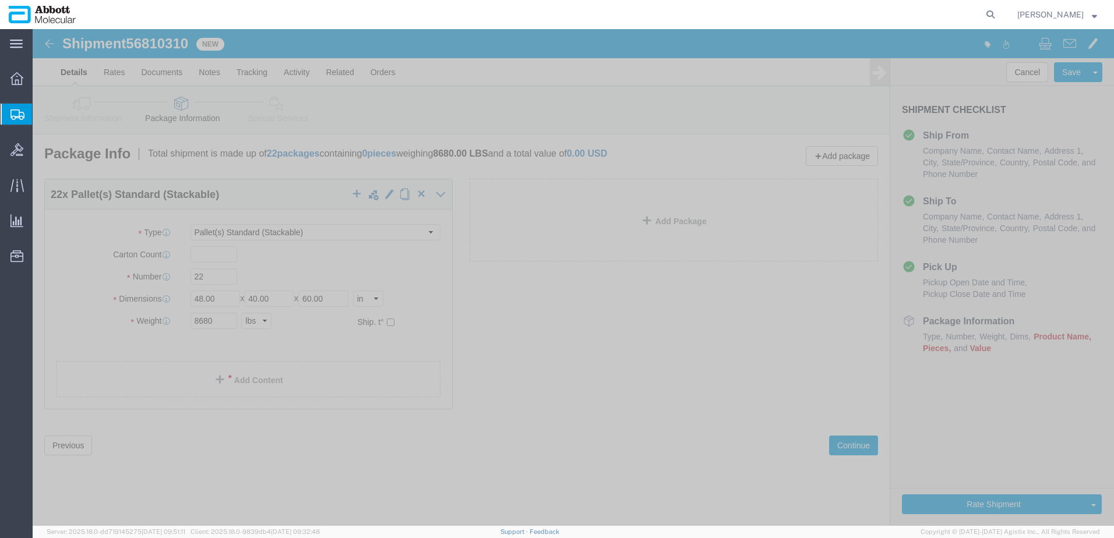
click label
click input "checkbox"
click link "Add Content"
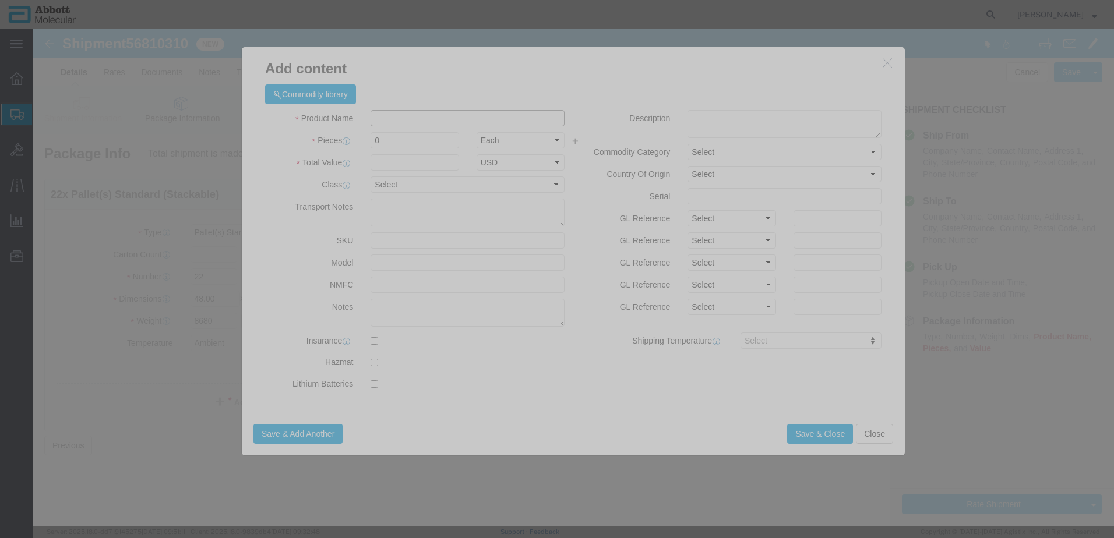
click input "text"
paste input "53-657009"
click strong "53-657009"
click select "Select 50 55 60 65 70 85 92.5 100 125 175 250 300 400"
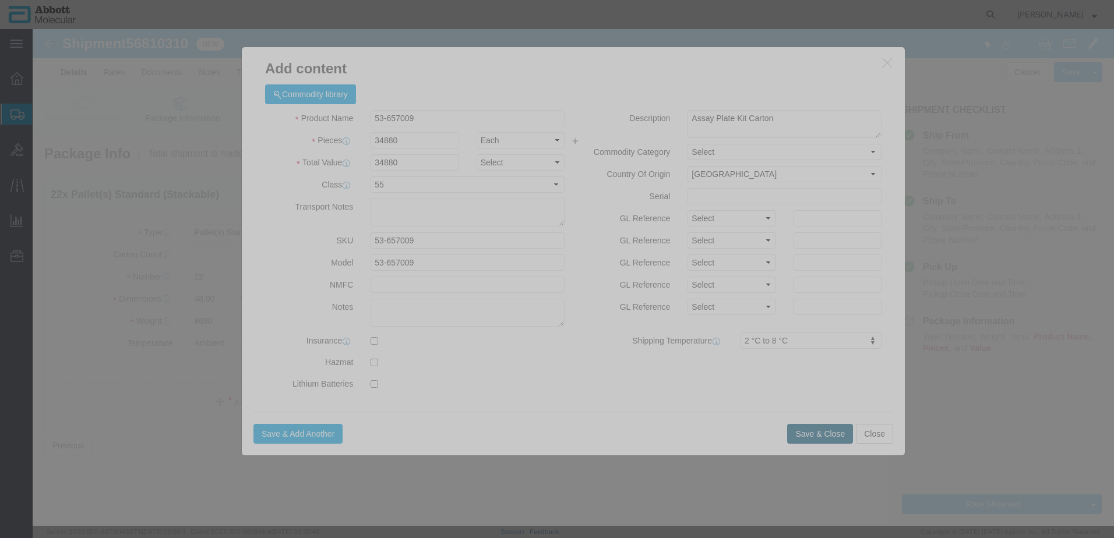
click button "Save & Close"
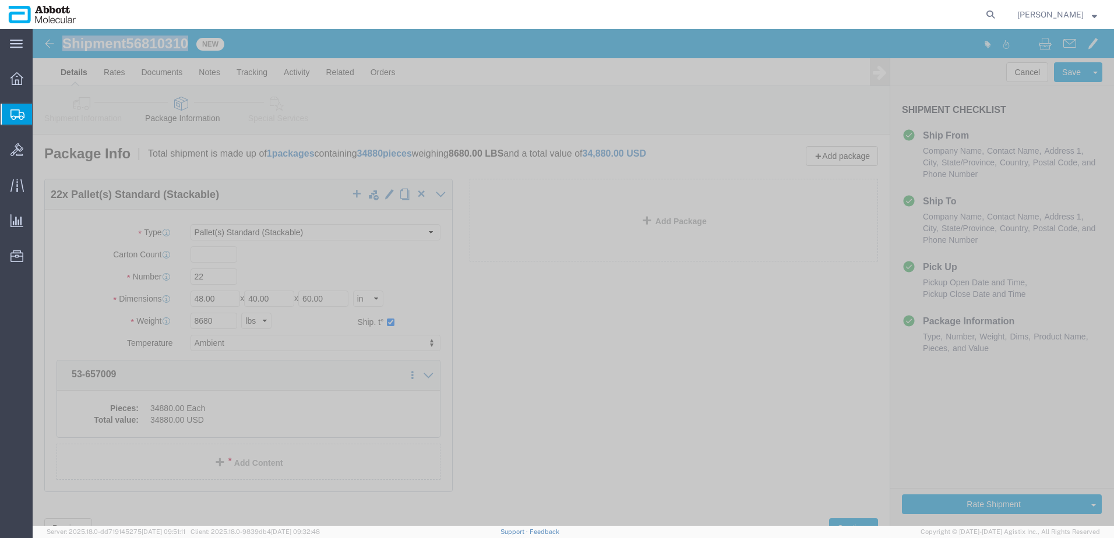
drag, startPoint x: 31, startPoint y: 16, endPoint x: 158, endPoint y: 13, distance: 126.5
click h1 "Shipment 56810310"
copy h1 "Shipment 56810310"
click button "Rate Shipment"
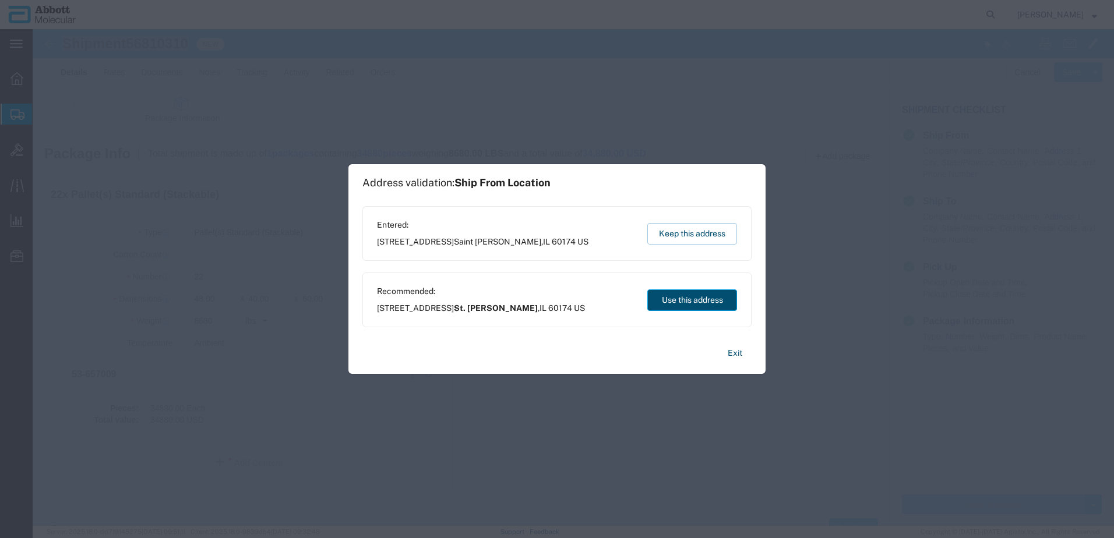
click at [662, 301] on button "Use this address" at bounding box center [692, 301] width 90 height 22
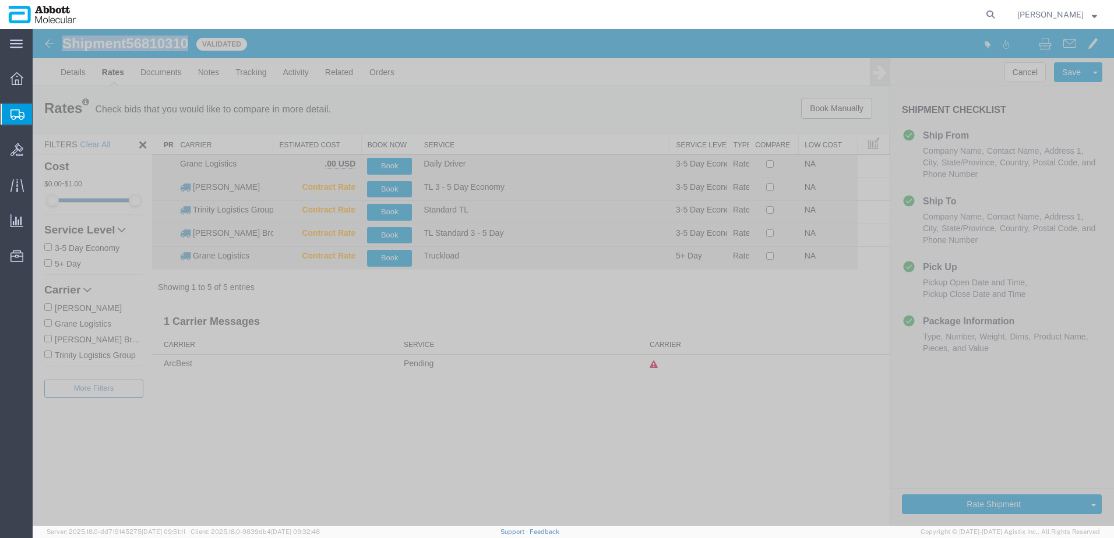
click at [50, 323] on input "Grane Logistics" at bounding box center [48, 323] width 8 height 8
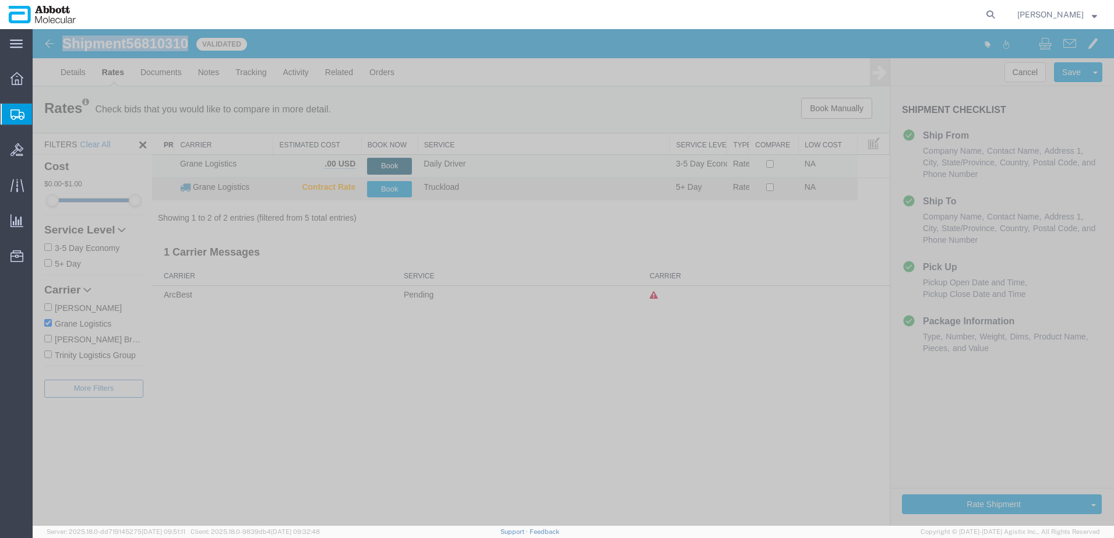
click at [388, 164] on button "Book" at bounding box center [389, 166] width 45 height 17
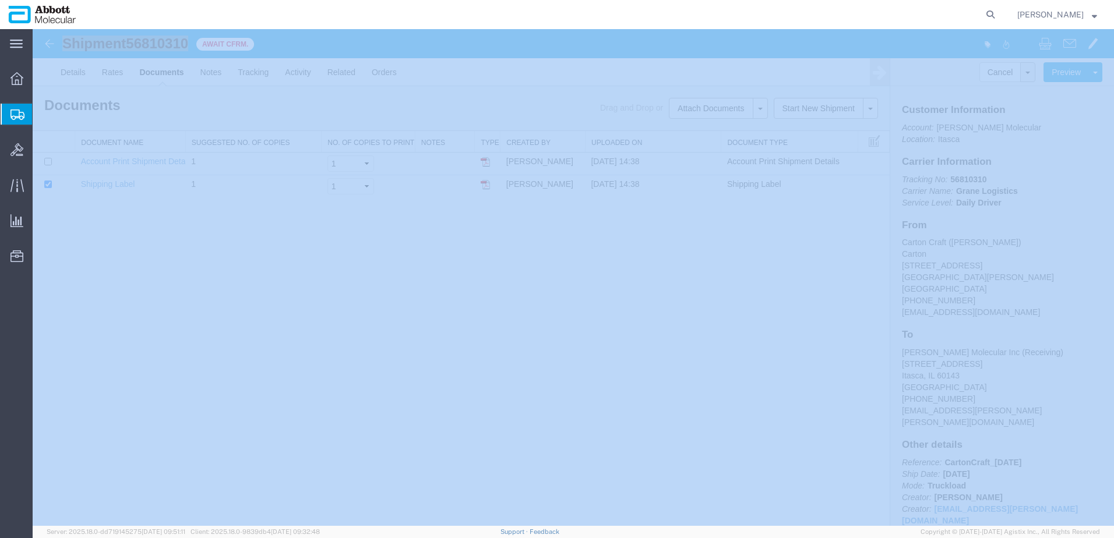
drag, startPoint x: 67, startPoint y: 171, endPoint x: 0, endPoint y: 175, distance: 67.2
click at [0, 0] on span "Create from Template" at bounding box center [0, 0] width 0 height 0
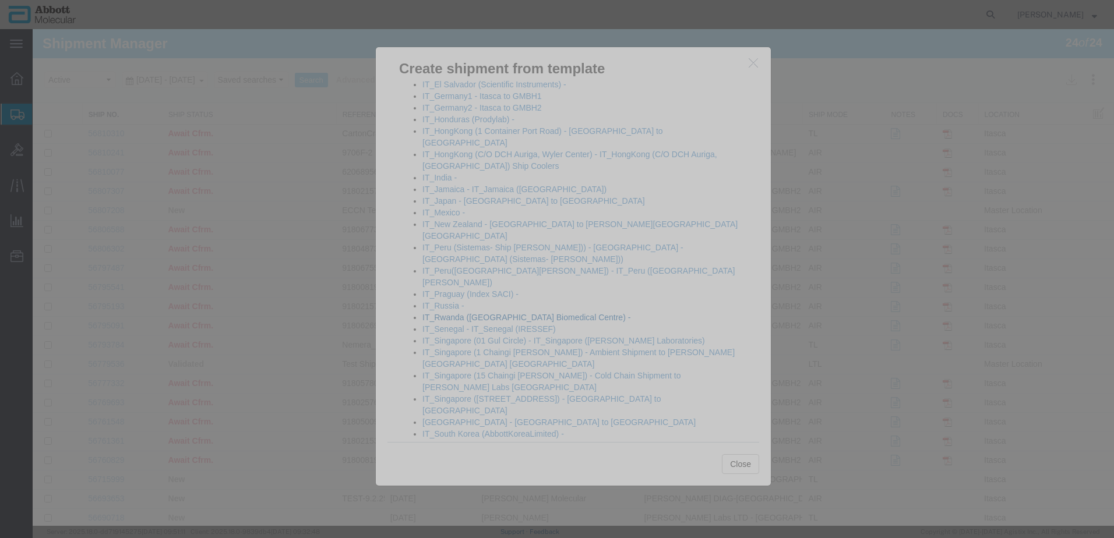
scroll to position [757, 0]
click at [441, 324] on link "IT_Peru([GEOGRAPHIC_DATA][PERSON_NAME]) - IT_Peru ([GEOGRAPHIC_DATA][PERSON_NAM…" at bounding box center [578, 334] width 313 height 21
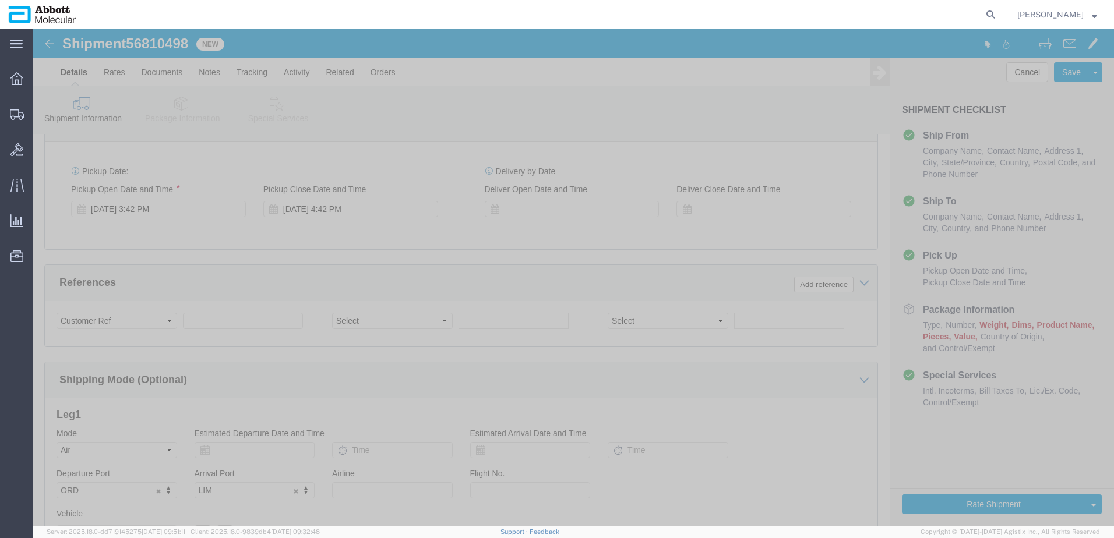
scroll to position [641, 0]
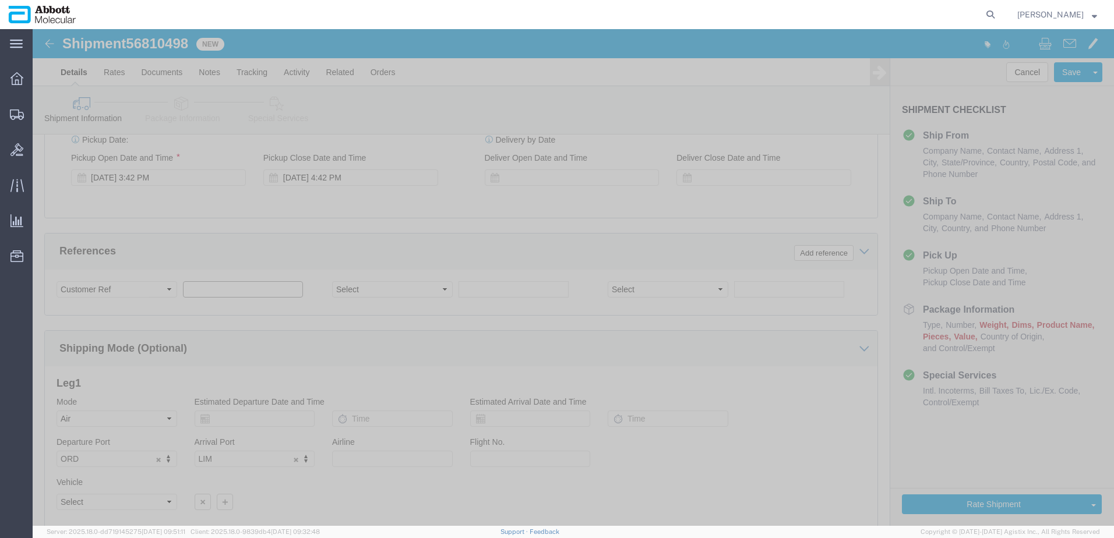
click input "text"
paste input "9706DG"
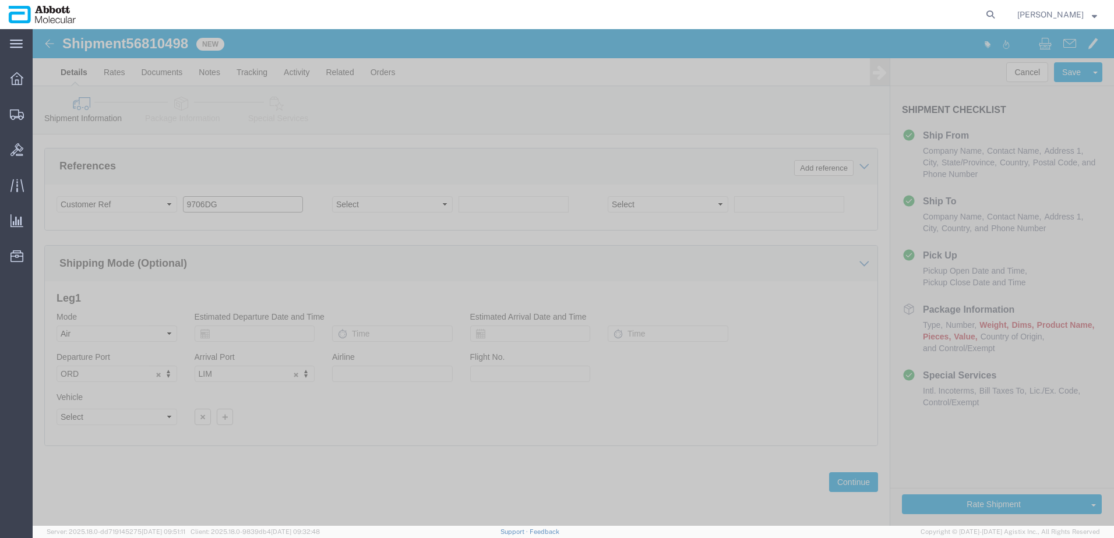
scroll to position [728, 0]
click button "Continue"
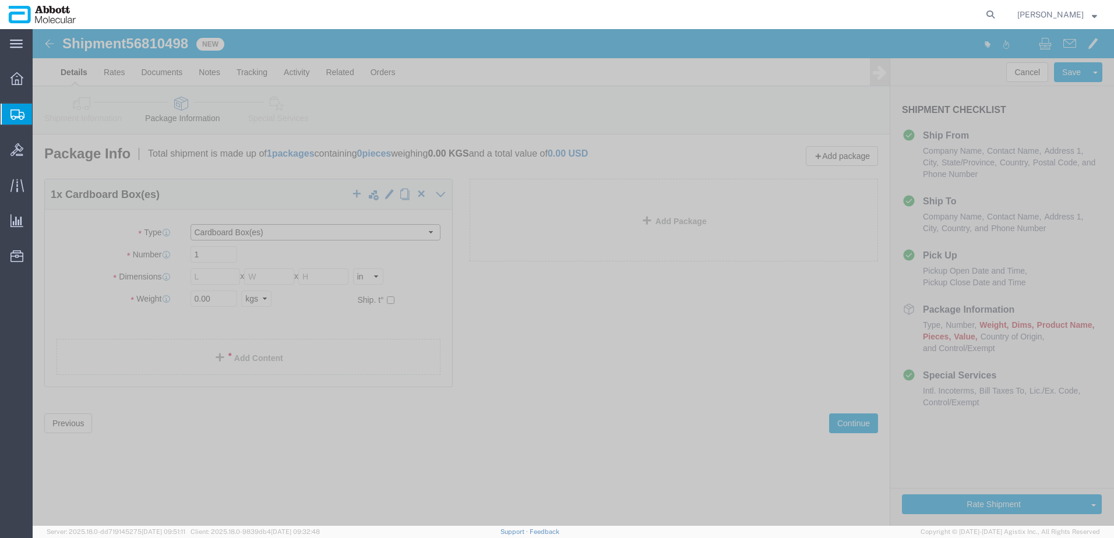
click select "Select Box (B) Box (C) Box (D) Cardboard Box(es) Crate (Instrument) Crate(s) En…"
click input "checkbox"
drag, startPoint x: 198, startPoint y: 294, endPoint x: 186, endPoint y: 323, distance: 31.9
click link "Add Content"
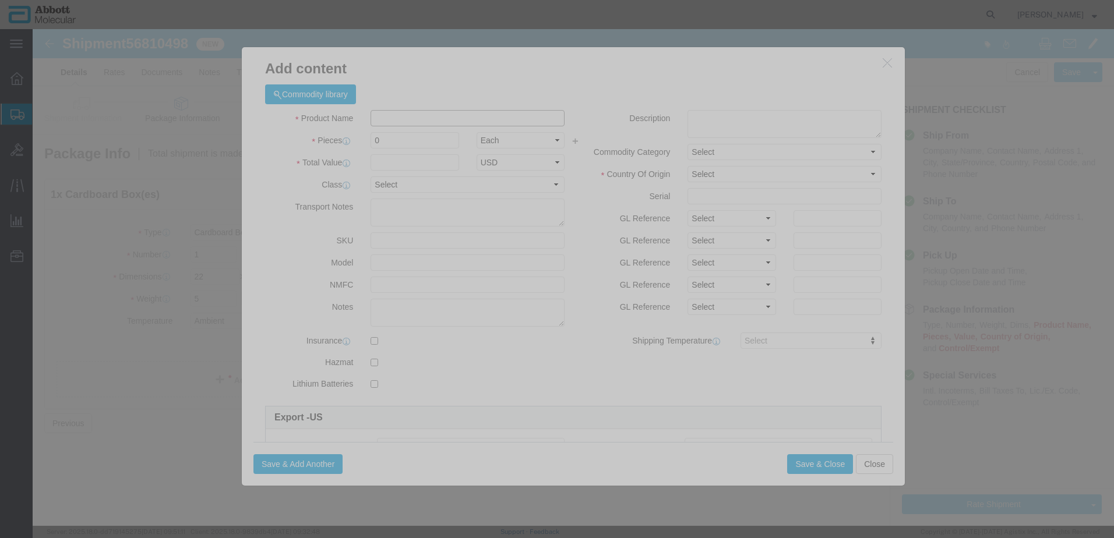
click input "text"
click td "Model: 06K1224"
click select "Select Account Type Activity ID Airline Appointment Number ASN Batch Number Bil…"
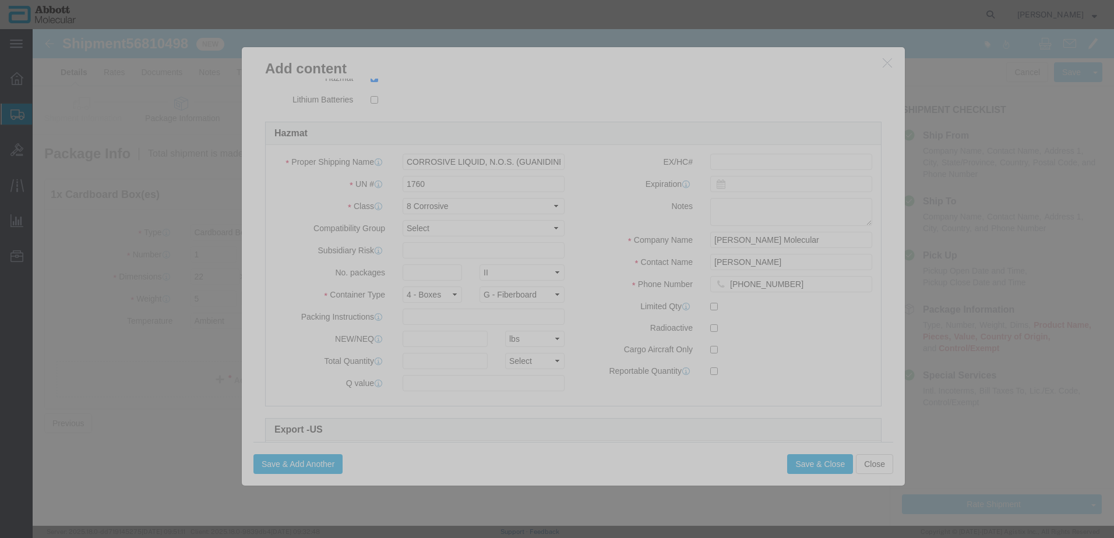
scroll to position [291, 0]
click input "text"
click select "Select curies gallons kgs lbs liters milliliters"
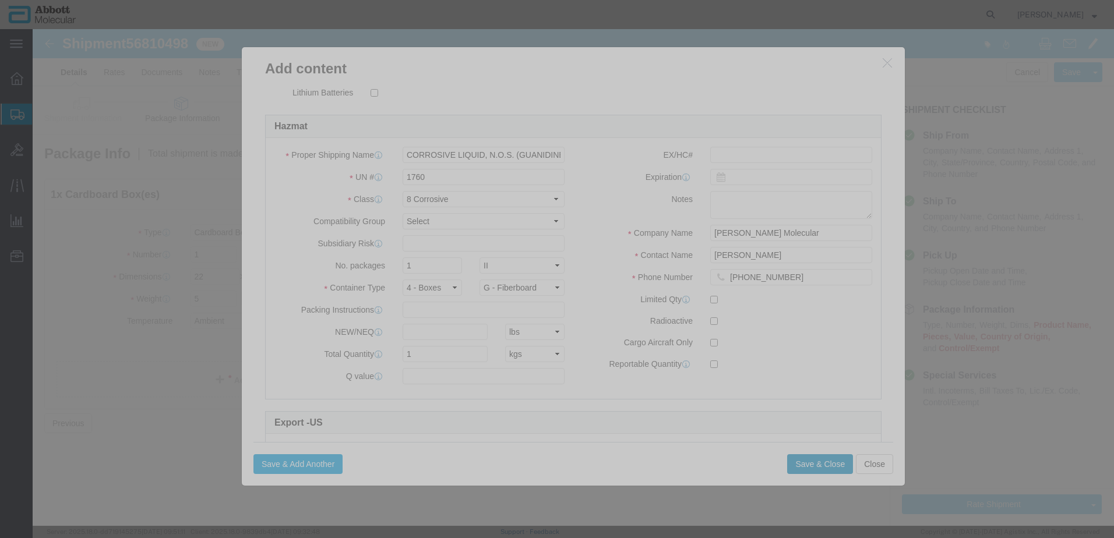
click button "Save & Close"
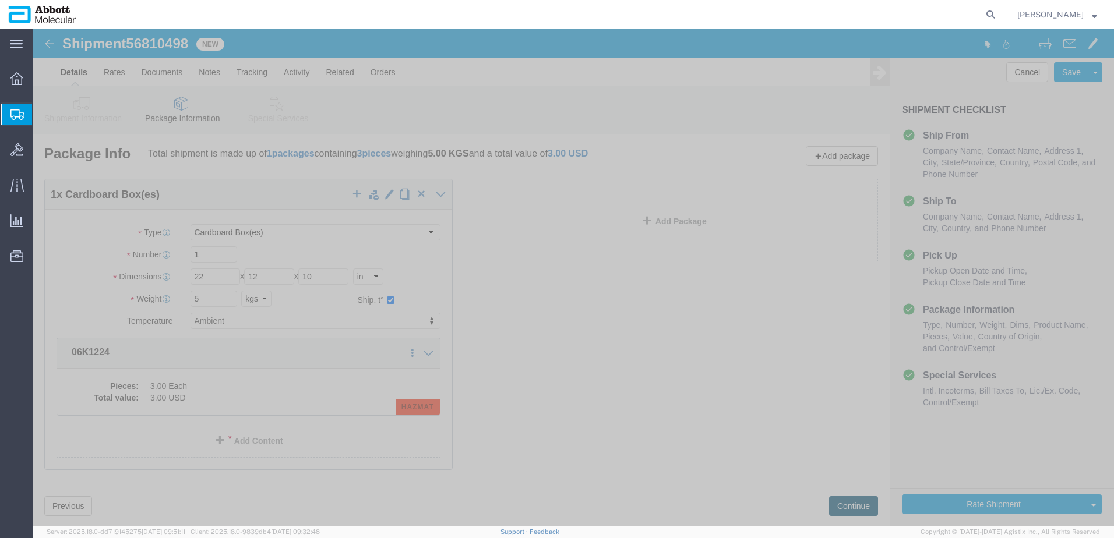
click button "Continue"
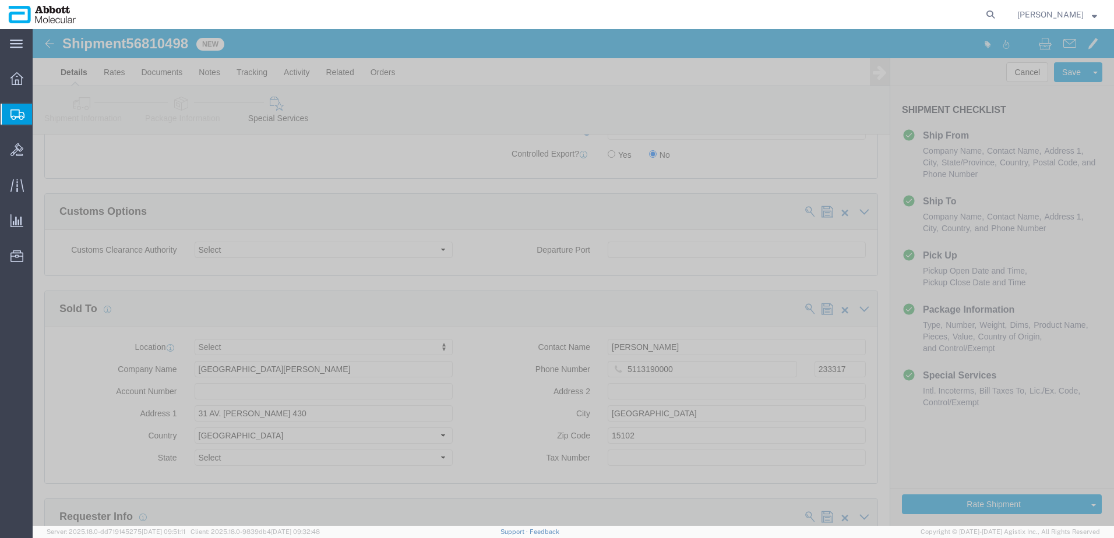
scroll to position [1554, 0]
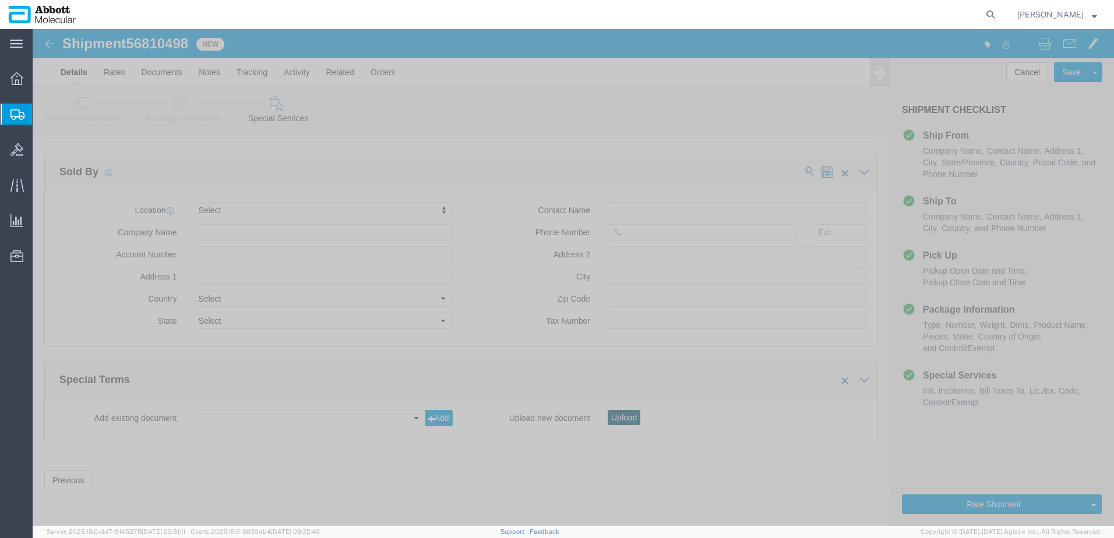
click button "Upload"
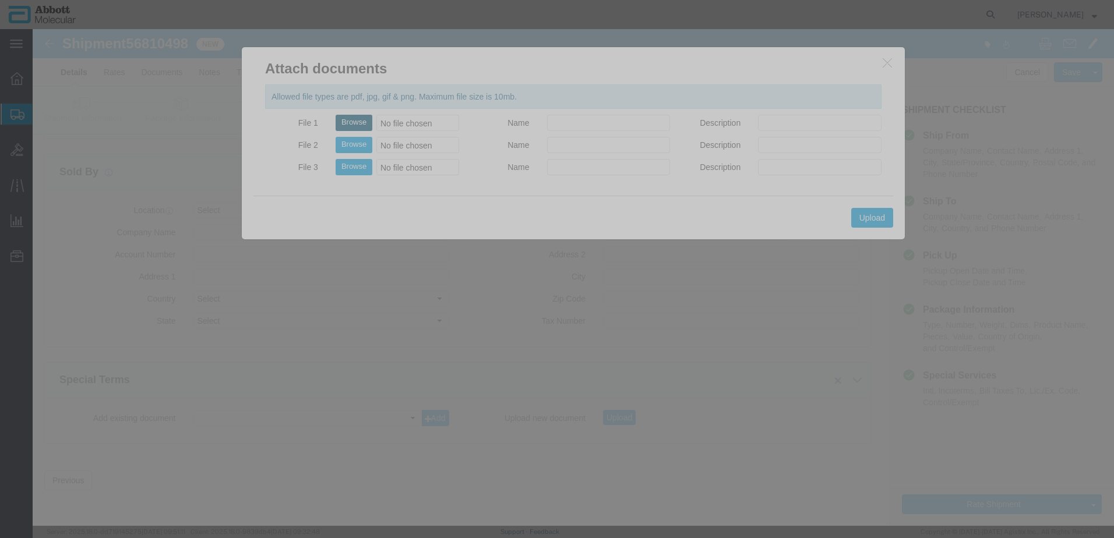
click button "Browse"
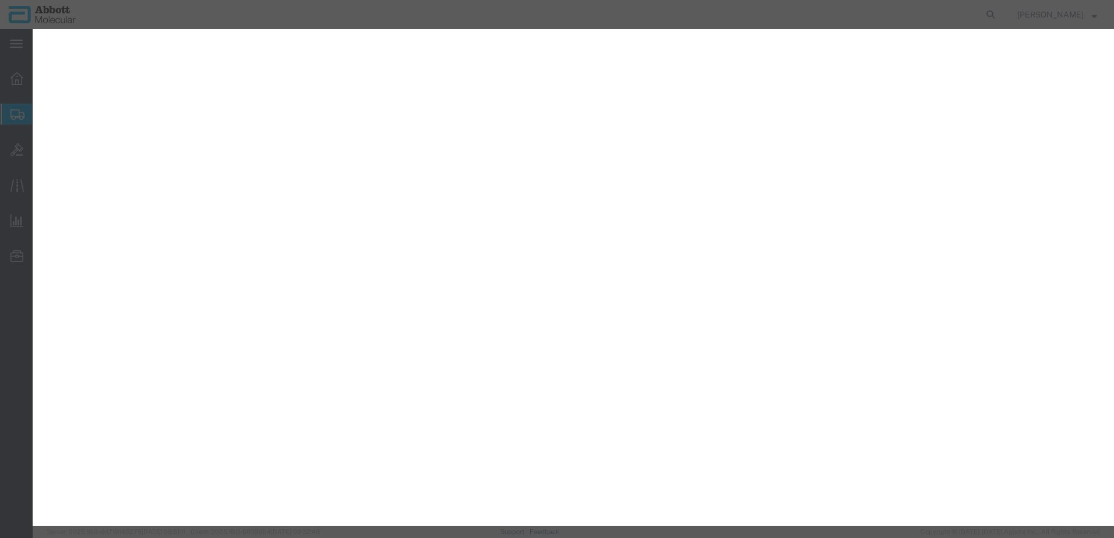
select select
select select "COSTCENTER"
select select "60371"
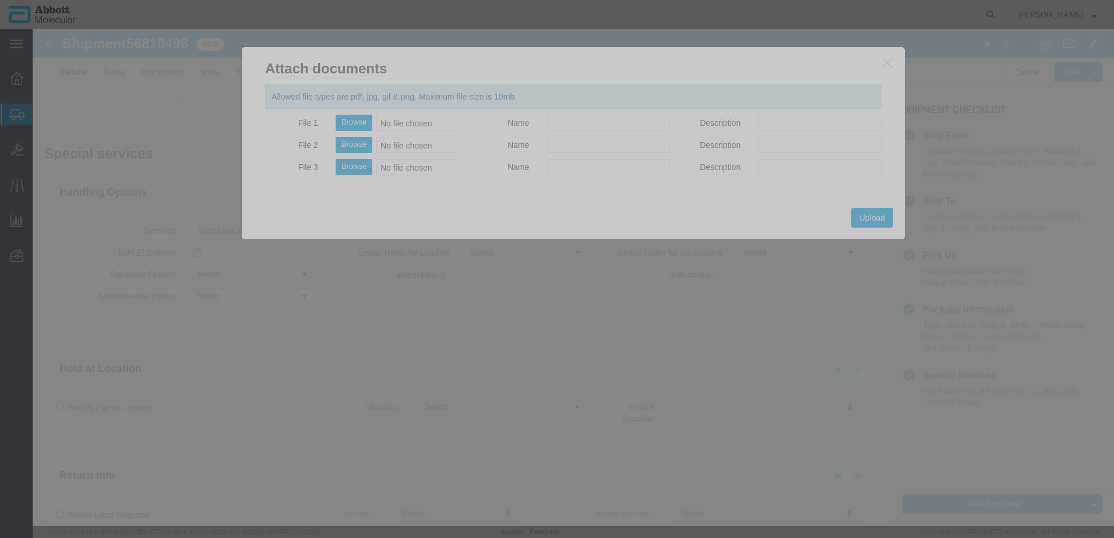
scroll to position [1554, 0]
type input "C:\fakepath\9706DG SLI DSV.pdf"
click button "Upload"
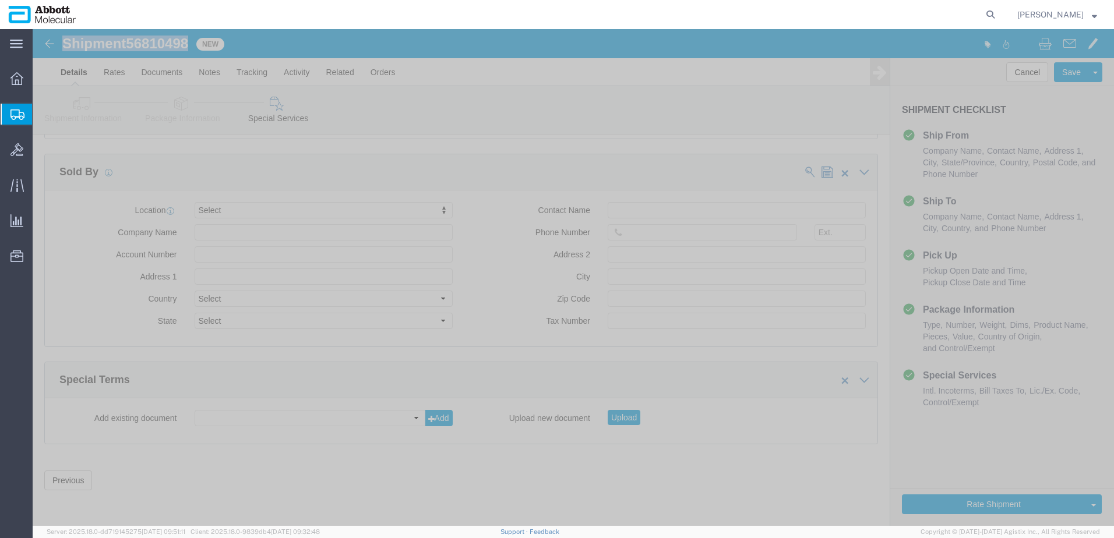
drag, startPoint x: 30, startPoint y: 16, endPoint x: 158, endPoint y: 17, distance: 127.6
click h1 "Shipment 56810498"
copy h1 "Shipment 56810498"
drag, startPoint x: 932, startPoint y: 471, endPoint x: 13, endPoint y: 302, distance: 933.5
click button "Rate Shipment"
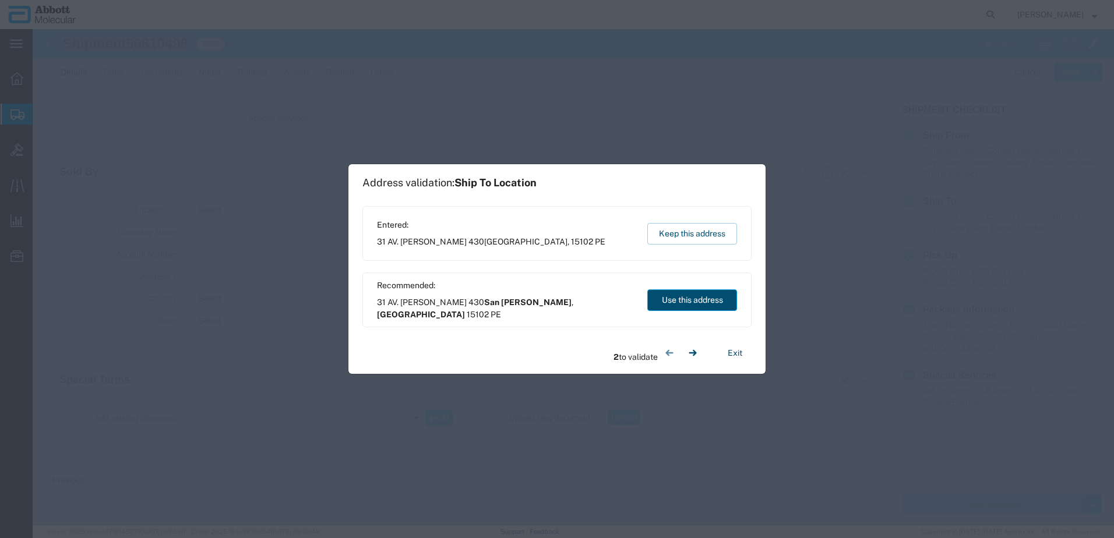
click at [671, 301] on button "Use this address" at bounding box center [692, 301] width 90 height 22
select select "LMA"
type input "San [PERSON_NAME]"
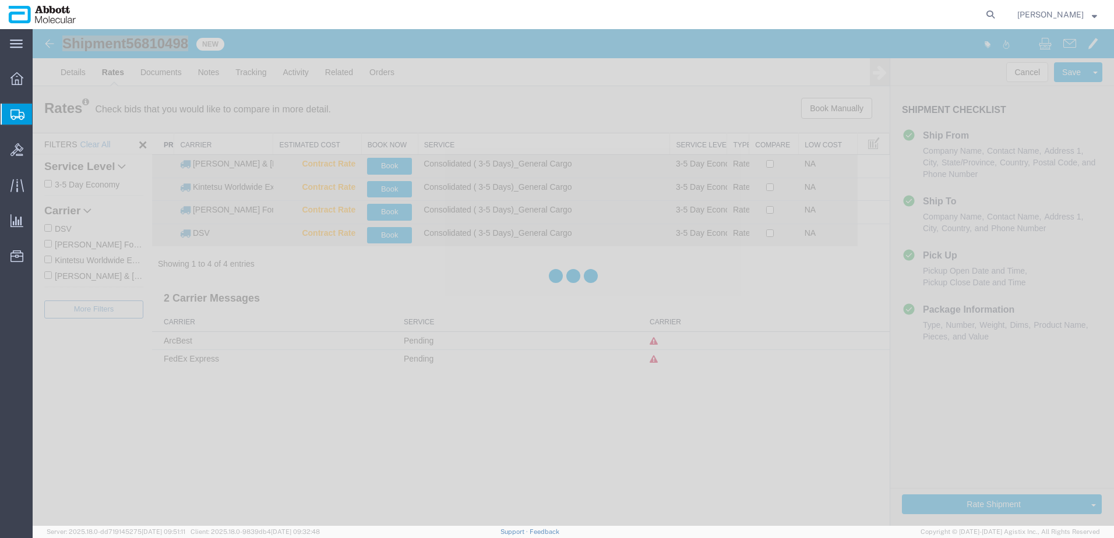
scroll to position [0, 0]
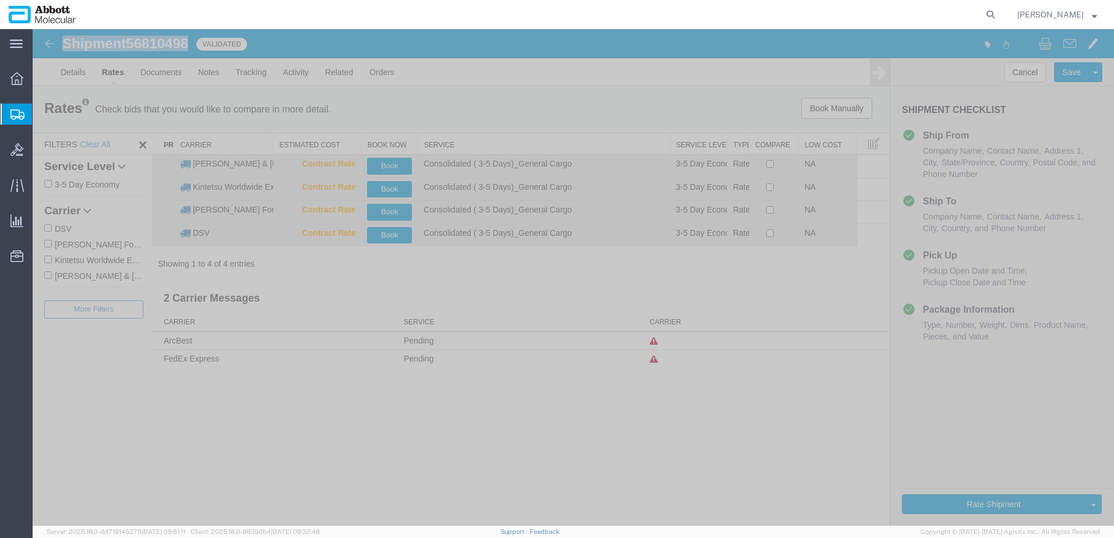
click at [67, 228] on label "DSV" at bounding box center [93, 228] width 99 height 13
click at [52, 228] on input "DSV" at bounding box center [48, 228] width 8 height 8
checkbox input "true"
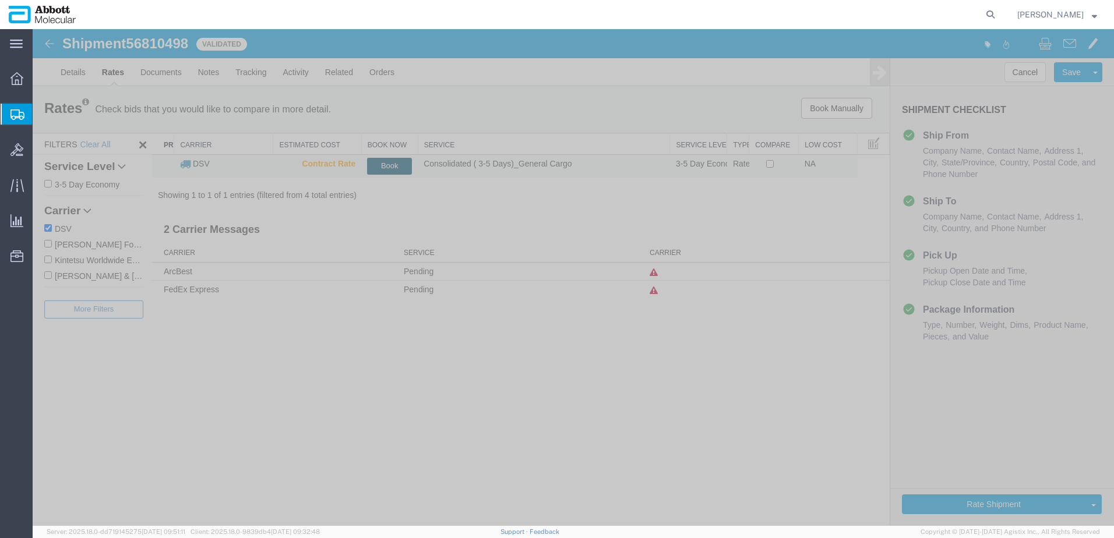
click at [382, 165] on button "Book" at bounding box center [389, 166] width 45 height 17
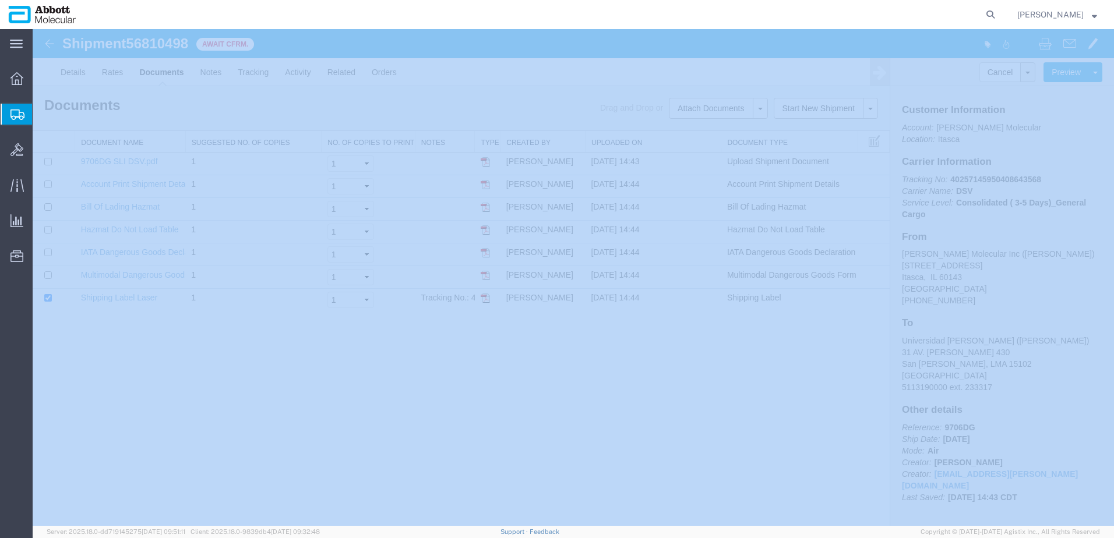
drag, startPoint x: 60, startPoint y: 170, endPoint x: 0, endPoint y: 153, distance: 62.5
click at [0, 0] on span "Create from Template" at bounding box center [0, 0] width 0 height 0
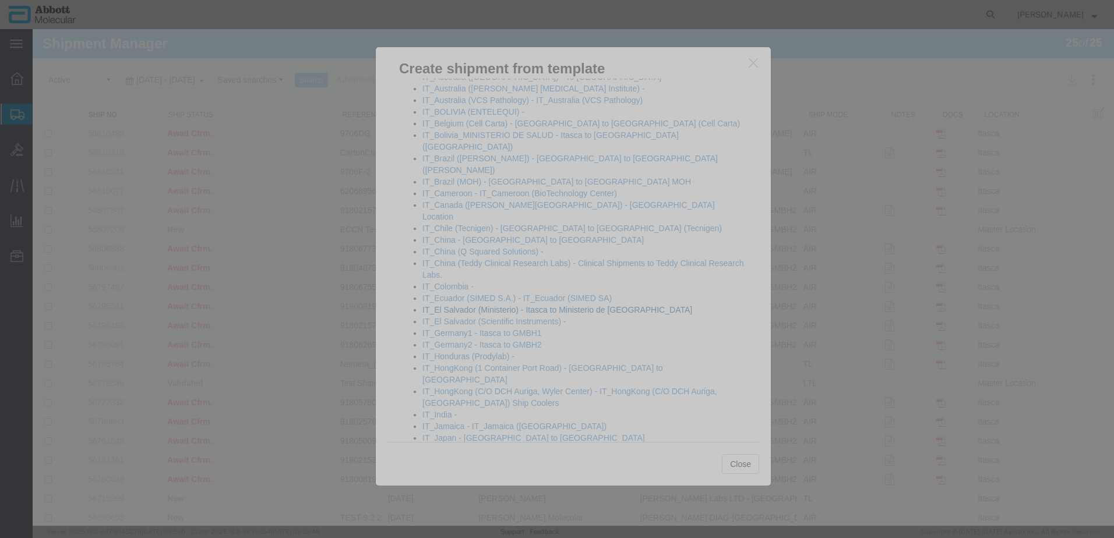
scroll to position [583, 0]
click at [467, 499] on link "IT_Peru([GEOGRAPHIC_DATA][PERSON_NAME]) - IT_Peru ([GEOGRAPHIC_DATA][PERSON_NAM…" at bounding box center [578, 509] width 313 height 21
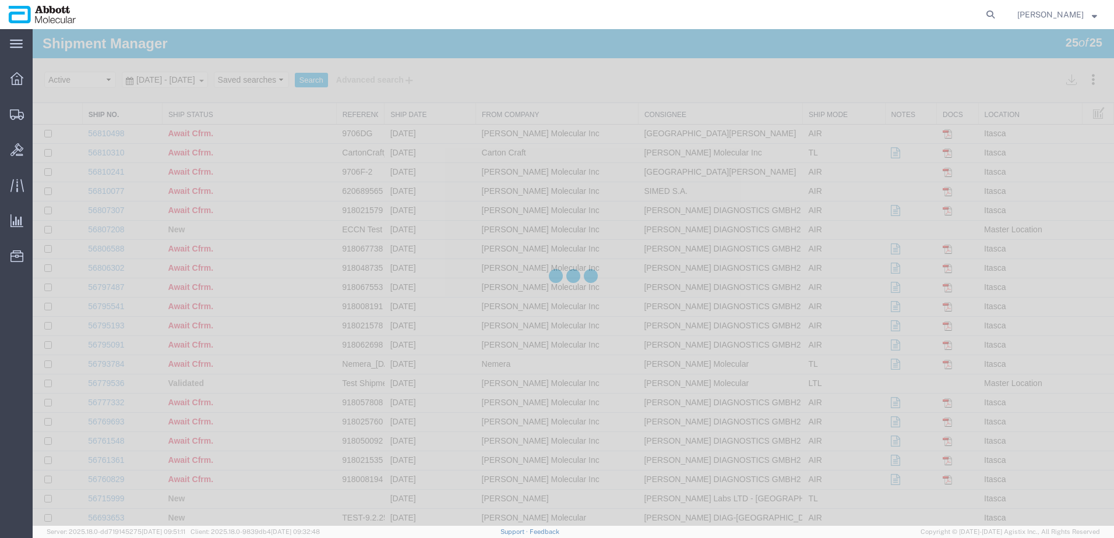
select select "48454"
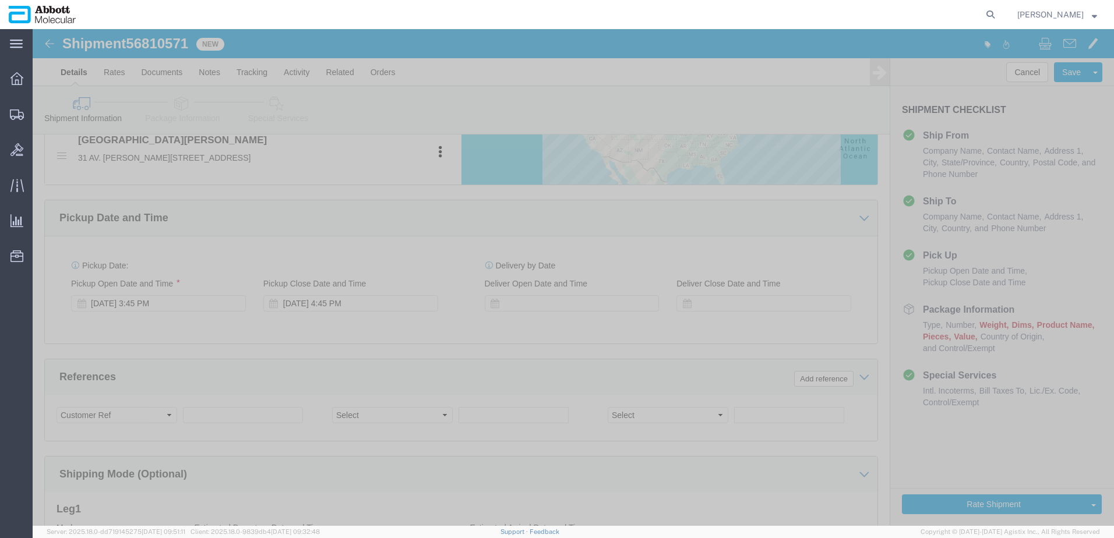
scroll to position [524, 0]
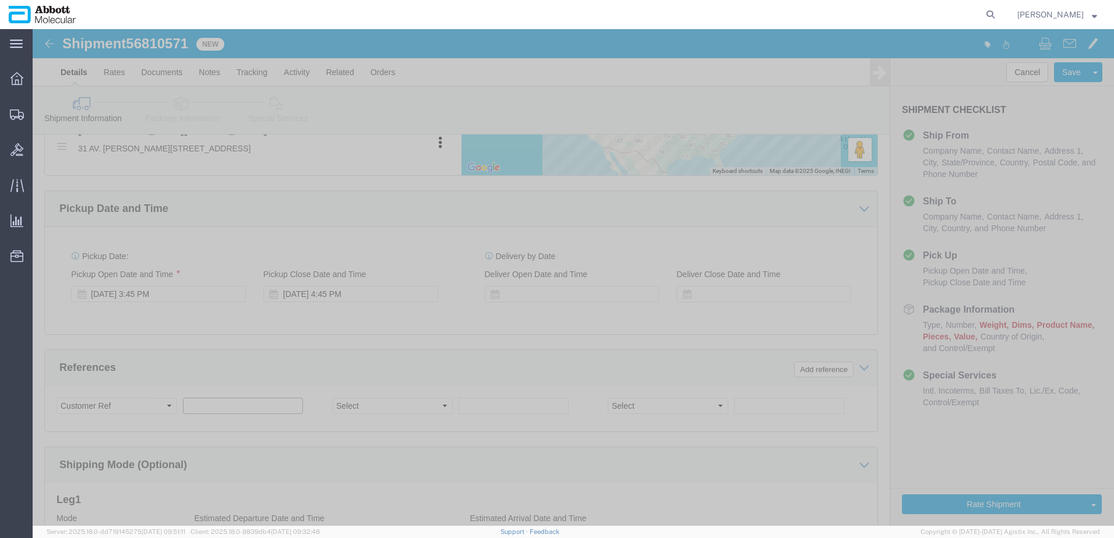
click input "text"
paste input "9706R"
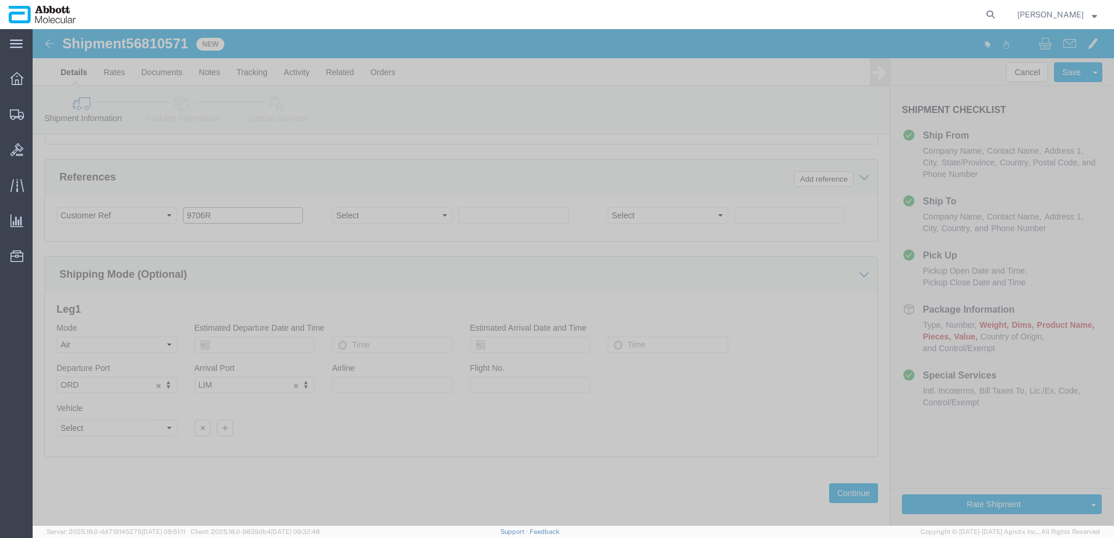
scroll to position [728, 0]
type input "9706R"
click button "Continue"
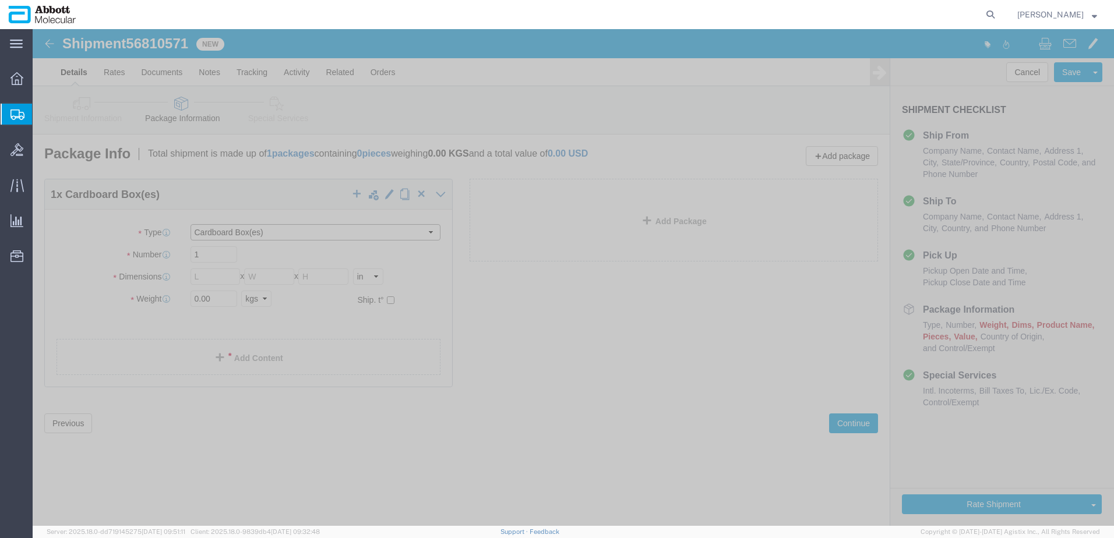
click select "Select Box (B) Box (C) Box (D) Cardboard Box(es) Crate (Instrument) Crate(s) En…"
select select "BOXC"
click select "Select Box (B) Box (C) Box (D) Cardboard Box(es) Crate (Instrument) Crate(s) En…"
type input "22.00"
type input "18.00"
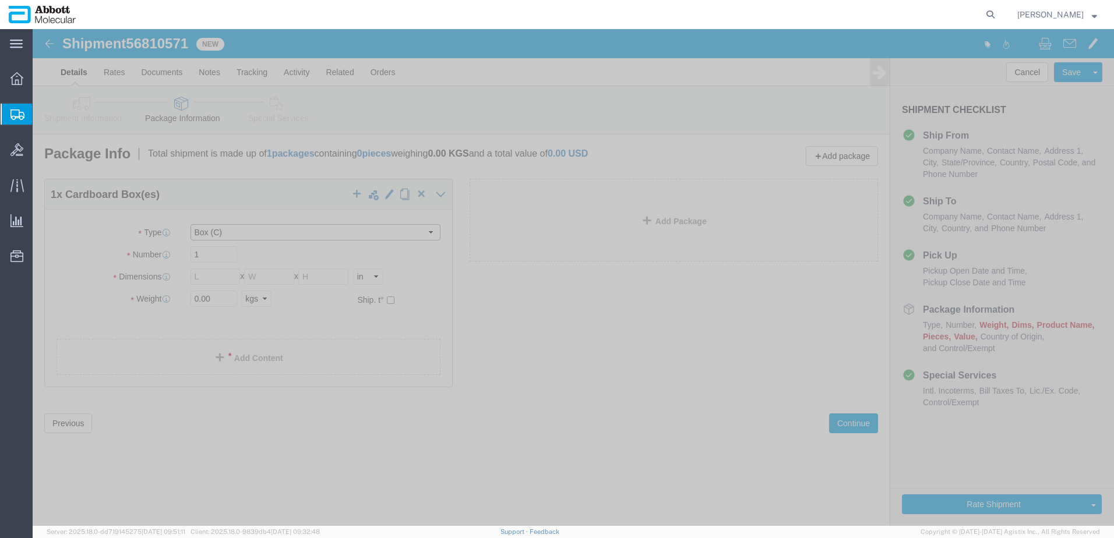
type input "18.00"
drag, startPoint x: 179, startPoint y: 269, endPoint x: 3, endPoint y: 267, distance: 175.4
click div "1 x Box (C) Package Type Select Box (B) Box (C) Box (D) Cardboard Box(es) Crate…"
type input "20"
click input "checkbox"
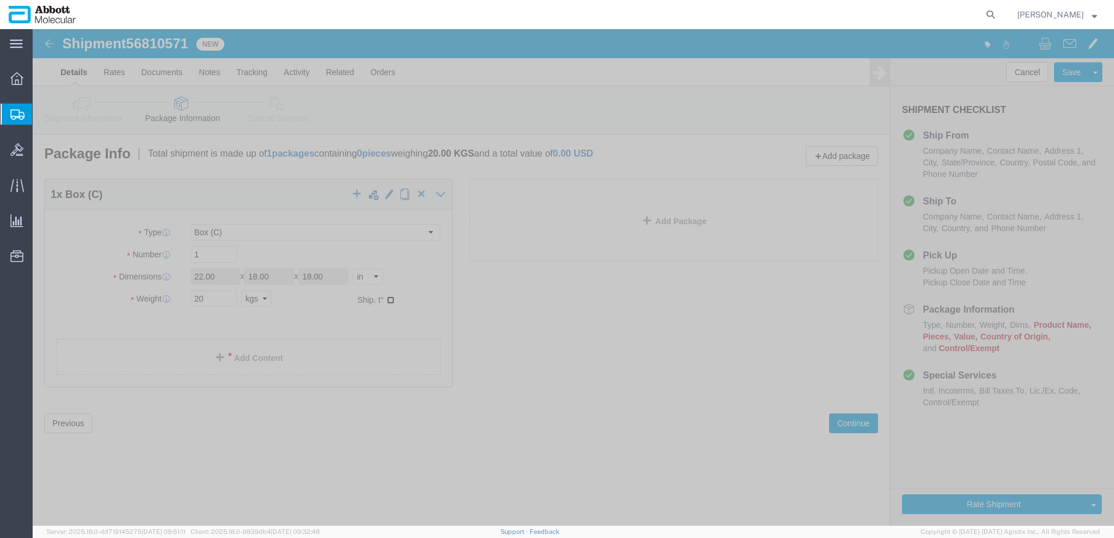
checkbox input "true"
type input "FROM_2_TO_8"
click link "Add Content"
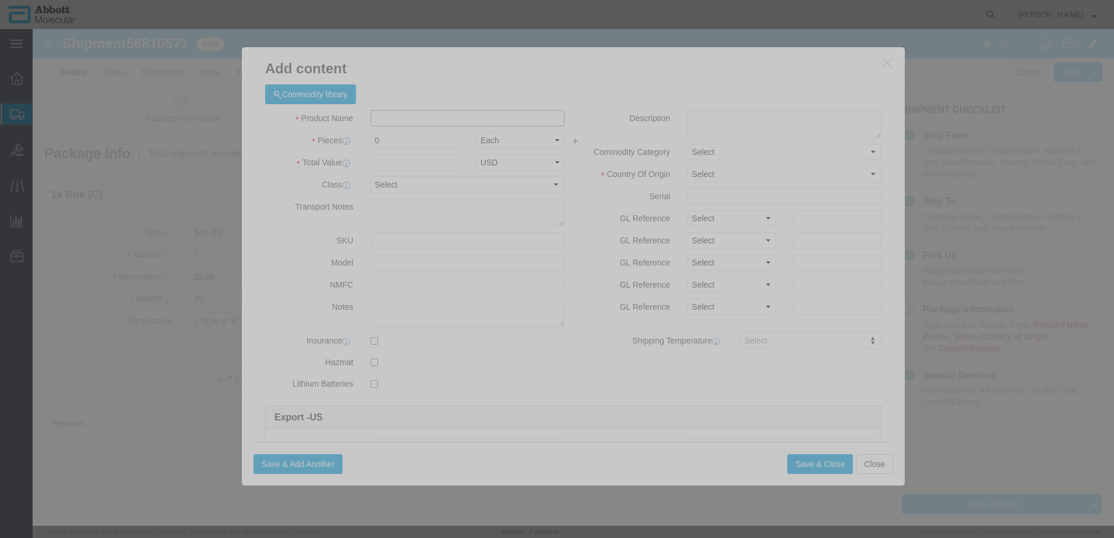
click input "text"
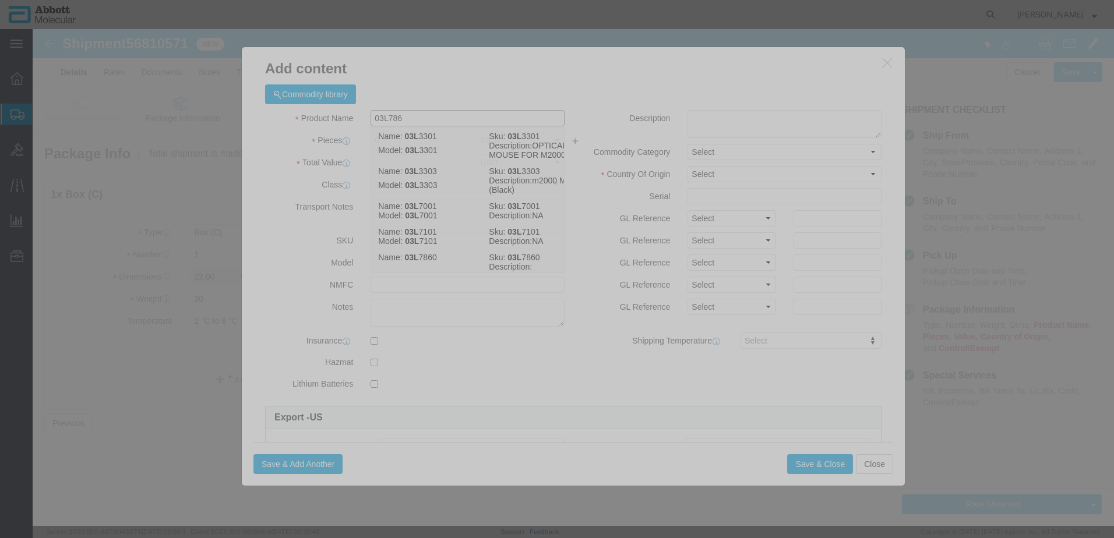
type input "03L7860"
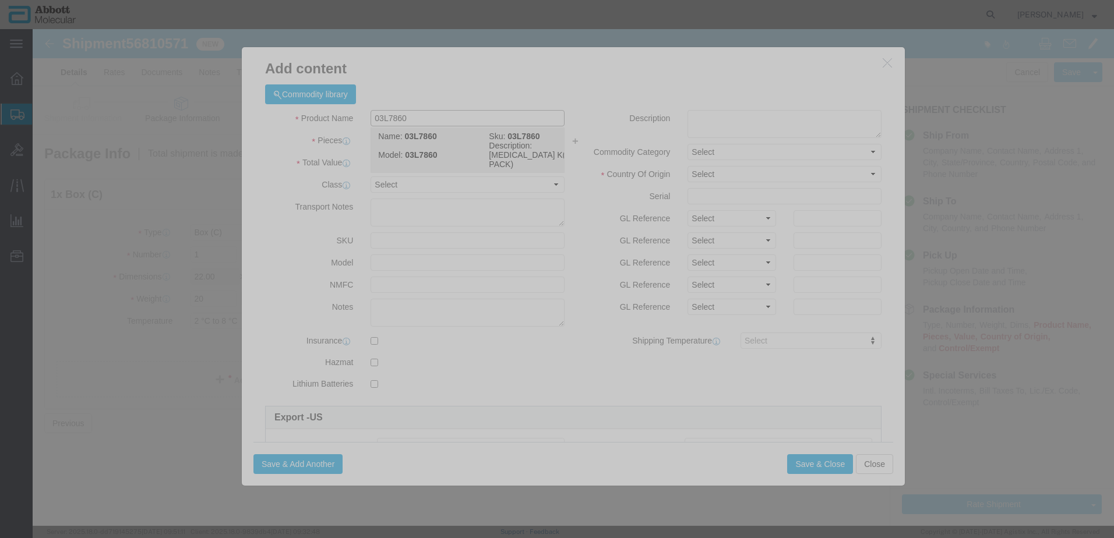
click strong "03L7860"
type input "1"
select select
select select "DE"
type input "3507907000"
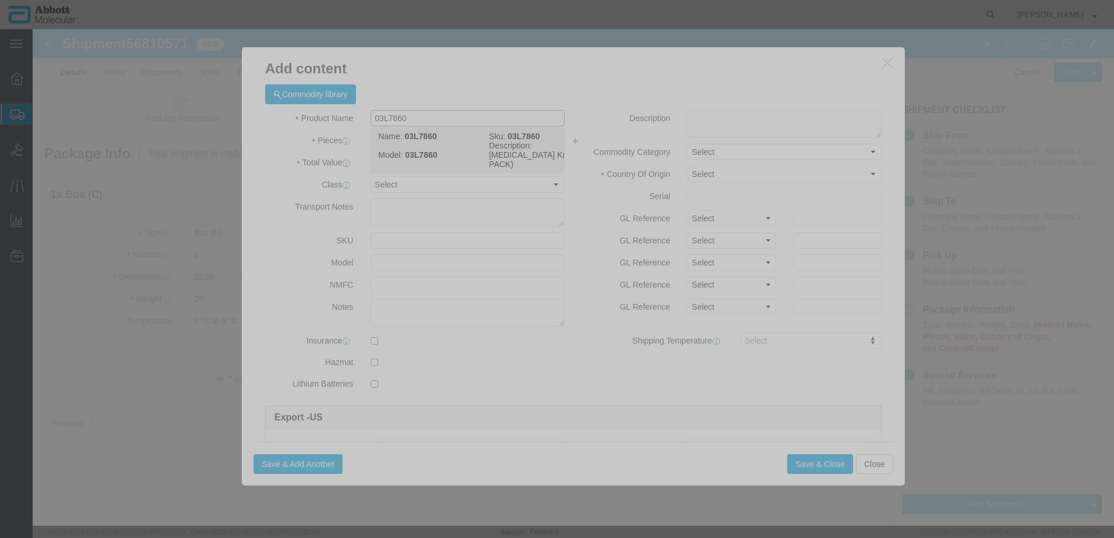
select select "BIS"
checkbox input "false"
type input "03L7860"
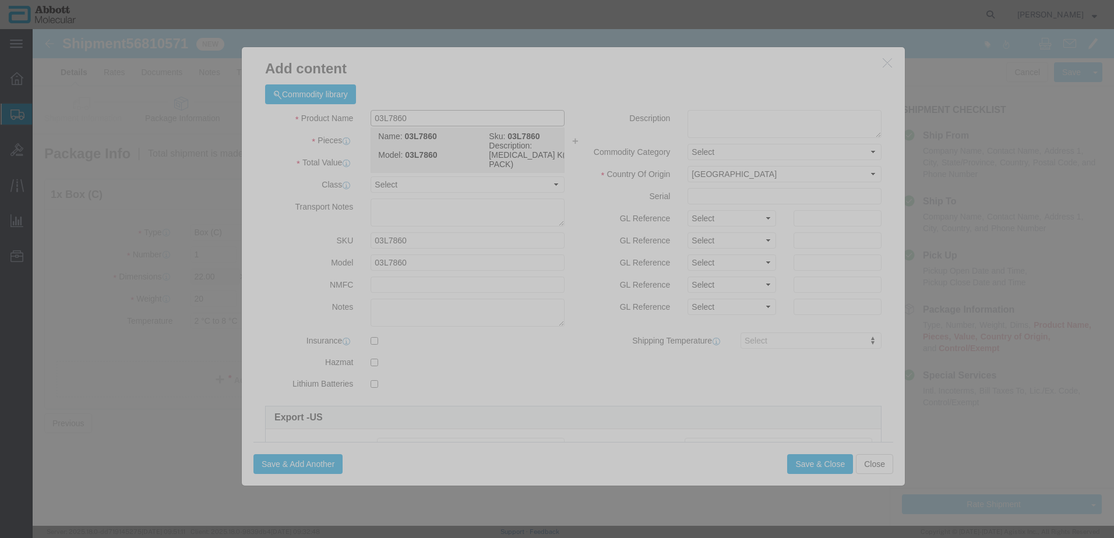
type textarea "PROTEINASE K(4 PACK)"
select select "NLR"
type input "03L7860"
type input "3"
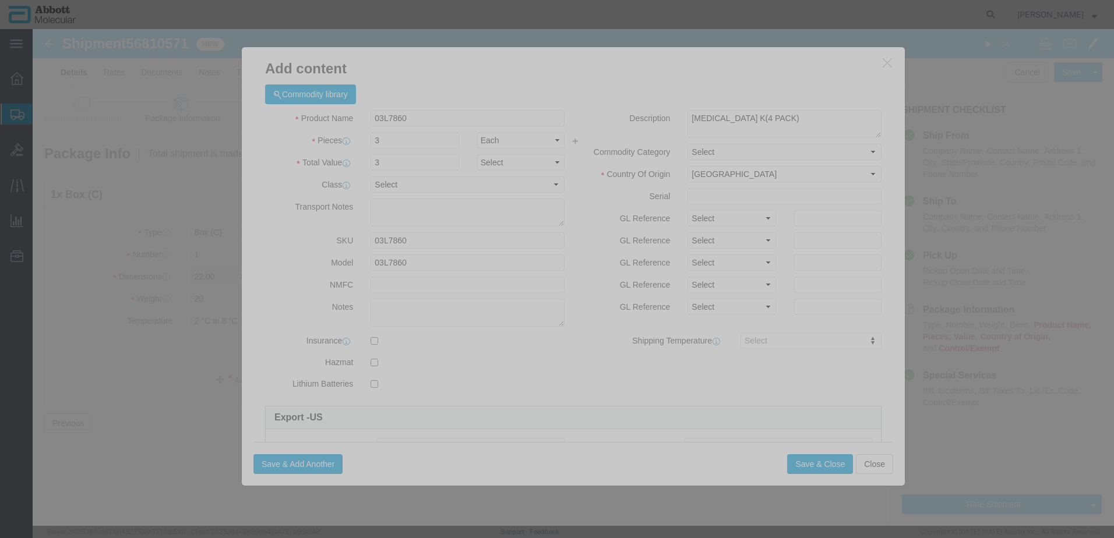
click div "Description PROTEINASE K(4 PACK) Commodity Category Select Country Of Origin Se…"
click select "Select Account Type Activity ID Airline Appointment Number ASN Batch Number Bil…"
select select "BATCH_NUMBER"
click select "Select Account Type Activity ID Airline Appointment Number ASN Batch Number Bil…"
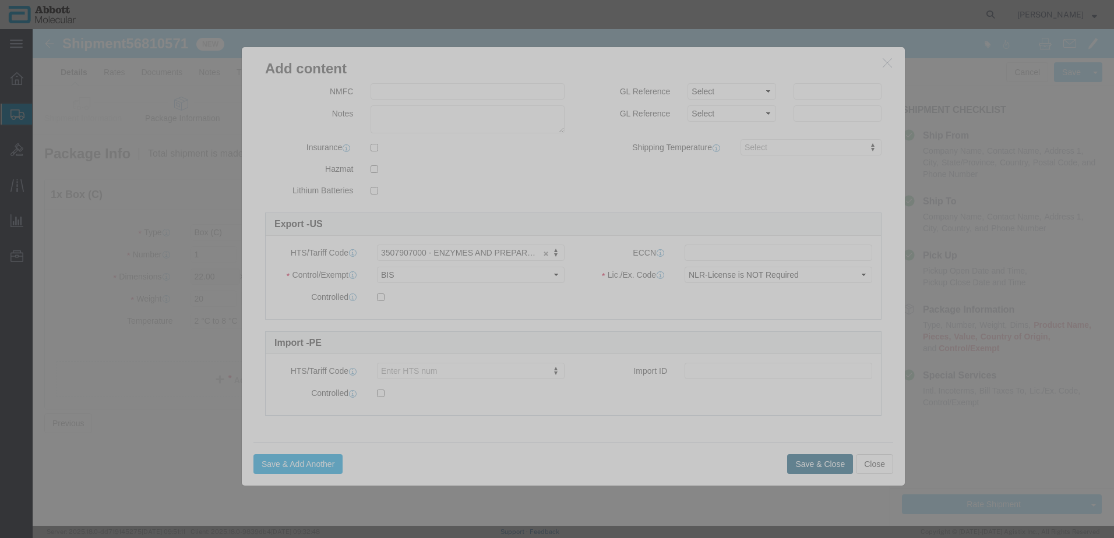
type input "412205"
click button "Save & Close"
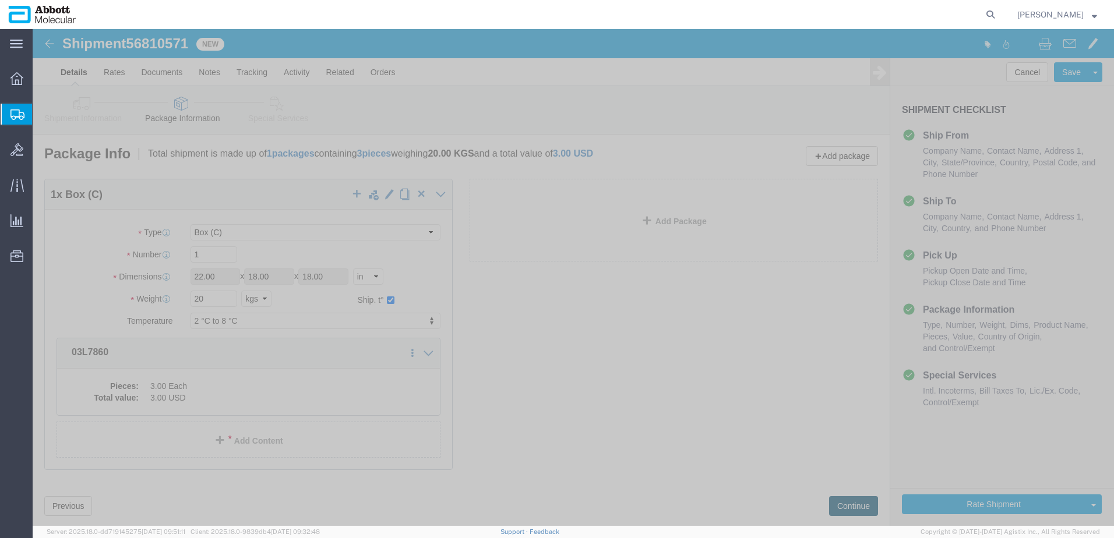
click button "Continue"
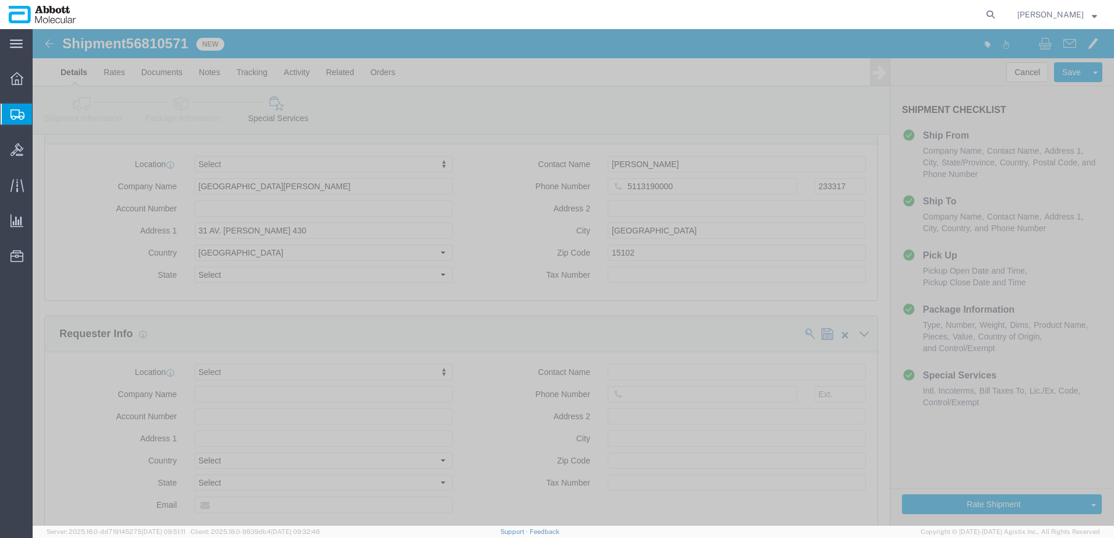
scroll to position [1554, 0]
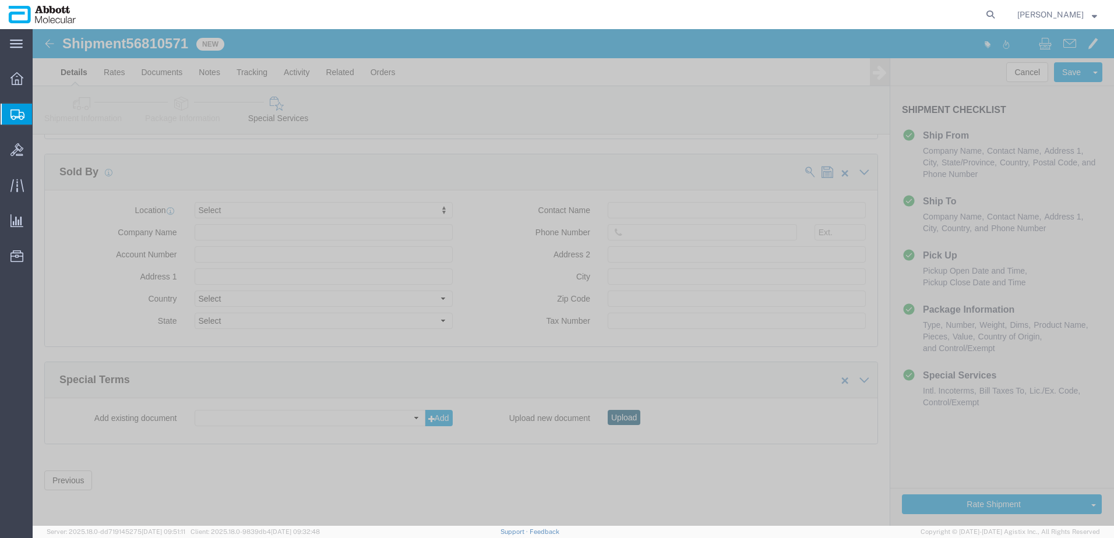
click button "Upload"
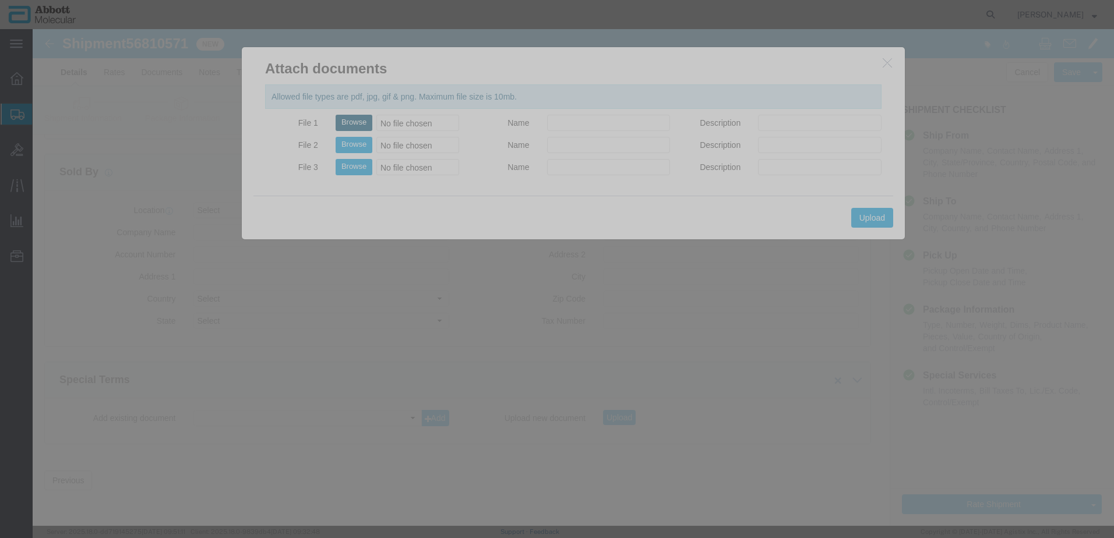
click button "Browse"
type input "C:\fakepath\9706R SLI DSV.pdf"
click button "Upload"
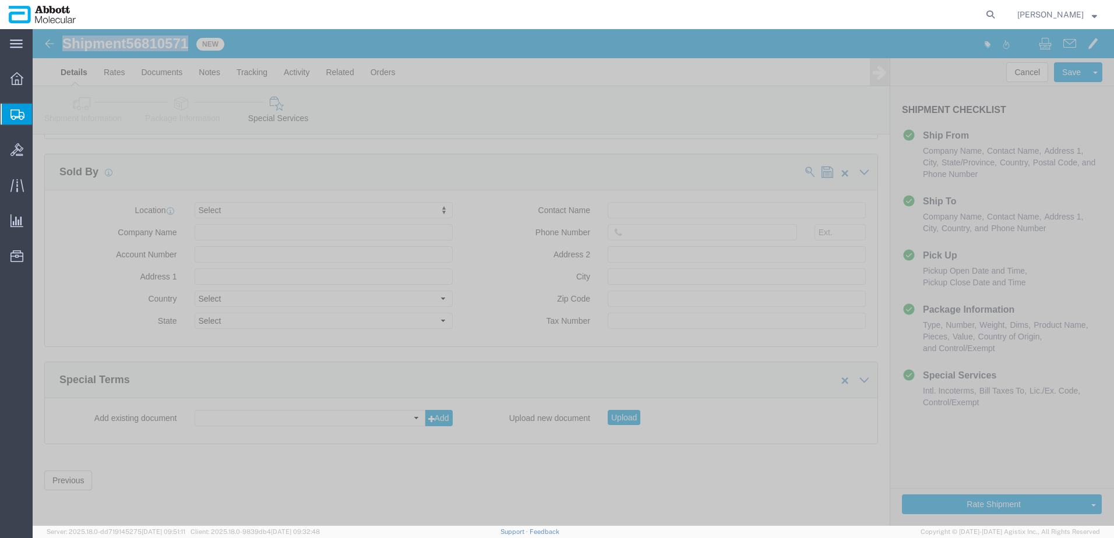
drag, startPoint x: 31, startPoint y: 12, endPoint x: 158, endPoint y: 14, distance: 127.0
click h1 "Shipment 56810571"
copy h1 "Shipment 56810571"
click button "Rate Shipment"
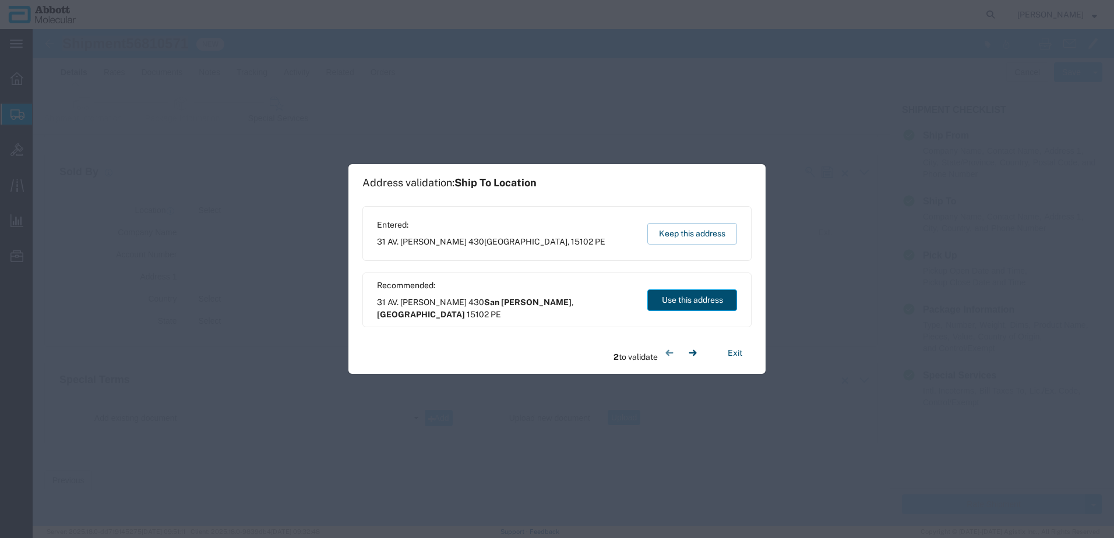
click at [666, 298] on button "Use this address" at bounding box center [692, 301] width 90 height 22
select select "LMA"
type input "San [PERSON_NAME]"
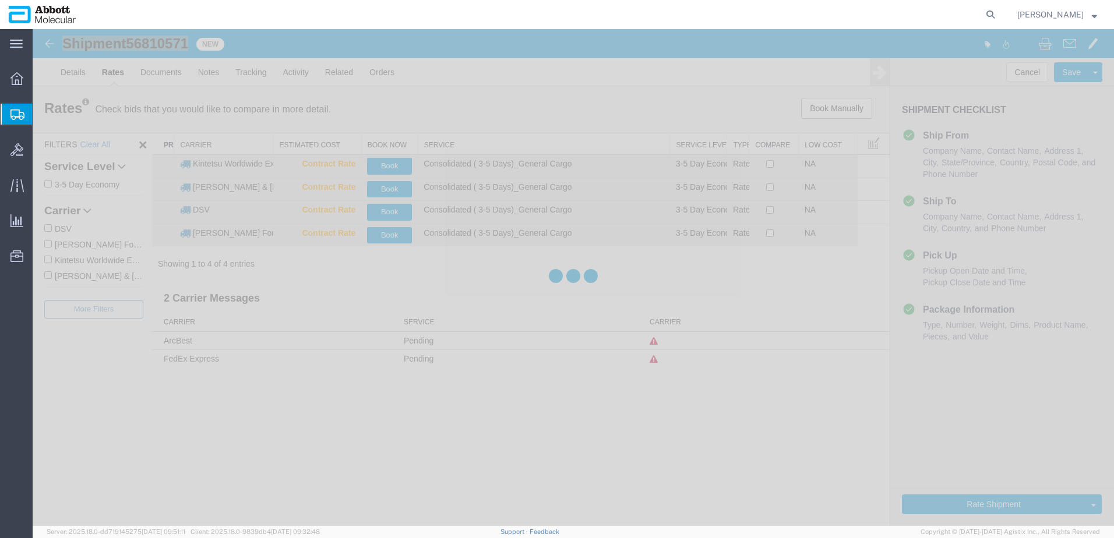
scroll to position [0, 0]
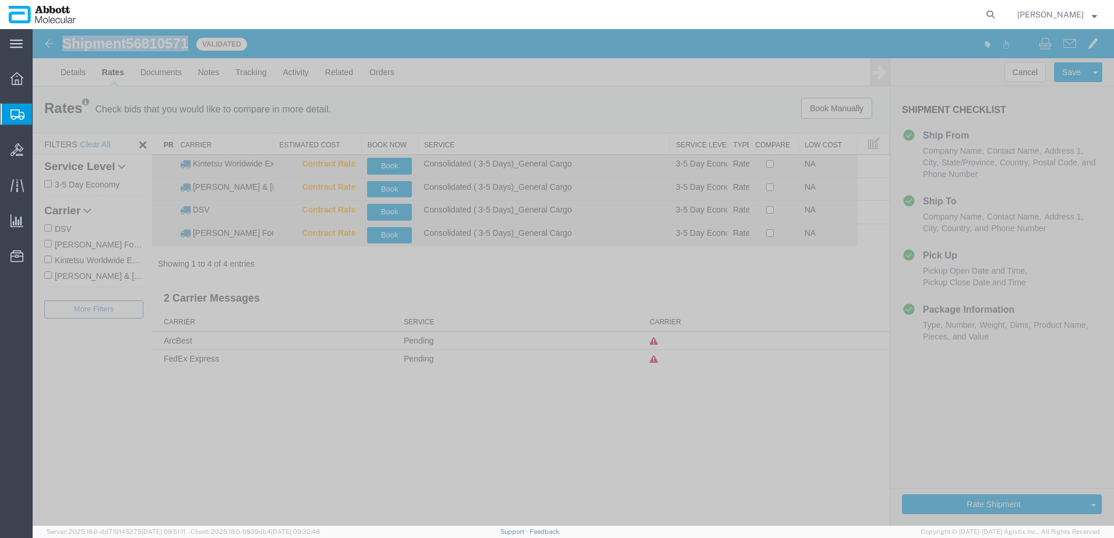
drag, startPoint x: 58, startPoint y: 229, endPoint x: 92, endPoint y: 231, distance: 33.9
click at [58, 229] on label "DSV" at bounding box center [93, 228] width 99 height 13
click at [52, 229] on input "DSV" at bounding box center [48, 228] width 8 height 8
checkbox input "true"
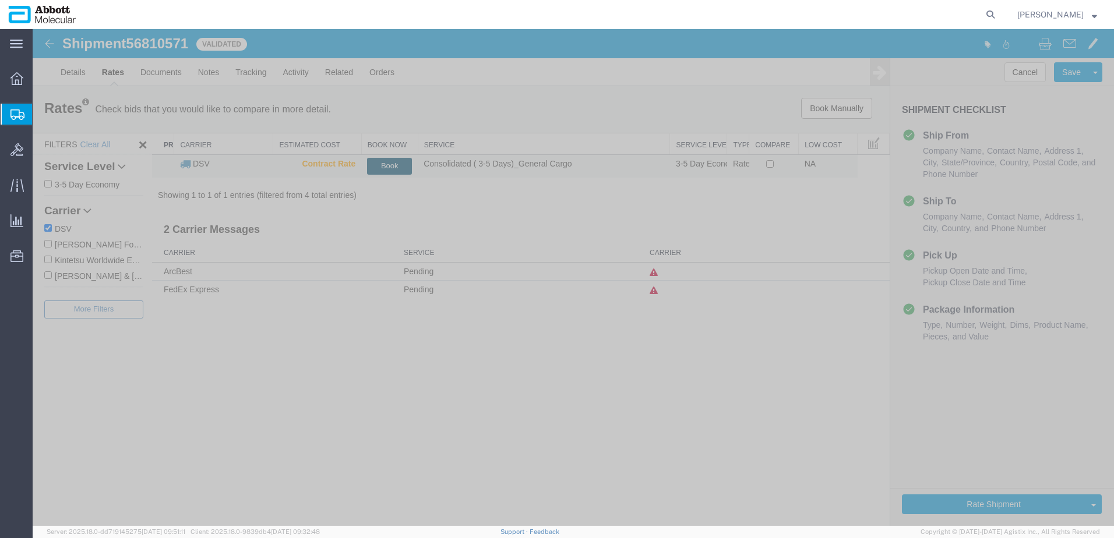
click at [382, 164] on button "Book" at bounding box center [389, 166] width 45 height 17
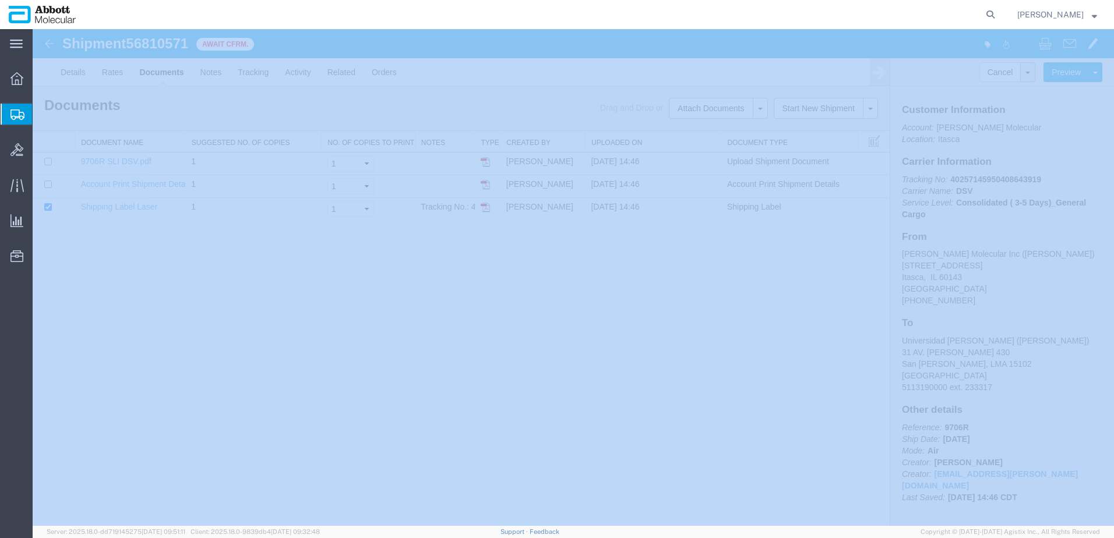
click at [0, 0] on span "Create from Template" at bounding box center [0, 0] width 0 height 0
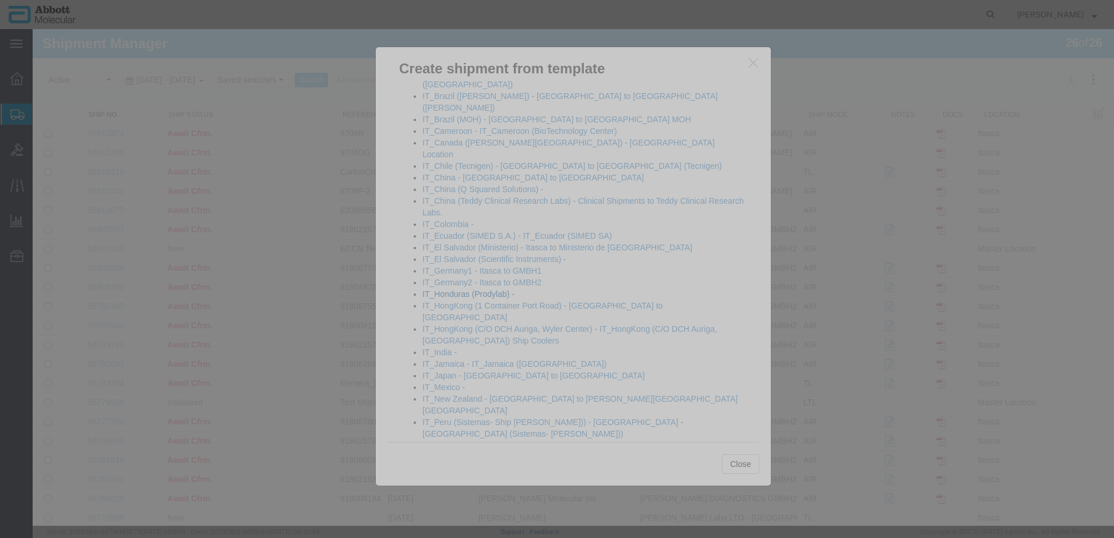
scroll to position [699, 0]
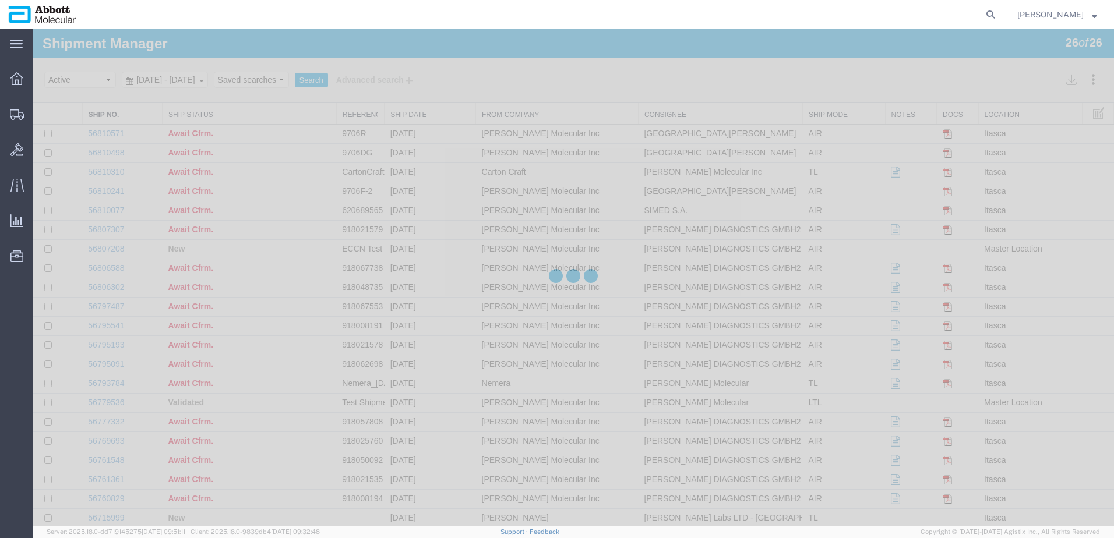
select select "48454"
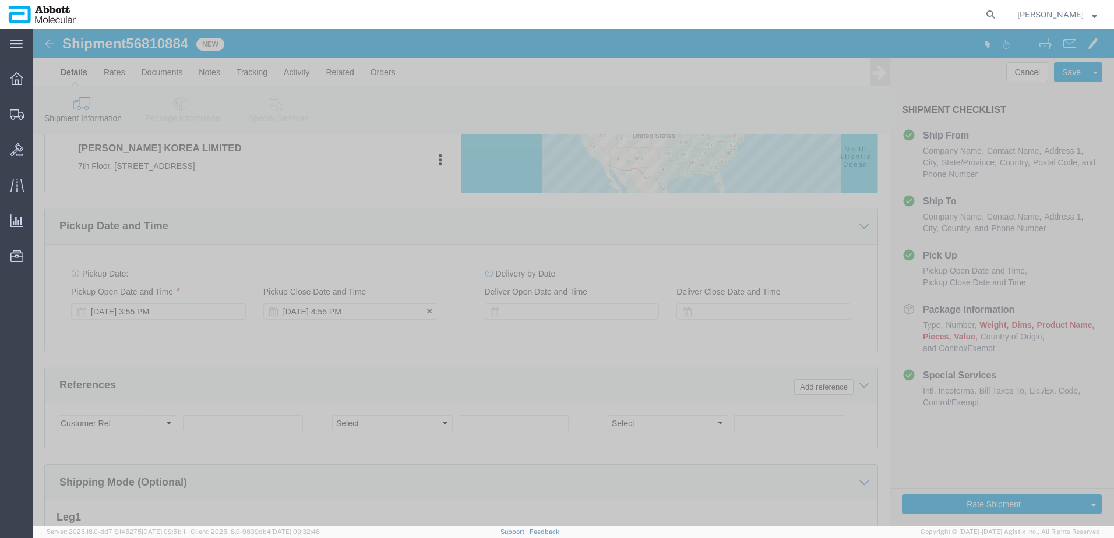
scroll to position [524, 0]
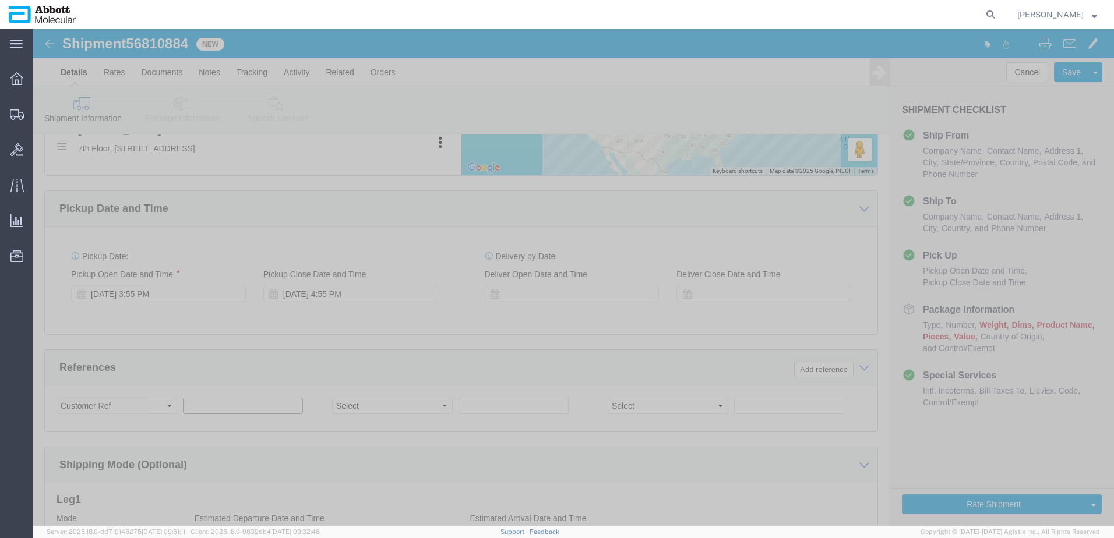
click input "text"
paste input "620624368"
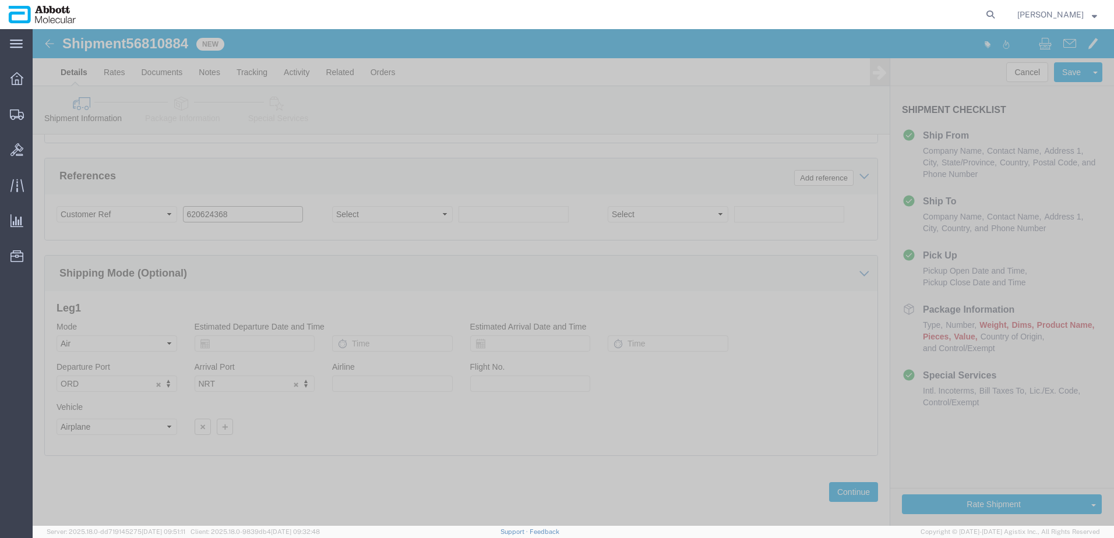
scroll to position [728, 0]
type input "620624368"
click button "Continue"
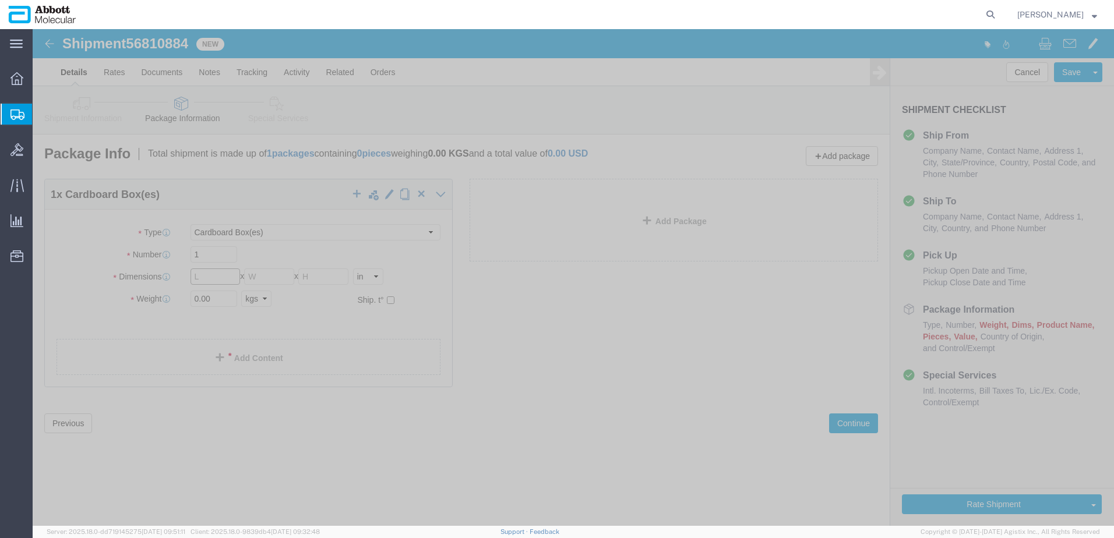
click input "text"
click select "Select Box (B) Box (C) Box (D) Cardboard Box(es) Crate (Instrument) Crate(s) En…"
select select "YRPK"
click select "Select Box (B) Box (C) Box (D) Cardboard Box(es) Crate (Instrument) Crate(s) En…"
type input "32"
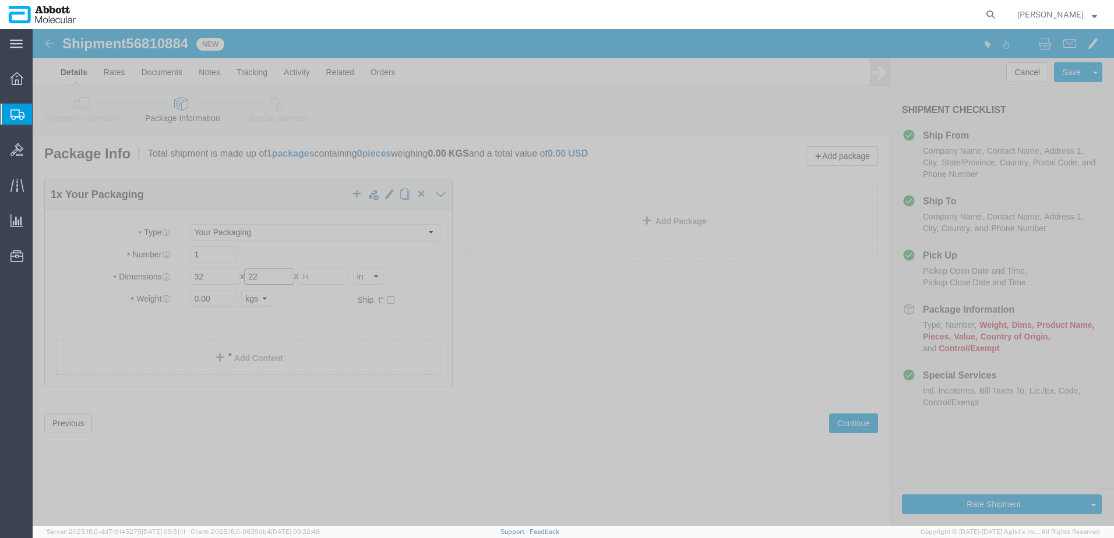
type input "22"
type input "16"
type input "27"
click input "checkbox"
checkbox input "true"
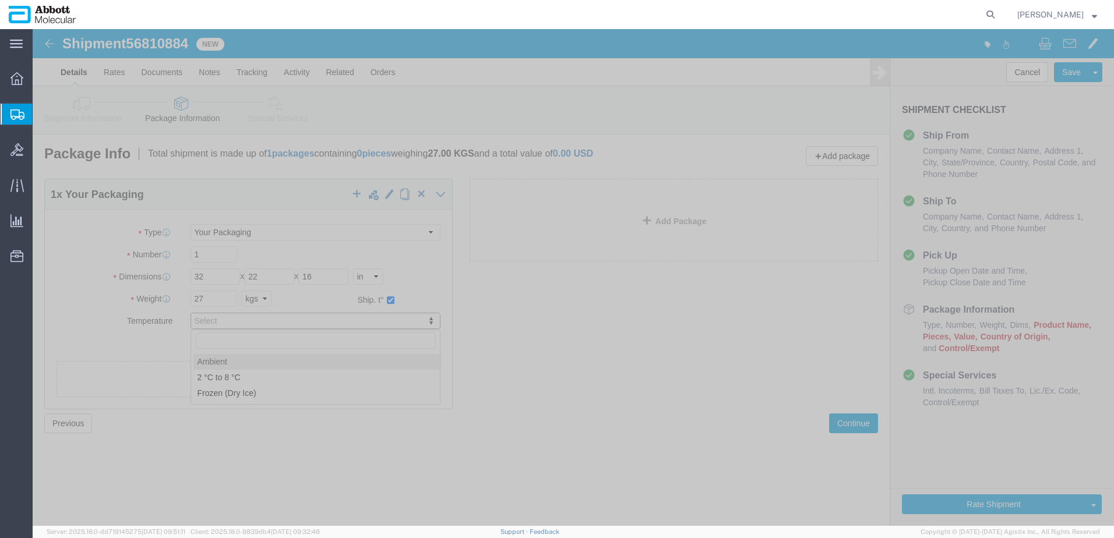
type input "AMBIENT"
click link "Add Content"
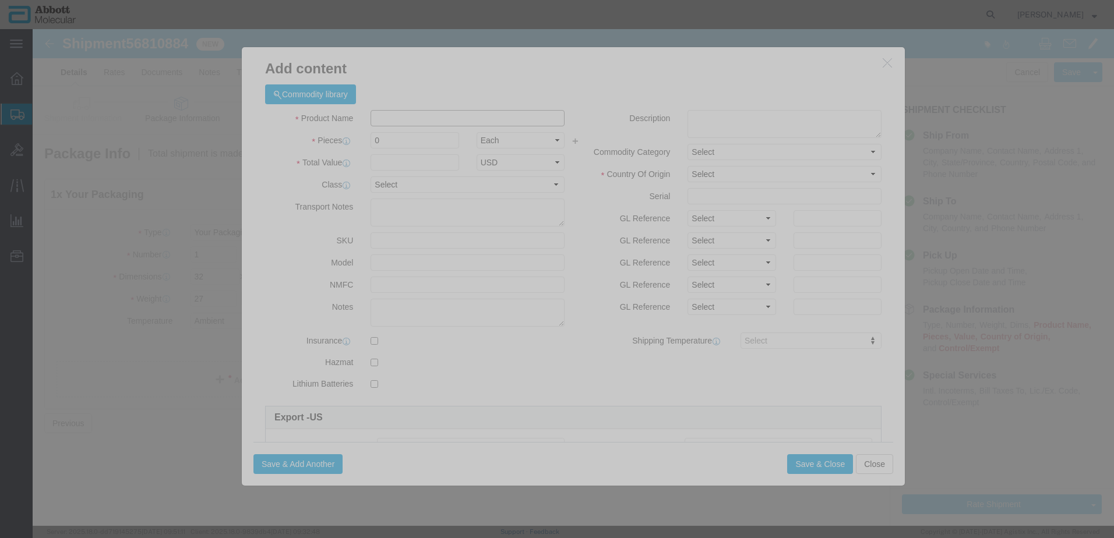
click input "text"
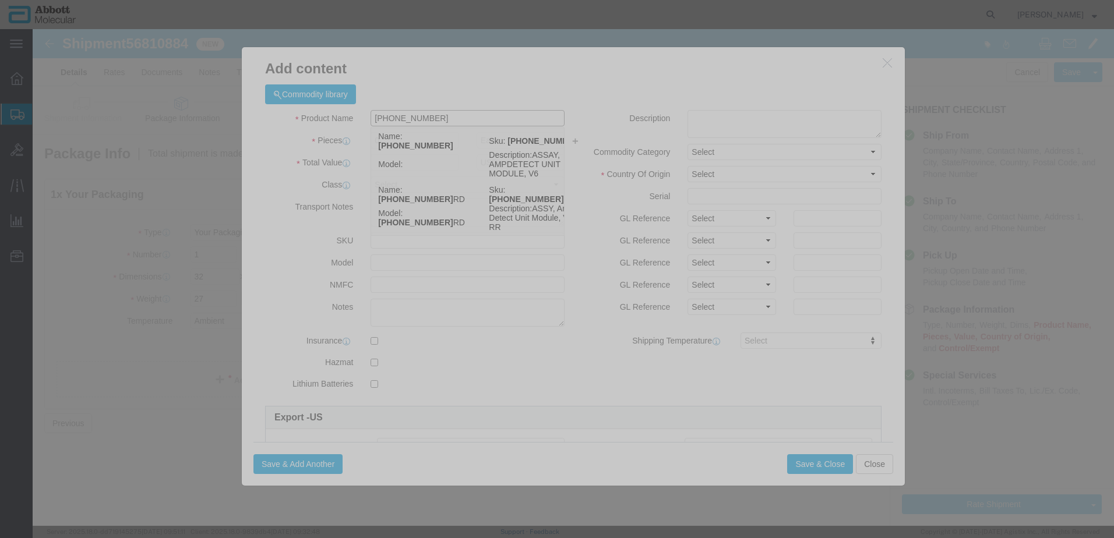
type input "56-130013-06r"
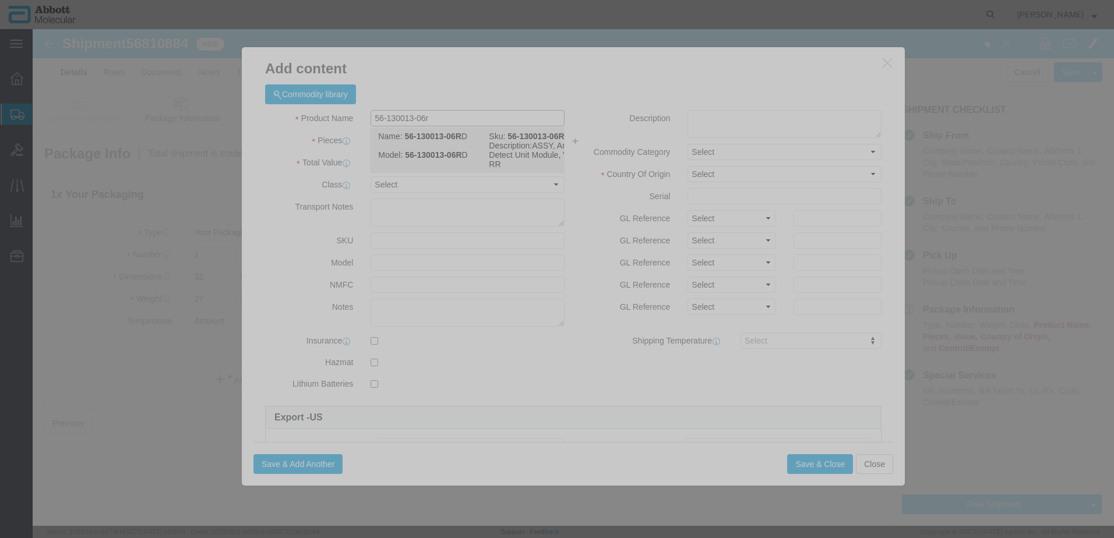
click td "Name: 56-130013-06R D"
type input "1"
select select "USD"
select select "US"
type input "9027905995"
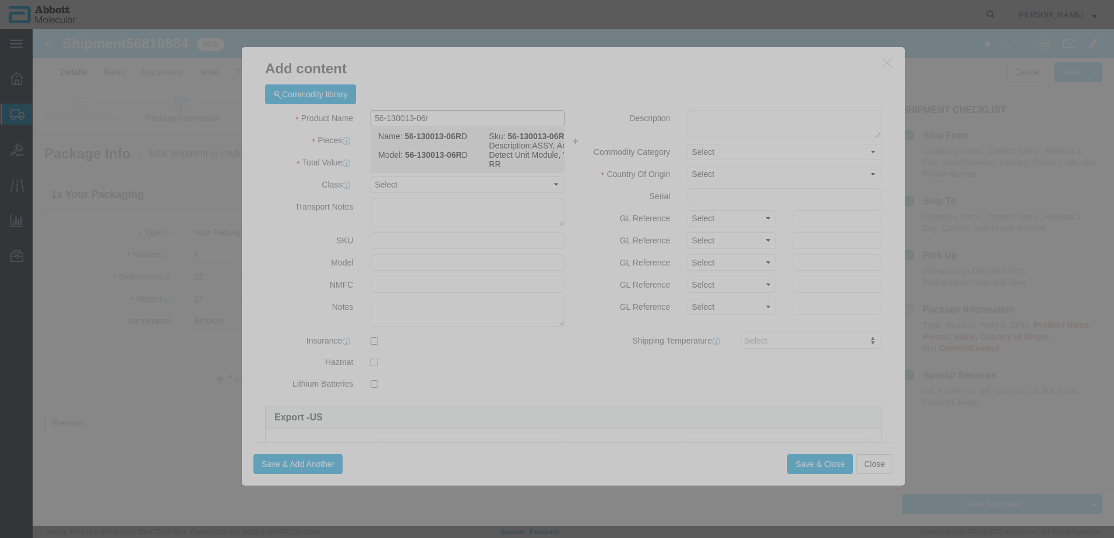
type input "EAR99"
select select "BIS"
type input "56-130013-06RD"
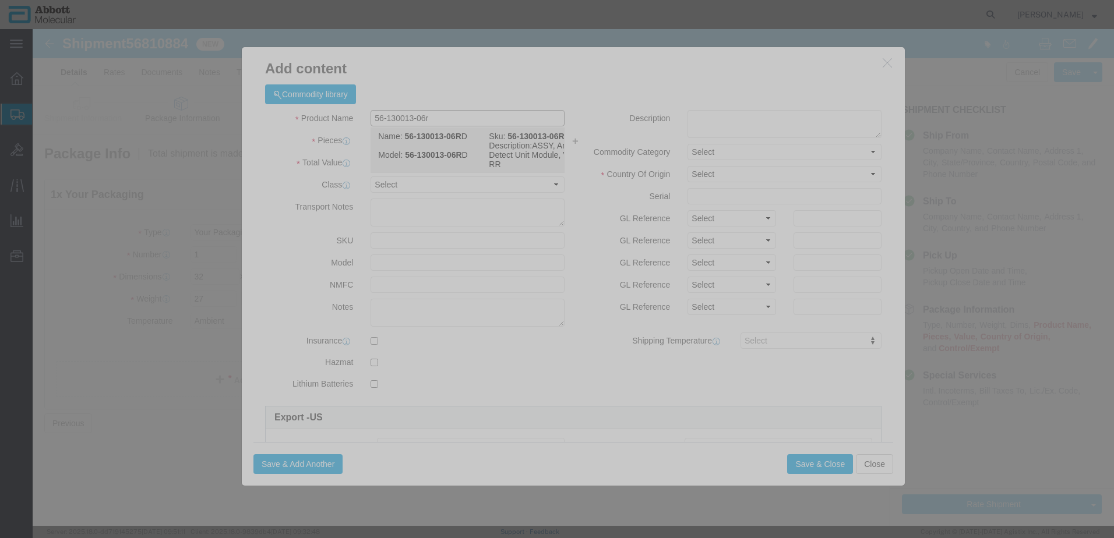
type textarea "ASSY, Amp Detect Unit Module, V6 DP RR"
select select "NLR"
type input "56-130013-06RD"
type input "1"
click select "Select Account Type Activity ID Airline Appointment Number ASN Batch Number Bil…"
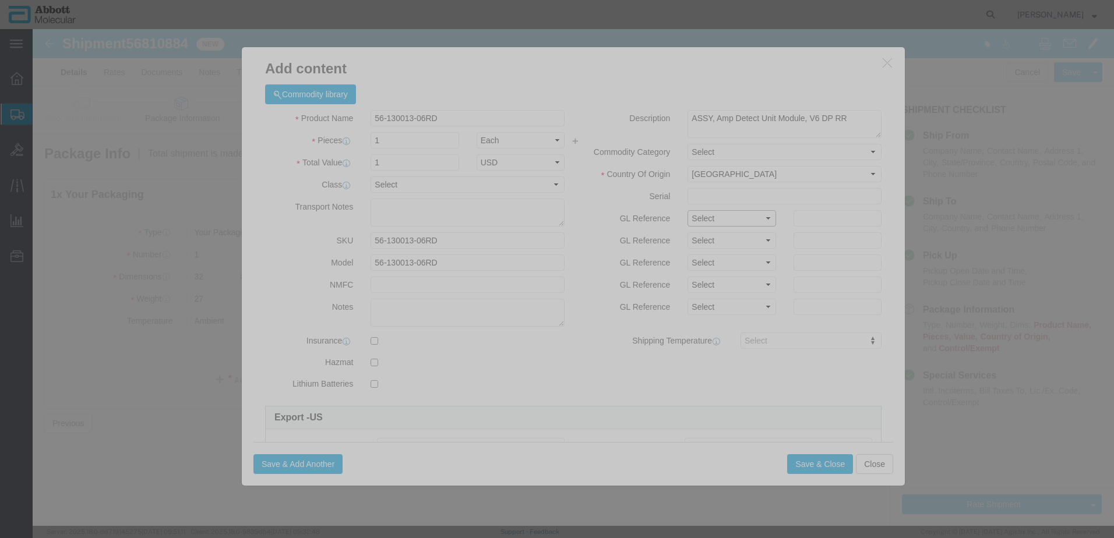
select select "BATCH_NUMBER"
click select "Select Account Type Activity ID Airline Appointment Number ASN Batch Number Bil…"
type input "a"
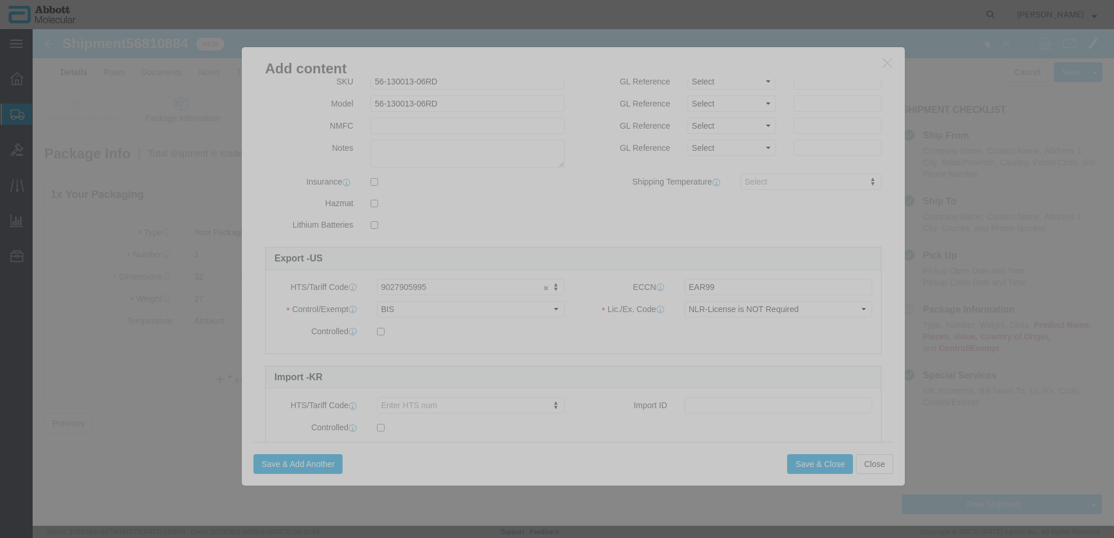
scroll to position [193, 0]
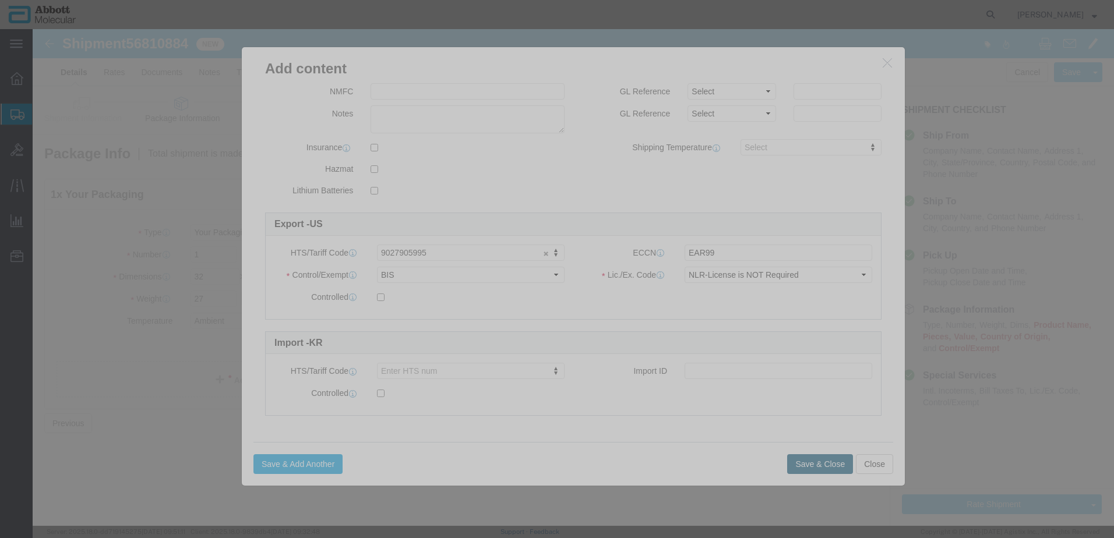
type input "A000583379"
click button "Save & Close"
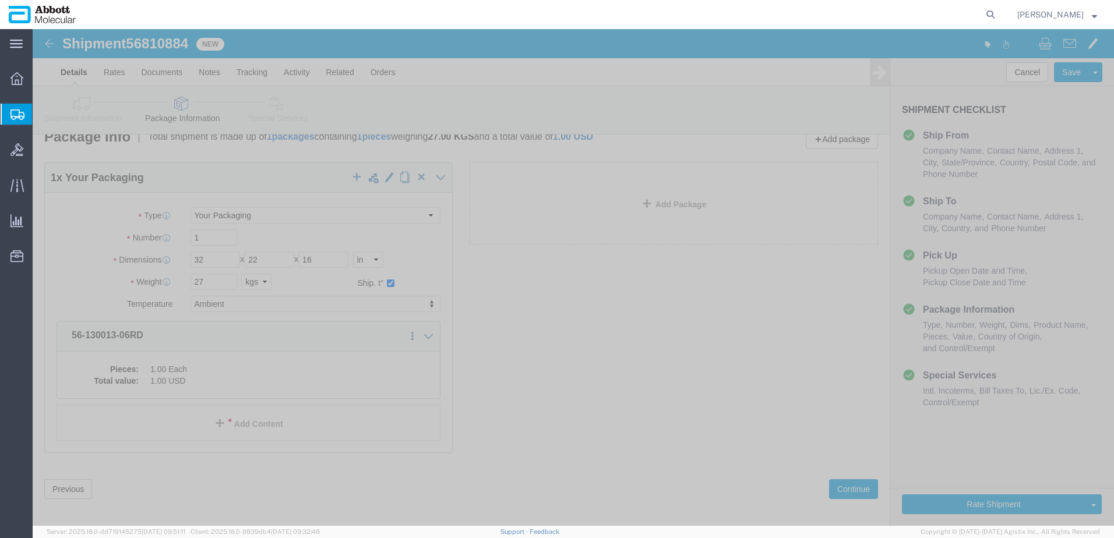
scroll to position [26, 0]
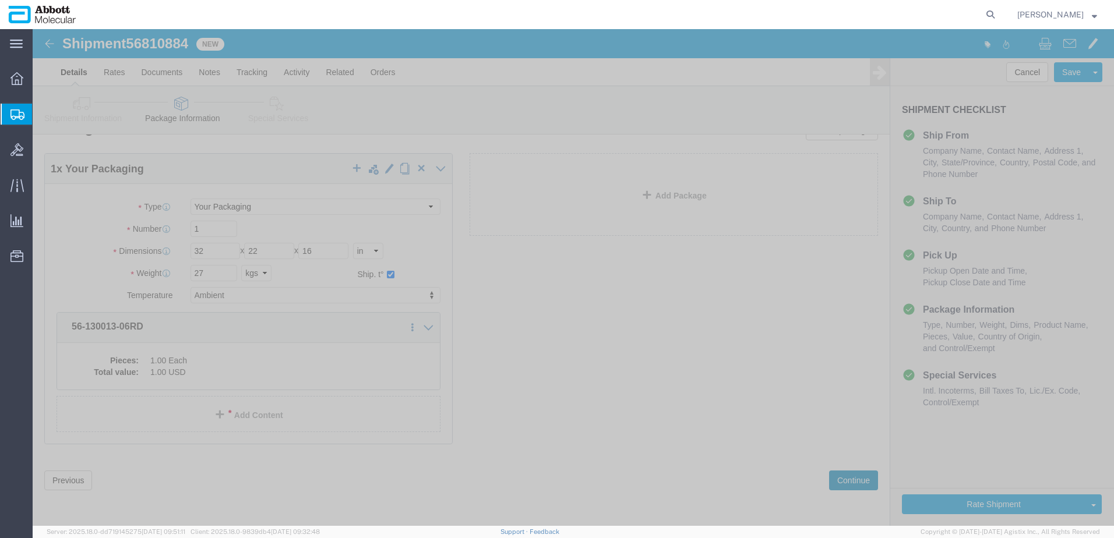
drag, startPoint x: 809, startPoint y: 448, endPoint x: 17, endPoint y: 285, distance: 808.9
click button "Continue"
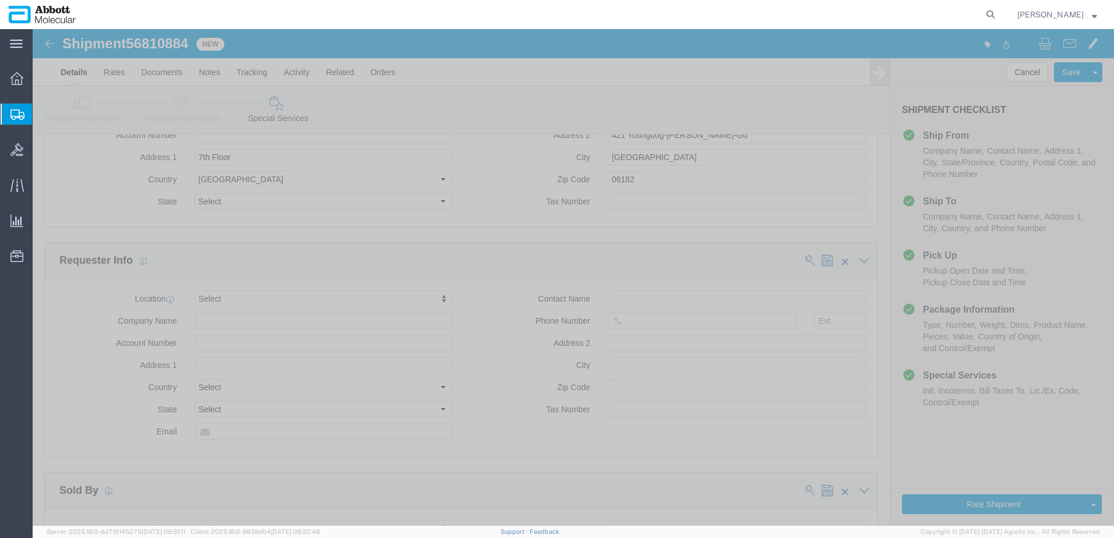
scroll to position [1599, 0]
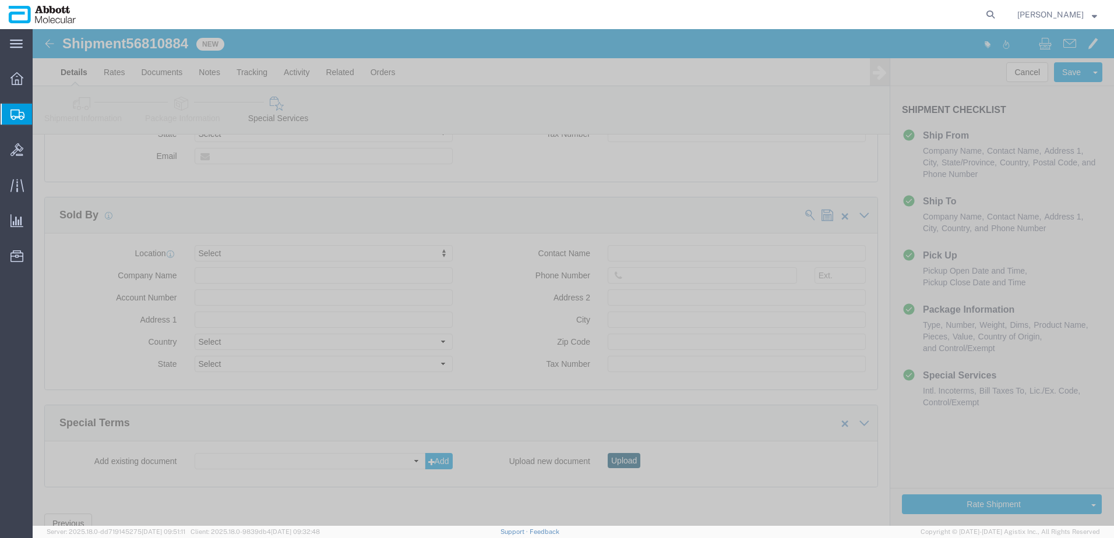
click button "Upload"
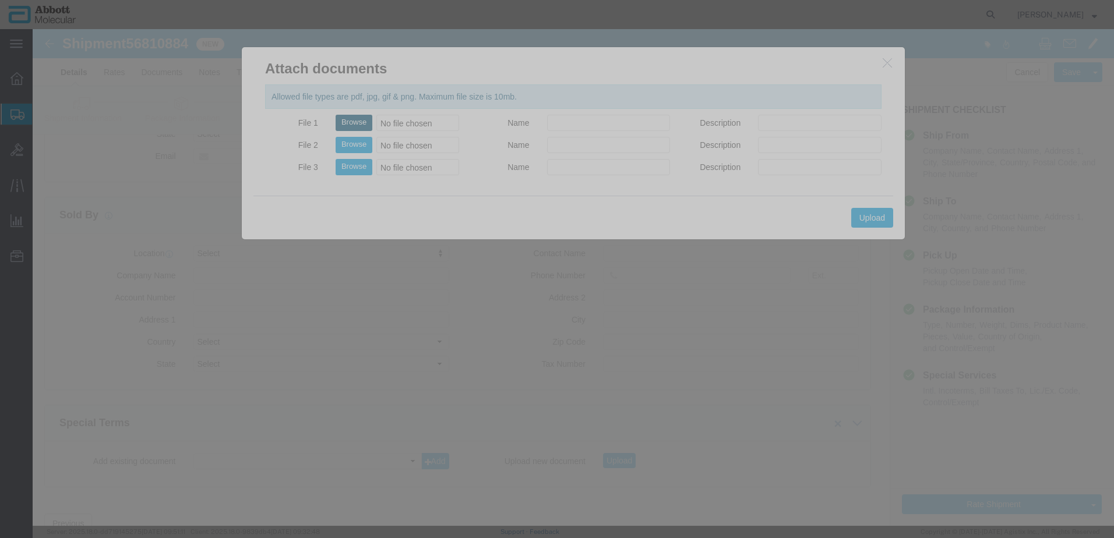
click button "Browse"
type input "C:\fakepath\620624368 SLI KWE.pdf"
click button "Upload"
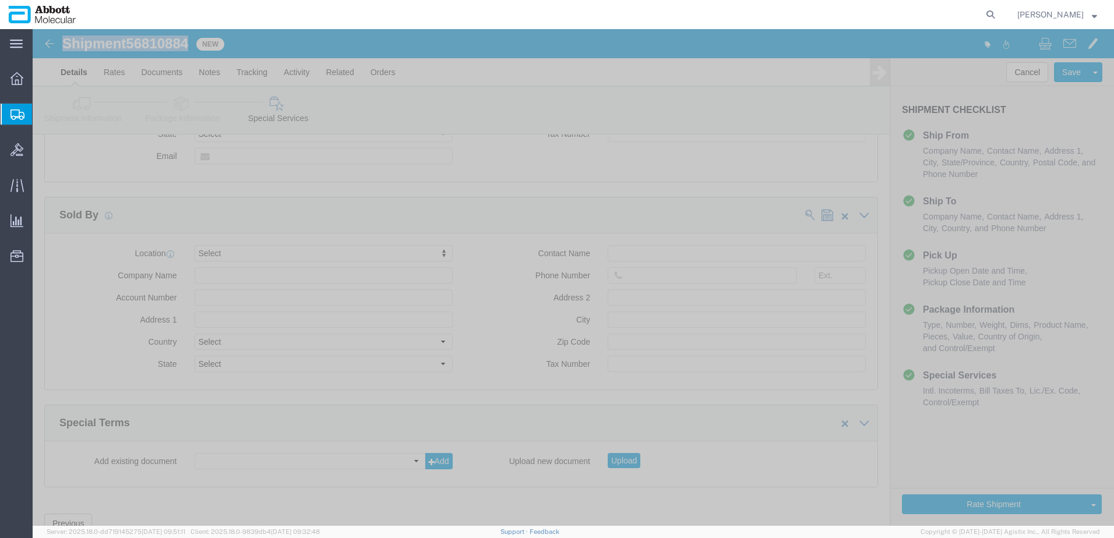
drag, startPoint x: 33, startPoint y: 15, endPoint x: 157, endPoint y: 16, distance: 124.1
click h1 "Shipment 56810884"
copy h1 "Shipment 56810884"
click button "Rate Shipment"
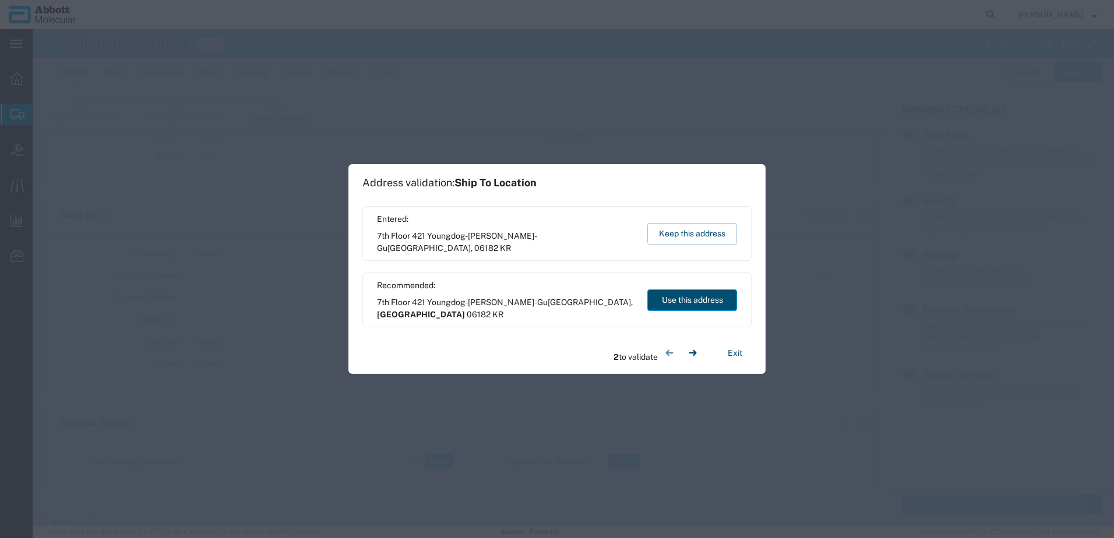
click at [670, 300] on button "Use this address" at bounding box center [692, 301] width 90 height 22
select select "11"
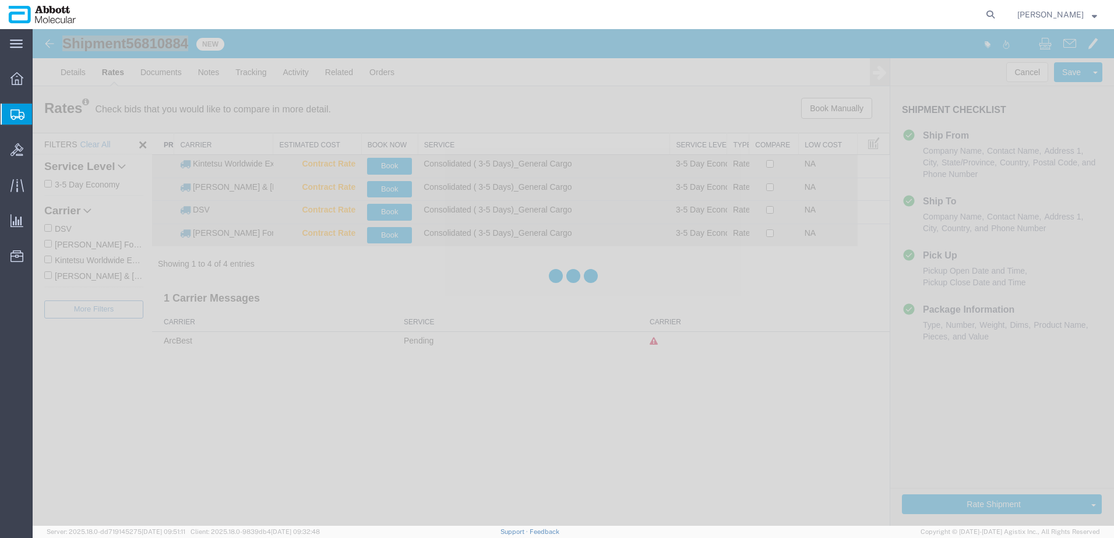
scroll to position [0, 0]
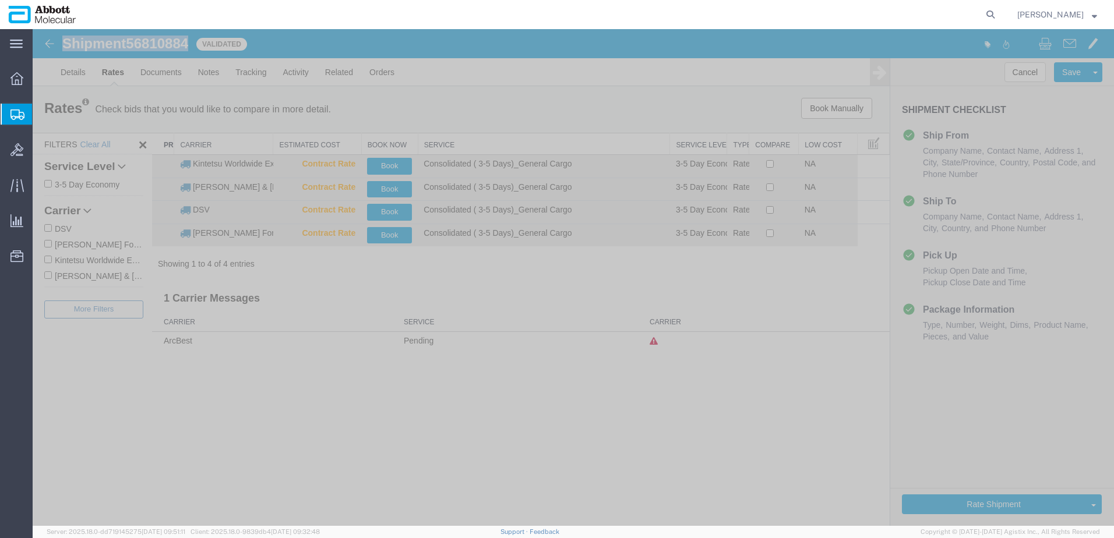
click at [47, 259] on input "Kintetsu Worldwide Express" at bounding box center [48, 260] width 8 height 8
checkbox input "true"
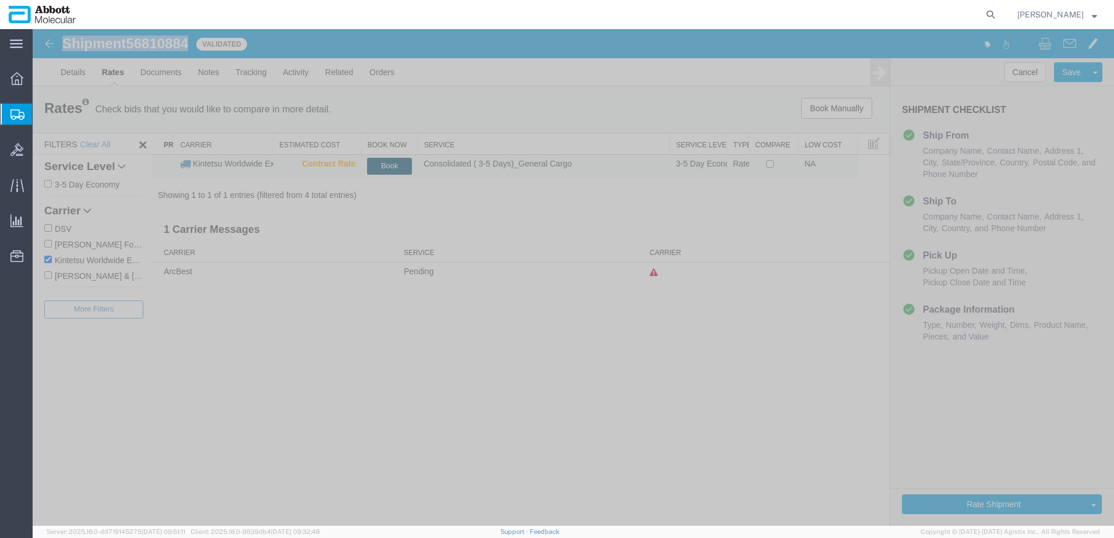
click at [392, 164] on button "Book" at bounding box center [389, 166] width 45 height 17
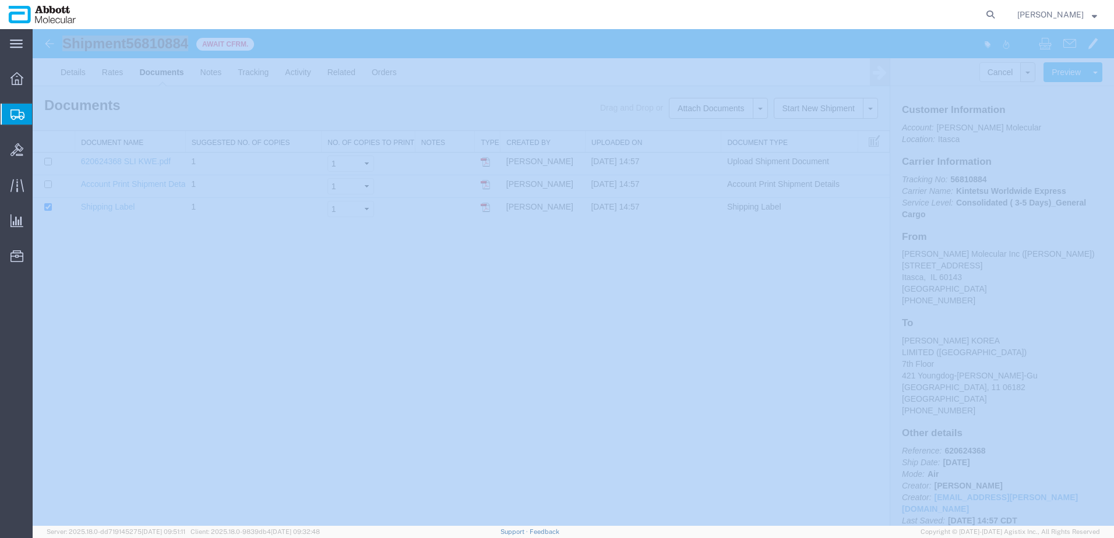
click at [0, 0] on span "Create from Template" at bounding box center [0, 0] width 0 height 0
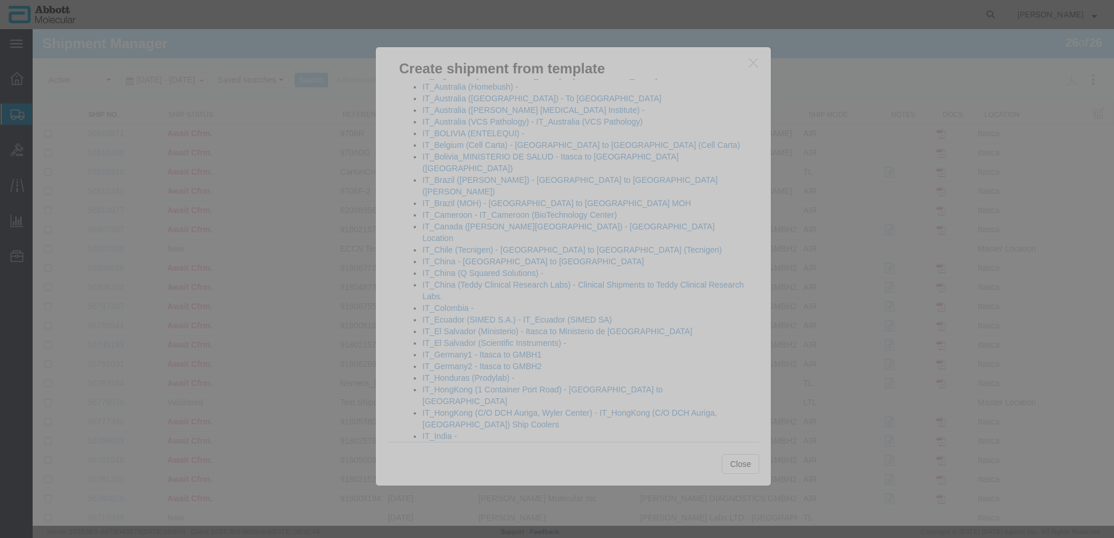
scroll to position [583, 0]
click at [474, 499] on link "IT_Peru([GEOGRAPHIC_DATA][PERSON_NAME]) - IT_Peru ([GEOGRAPHIC_DATA][PERSON_NAM…" at bounding box center [578, 509] width 313 height 21
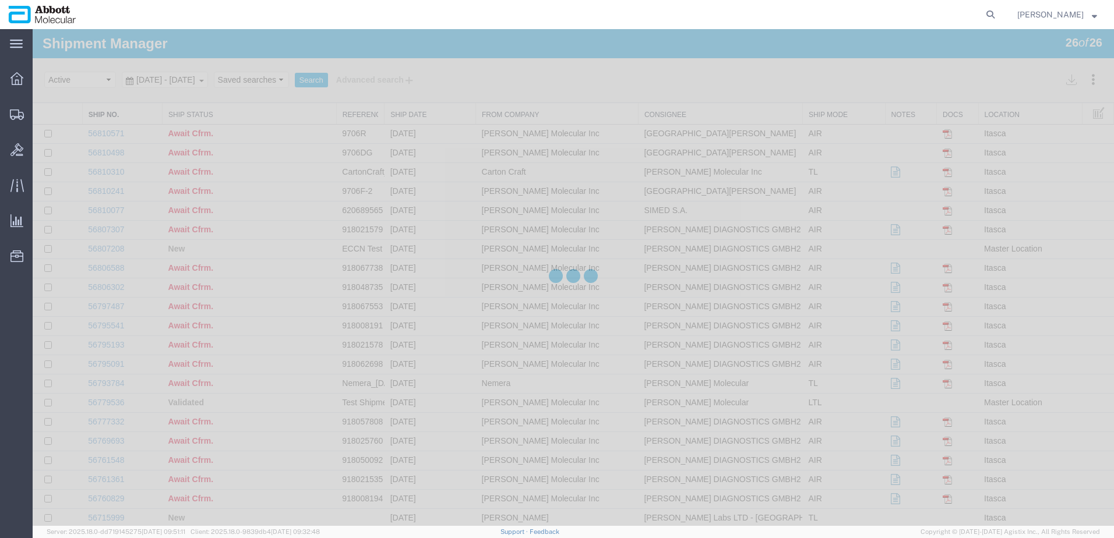
select select "48454"
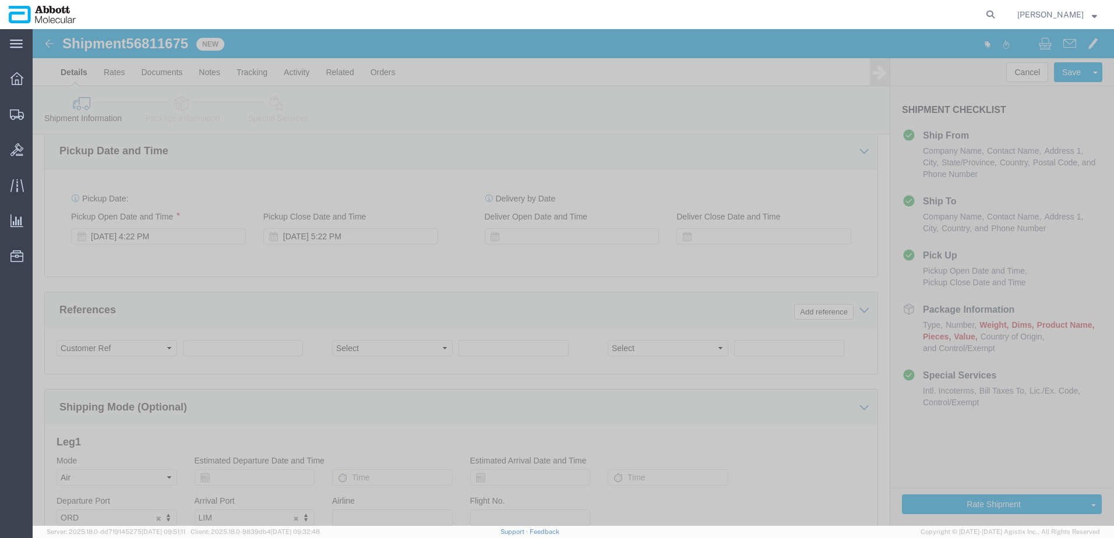
scroll to position [583, 0]
click input "text"
paste input "9706A-2"
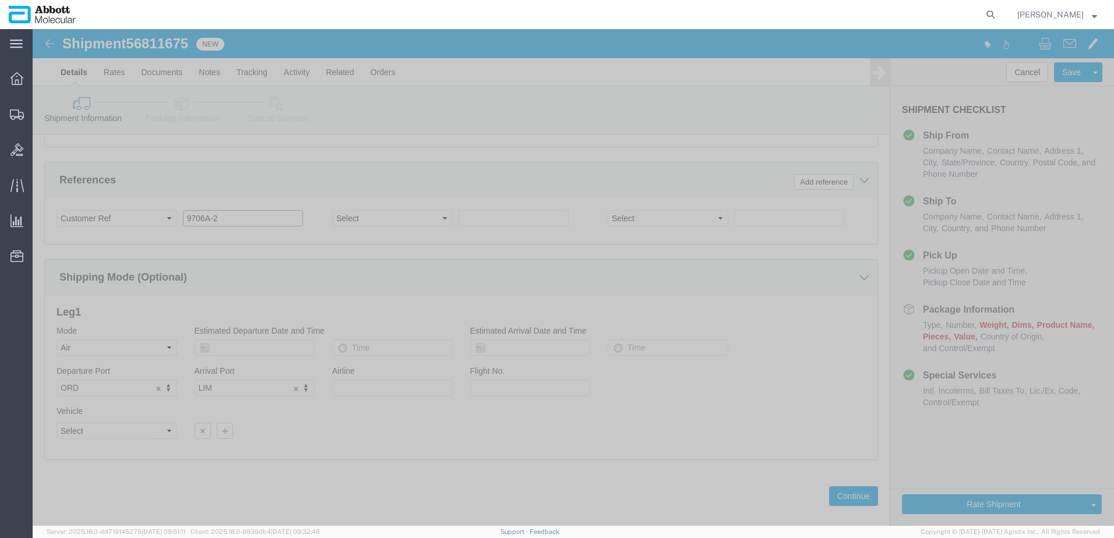
scroll to position [728, 0]
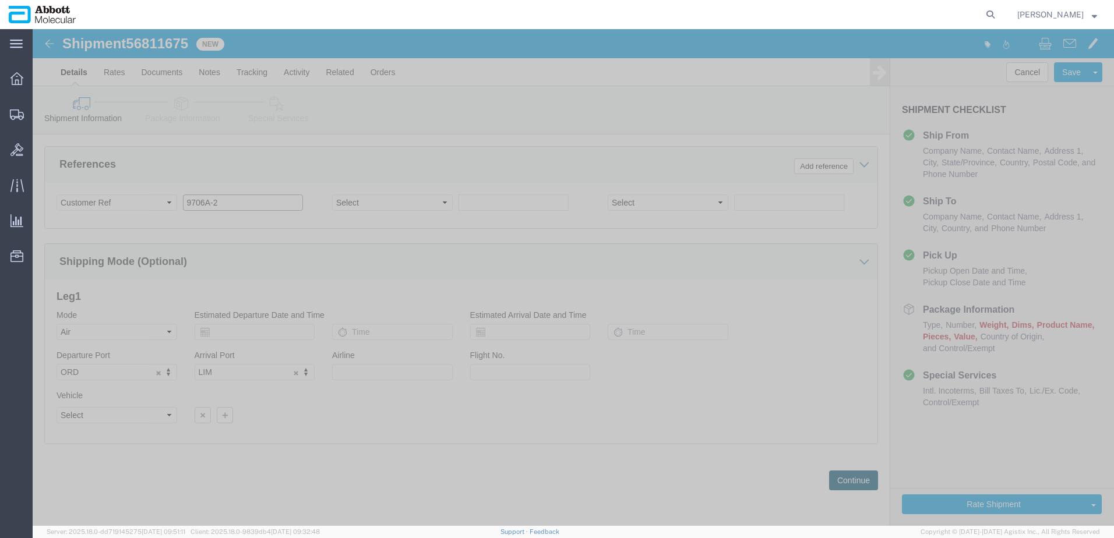
type input "9706A-2"
click button "Continue"
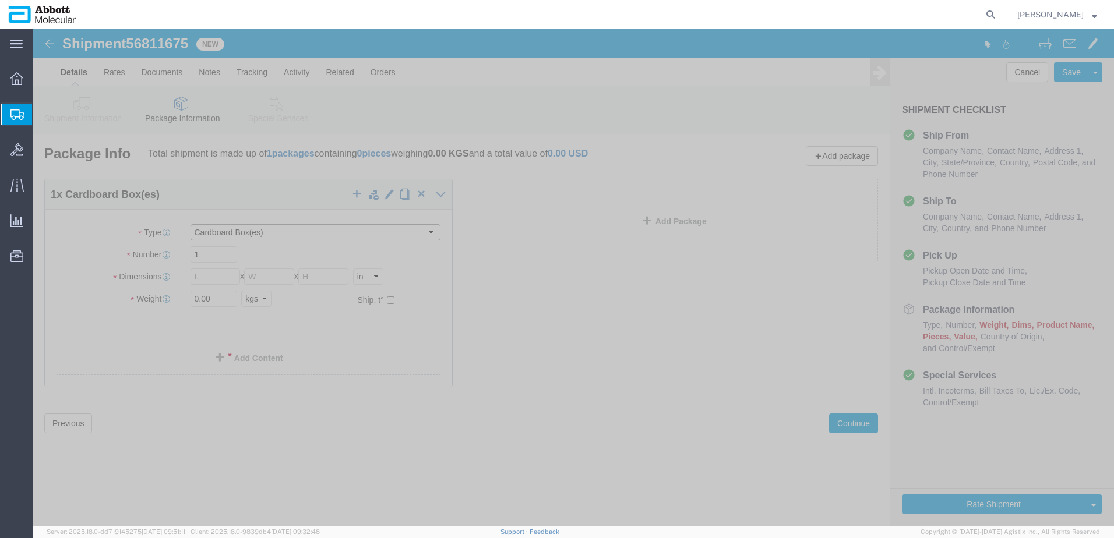
click select "Select Box (B) Box (C) Box (D) Cardboard Box(es) Crate (Instrument) Crate(s) En…"
select select "PSST"
click select "Select Box (B) Box (C) Box (D) Cardboard Box(es) Crate (Instrument) Crate(s) En…"
type input "36"
type input "30"
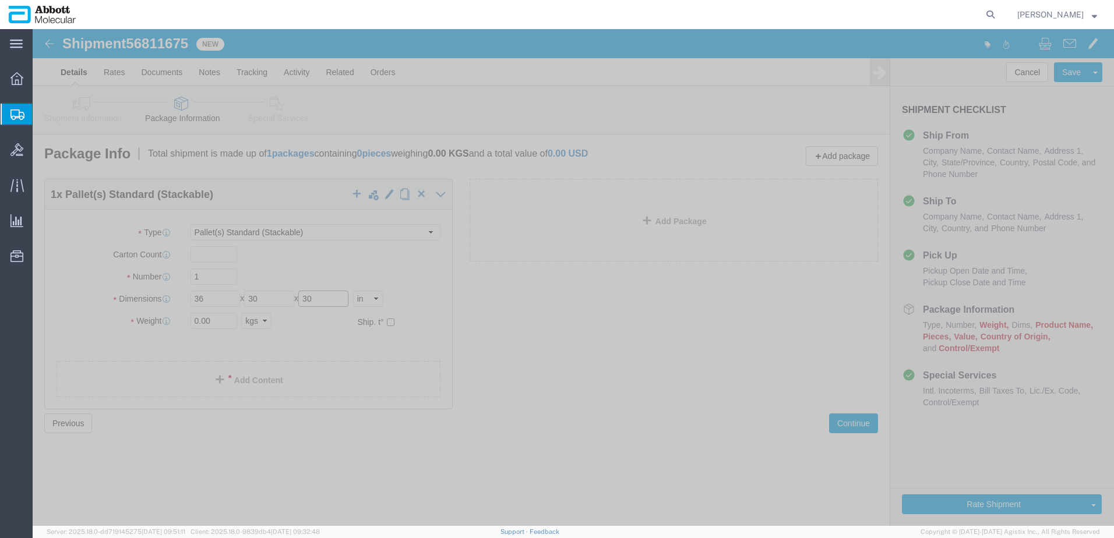
type input "30"
type input "60"
click input "checkbox"
checkbox input "true"
type input "AMBIENT"
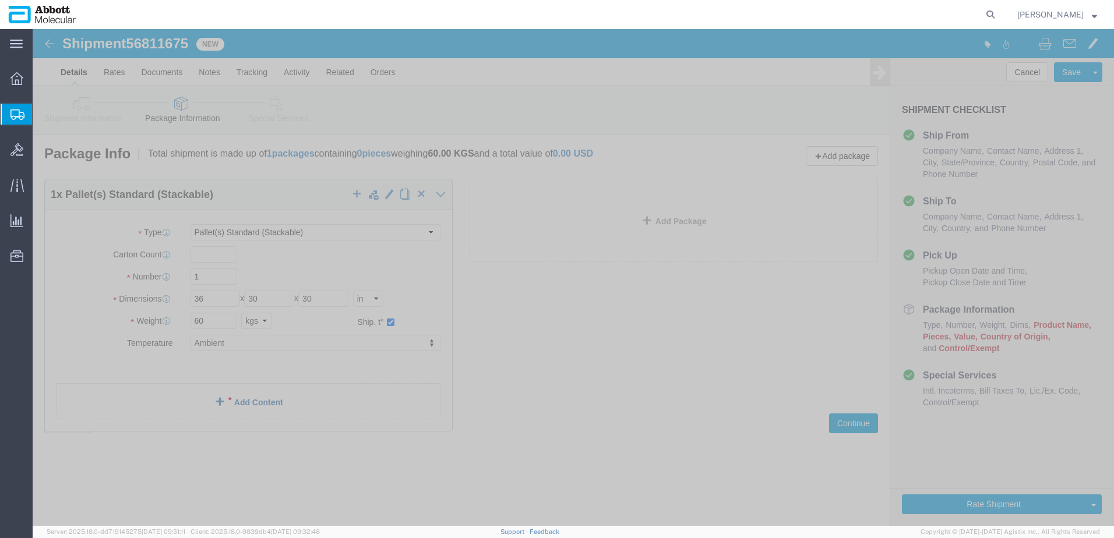
click link "Add Content"
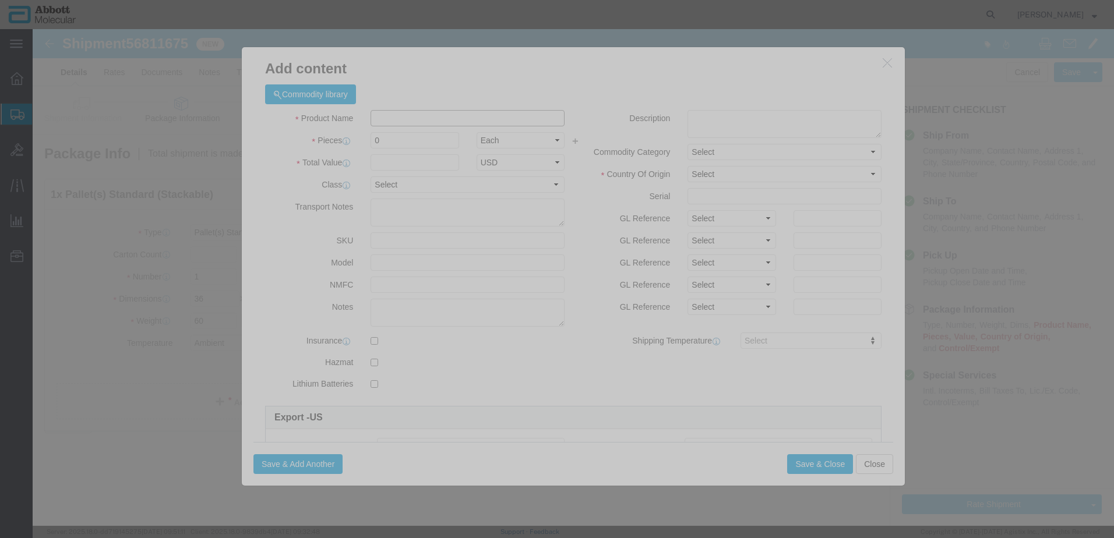
click input "text"
type input "04J7110"
click span "Name:"
type input "1"
select select
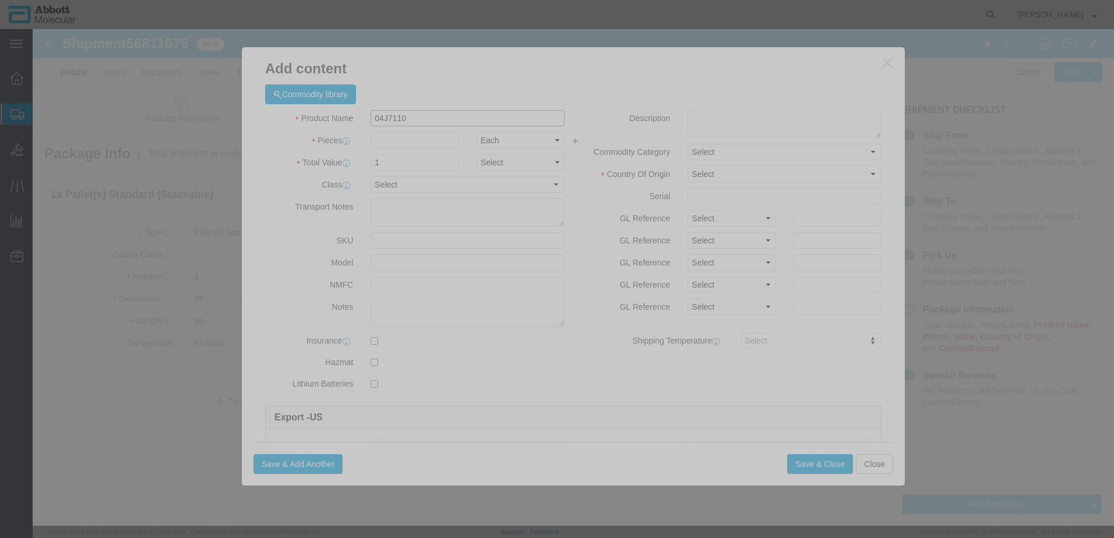
select select "DE"
type input "8479909596"
select select "BIS"
select select "NLR"
checkbox input "false"
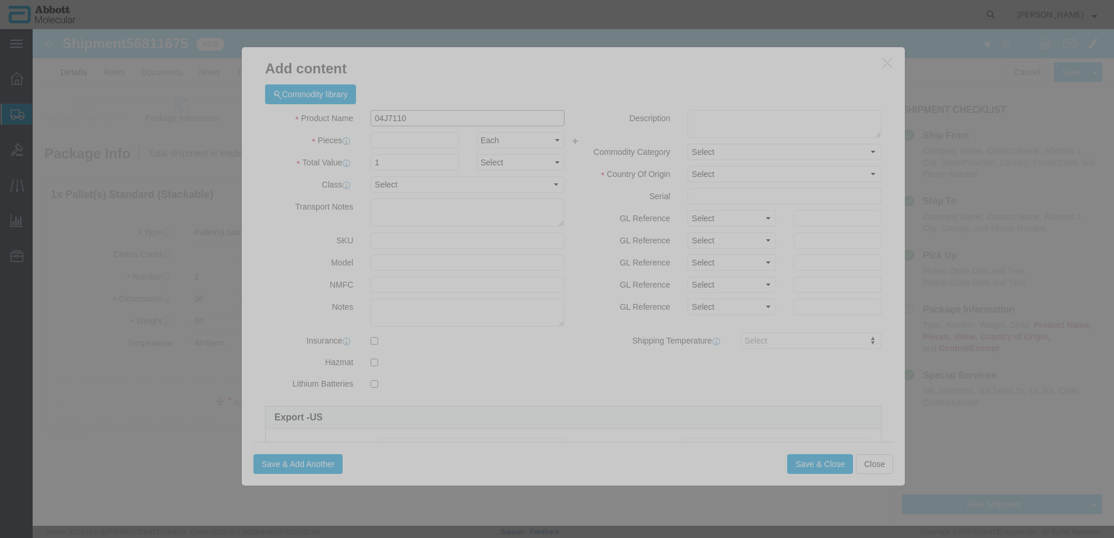
checkbox input "false"
type input "04J7110"
type textarea "ASPS 1ML TIPS(12X192)"
type input "04J7110"
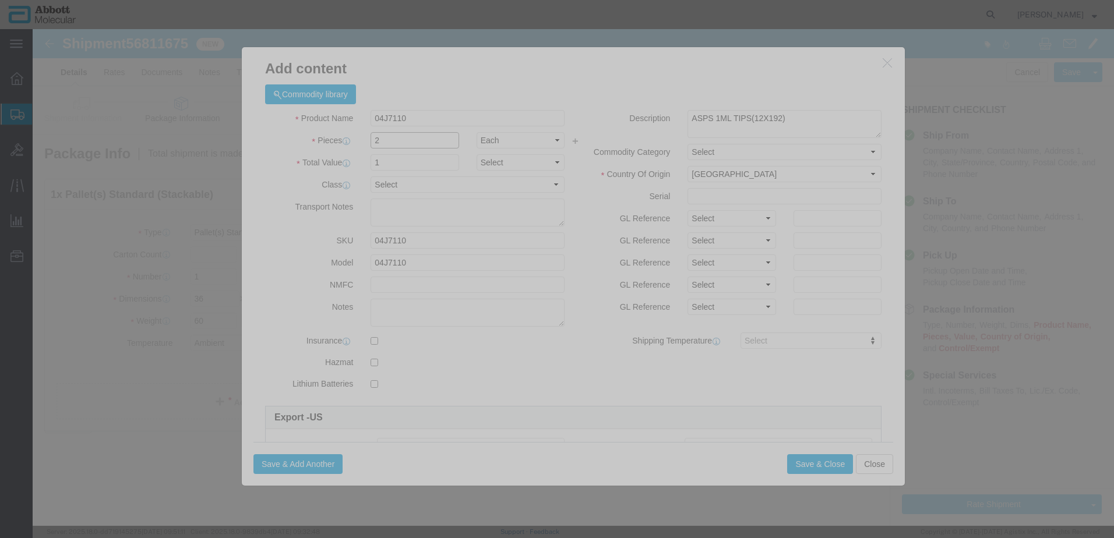
type input "2"
drag, startPoint x: 704, startPoint y: 189, endPoint x: 702, endPoint y: 199, distance: 10.7
click select "Select Account Type Activity ID Airline Appointment Number ASN Batch Number Bil…"
select select "BATCH_NUMBER"
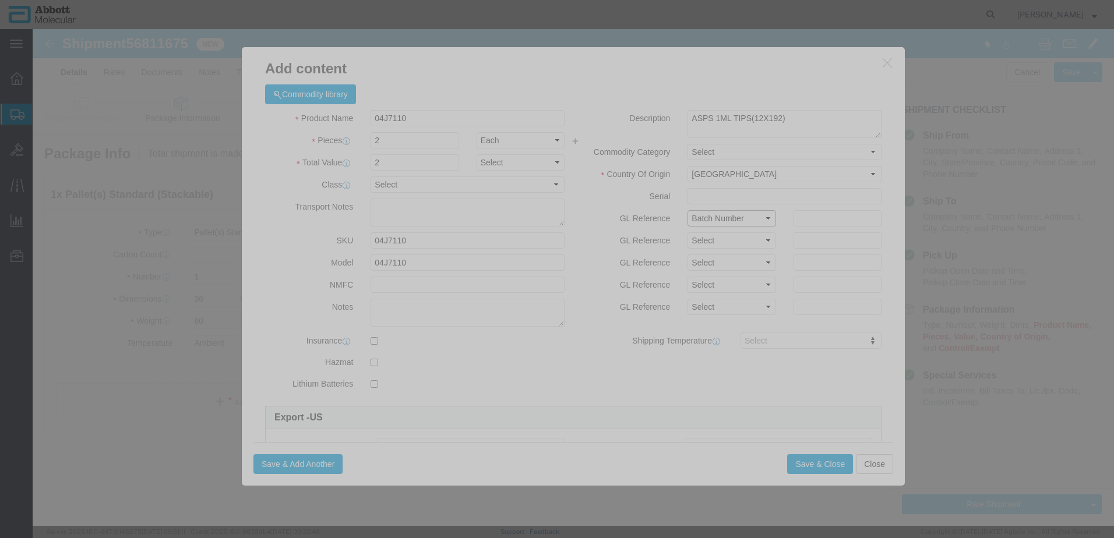
click select "Select Account Type Activity ID Airline Appointment Number ASN Batch Number Bil…"
click input "text"
type input "M214330R"
click button "Save & Add Another"
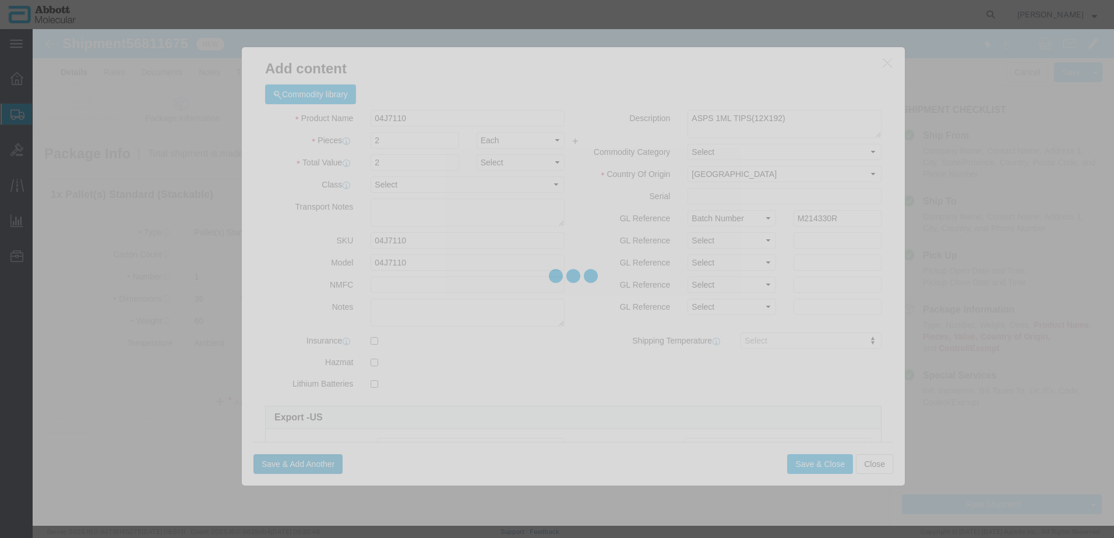
select select "EA"
select select
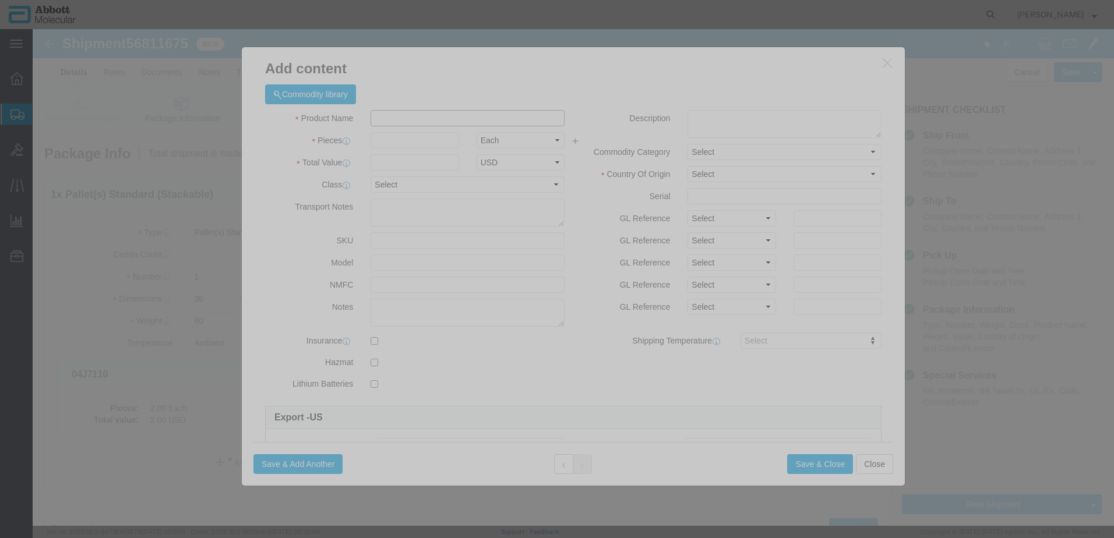
click input "text"
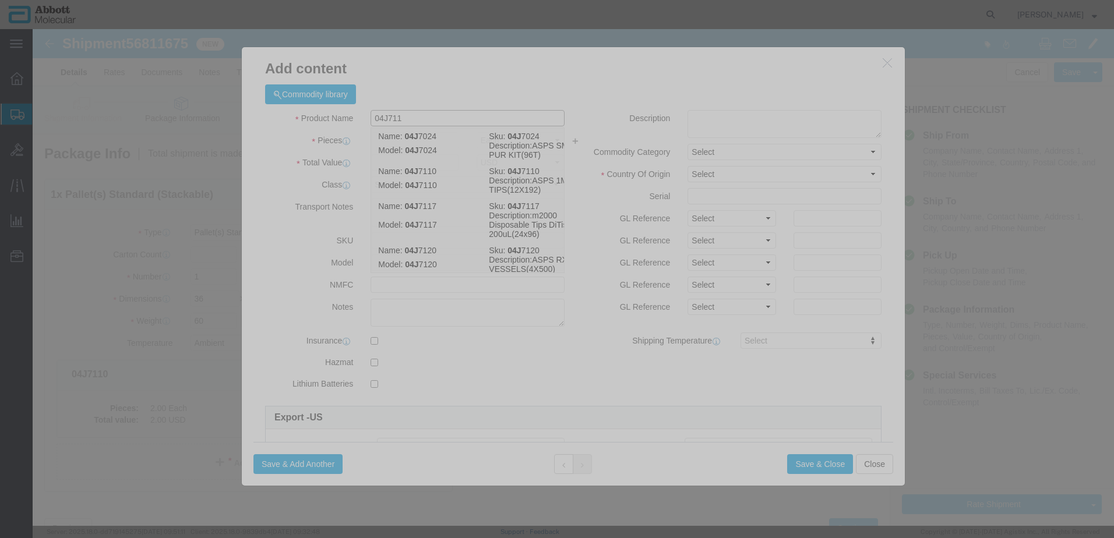
type input "04J7117"
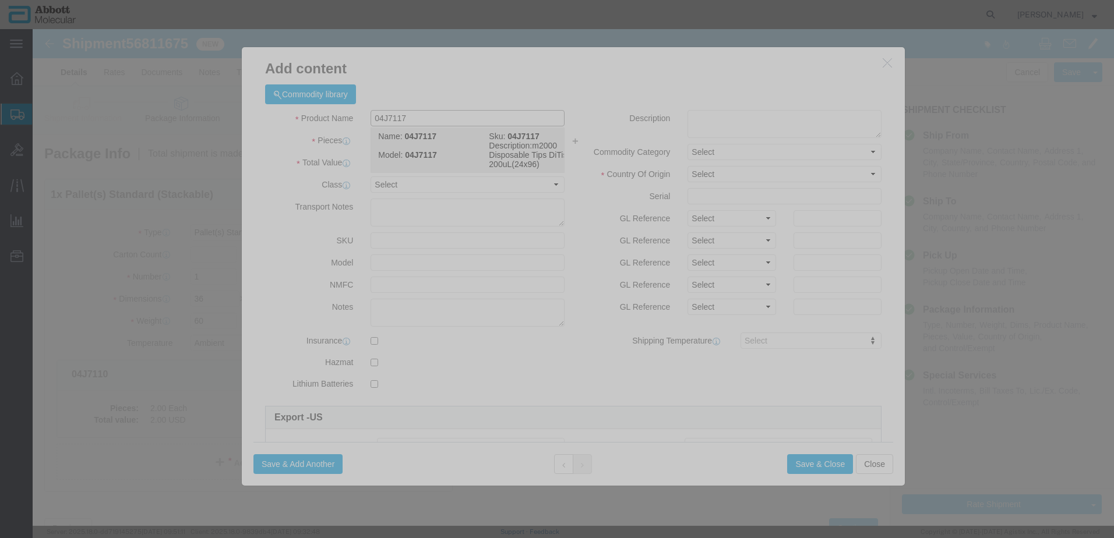
click strong "04J7117"
type input "1"
select select
select select "DE"
type input "8479909596"
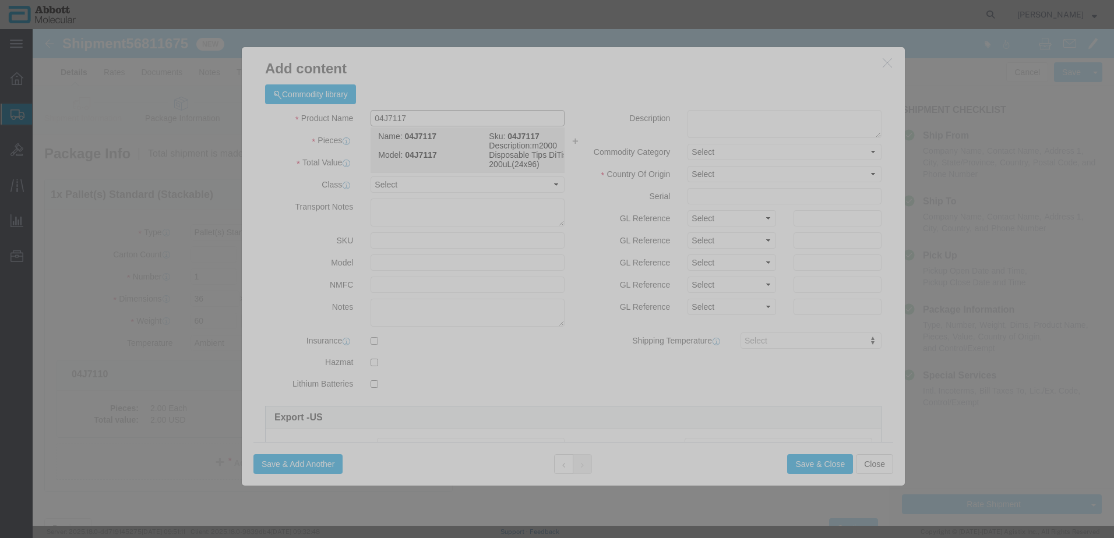
select select "BIS"
checkbox input "false"
type input "04J7117"
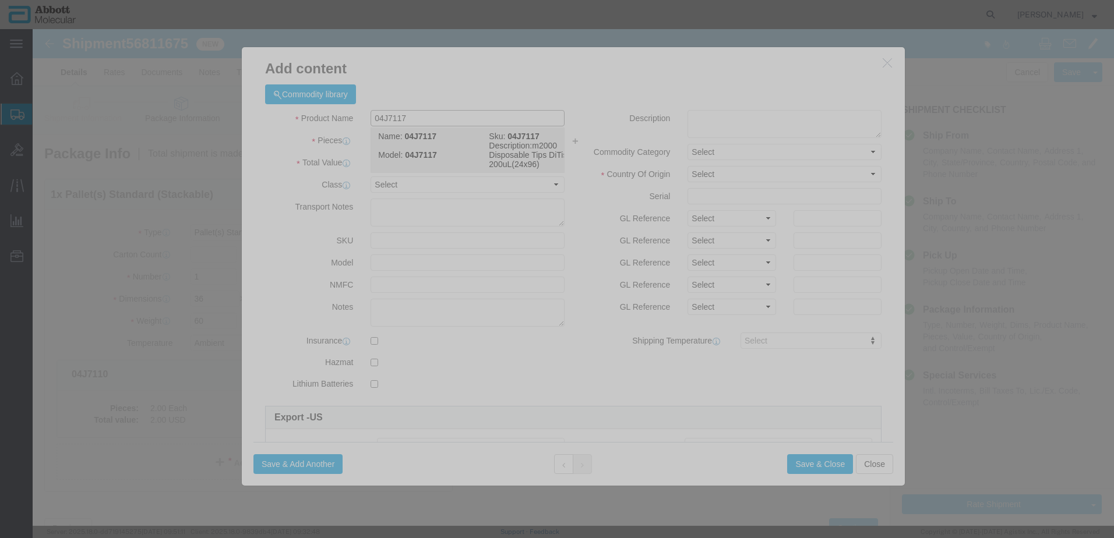
type textarea "m2000 Disposable Tips DiTis 200uL(24x96)"
select select "NLR"
type input "04J7117"
click input "04J7117"
type input "1"
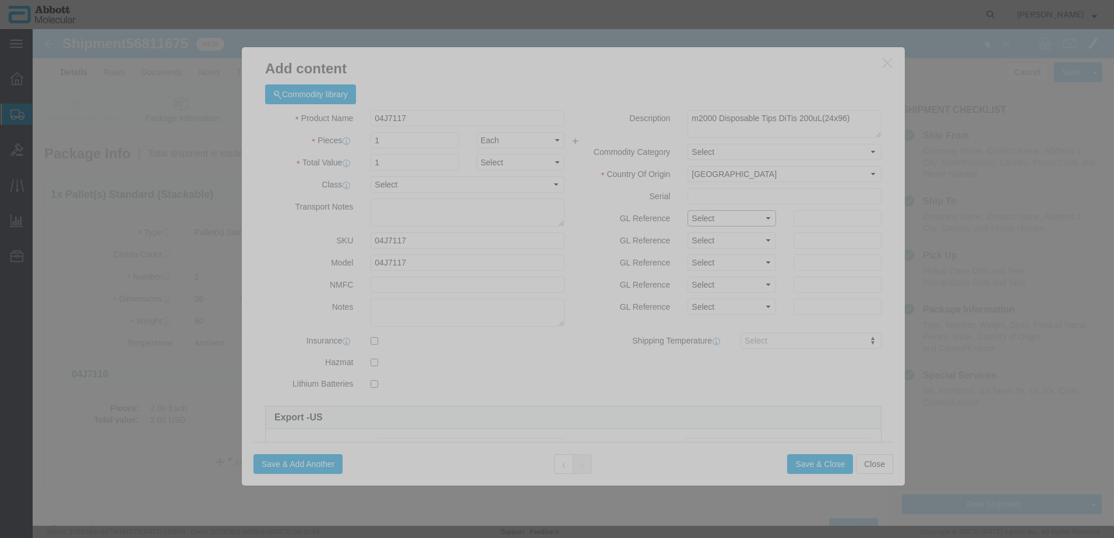
click select "Select Account Type Activity ID Airline Appointment Number ASN Batch Number Bil…"
select select "BATCH_NUMBER"
click select "Select Account Type Activity ID Airline Appointment Number ASN Batch Number Bil…"
type input "M213795P"
click button "Save & Add Another"
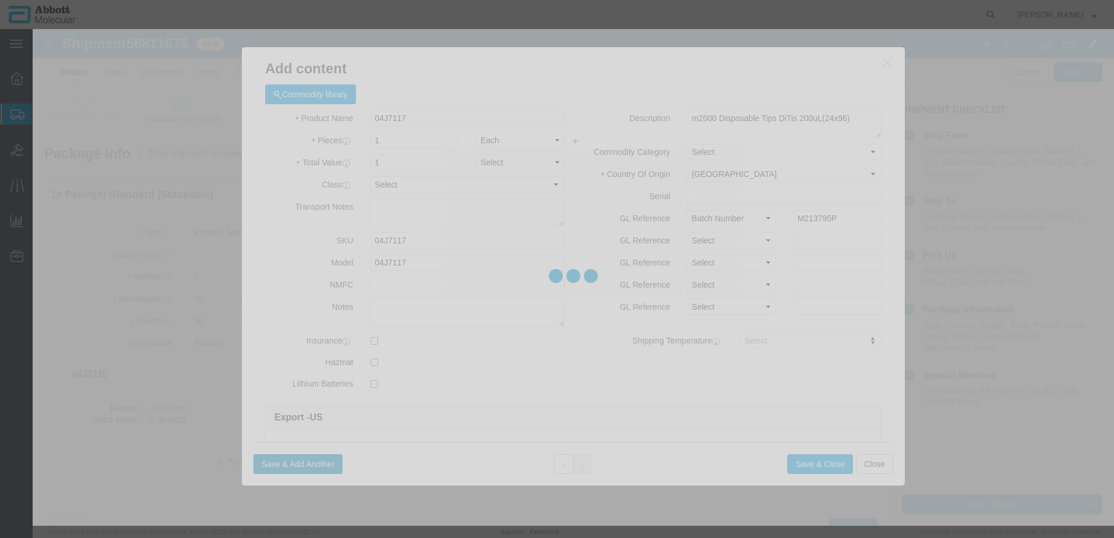
select select "EA"
select select
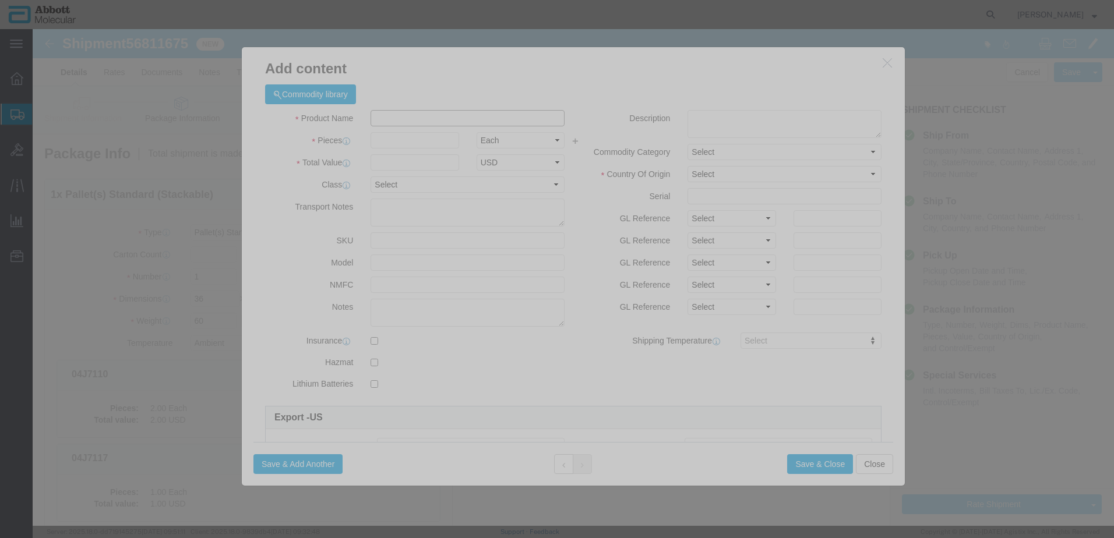
click input "text"
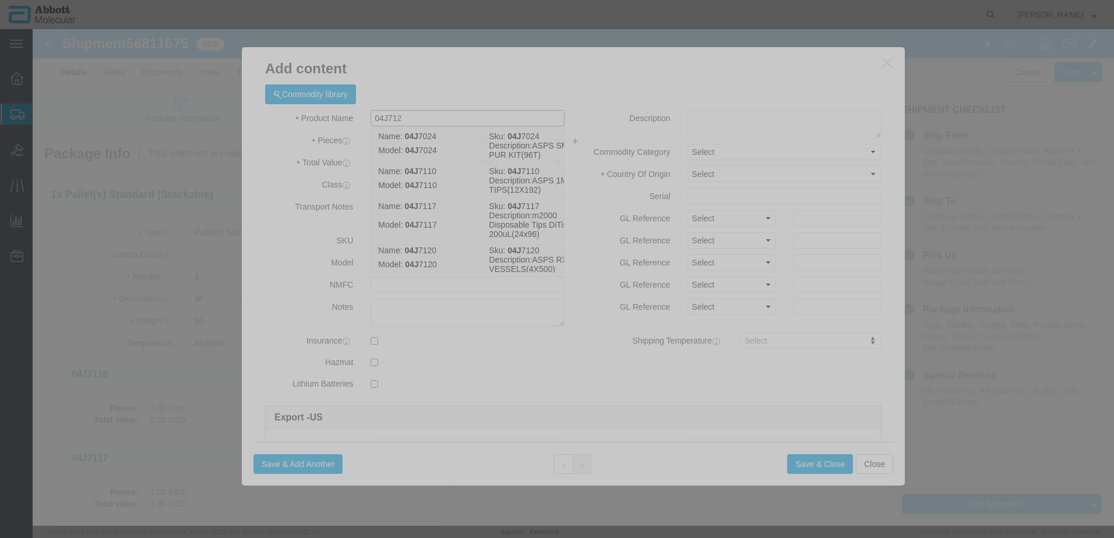
type input "04J7120"
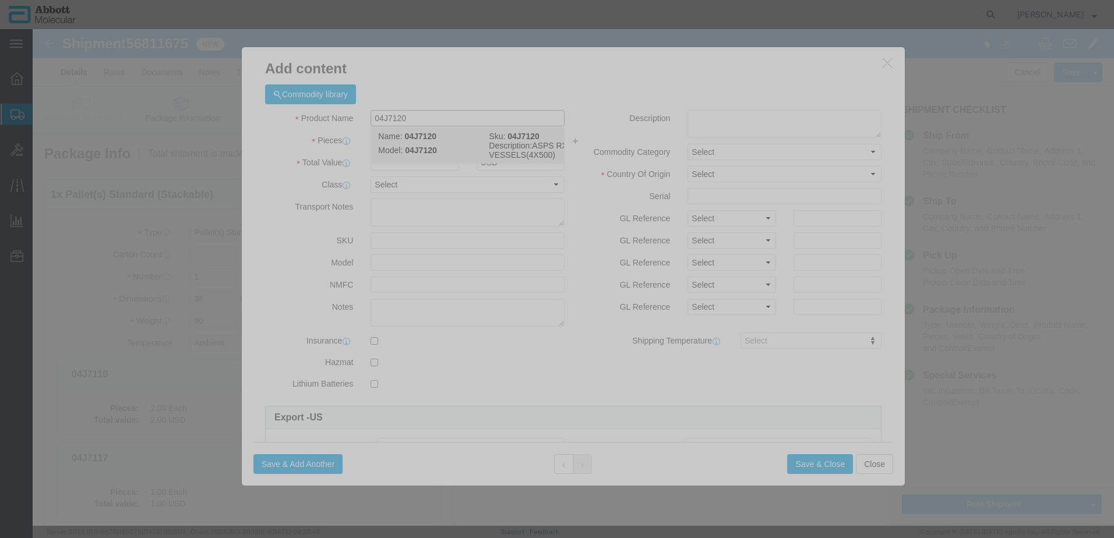
click strong "04J7120"
type input "1"
select select
select select "US"
type input "3923300010"
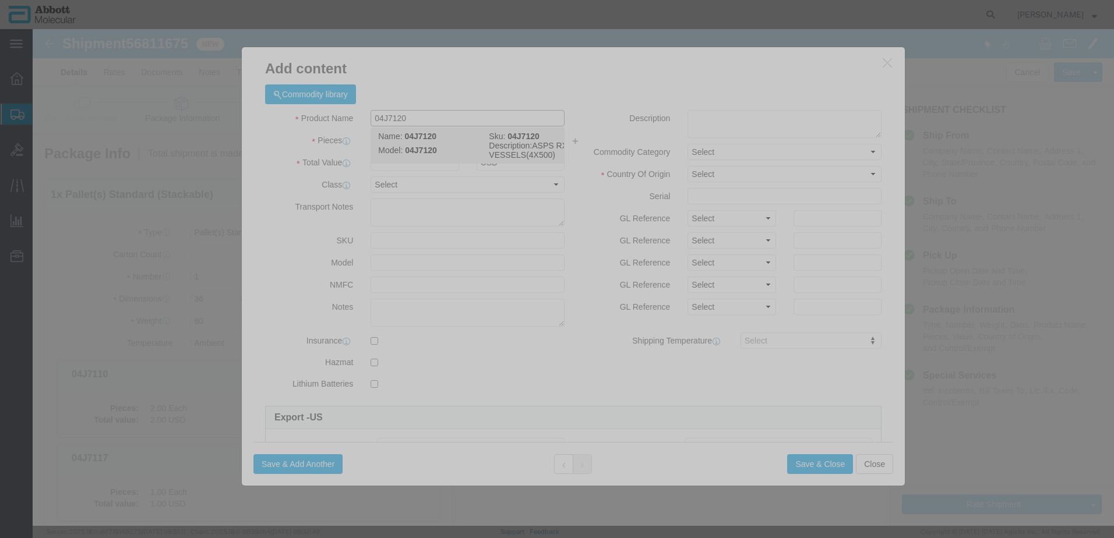
select select "BIS"
checkbox input "false"
type input "04J7120"
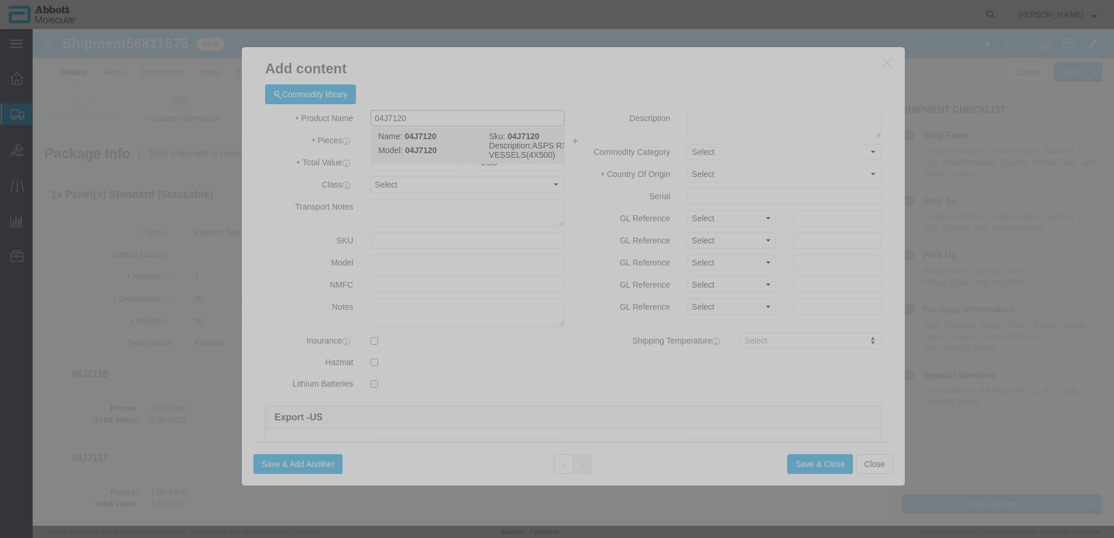
type textarea "ASPS RXN VESSELS(4X500)"
select select "NLR"
type input "04J7120"
type input "1"
drag, startPoint x: 663, startPoint y: 192, endPoint x: 664, endPoint y: 199, distance: 7.7
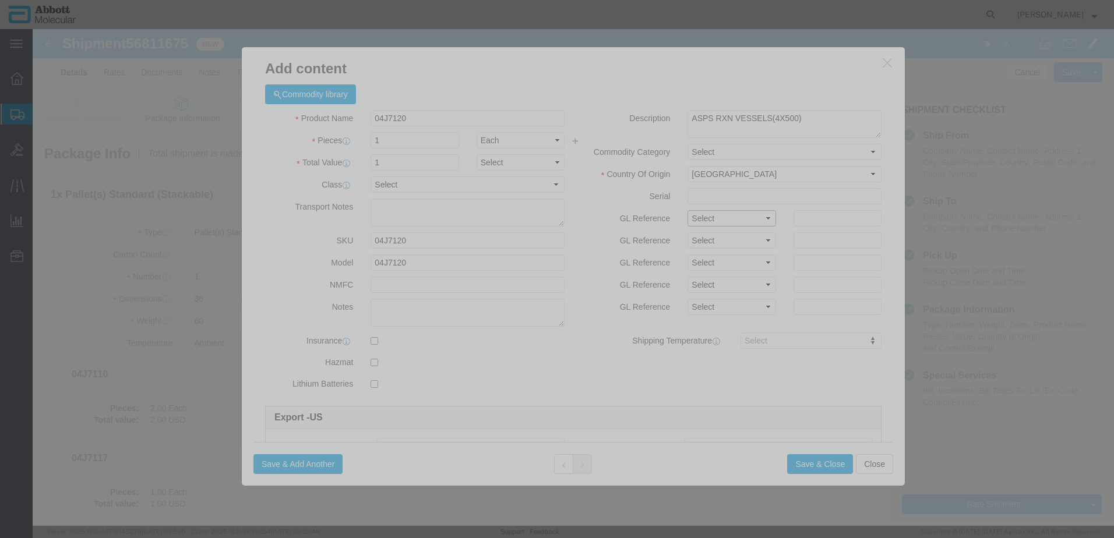
click select "Select Account Type Activity ID Airline Appointment Number ASN Batch Number Bil…"
select select "BATCH_NUMBER"
click select "Select Account Type Activity ID Airline Appointment Number ASN Batch Number Bil…"
type input "50U0821"
click button "Save & Add Another"
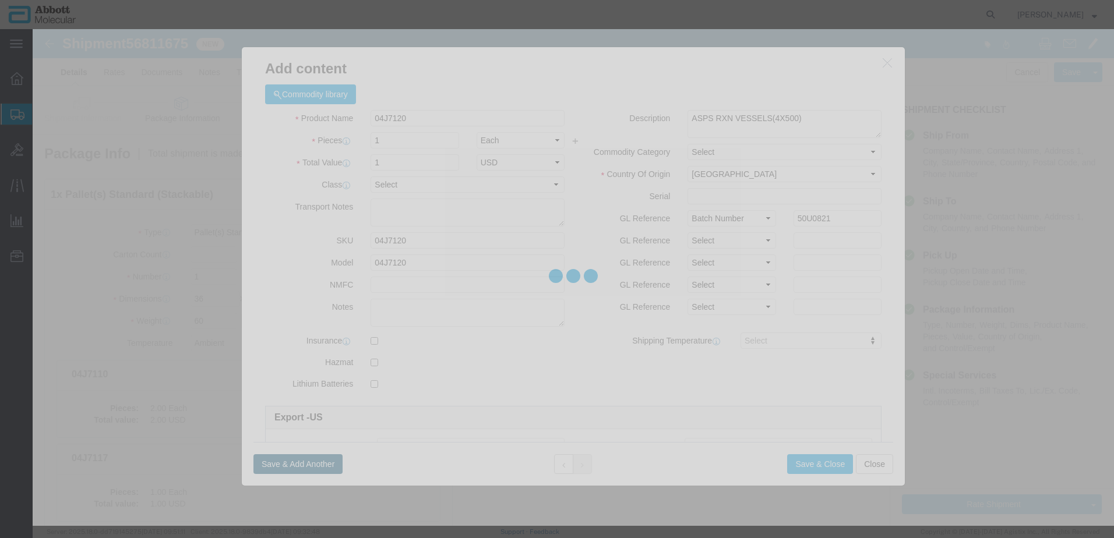
select select "EA"
select select
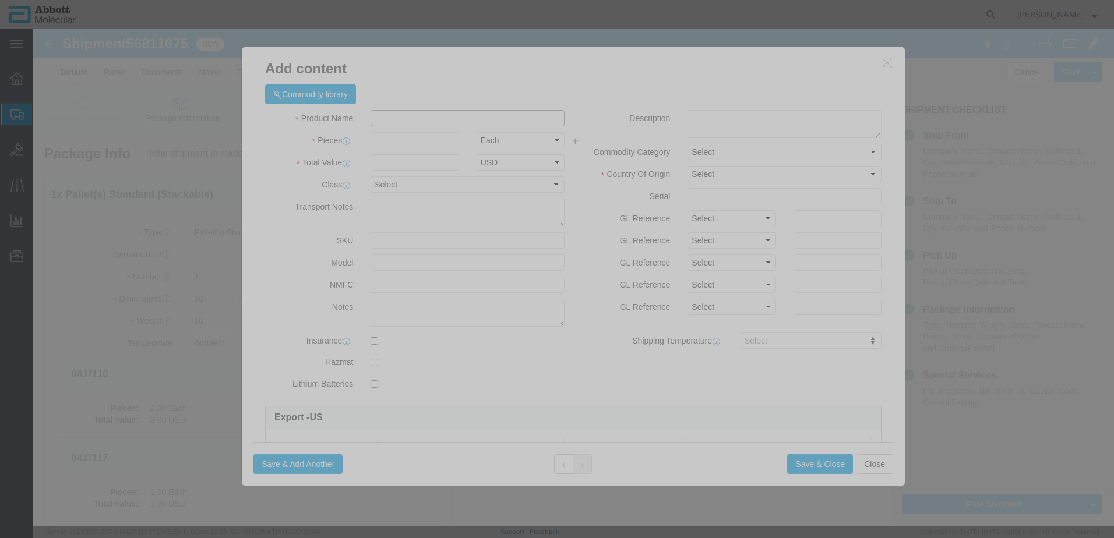
click input "text"
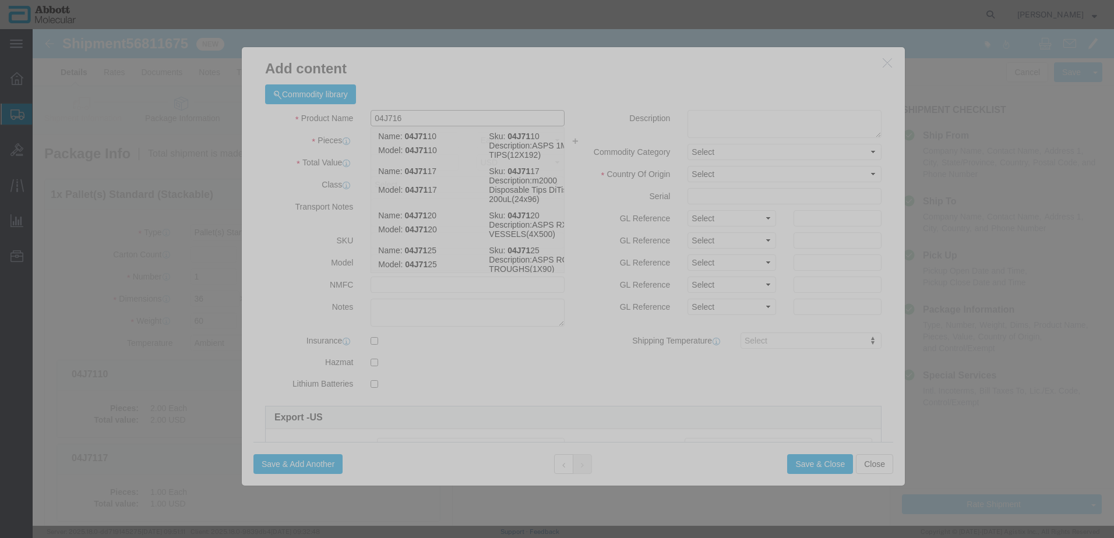
type input "04J7160"
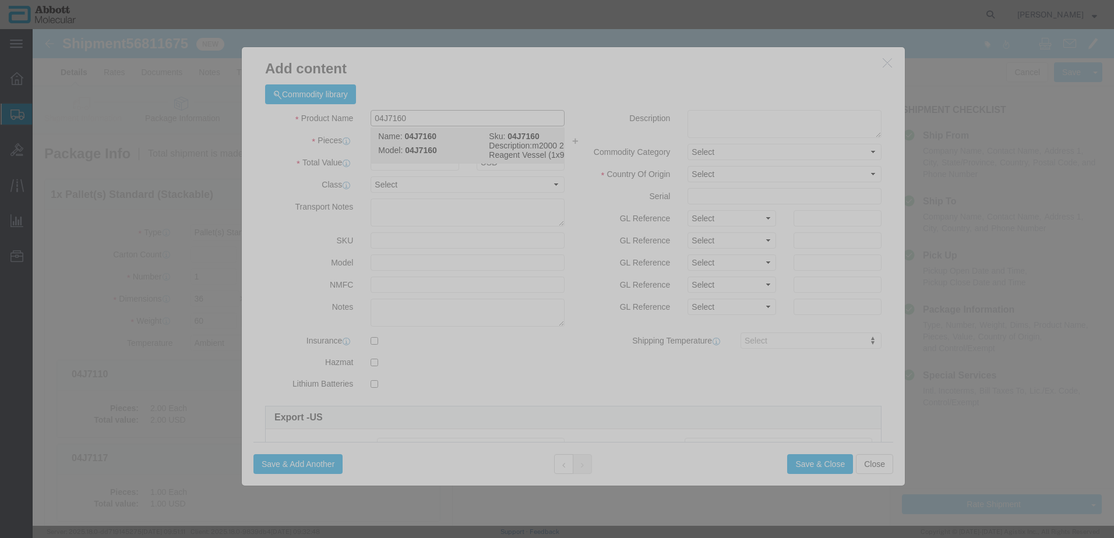
click td "Model: 04J7160"
type input "1"
select select
select select "US"
type input "3923300090"
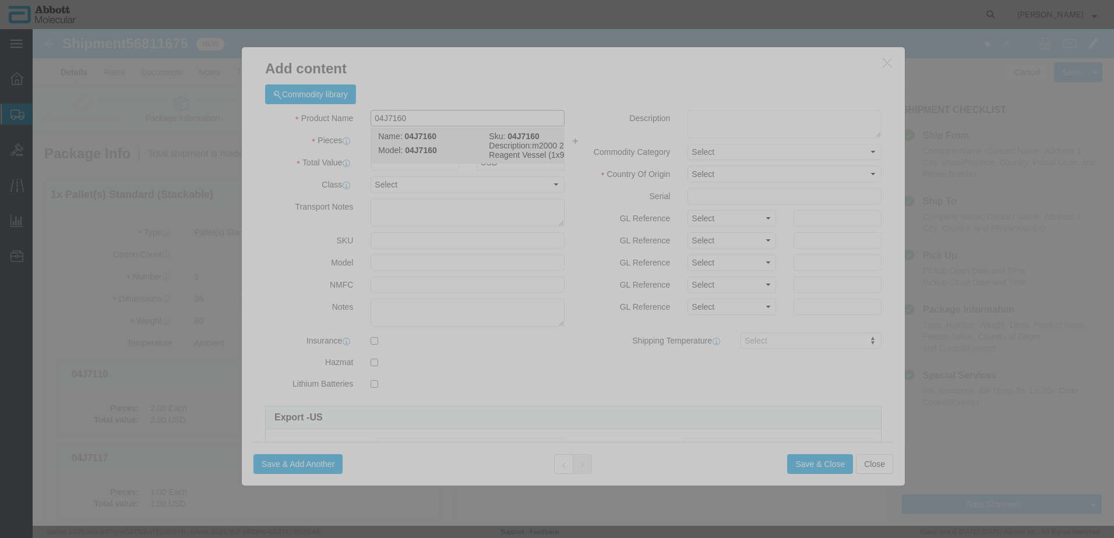
select select "BIS"
checkbox input "false"
type input "04J7160"
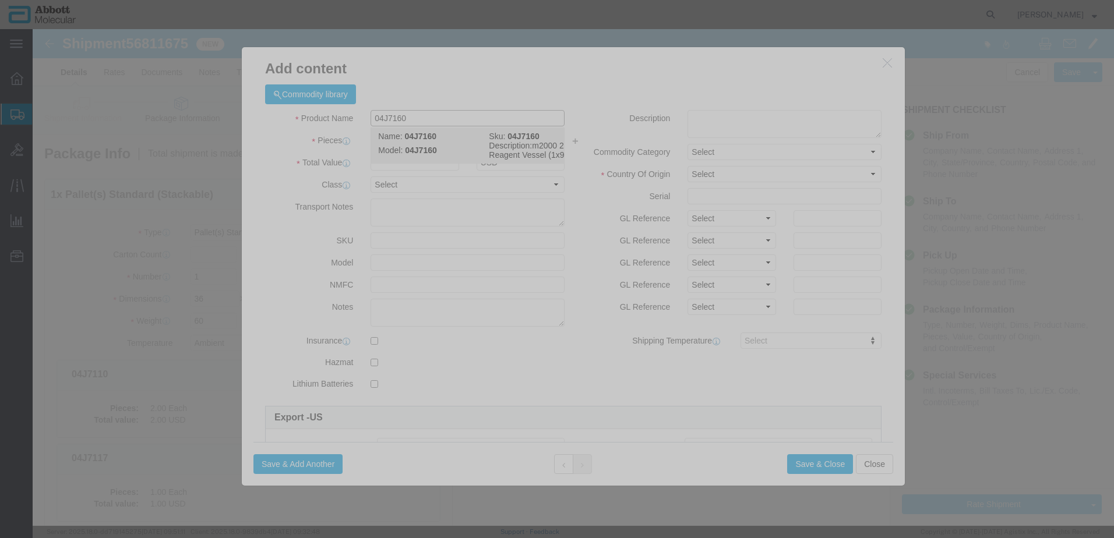
type textarea "m2000 200mL Reagent Vessel (1x90)"
select select "NLR"
type input "04J7160"
type input "1"
drag, startPoint x: 667, startPoint y: 187, endPoint x: 669, endPoint y: 197, distance: 10.6
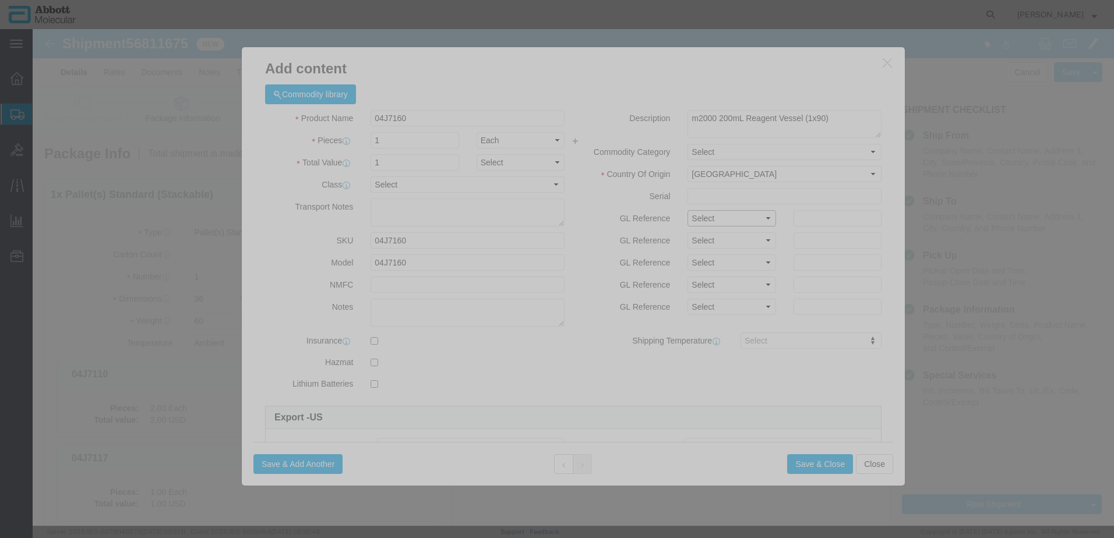
click select "Select Account Type Activity ID Airline Appointment Number ASN Batch Number Bil…"
select select "BATCH_NUMBER"
click select "Select Account Type Activity ID Airline Appointment Number ASN Batch Number Bil…"
type input "3158435"
click button "Save & Add Another"
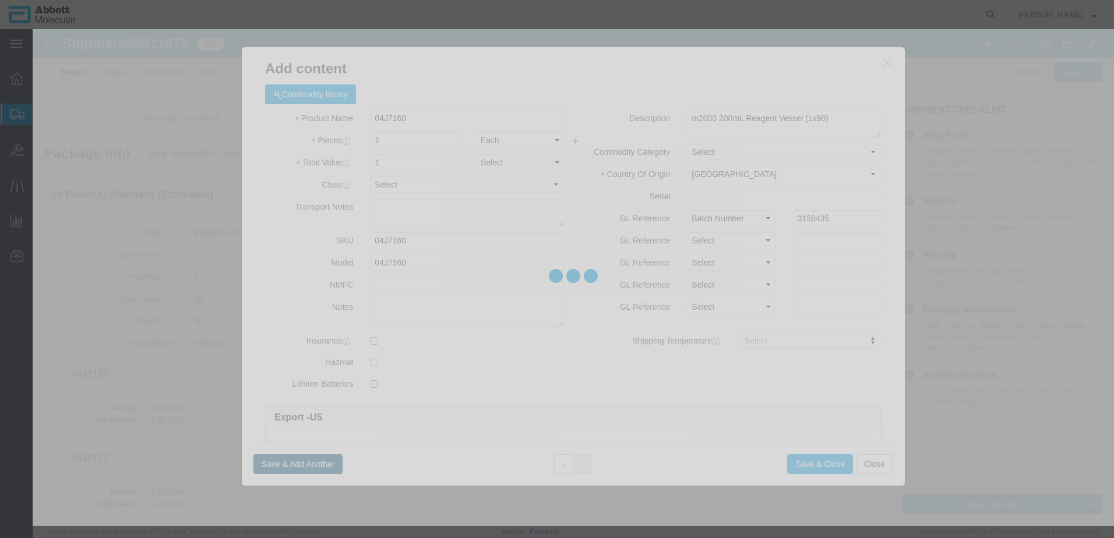
select select "EA"
select select
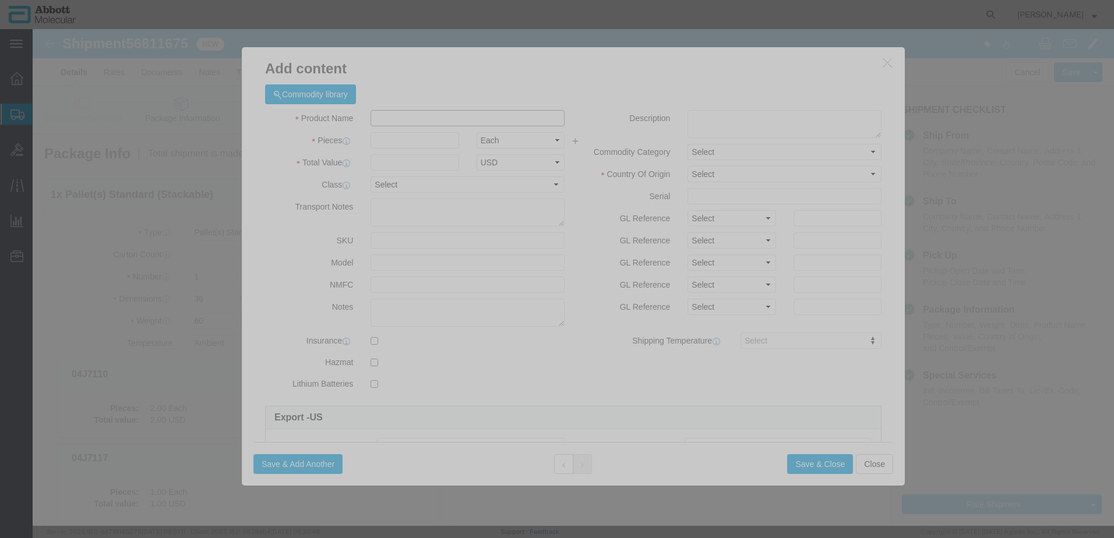
click input "text"
click div "Name: 04J7130 Sku: 04J7130 Model: 04J7130 Description: ASPS 96 WELL PLTS(1X32)"
click select "Select Account Type Activity ID Airline Appointment Number ASN Batch Number Bil…"
click button "Save & Add Another"
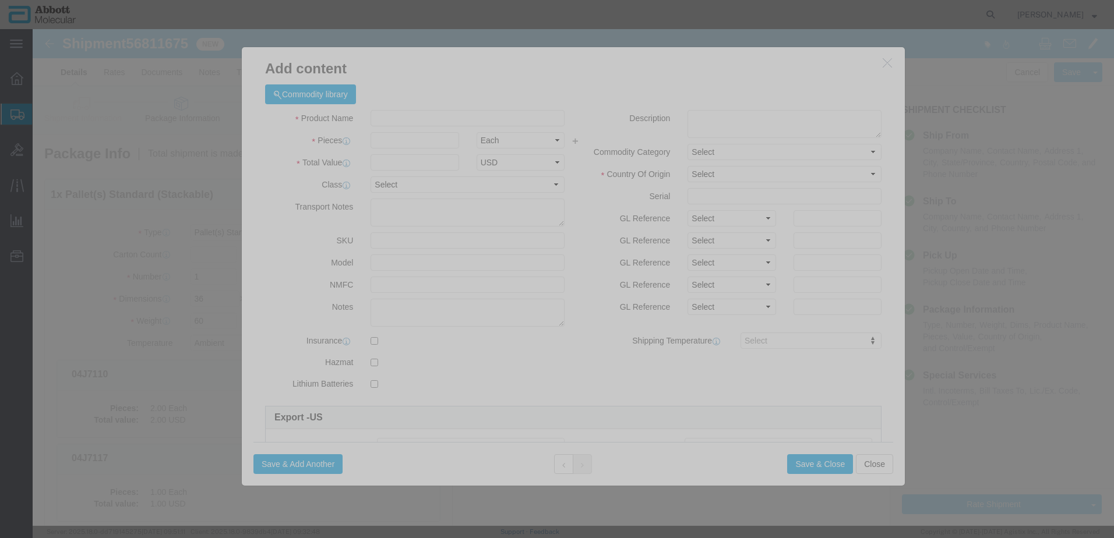
click div "Product Name 04J7130 Pieces Select Bag Barrels 100Board Feet Bottle Box Blister…"
click input "text"
click td "Name: 04J7145"
click select "Select Account Type Activity ID Airline Appointment Number ASN Batch Number Bil…"
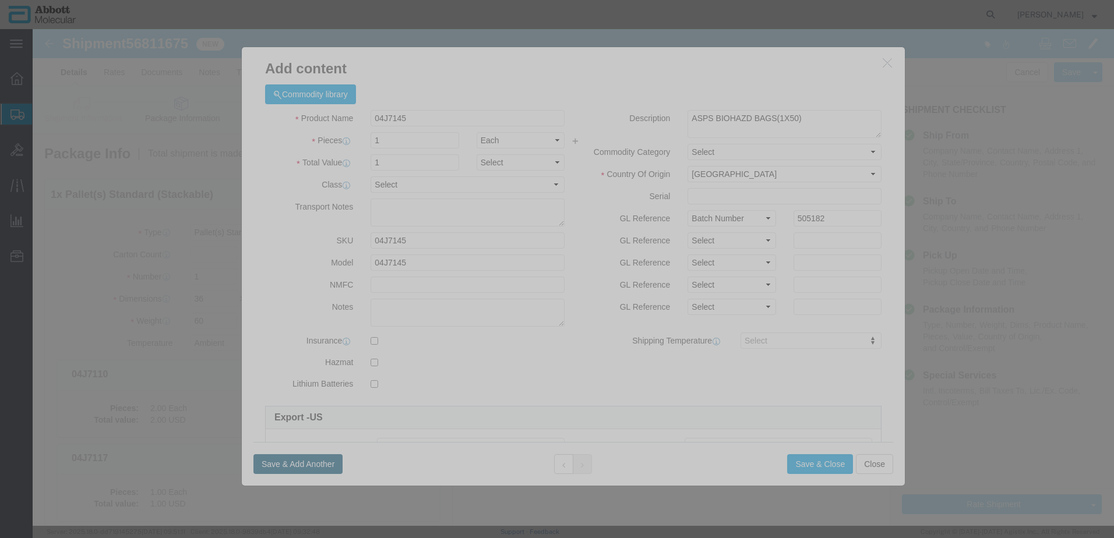
click button "Save & Add Another"
click input "text"
click strong "04J7180"
click select "Select Account Type Activity ID Airline Appointment Number ASN Batch Number Bil…"
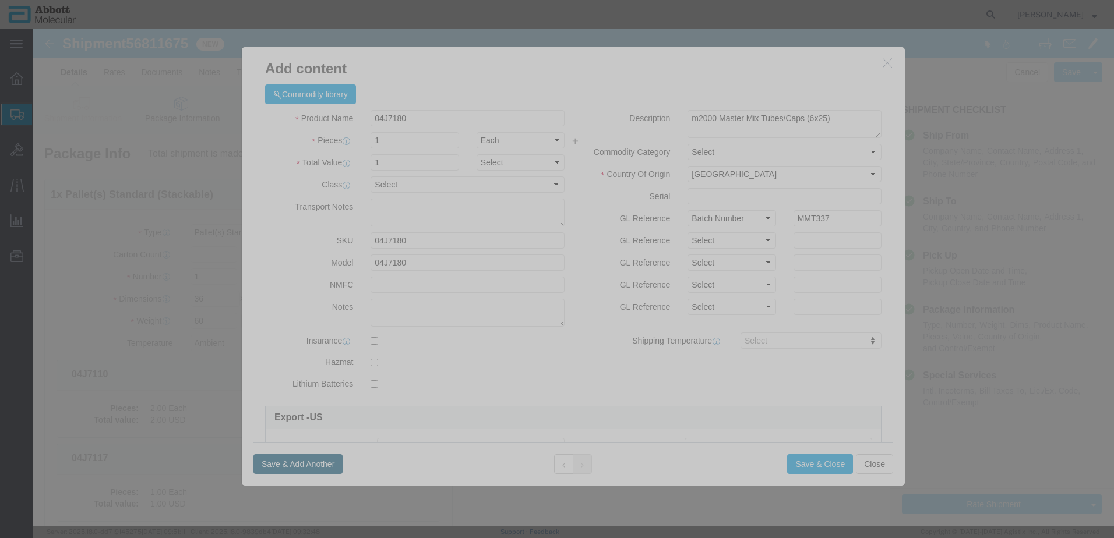
click button "Save & Add Another"
click input "text"
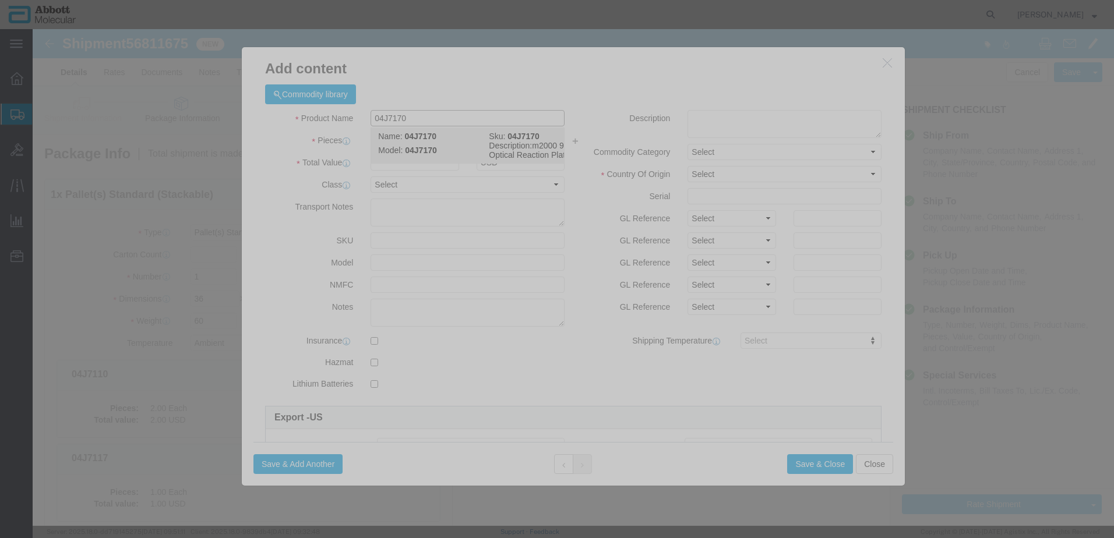
click strong "04J7170"
click select "Select Account Type Activity ID Airline Appointment Number ASN Batch Number Bil…"
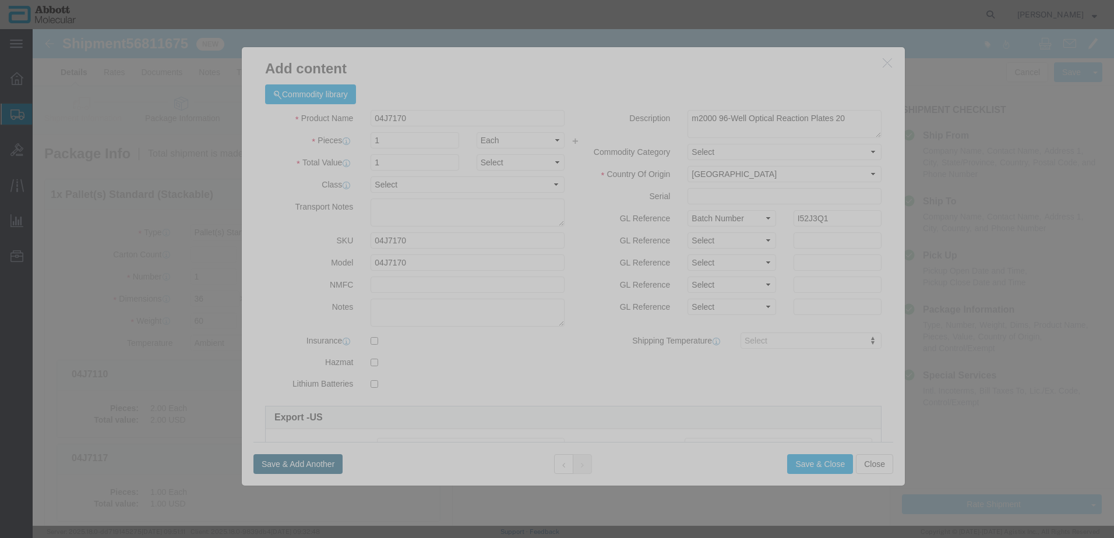
click button "Save & Add Another"
click input "text"
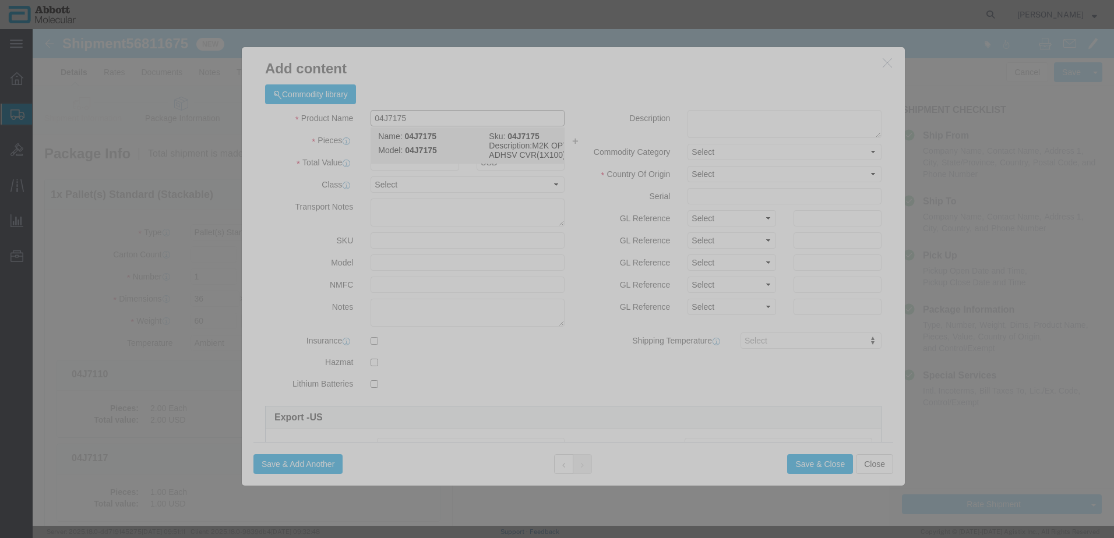
click td "Model: 04J7175"
click select "Select Account Type Activity ID Airline Appointment Number ASN Batch Number Bil…"
click button "Save & Add Another"
click input "text"
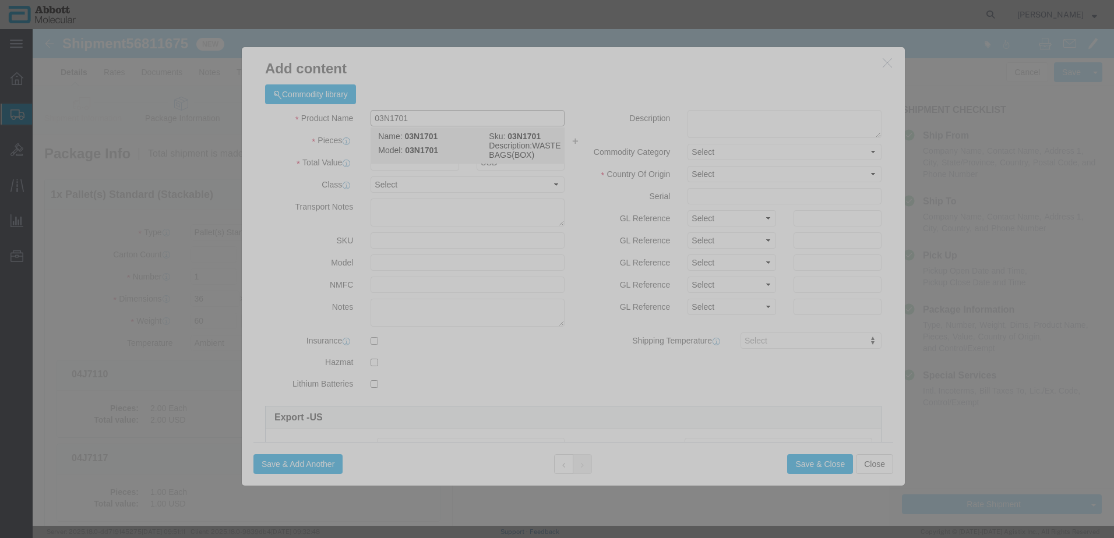
click span "Model:"
click button "Save & Close"
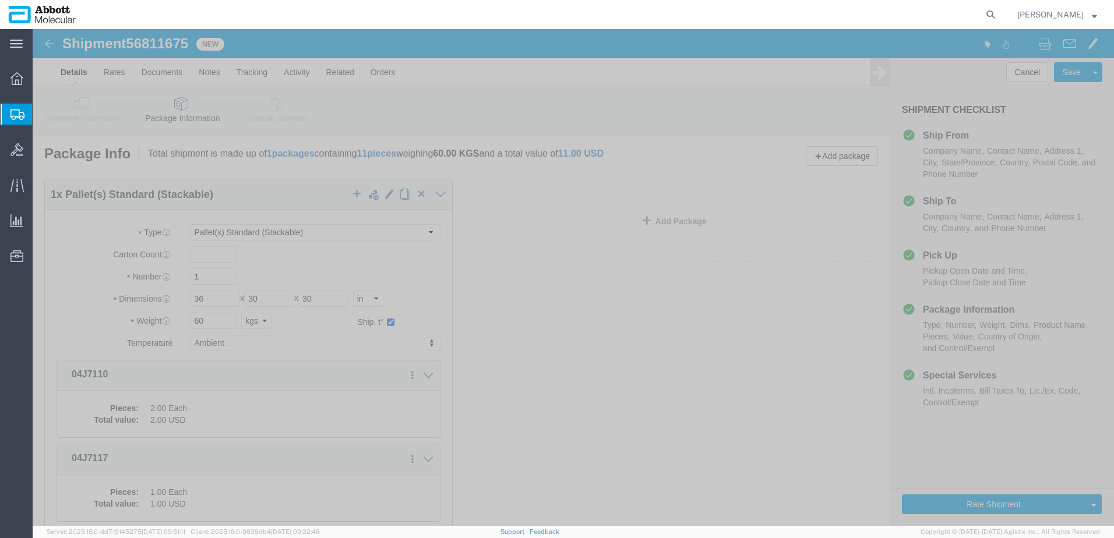
scroll to position [803, 0]
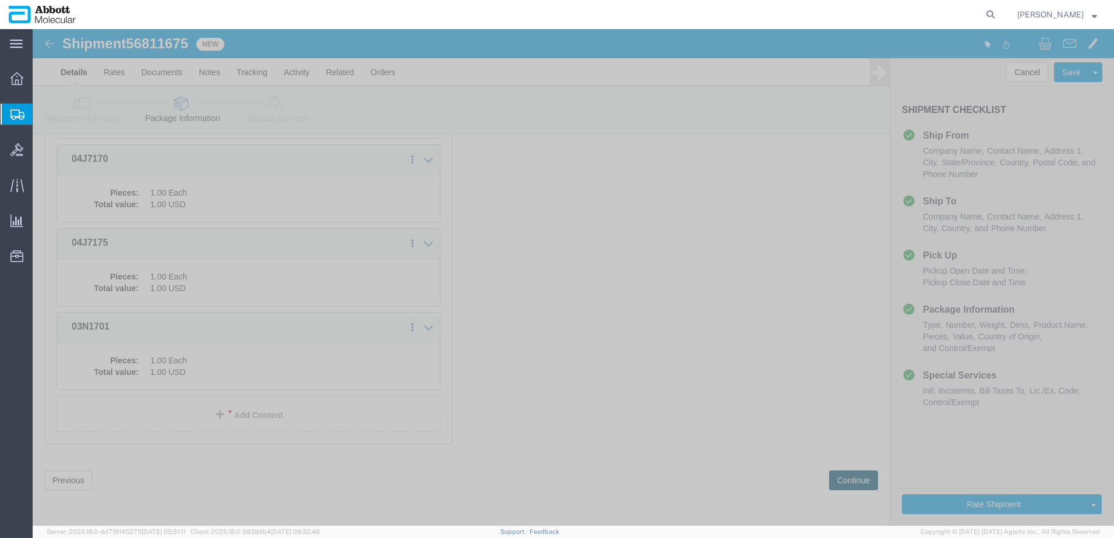
click button "Continue"
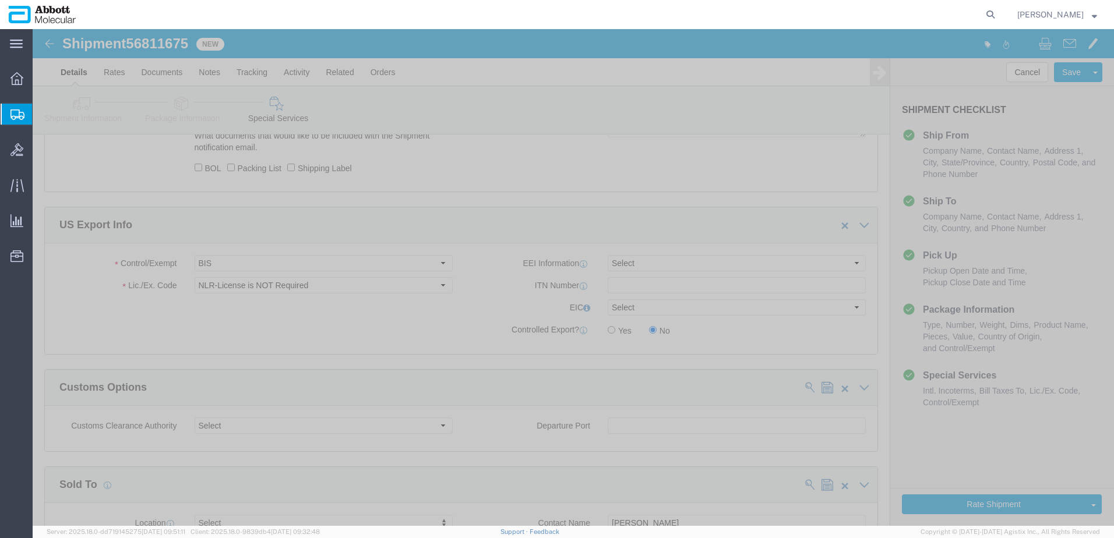
scroll to position [1554, 0]
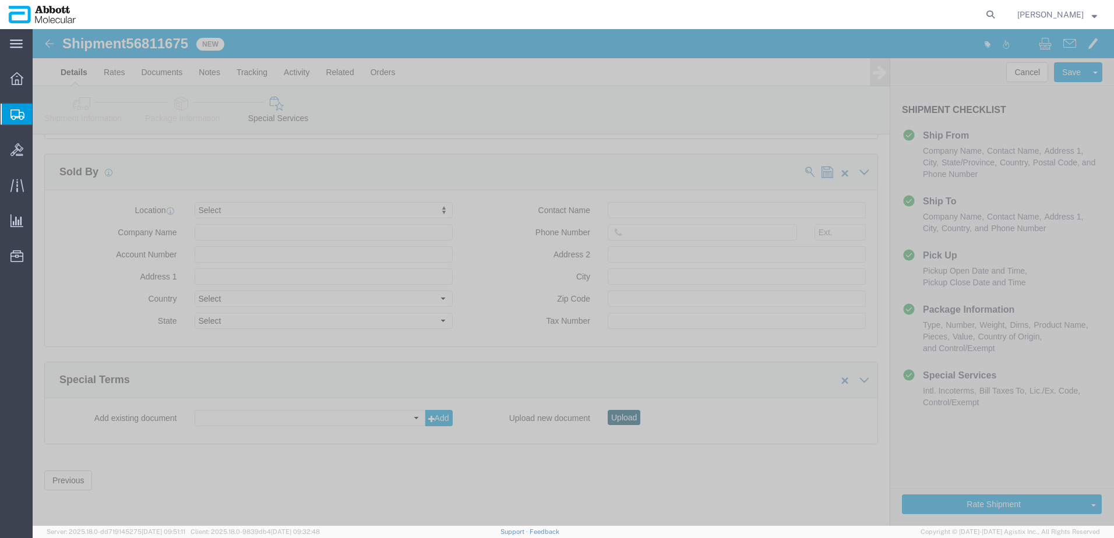
click button "Upload"
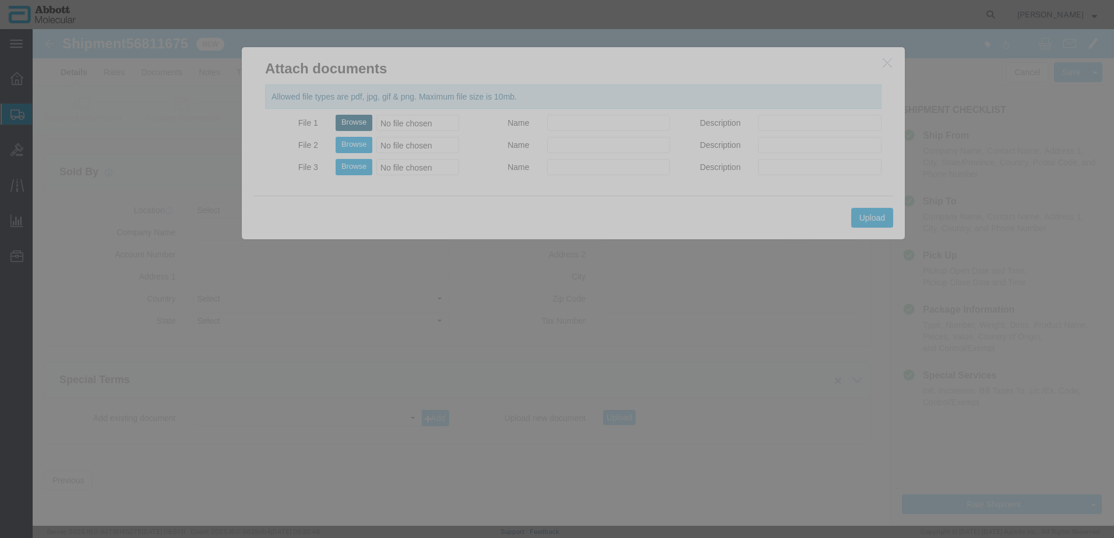
click button "Browse"
click button "Upload"
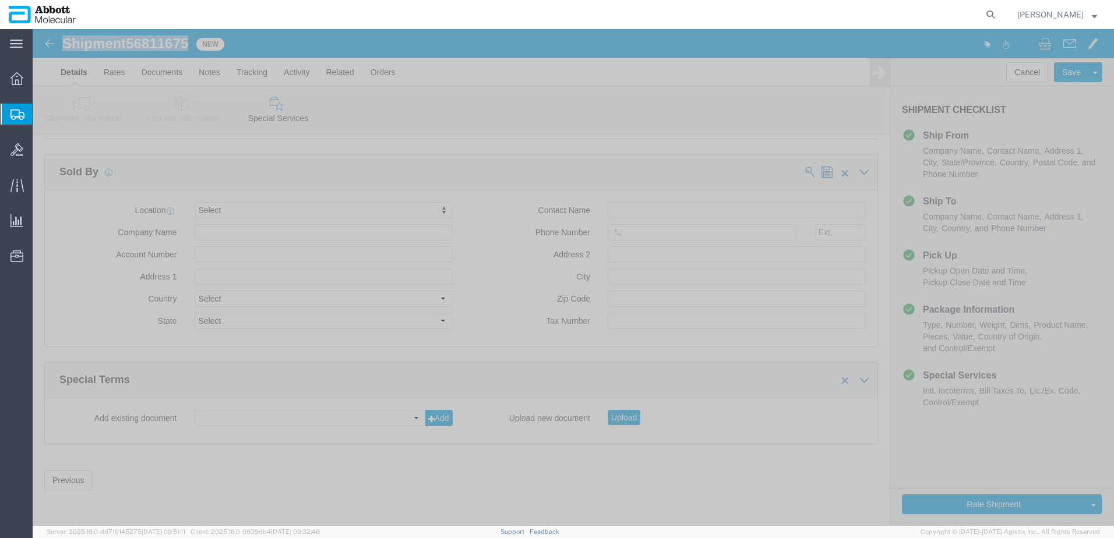
drag, startPoint x: 30, startPoint y: 17, endPoint x: 158, endPoint y: 15, distance: 128.2
click h1 "Shipment 56811675"
copy h1 "Shipment 56811675"
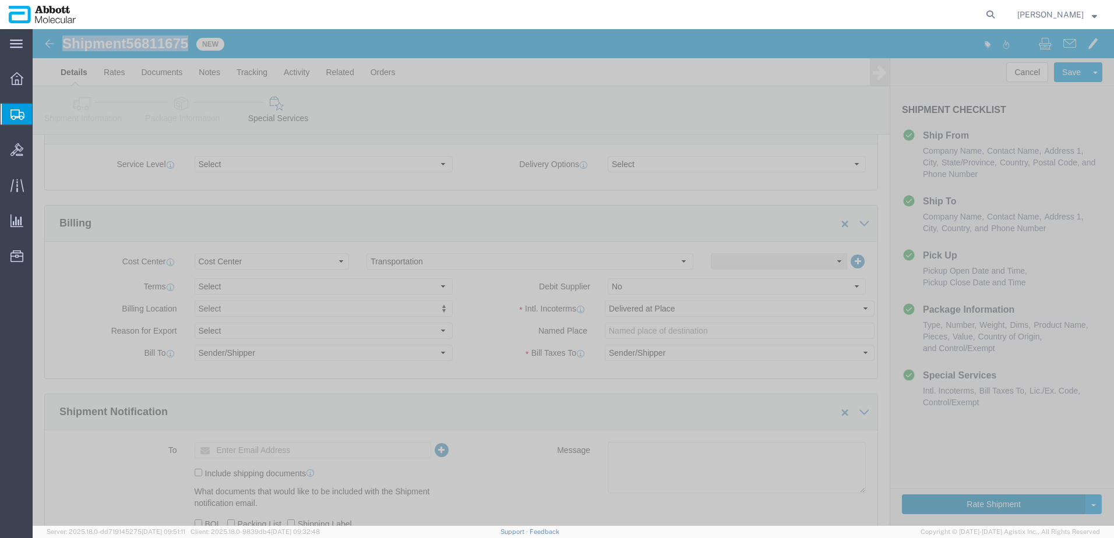
click button "Rate Shipment"
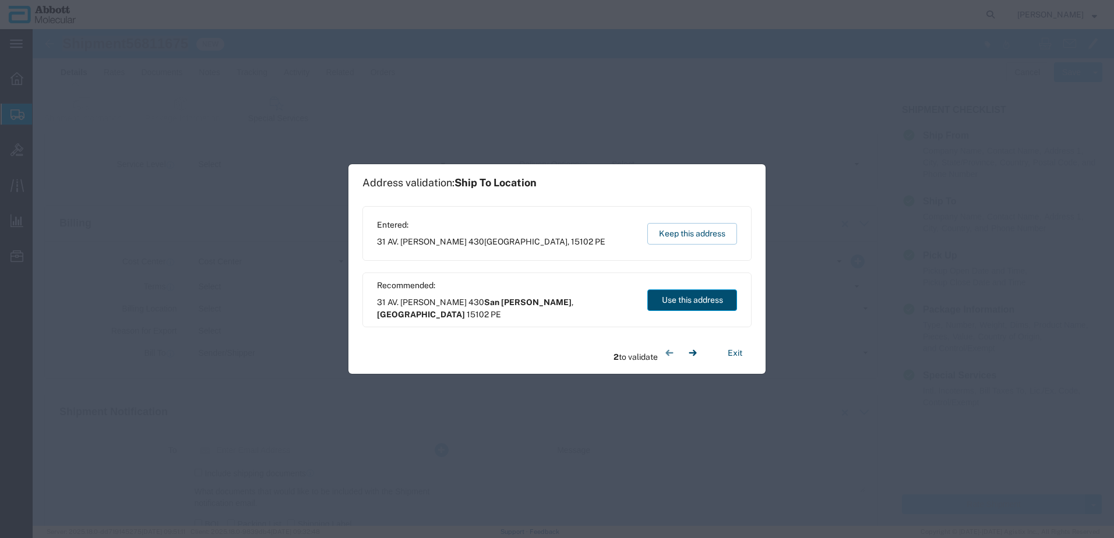
click at [685, 306] on button "Use this address" at bounding box center [692, 301] width 90 height 22
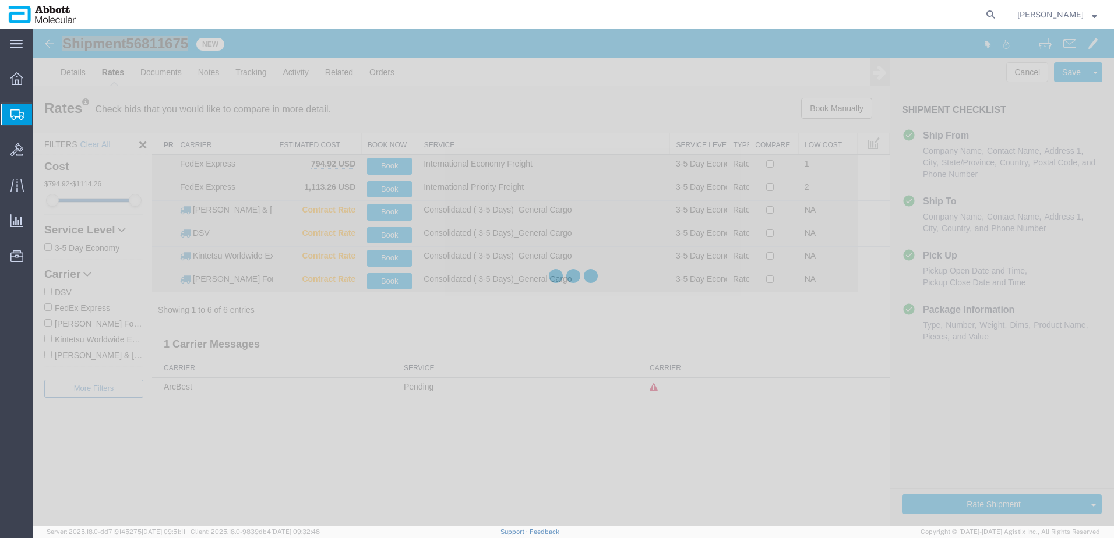
scroll to position [0, 0]
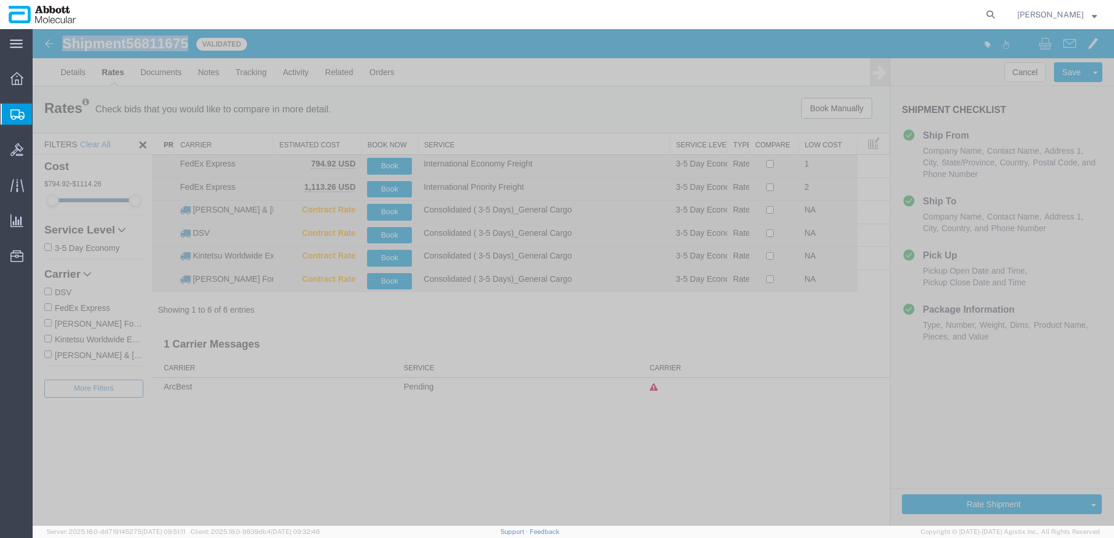
click at [51, 292] on input "DSV" at bounding box center [48, 292] width 8 height 8
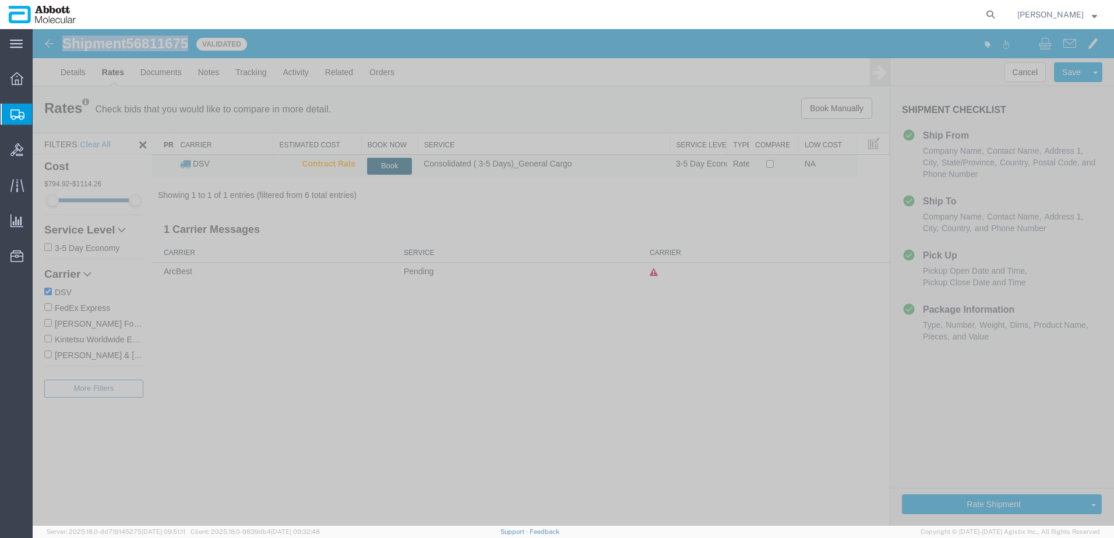
click at [383, 169] on button "Book" at bounding box center [389, 166] width 45 height 17
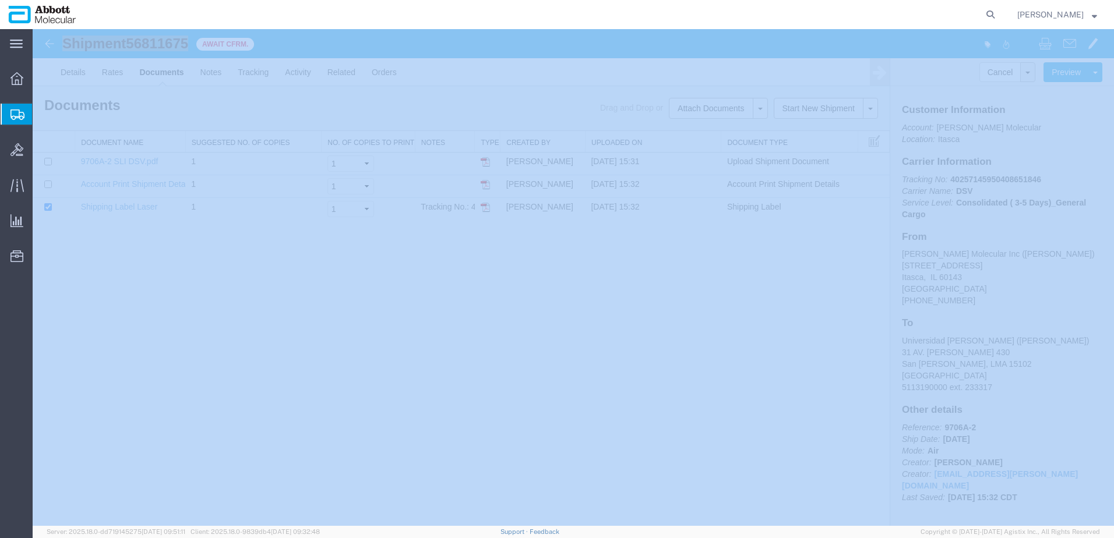
click at [0, 0] on span "Create from Template" at bounding box center [0, 0] width 0 height 0
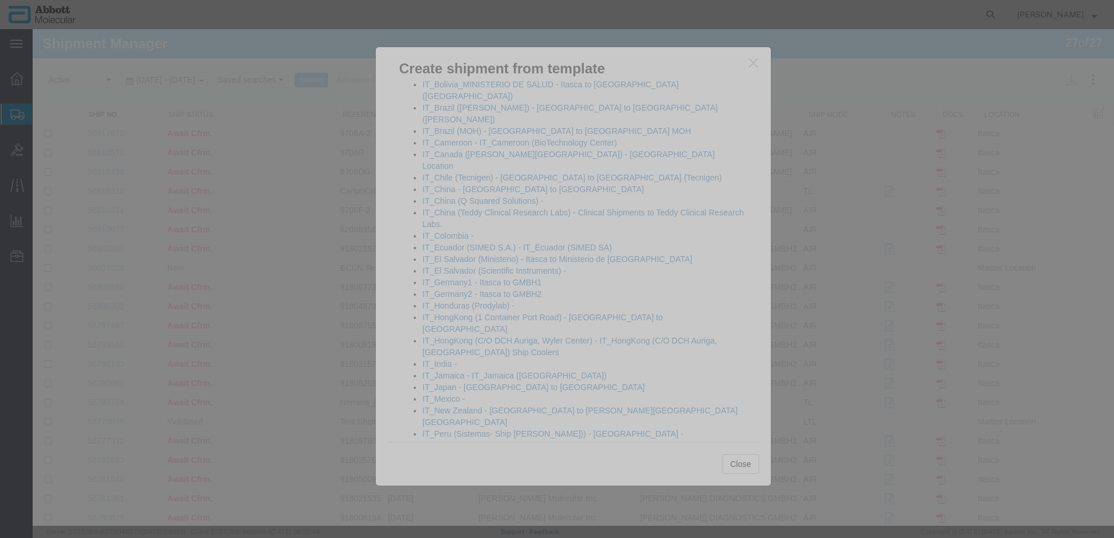
scroll to position [699, 0]
click at [477, 453] on link "IT_Singapore (01 Gul Circle) - IT_Singapore ([PERSON_NAME] Laboratories)" at bounding box center [563, 457] width 283 height 9
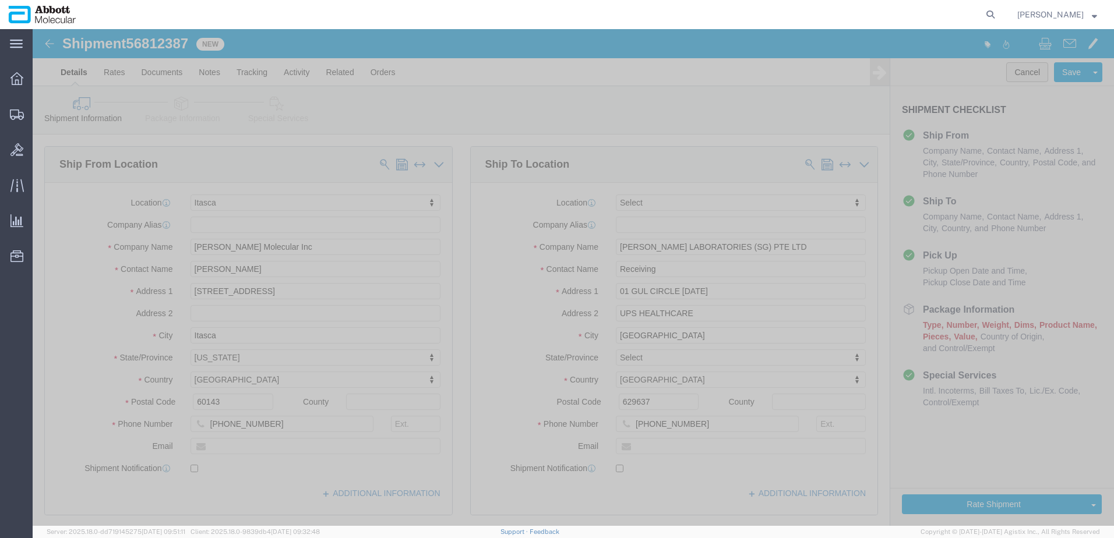
click button "Cancel"
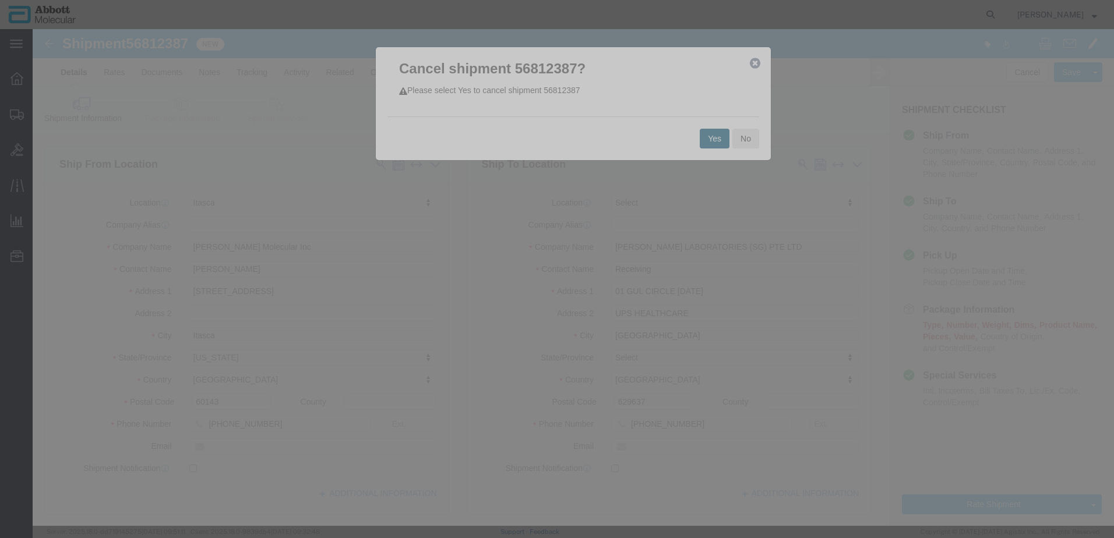
click button "Yes"
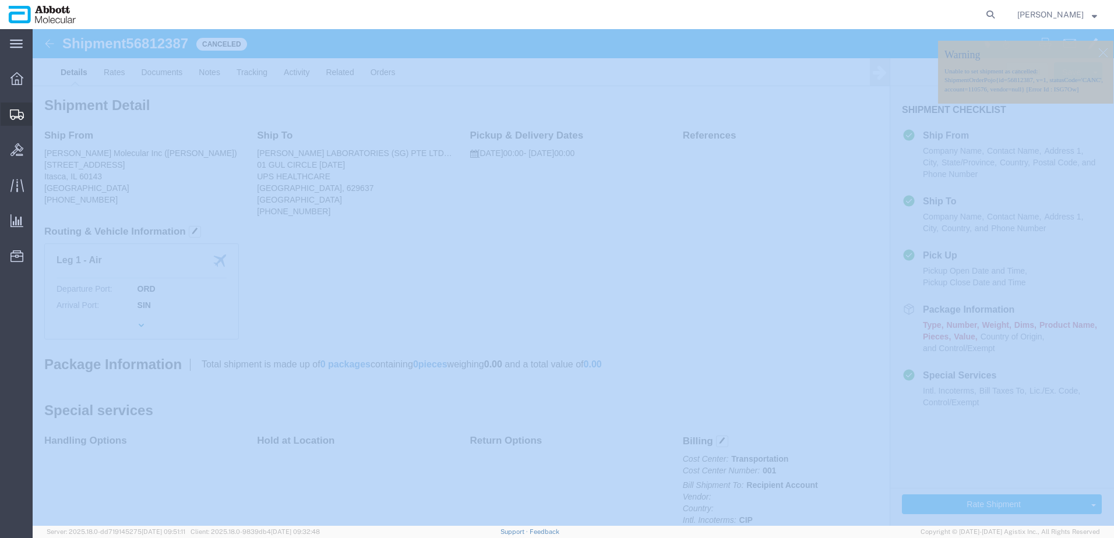
click at [0, 0] on span "Create from Template" at bounding box center [0, 0] width 0 height 0
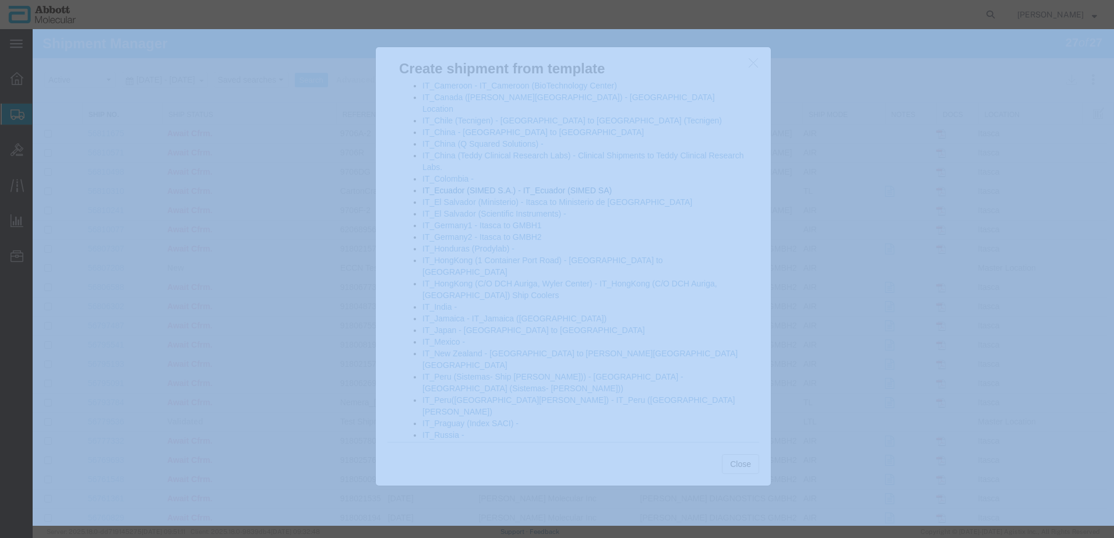
scroll to position [699, 0]
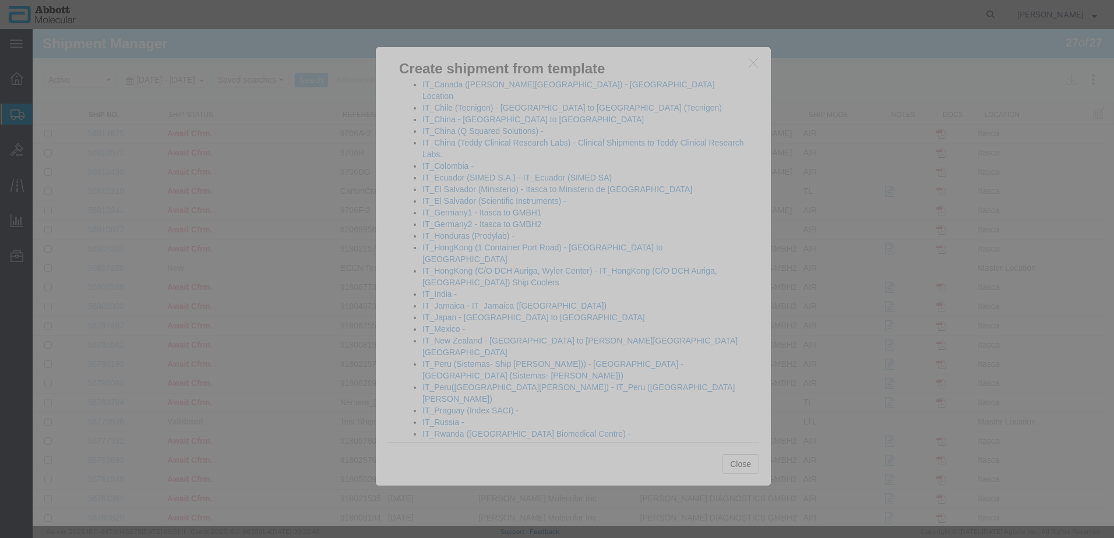
click at [506, 511] on link "IT_Singapore ([STREET_ADDRESS]) - [GEOGRAPHIC_DATA] to [GEOGRAPHIC_DATA]" at bounding box center [541, 521] width 238 height 21
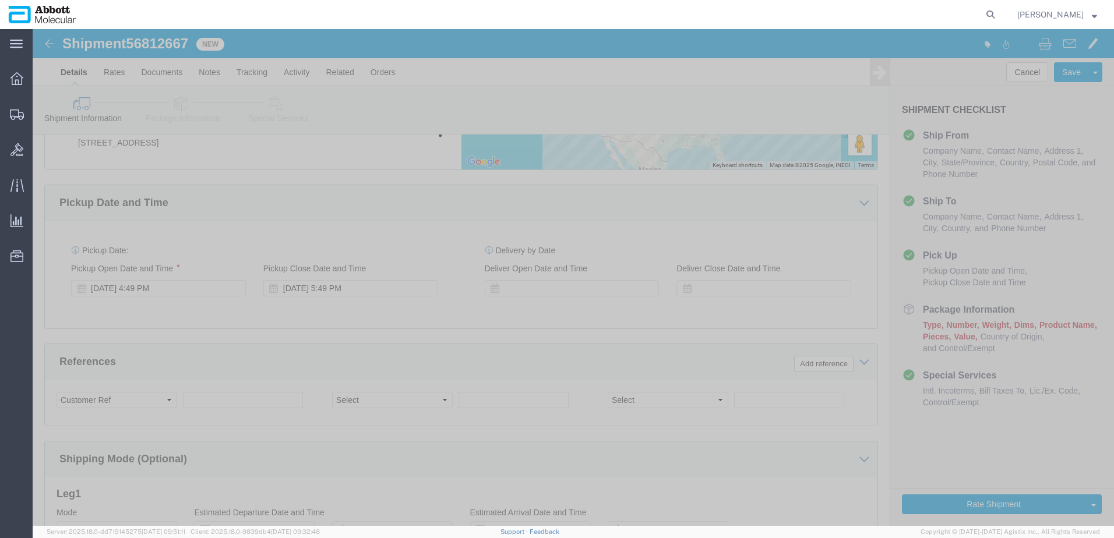
scroll to position [728, 0]
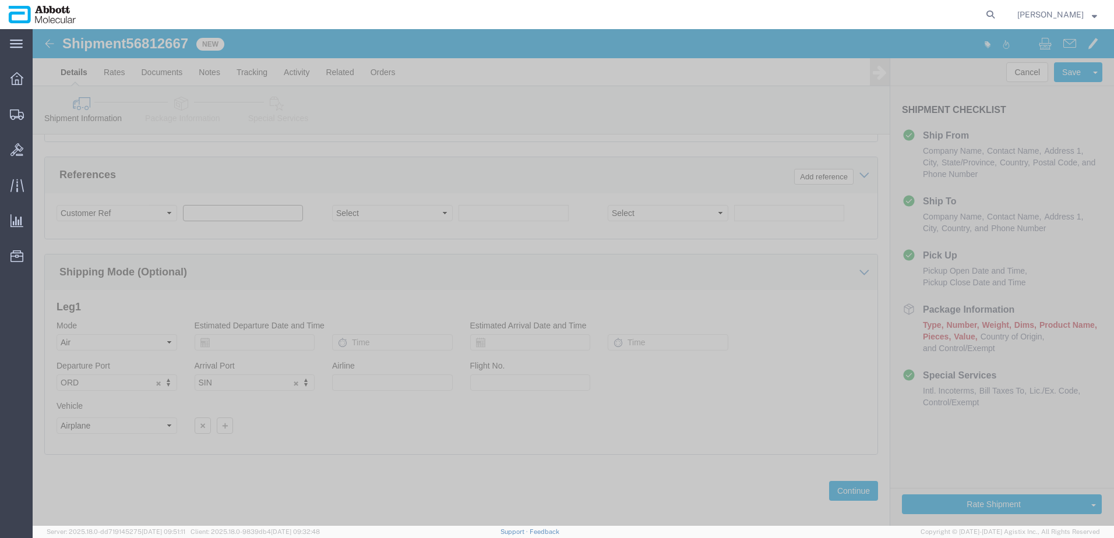
click input "text"
paste input "330015531724"
drag, startPoint x: 227, startPoint y: 173, endPoint x: 91, endPoint y: 179, distance: 135.9
click div "Select Account Type Activity ID Airline Appointment Number ASN Batch Request # …"
paste input "620624367"
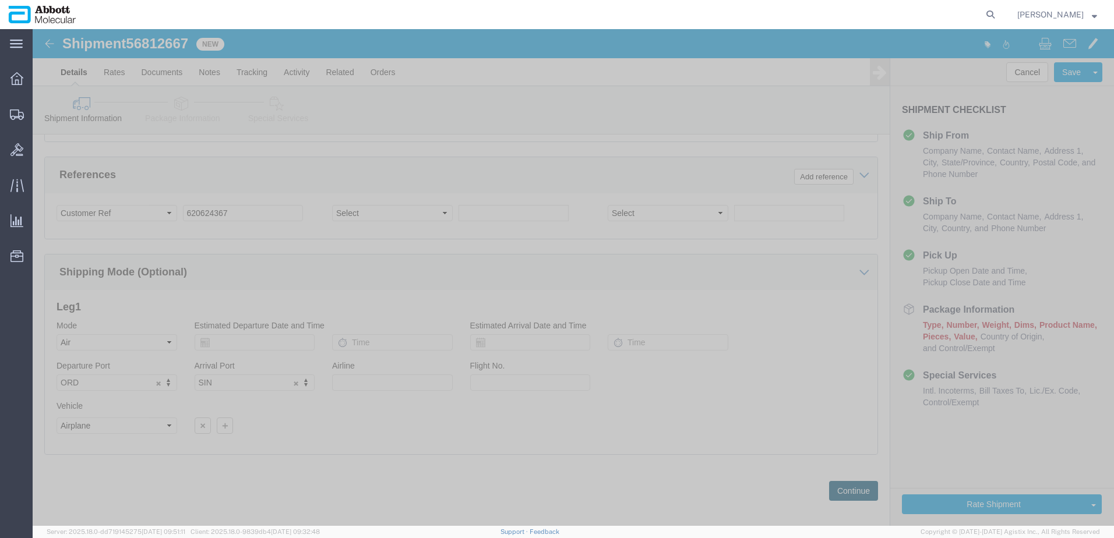
click button "Continue"
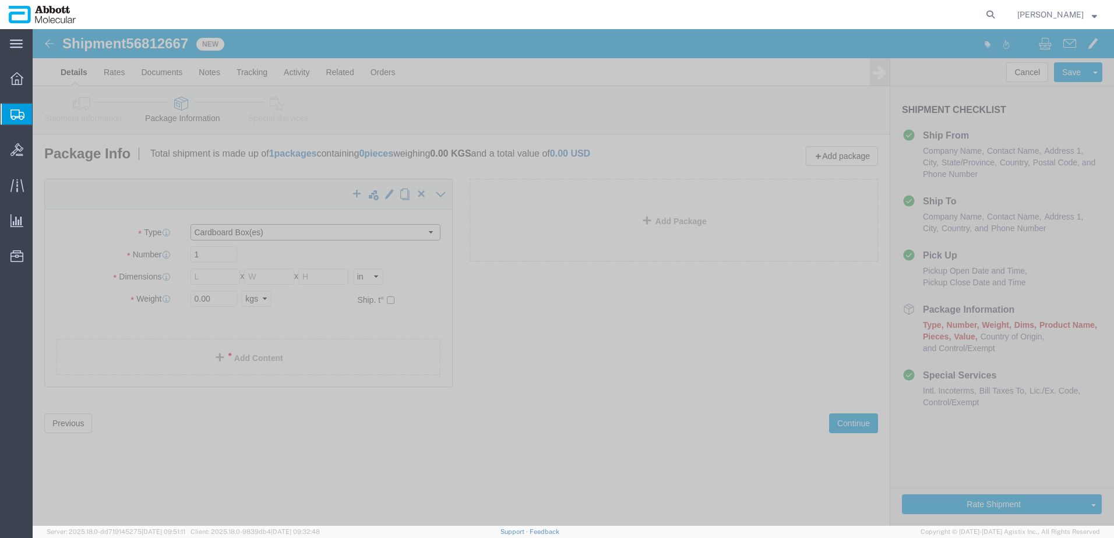
click select "Select Box (B) Box (C) Box (D) Cardboard Box(es) Crate (Instrument) Crate(s) En…"
click input "checkbox"
click link "Add Content"
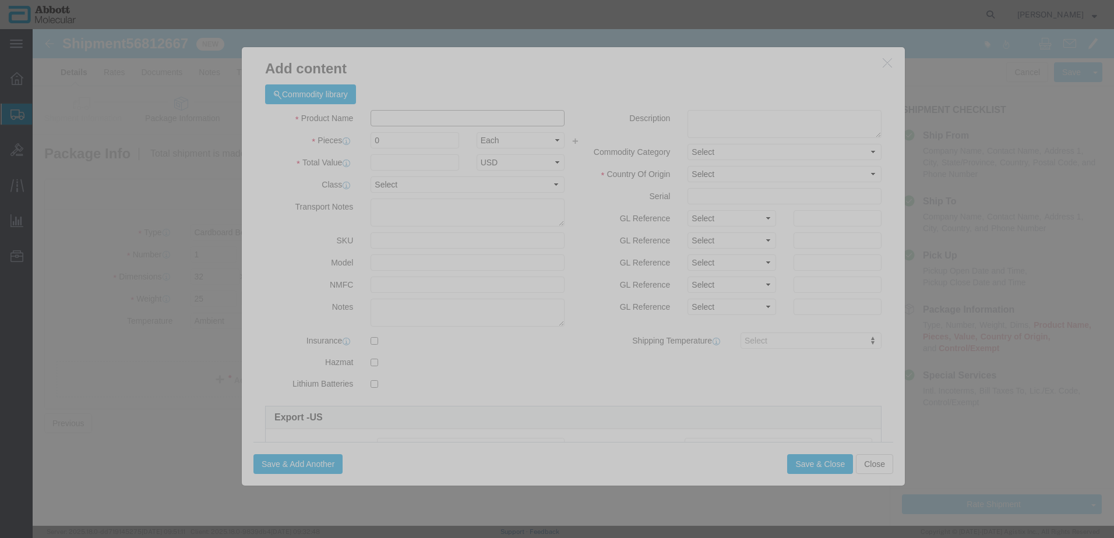
click input "text"
click td "Model: 09R0330"
click select "Select Account Type Activity ID Airline Appointment Number ASN Batch Number Bil…"
click button "Save & Close"
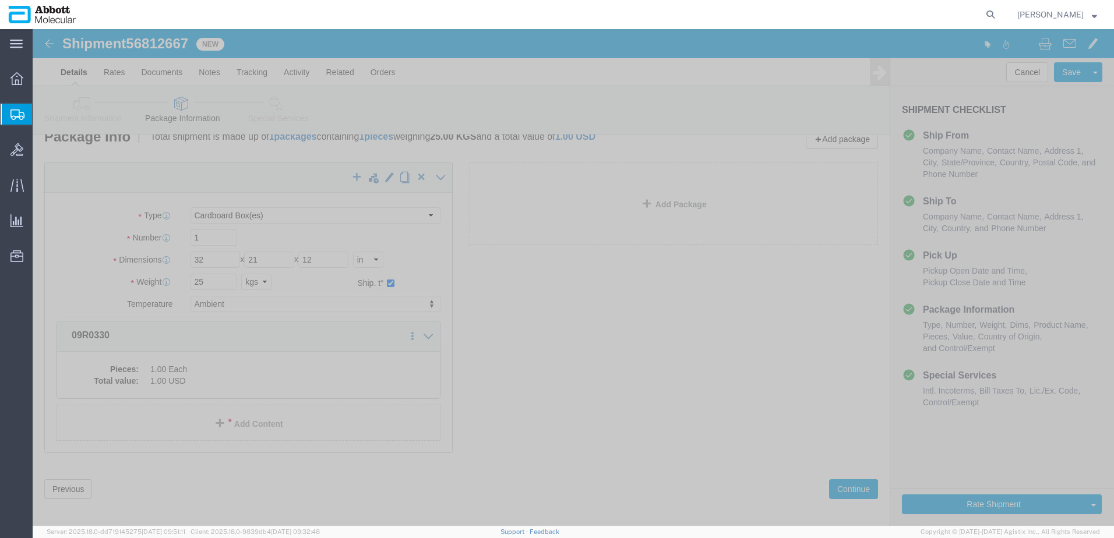
scroll to position [26, 0]
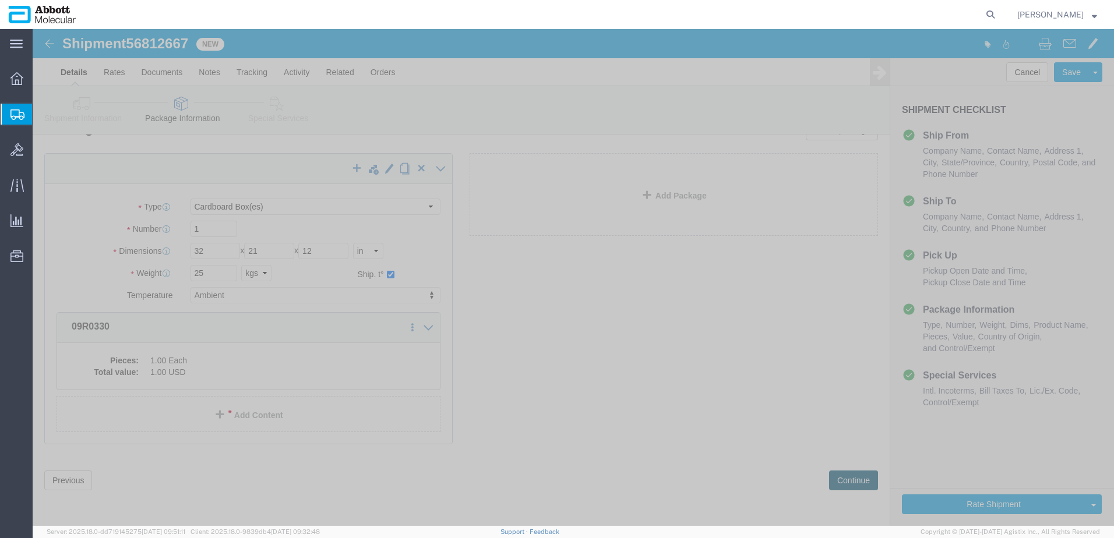
click button "Continue"
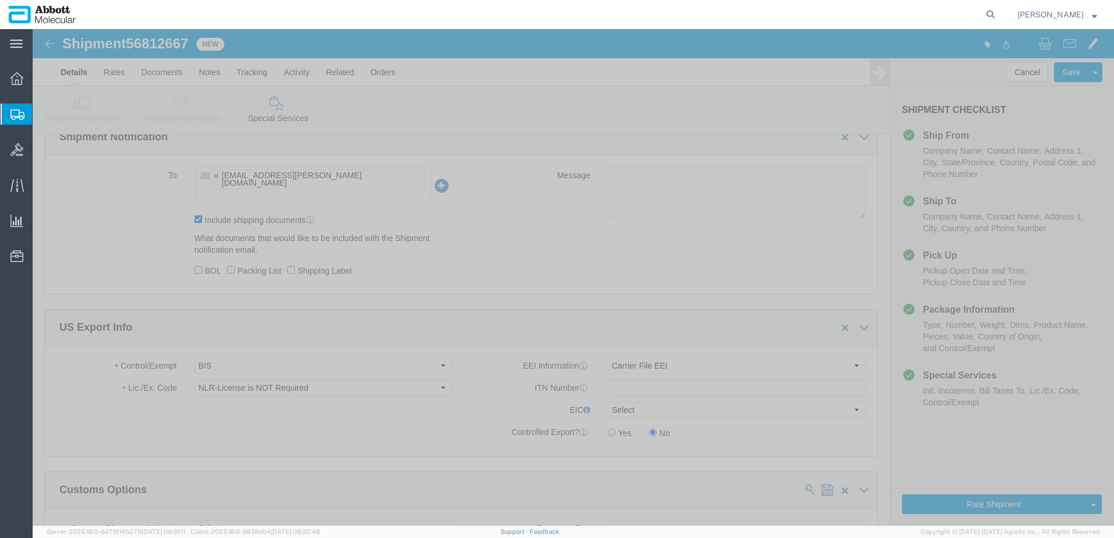
scroll to position [1753, 0]
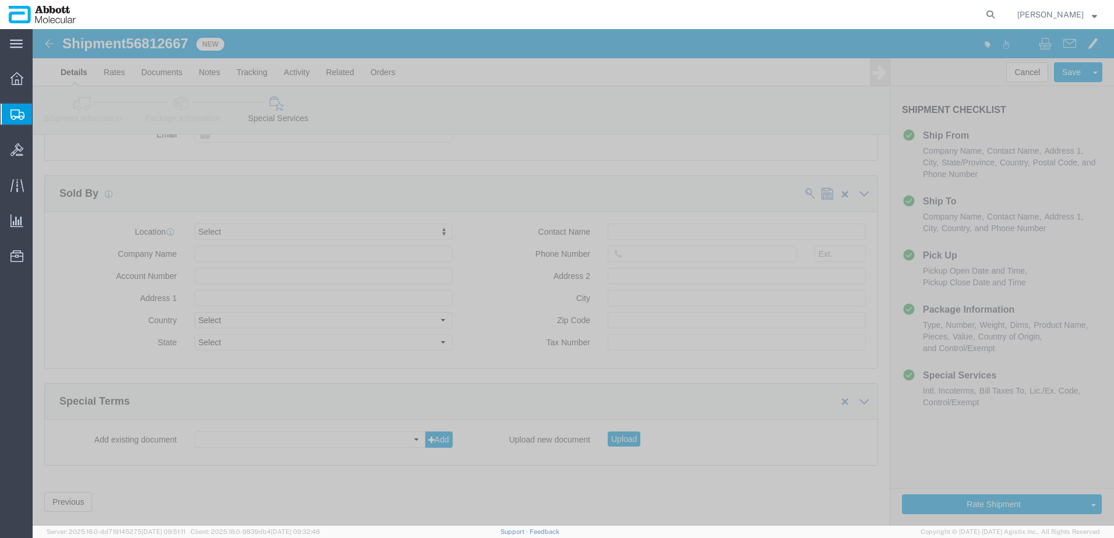
click div "Upload new document Upload"
click button "Upload"
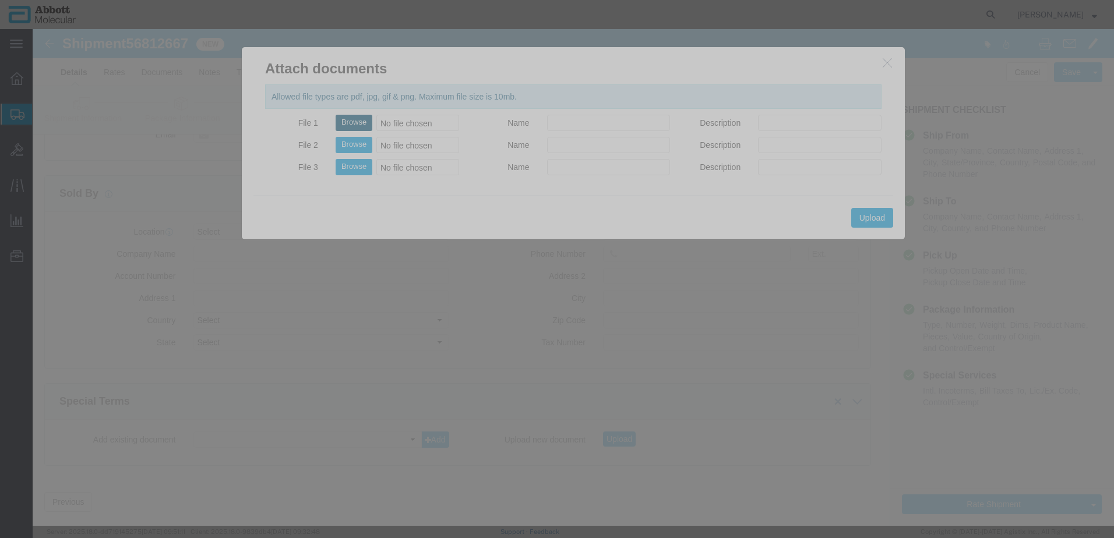
click button "Browse"
click button "Upload"
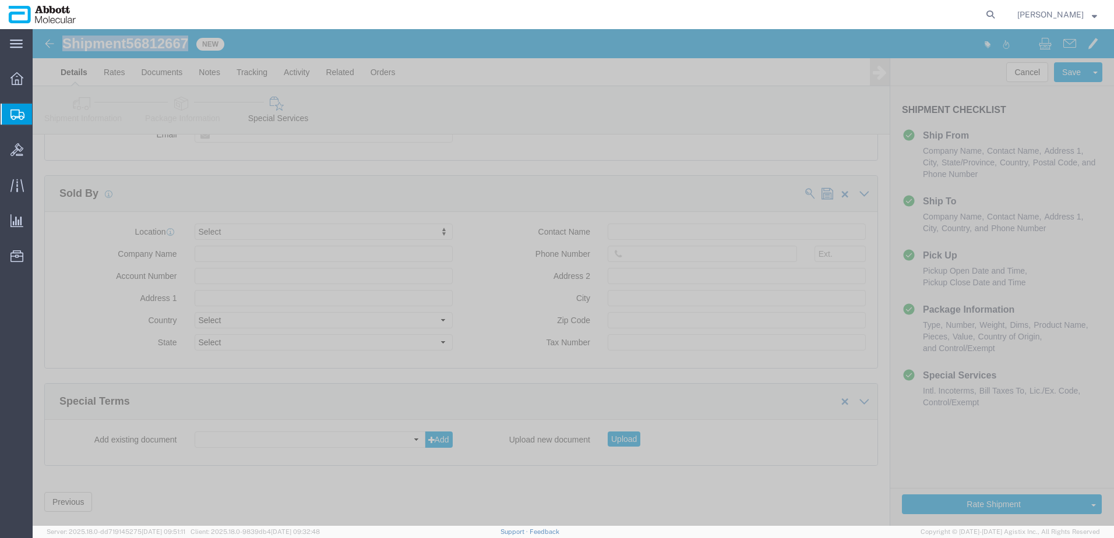
drag, startPoint x: 34, startPoint y: 14, endPoint x: 156, endPoint y: 12, distance: 121.8
click h1 "Shipment 56812667"
copy h1 "Shipment 56812667"
click button "Rate Shipment"
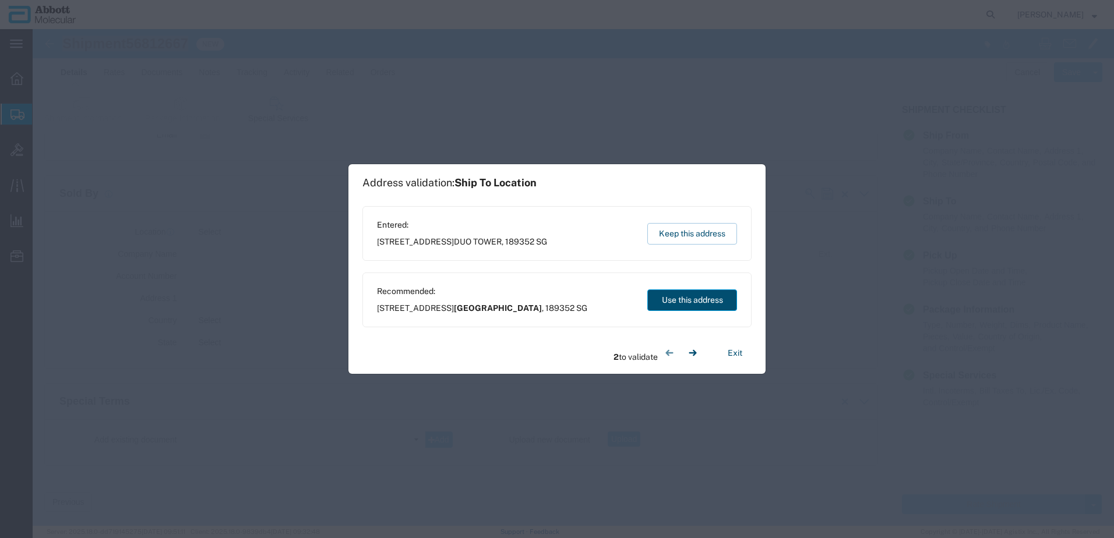
click at [664, 297] on button "Use this address" at bounding box center [692, 301] width 90 height 22
click at [665, 297] on button "Use this address" at bounding box center [692, 301] width 90 height 22
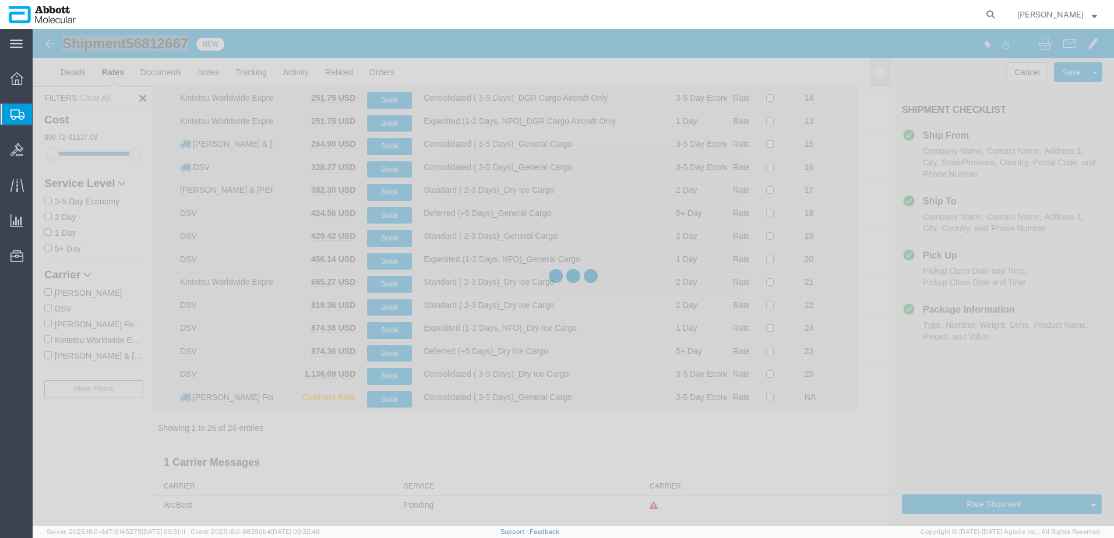
scroll to position [319, 0]
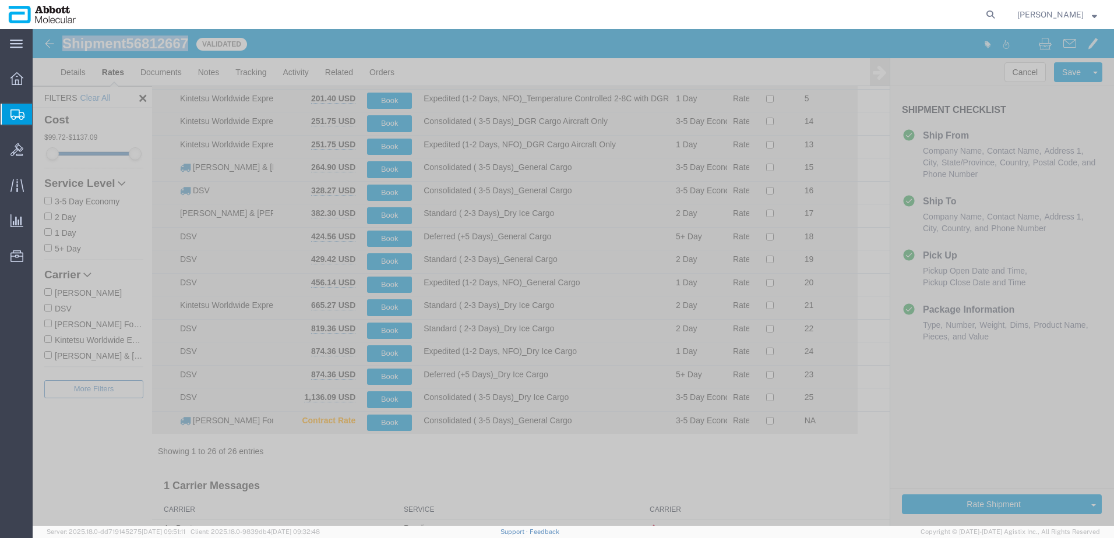
click at [50, 339] on input "Kintetsu Worldwide Express" at bounding box center [48, 340] width 8 height 8
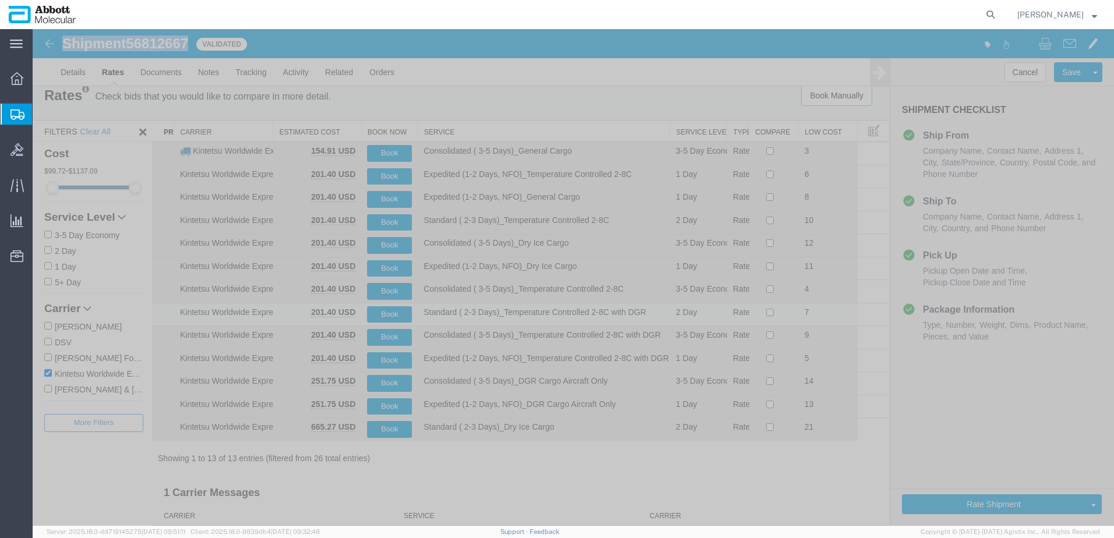
scroll to position [0, 0]
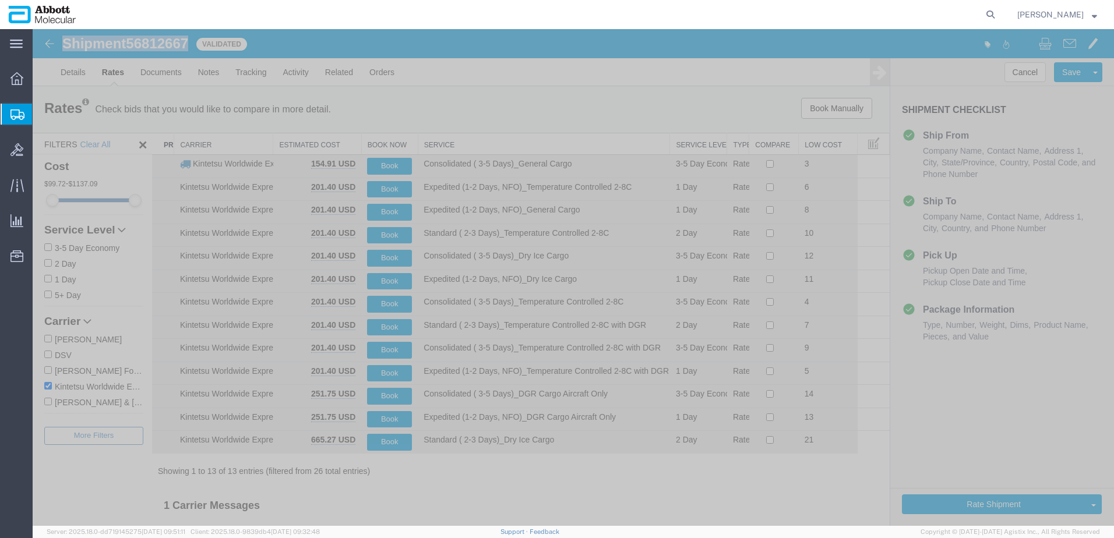
click at [446, 145] on th "Service" at bounding box center [544, 144] width 252 height 22
click at [389, 211] on button "Book" at bounding box center [389, 212] width 45 height 17
